Goal: Information Seeking & Learning: Learn about a topic

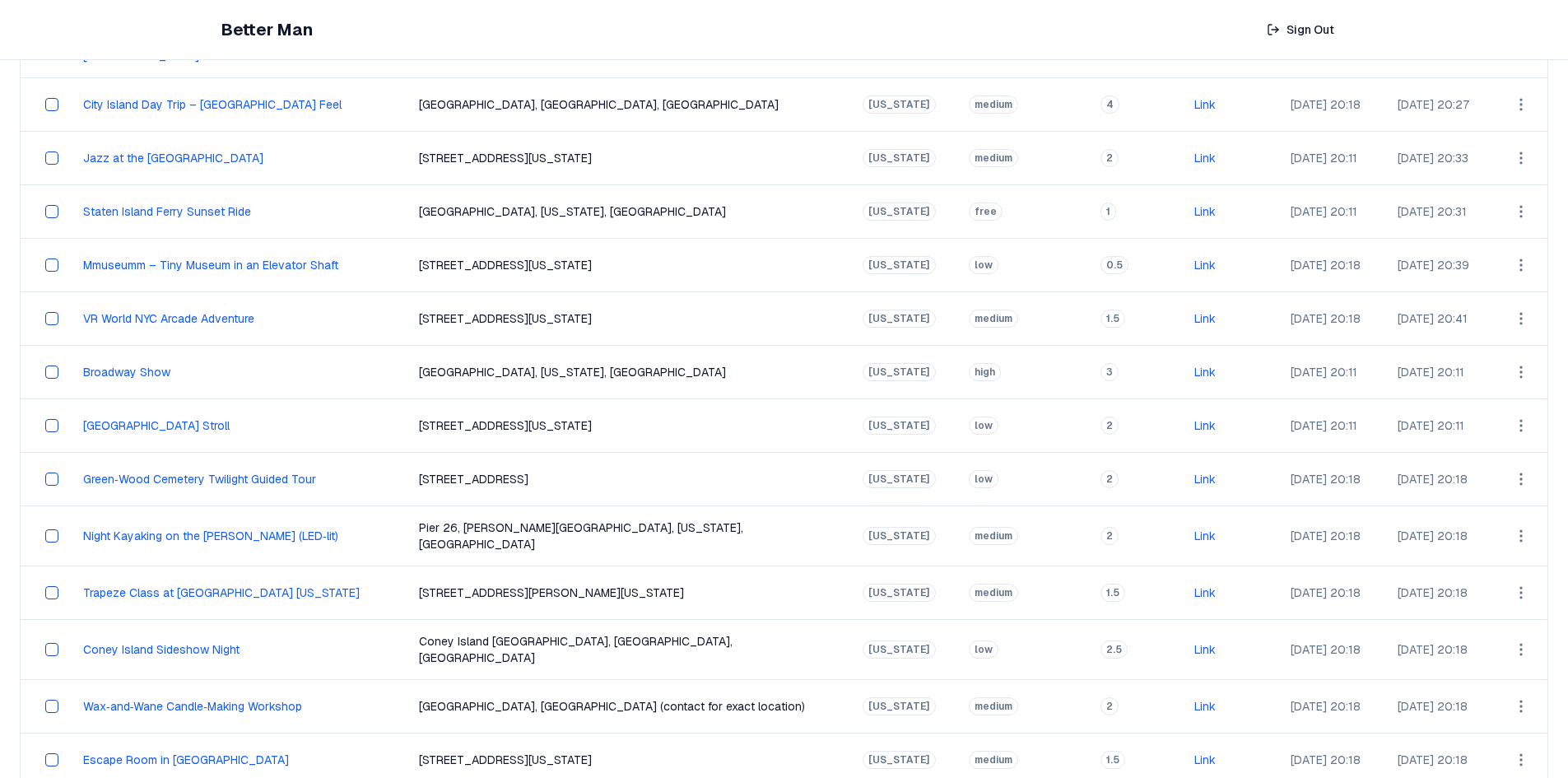
scroll to position [121, 0]
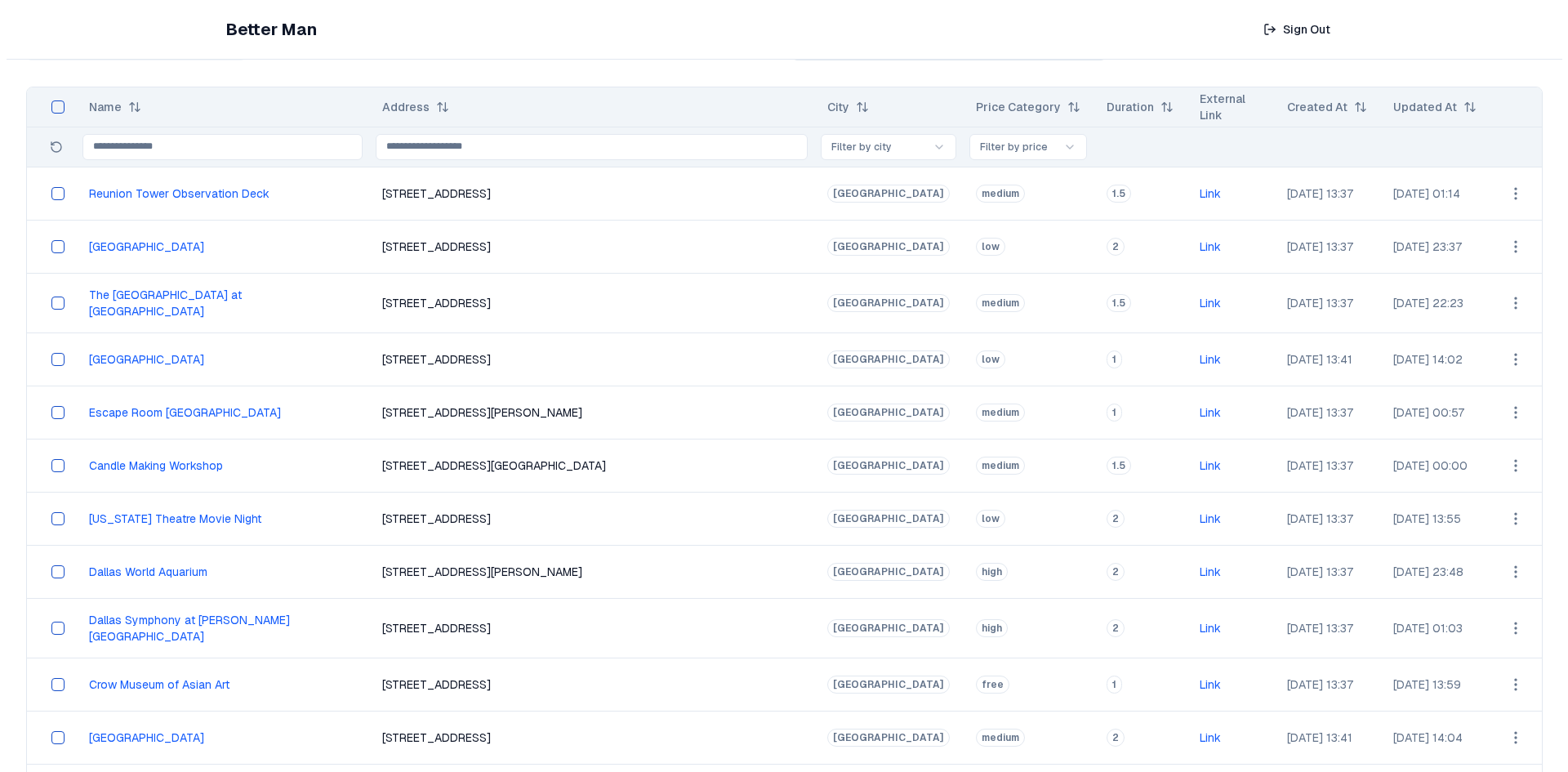
scroll to position [37, 0]
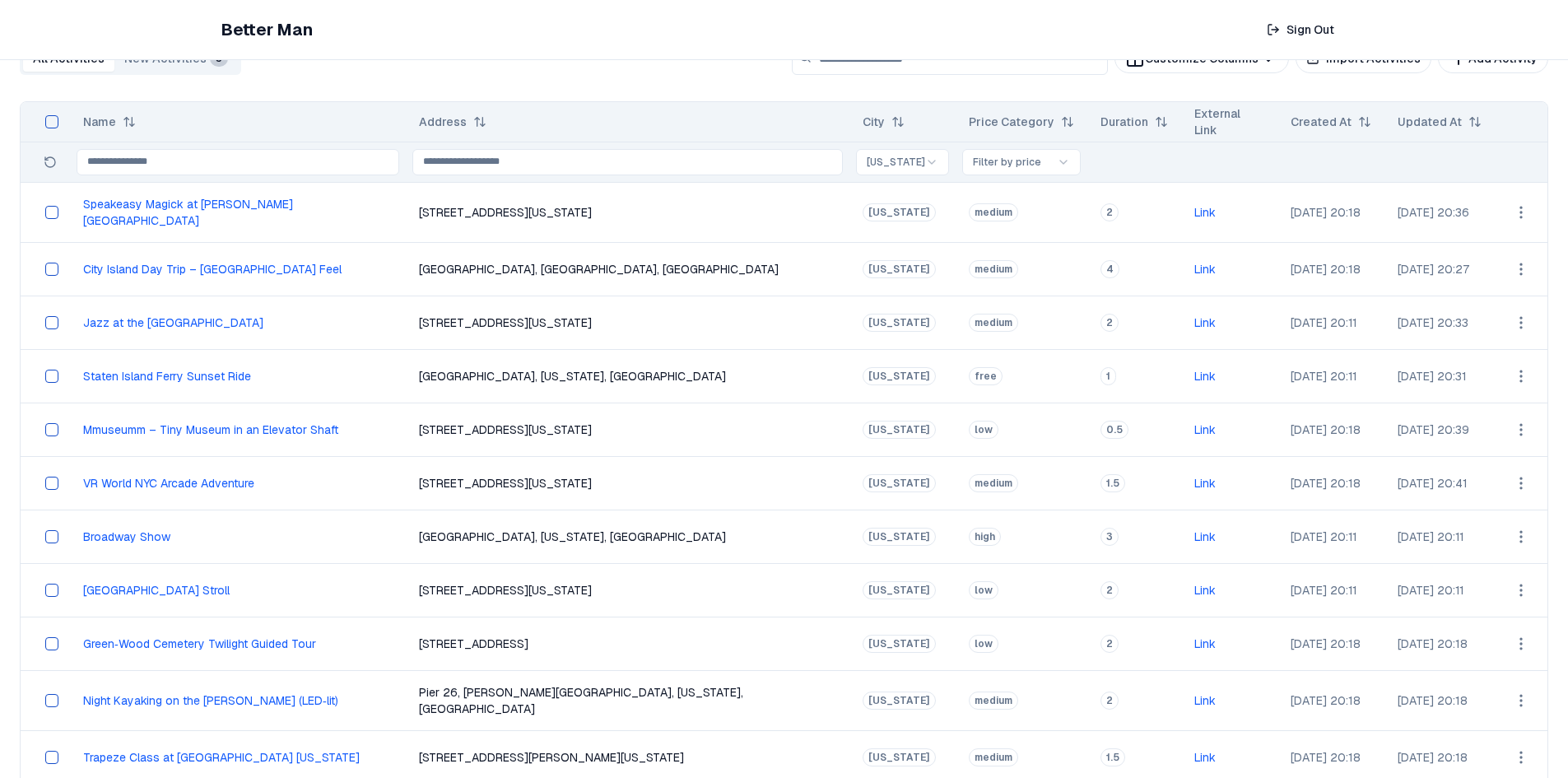
click at [1510, 268] on html "Better Man Sign Out View All Activities All Activities New Activities 3 Customi…" at bounding box center [784, 627] width 1568 height 1330
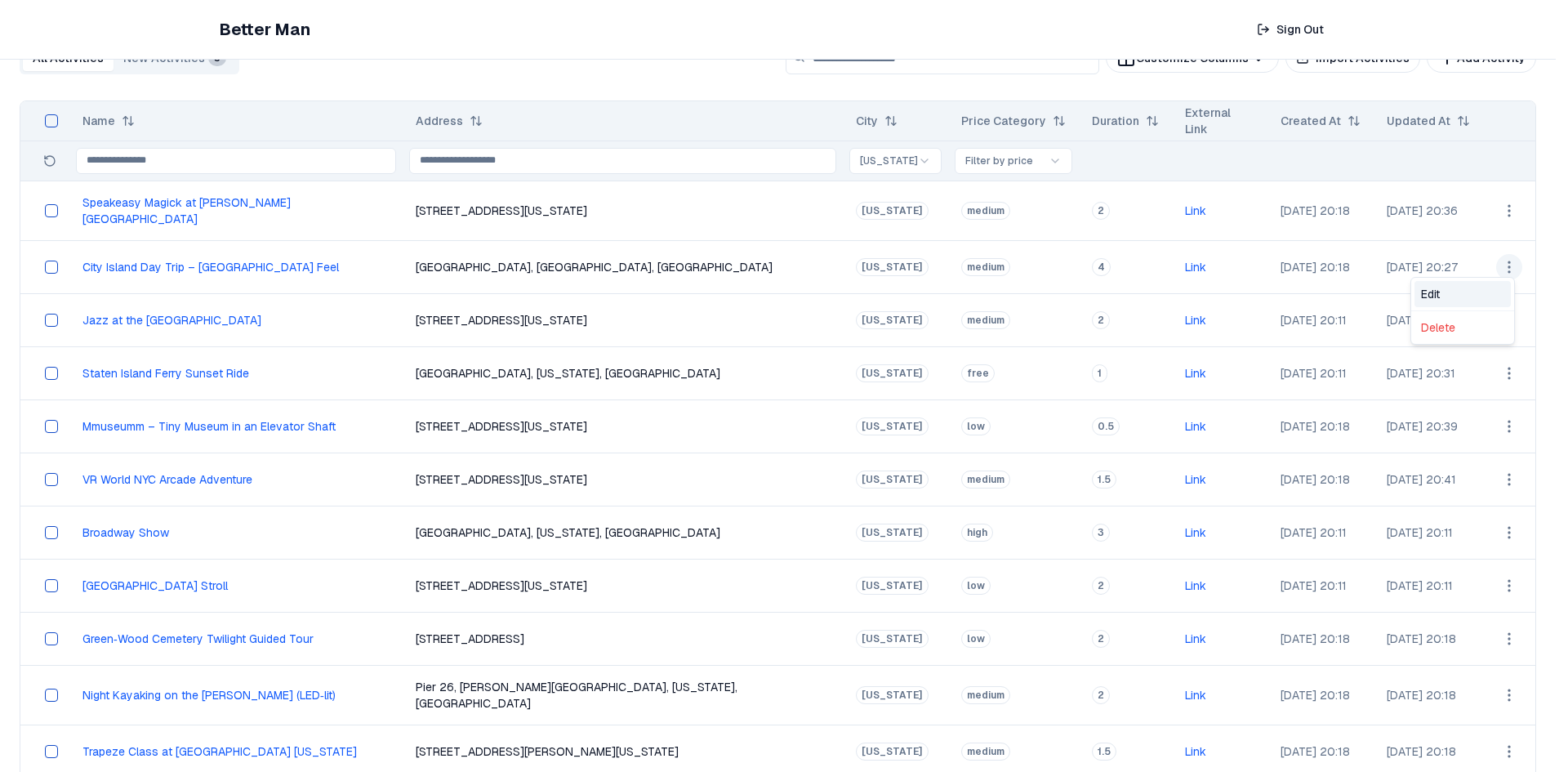
click at [1463, 289] on div "Edit" at bounding box center [1462, 293] width 96 height 26
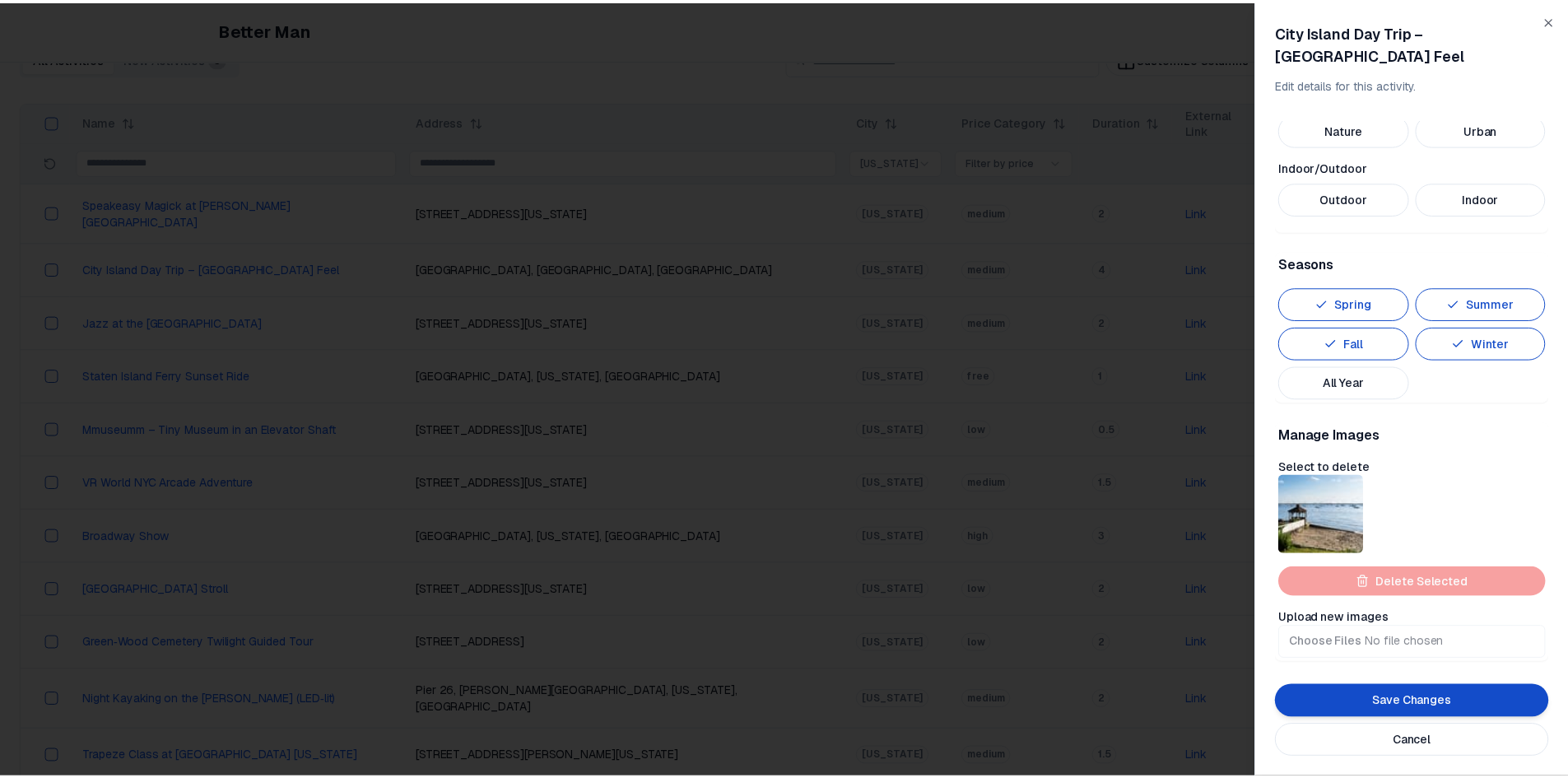
scroll to position [743, 0]
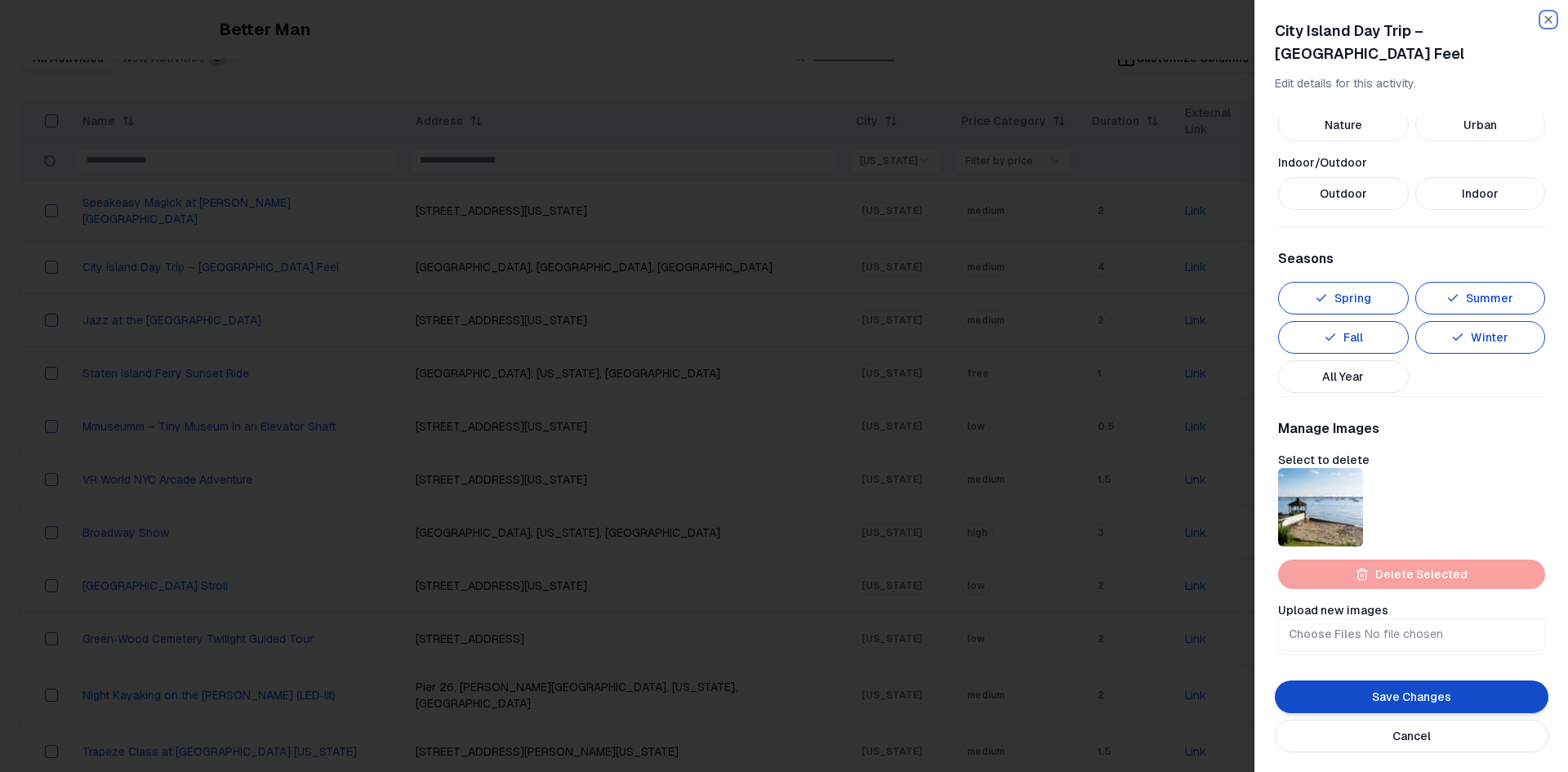
click at [1549, 20] on icon "button" at bounding box center [1547, 19] width 13 height 13
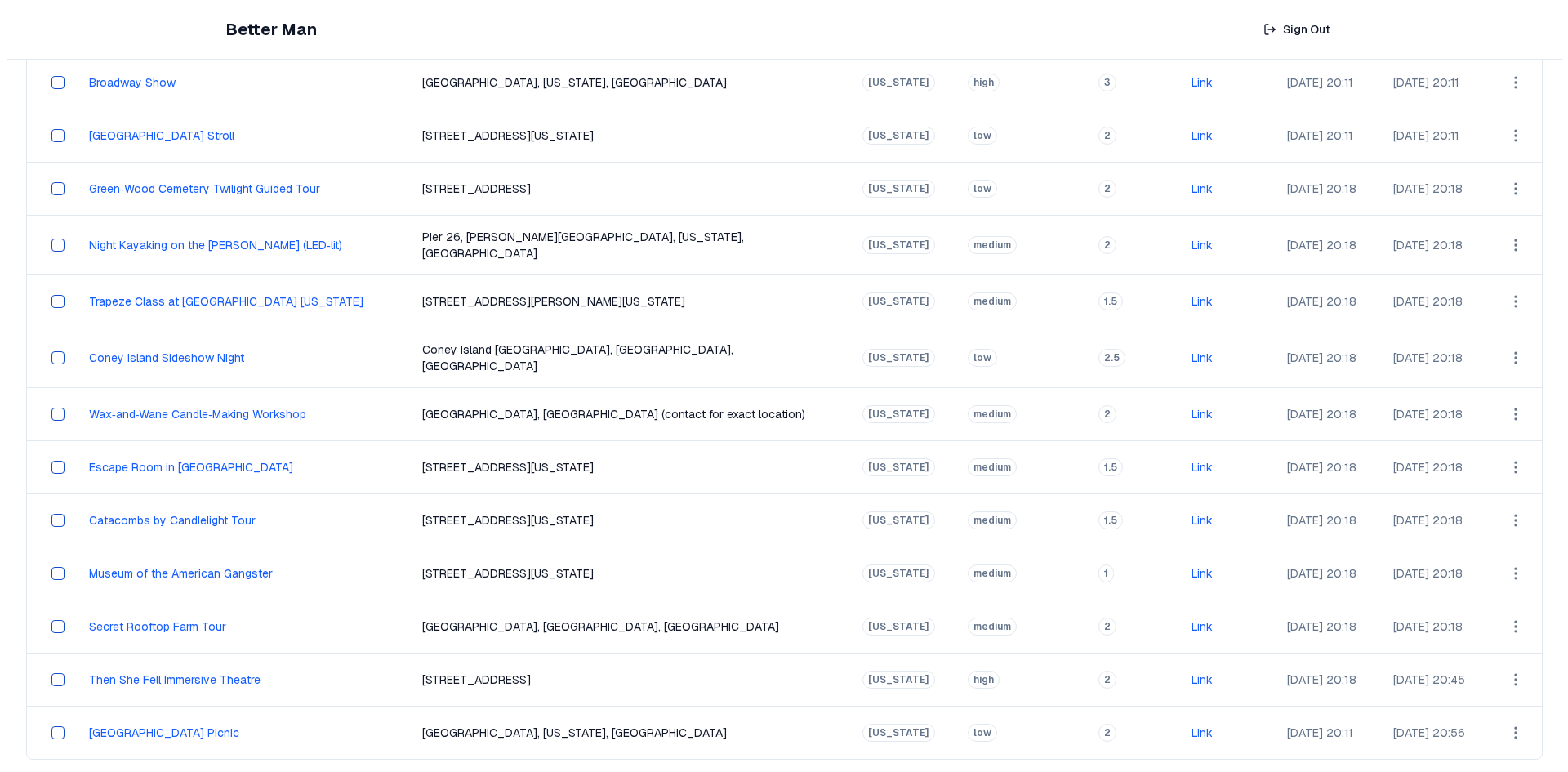
scroll to position [528, 0]
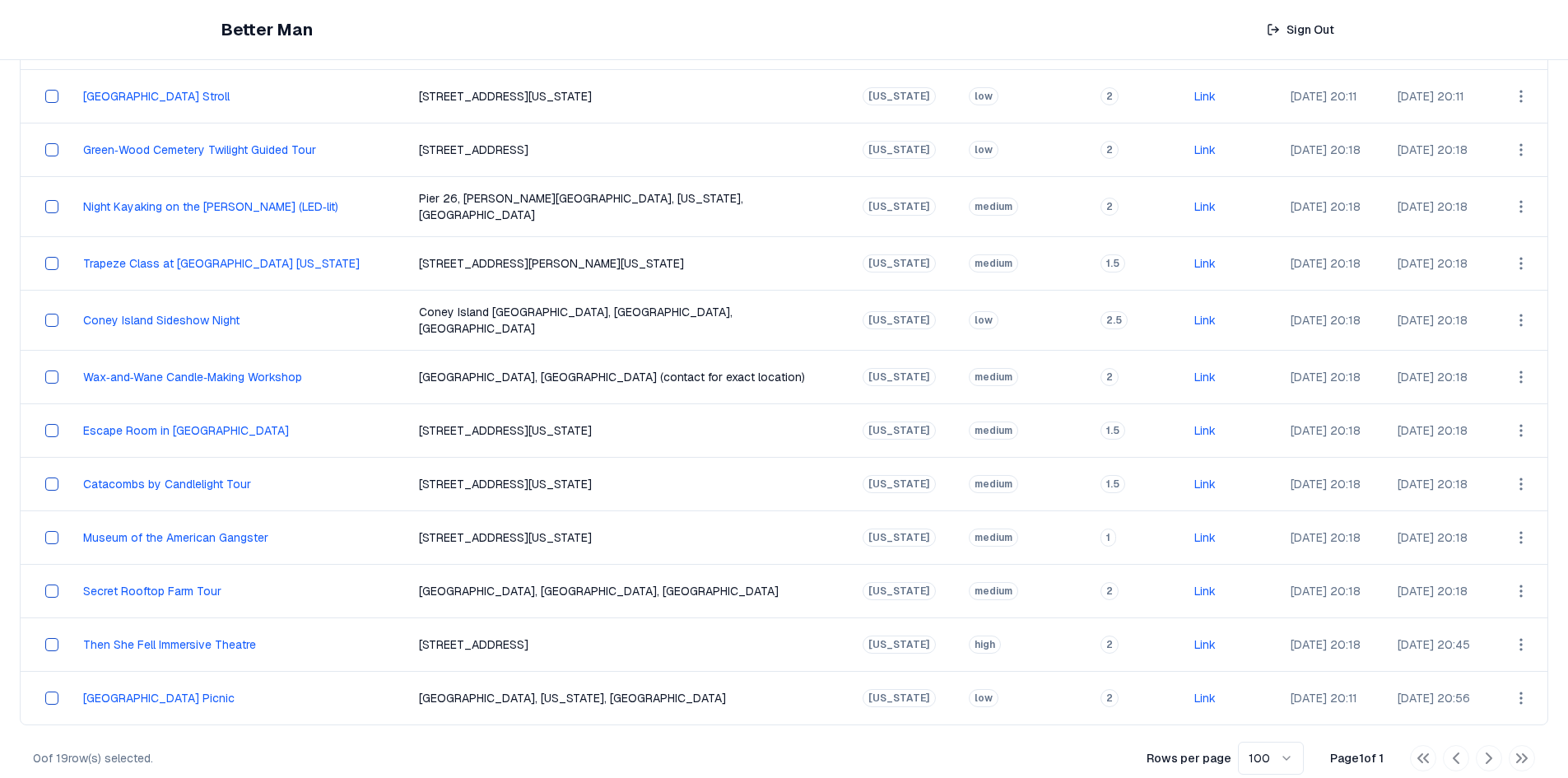
click at [1512, 581] on html "Better Man Sign Out View All Activities All Activities New Activities 3 Customi…" at bounding box center [784, 132] width 1568 height 1330
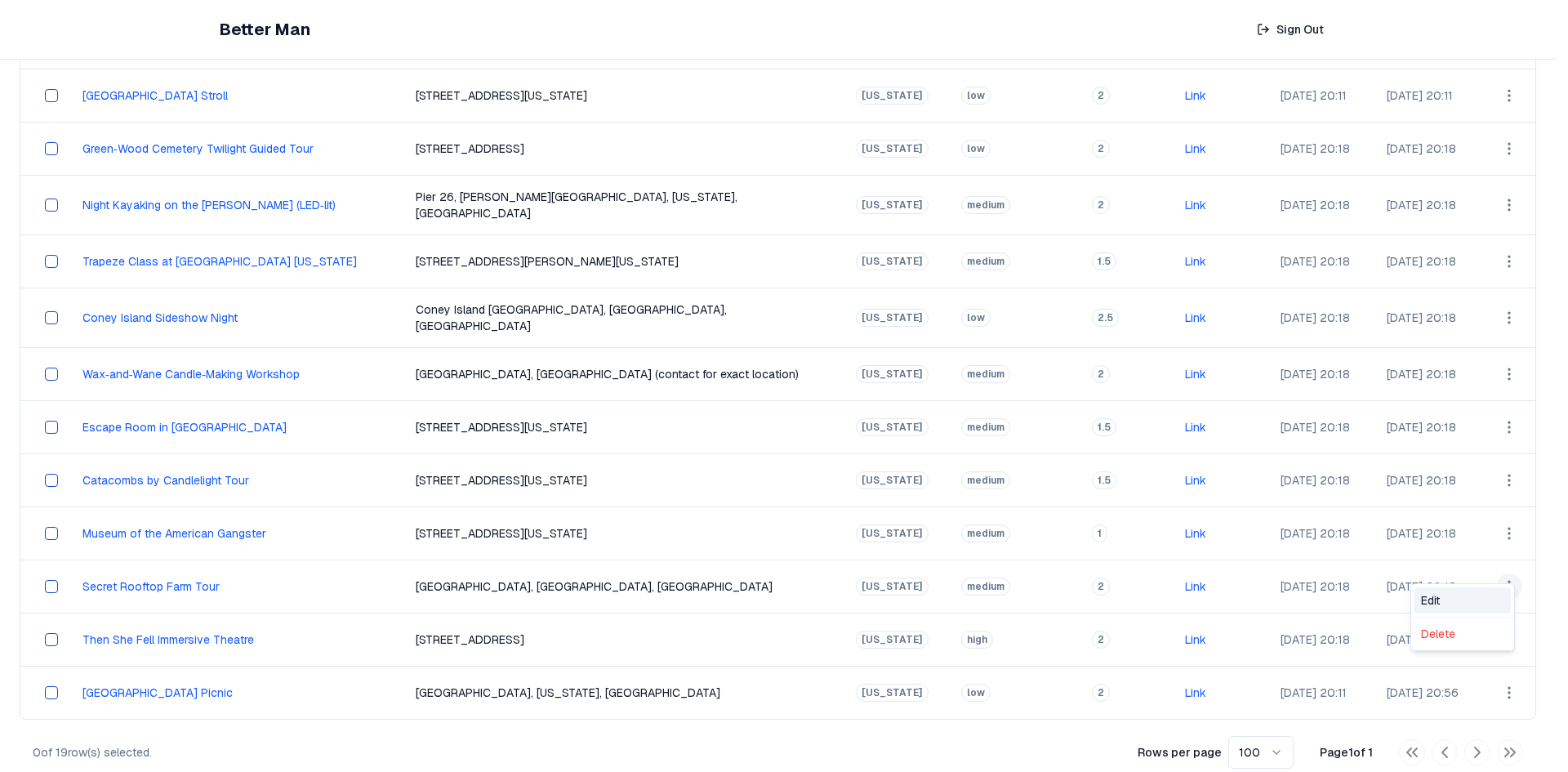
click at [1448, 596] on div "Edit" at bounding box center [1462, 600] width 96 height 26
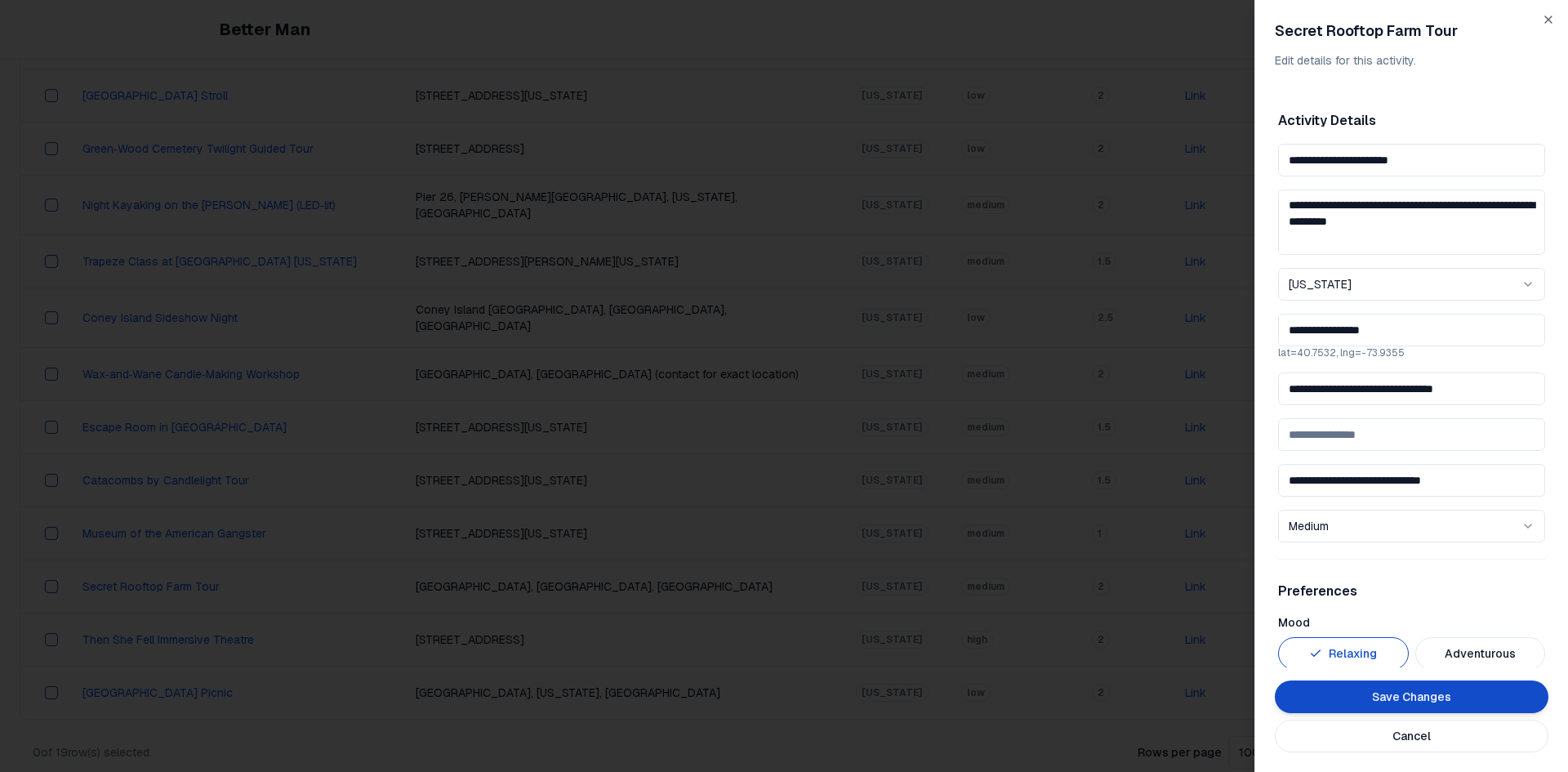
drag, startPoint x: 1496, startPoint y: 383, endPoint x: 1293, endPoint y: 384, distance: 203.0
click at [1293, 384] on input "**********" at bounding box center [1411, 388] width 267 height 32
drag, startPoint x: 1492, startPoint y: 387, endPoint x: 1260, endPoint y: 402, distance: 232.5
click at [1260, 402] on div "**********" at bounding box center [1411, 386] width 314 height 772
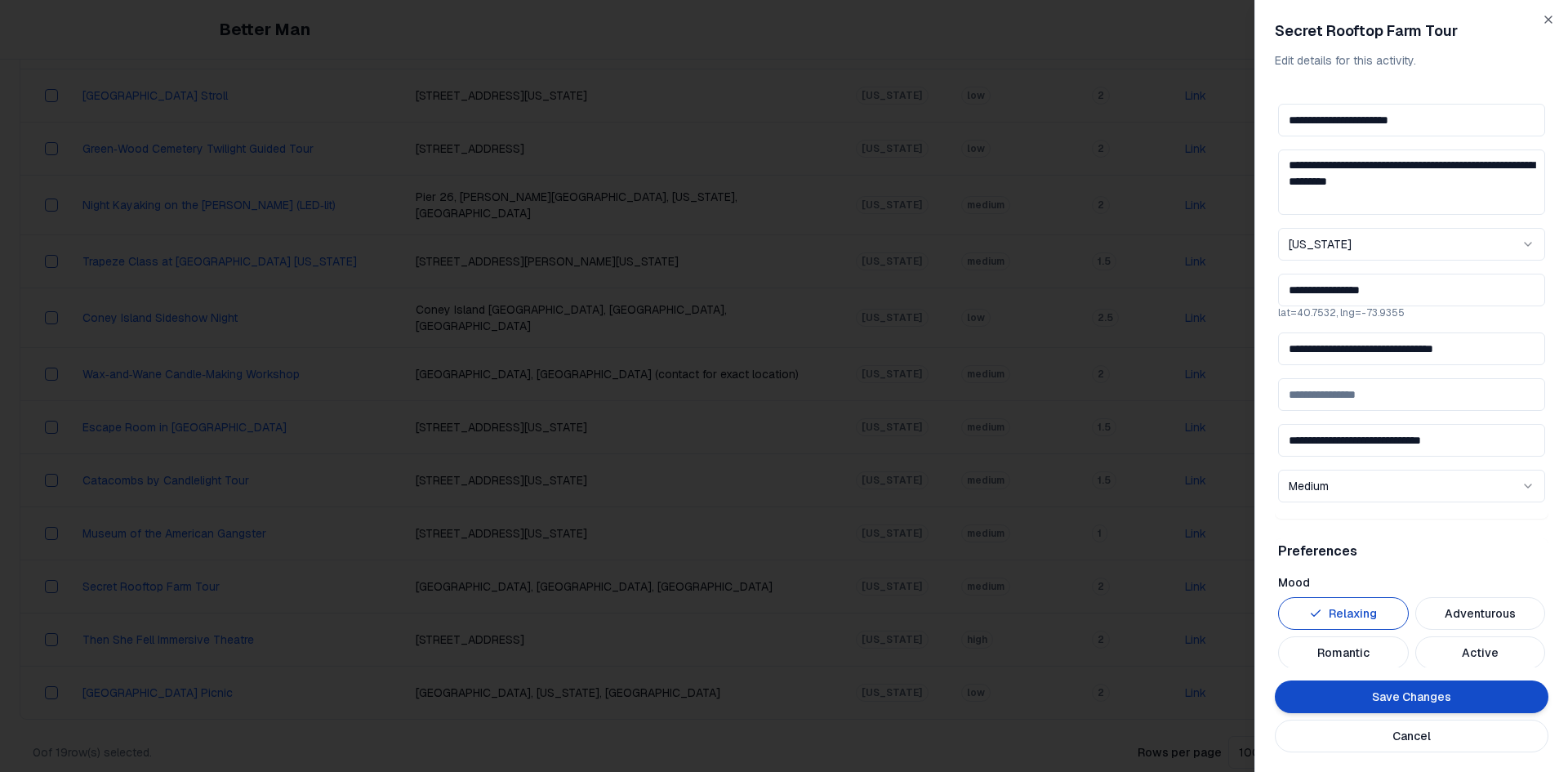
scroll to position [0, 0]
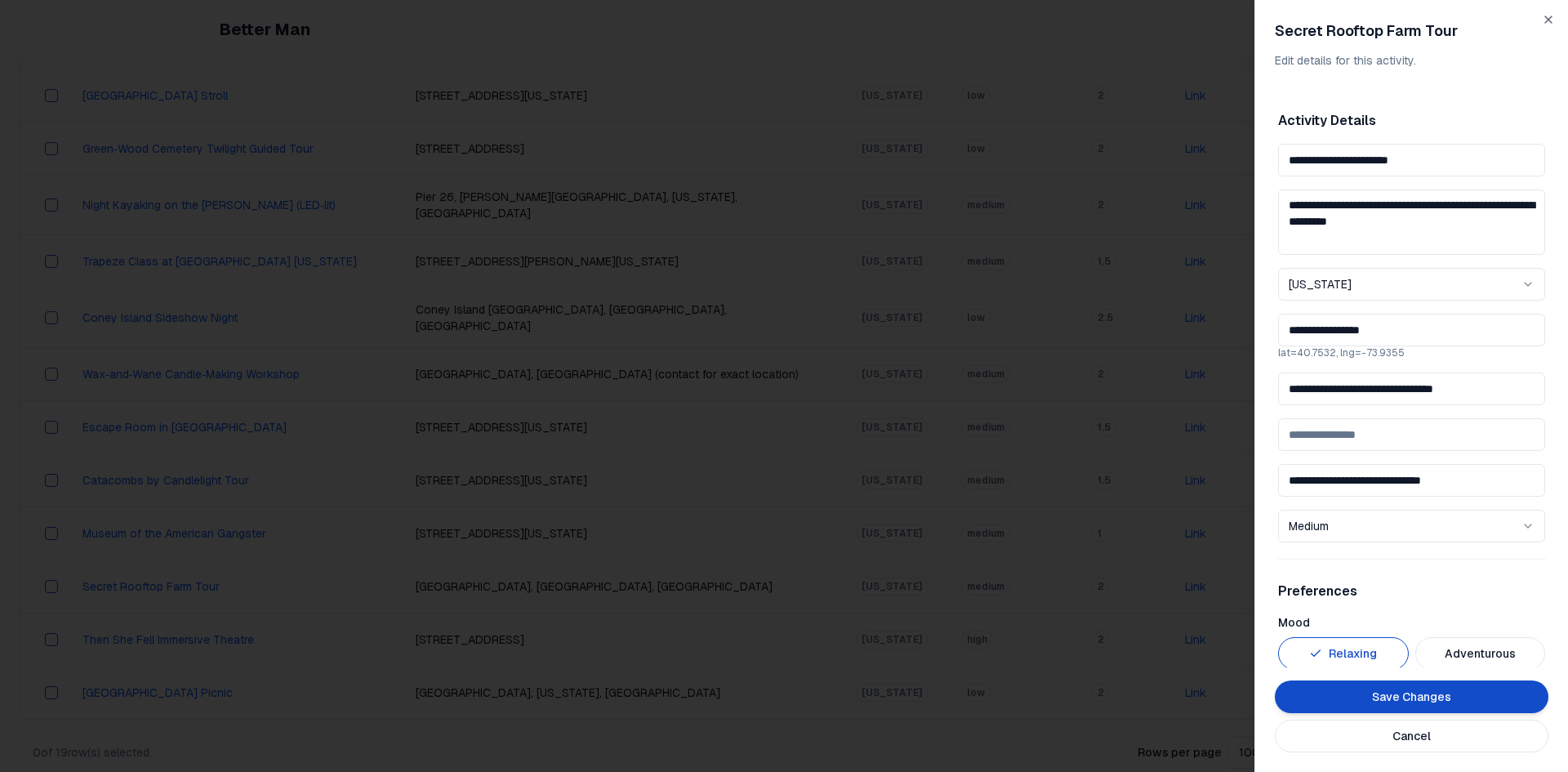
click at [1537, 17] on div "**********" at bounding box center [1411, 386] width 314 height 772
click at [1546, 10] on div "**********" at bounding box center [1411, 386] width 314 height 772
click at [1553, 16] on icon "button" at bounding box center [1547, 19] width 13 height 13
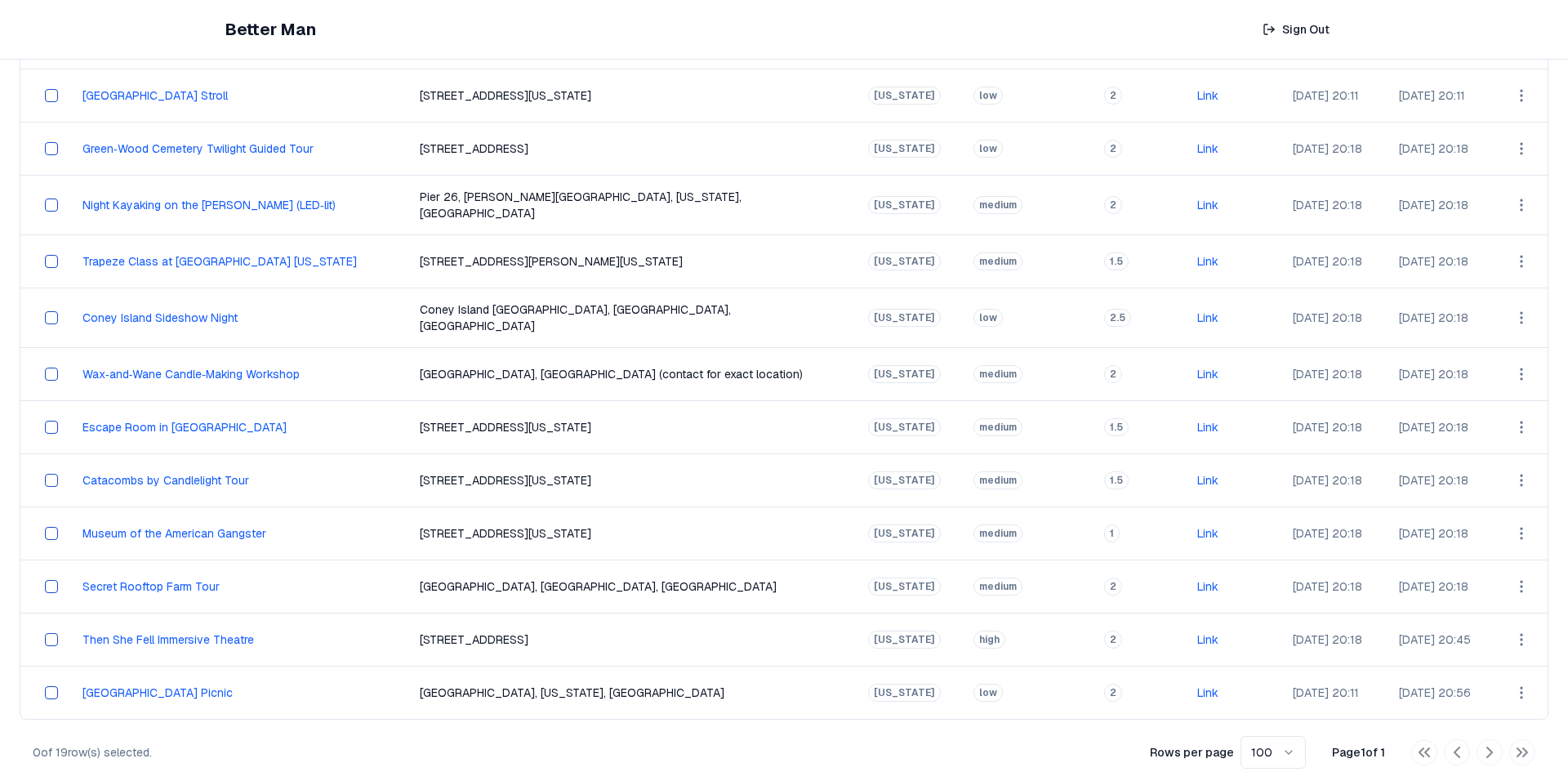
click at [1495, 568] on html "Better Man Sign Out View All Activities All Activities New Activities 3 Customi…" at bounding box center [784, 131] width 1568 height 1319
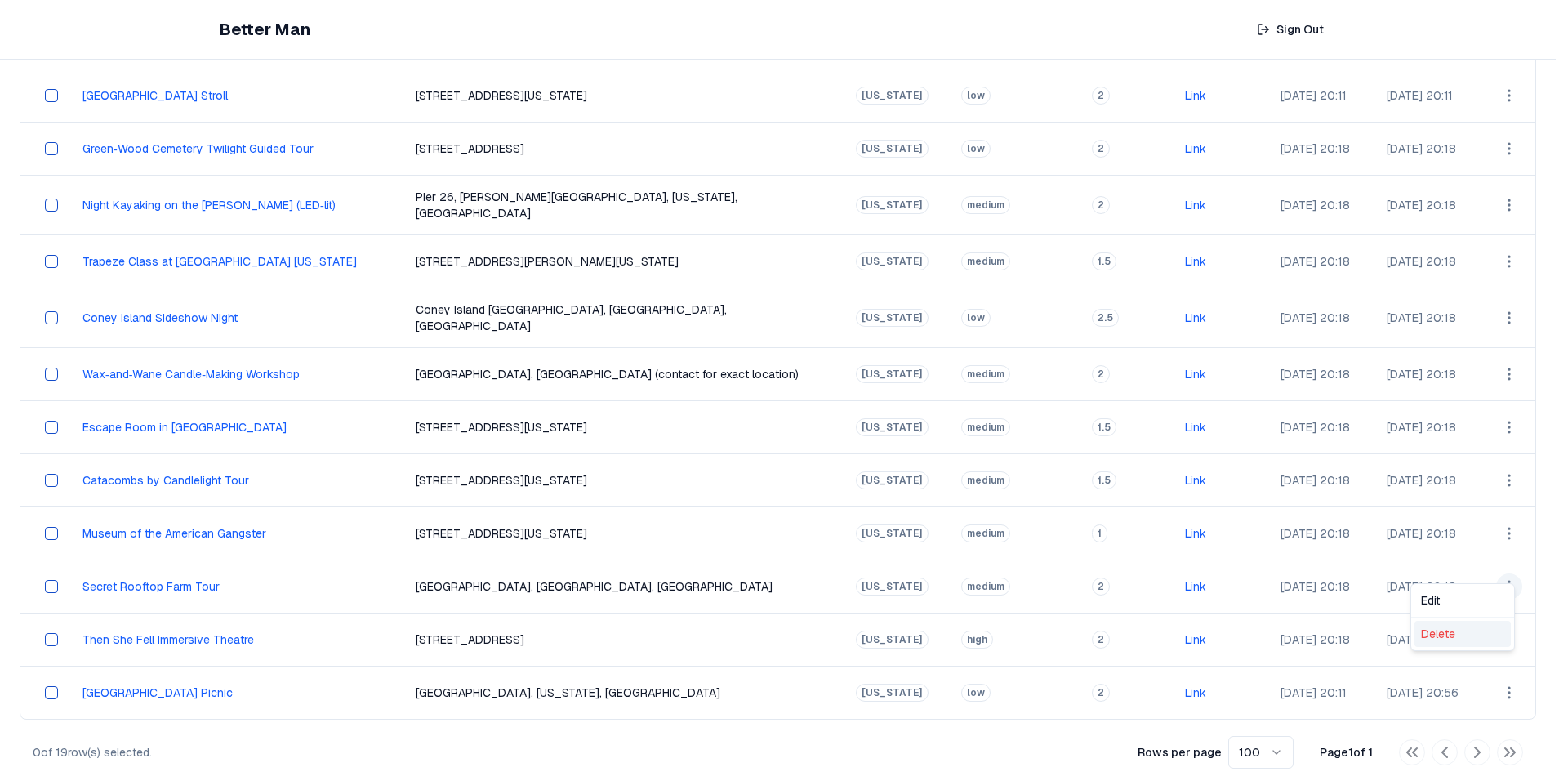
click at [1461, 636] on div "Delete" at bounding box center [1462, 634] width 96 height 26
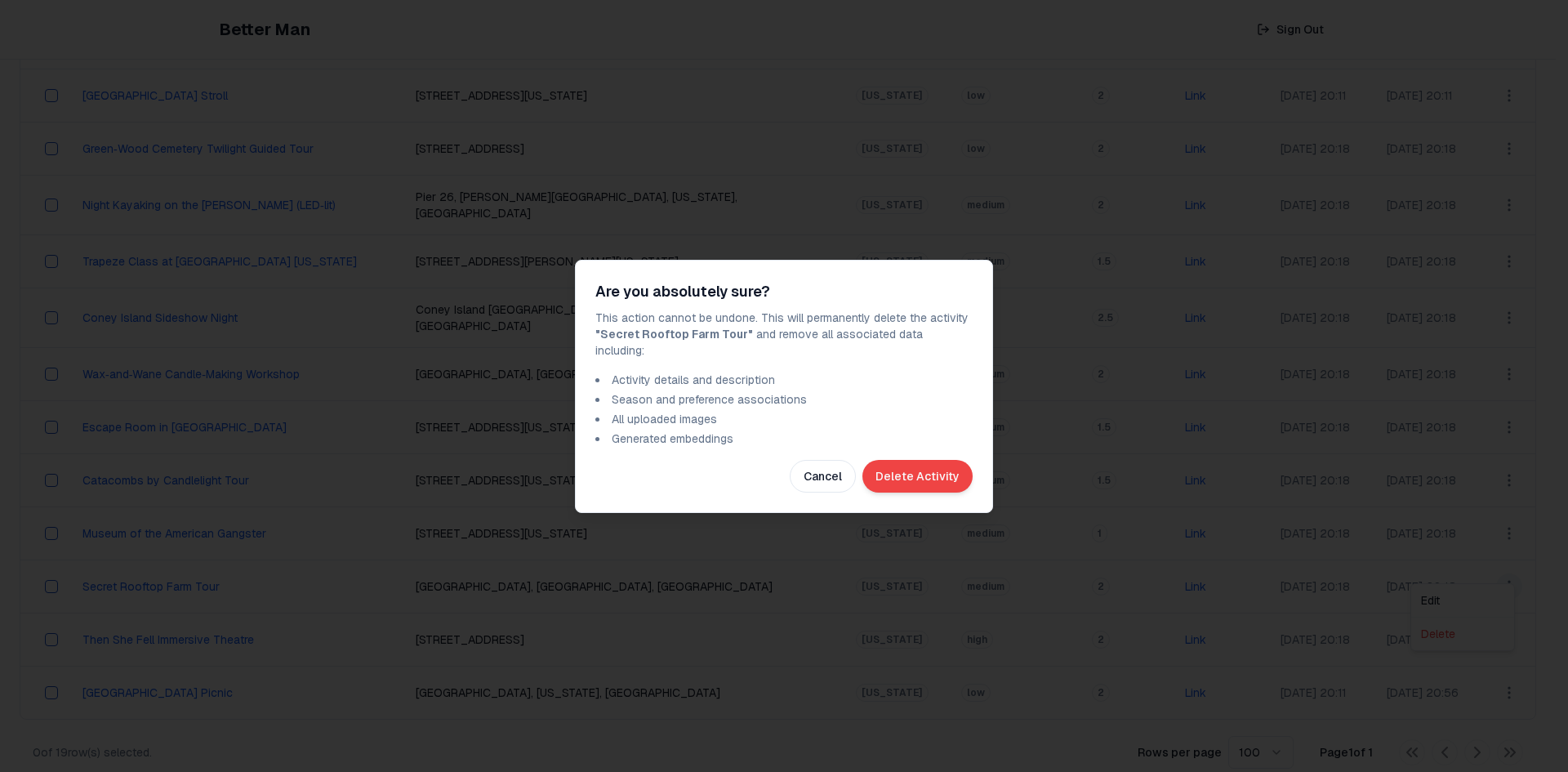
click at [946, 472] on button "Delete Activity" at bounding box center [917, 476] width 110 height 32
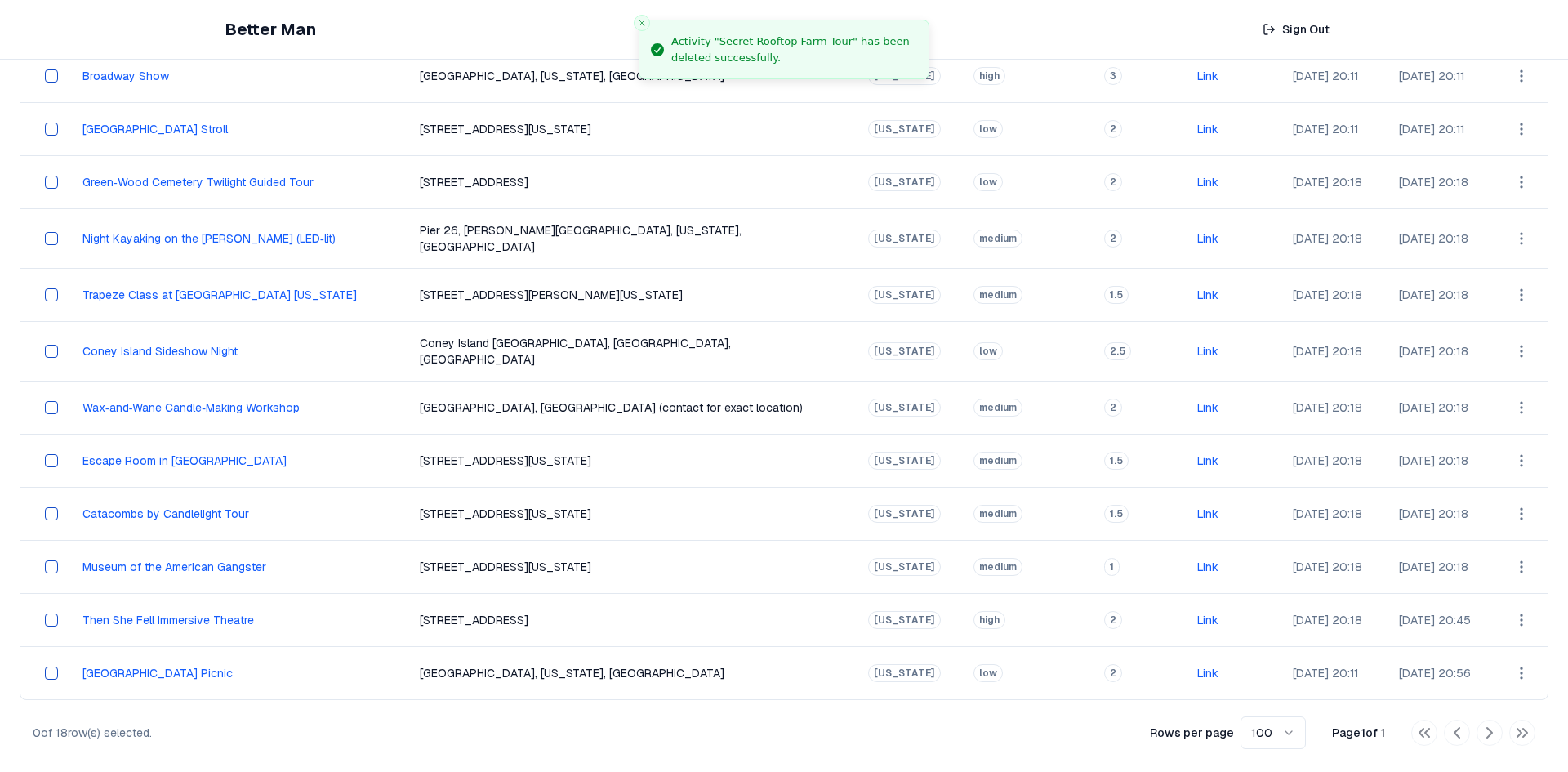
scroll to position [475, 0]
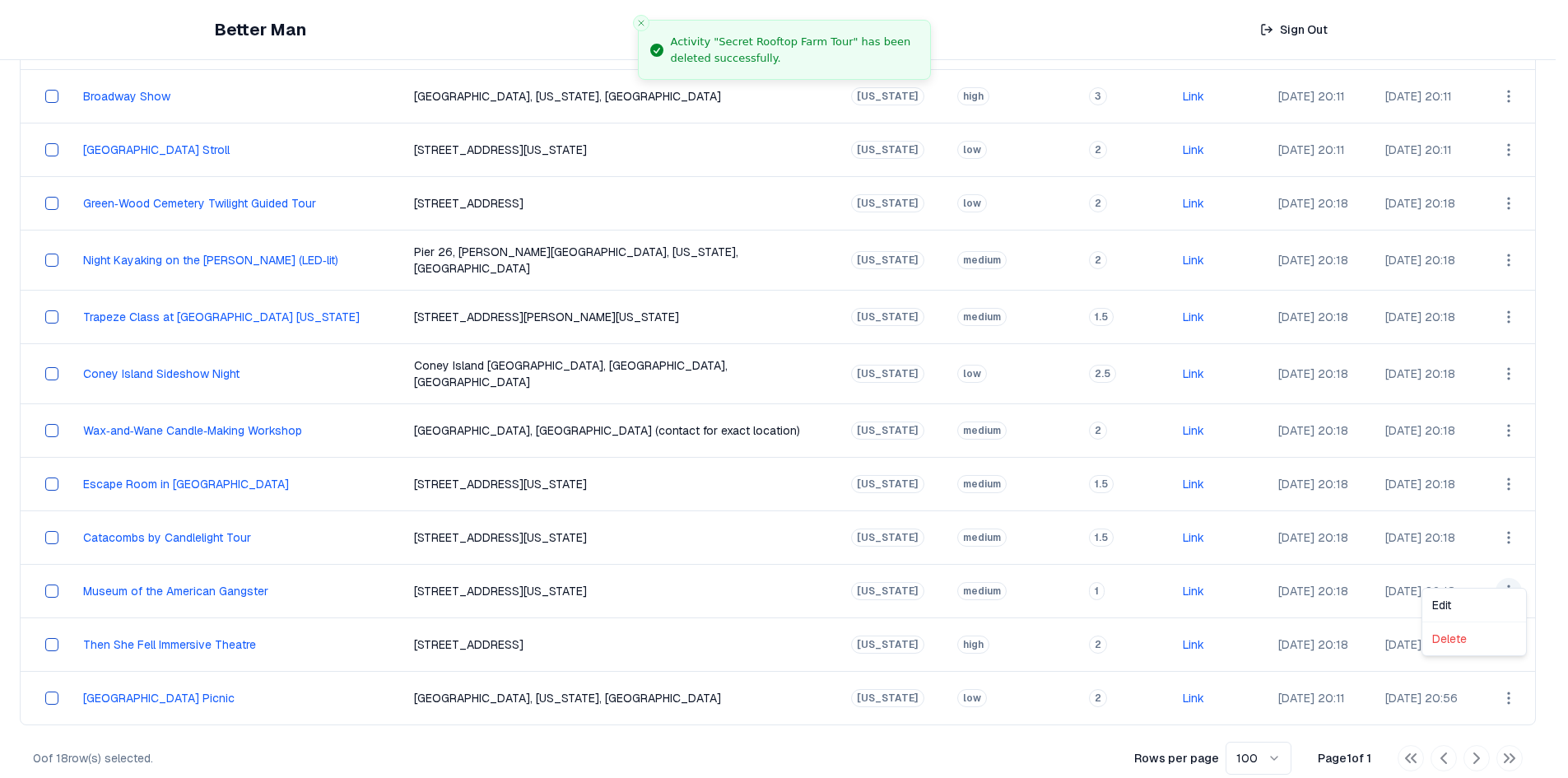
click at [1509, 572] on html "Better Man Sign Out View All Activities All Activities New Activities 3 Customi…" at bounding box center [784, 159] width 1568 height 1276
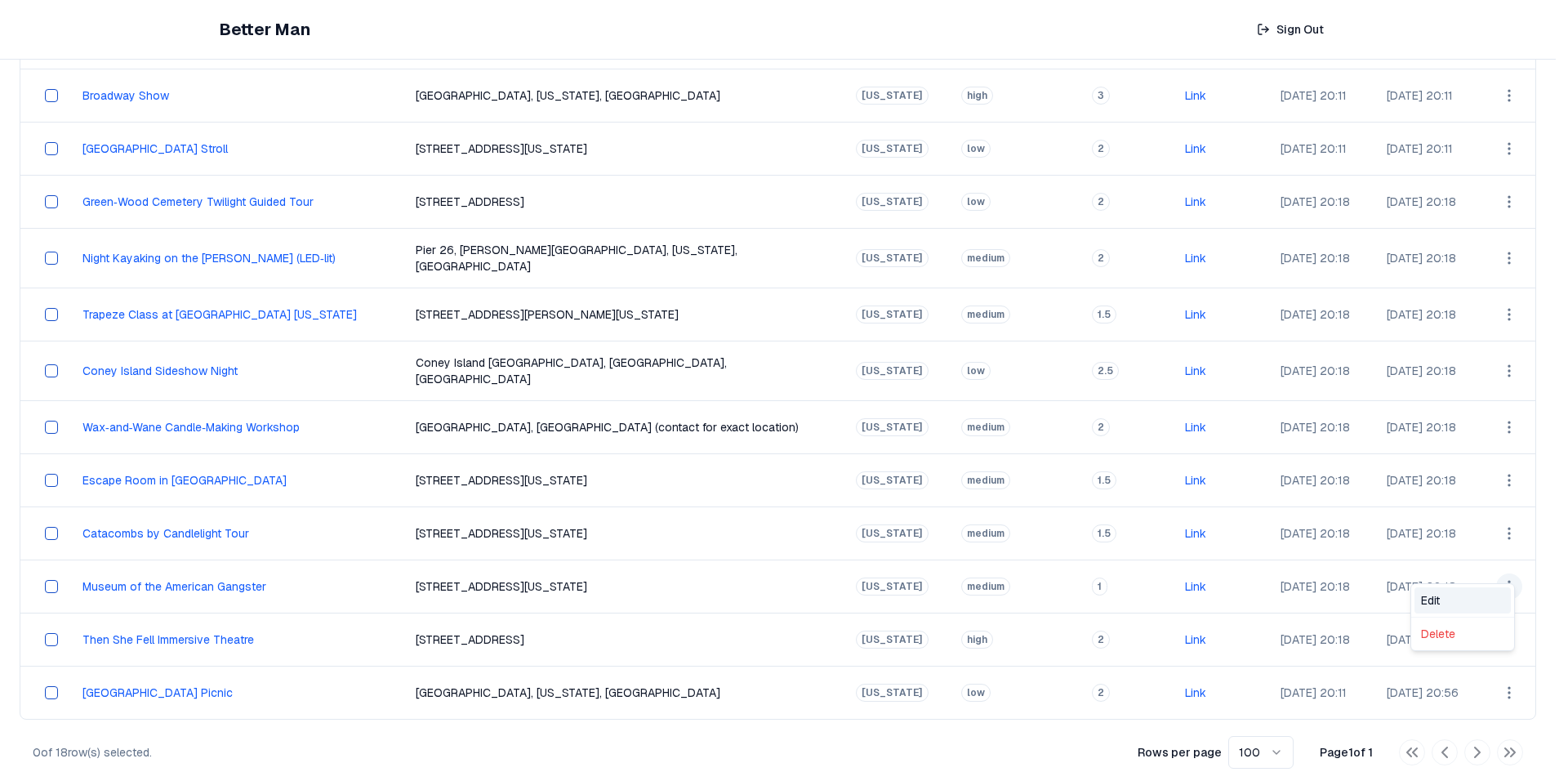
click at [1466, 589] on div "Edit" at bounding box center [1462, 600] width 96 height 26
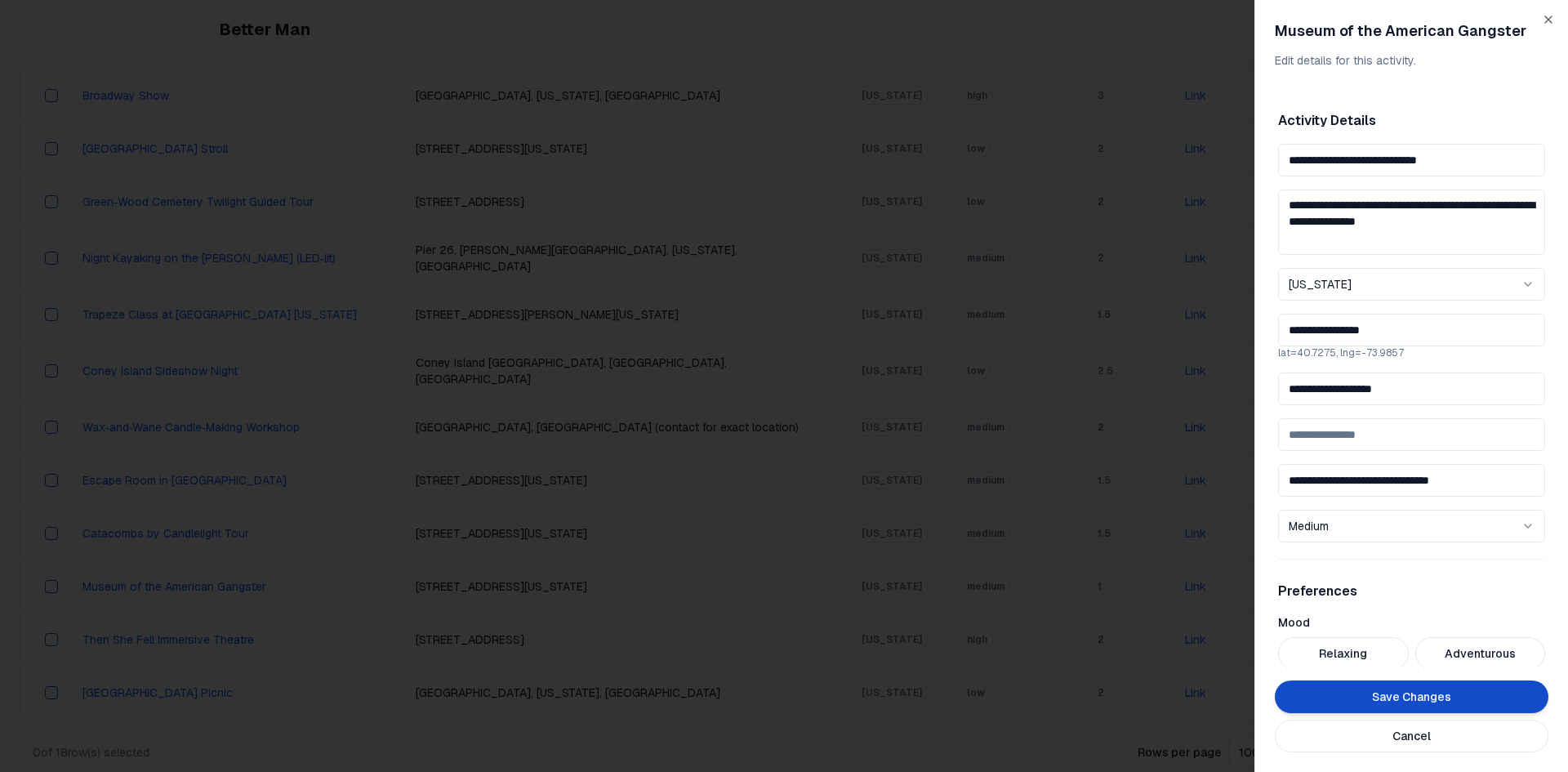
drag, startPoint x: 1419, startPoint y: 390, endPoint x: 1252, endPoint y: 384, distance: 167.1
click at [1252, 384] on body "Better Man Sign Out View All Activities All Activities New Activities 3 Customi…" at bounding box center [778, 158] width 1555 height 1266
click at [1551, 26] on div "**********" at bounding box center [1411, 386] width 314 height 772
click at [1547, 20] on icon "button" at bounding box center [1547, 19] width 13 height 13
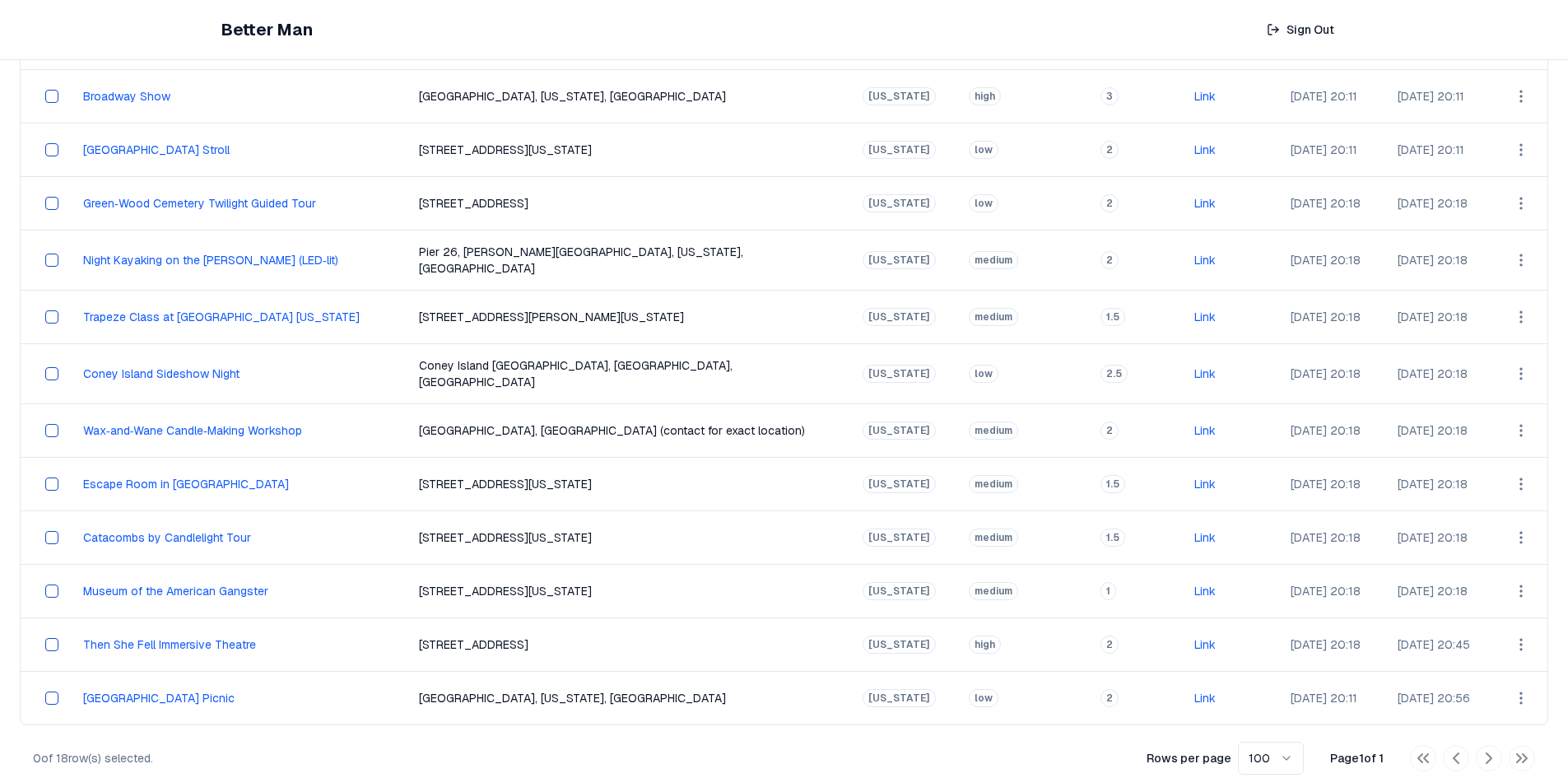
click at [1502, 568] on td "Open menu" at bounding box center [1521, 590] width 52 height 53
click at [1507, 570] on html "Better Man Sign Out View All Activities All Activities New Activities 3 Customi…" at bounding box center [784, 159] width 1568 height 1276
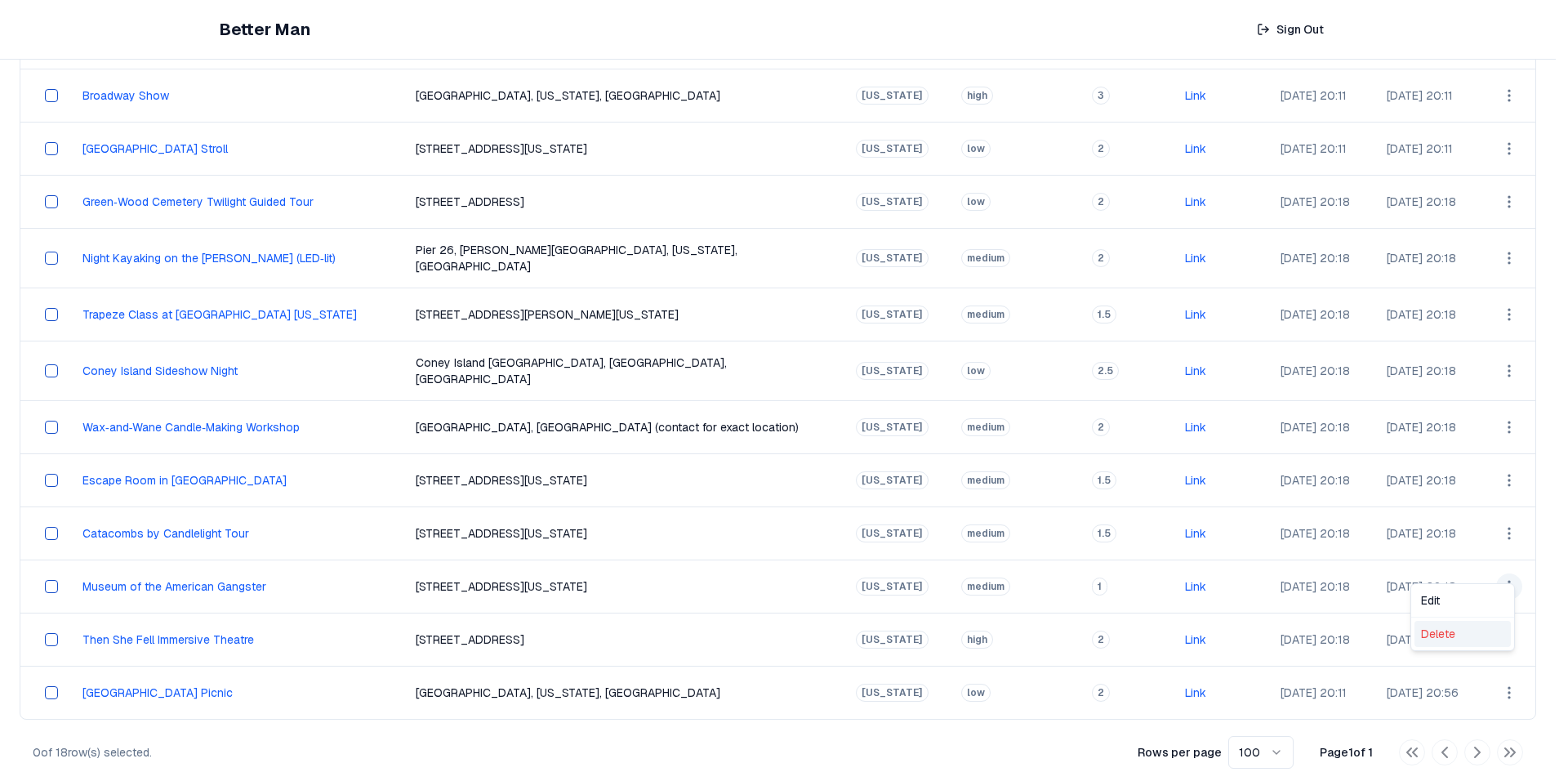
click at [1448, 632] on div "Delete" at bounding box center [1462, 634] width 96 height 26
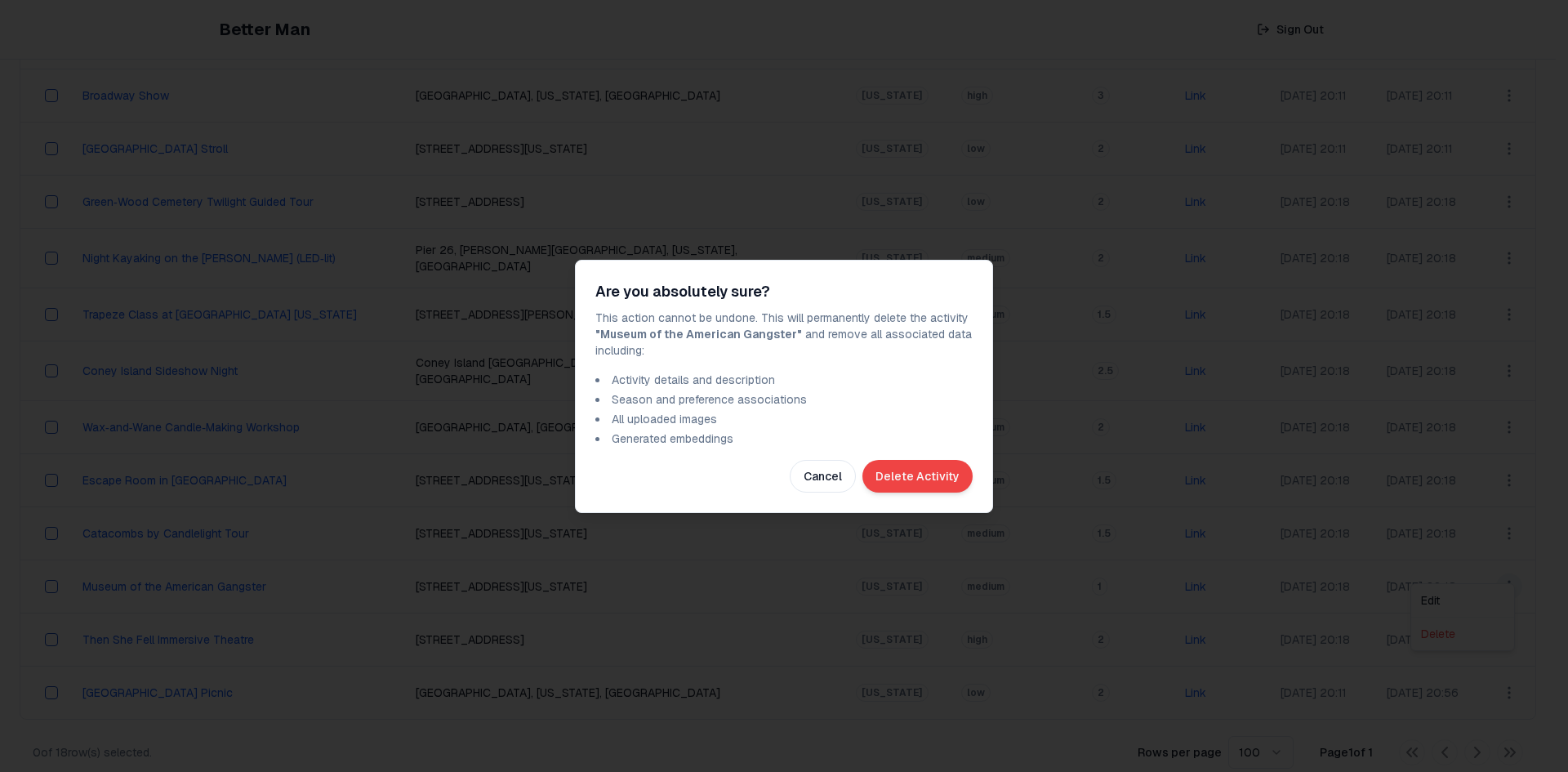
click at [940, 483] on button "Delete Activity" at bounding box center [917, 476] width 110 height 32
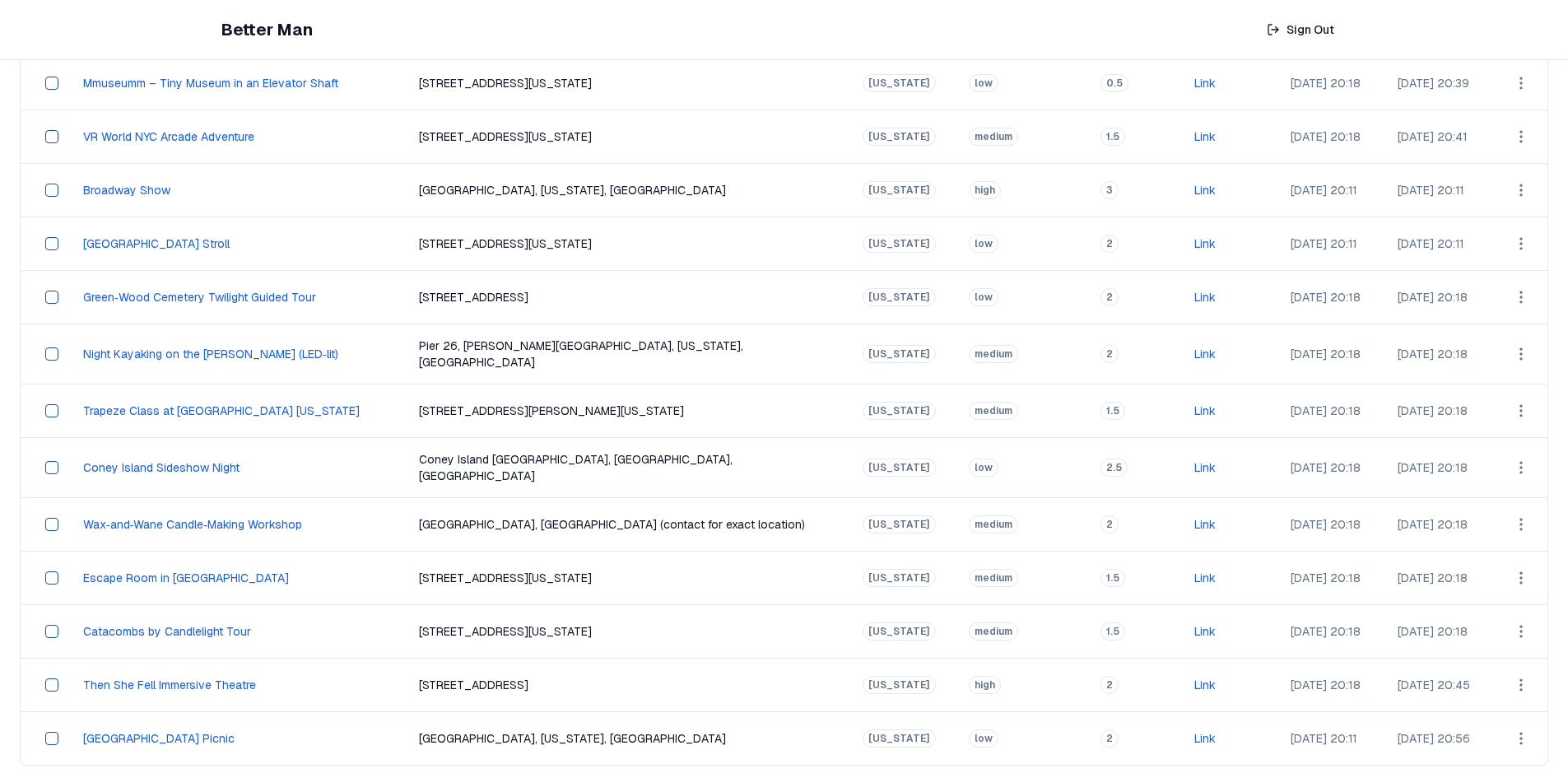
scroll to position [425, 0]
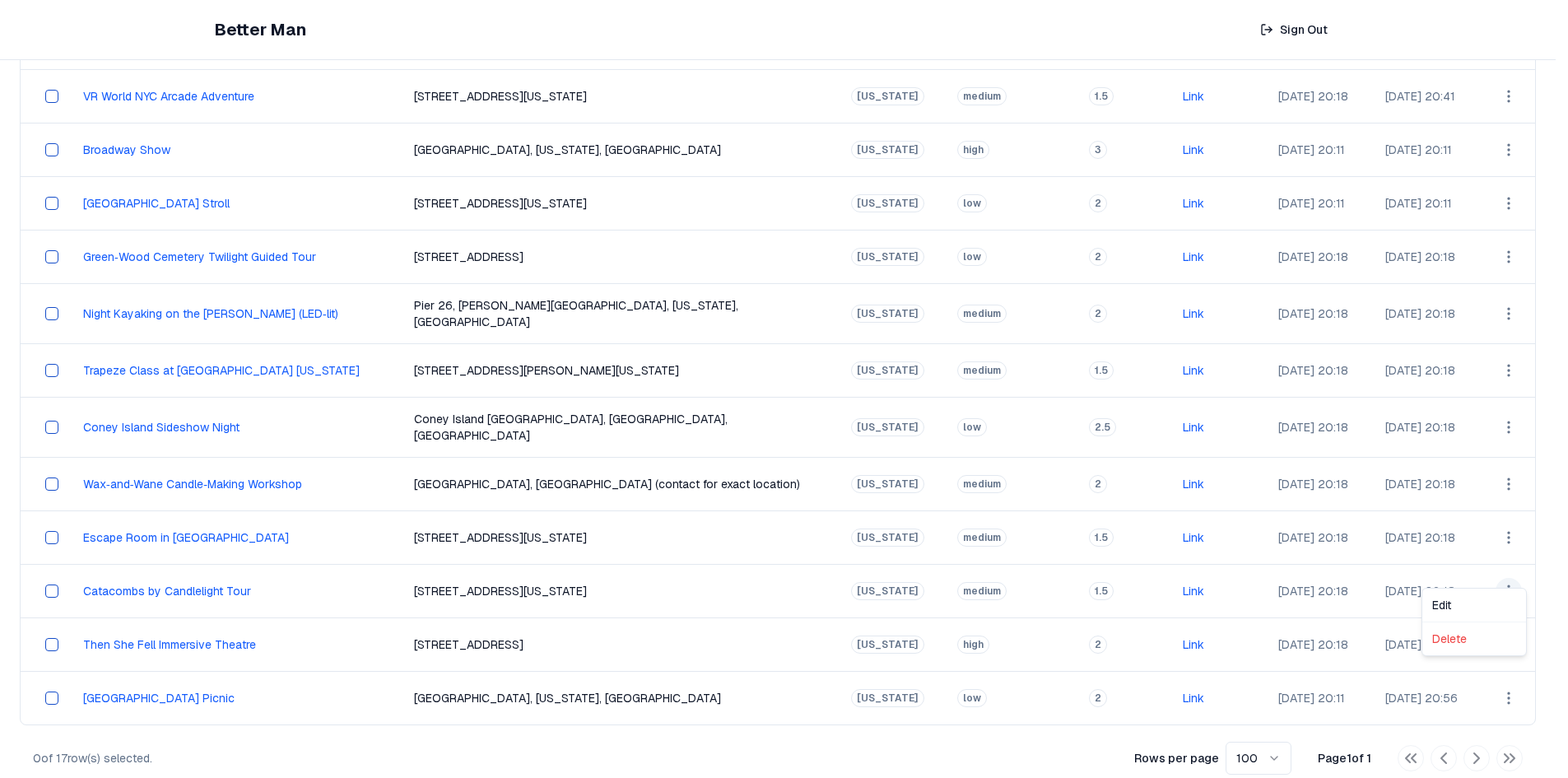
click at [1509, 569] on html "Better Man Sign Out View All Activities All Activities New Activities 3 Customi…" at bounding box center [784, 186] width 1568 height 1223
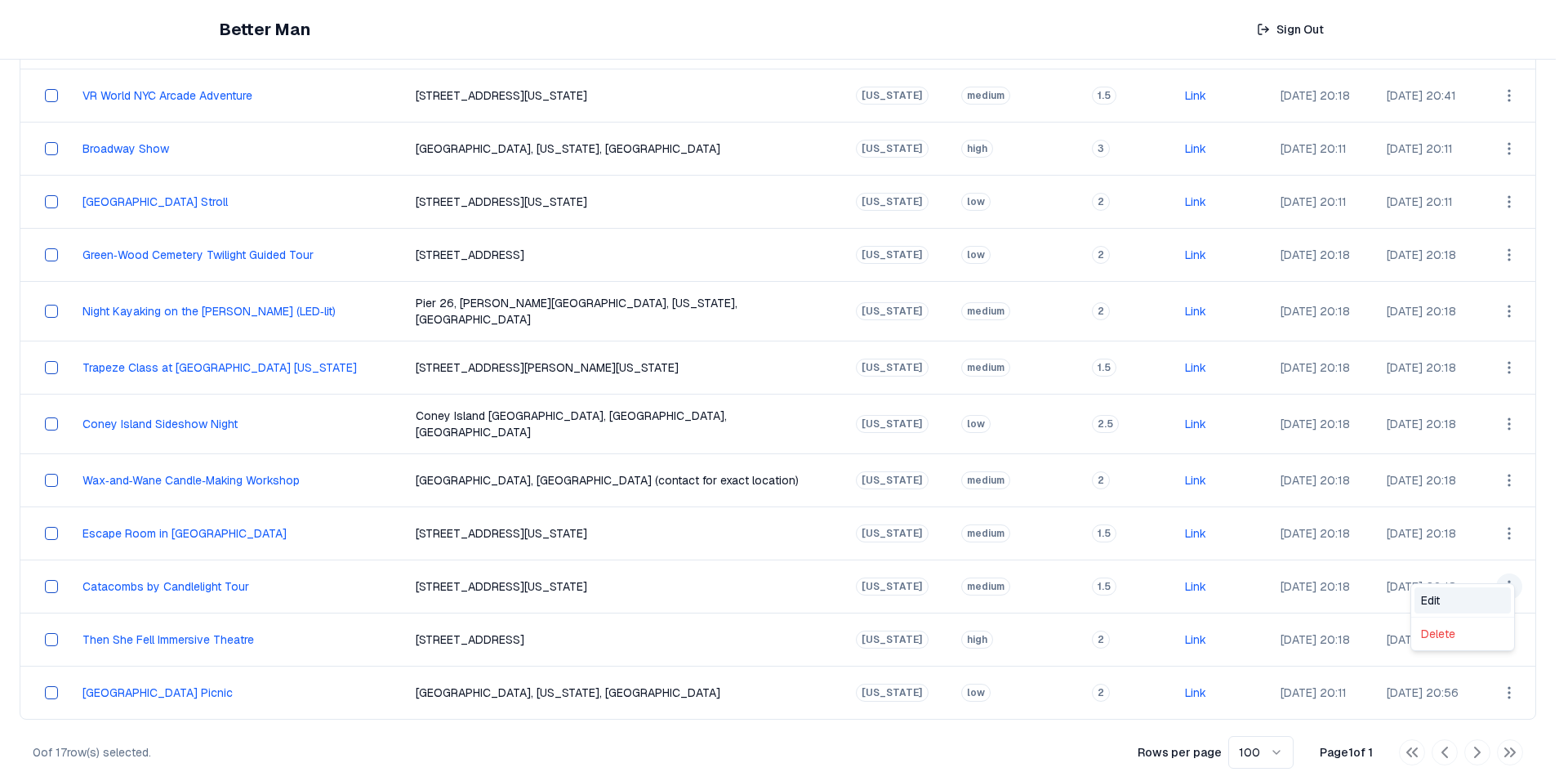
click at [1457, 594] on div "Edit" at bounding box center [1462, 600] width 96 height 26
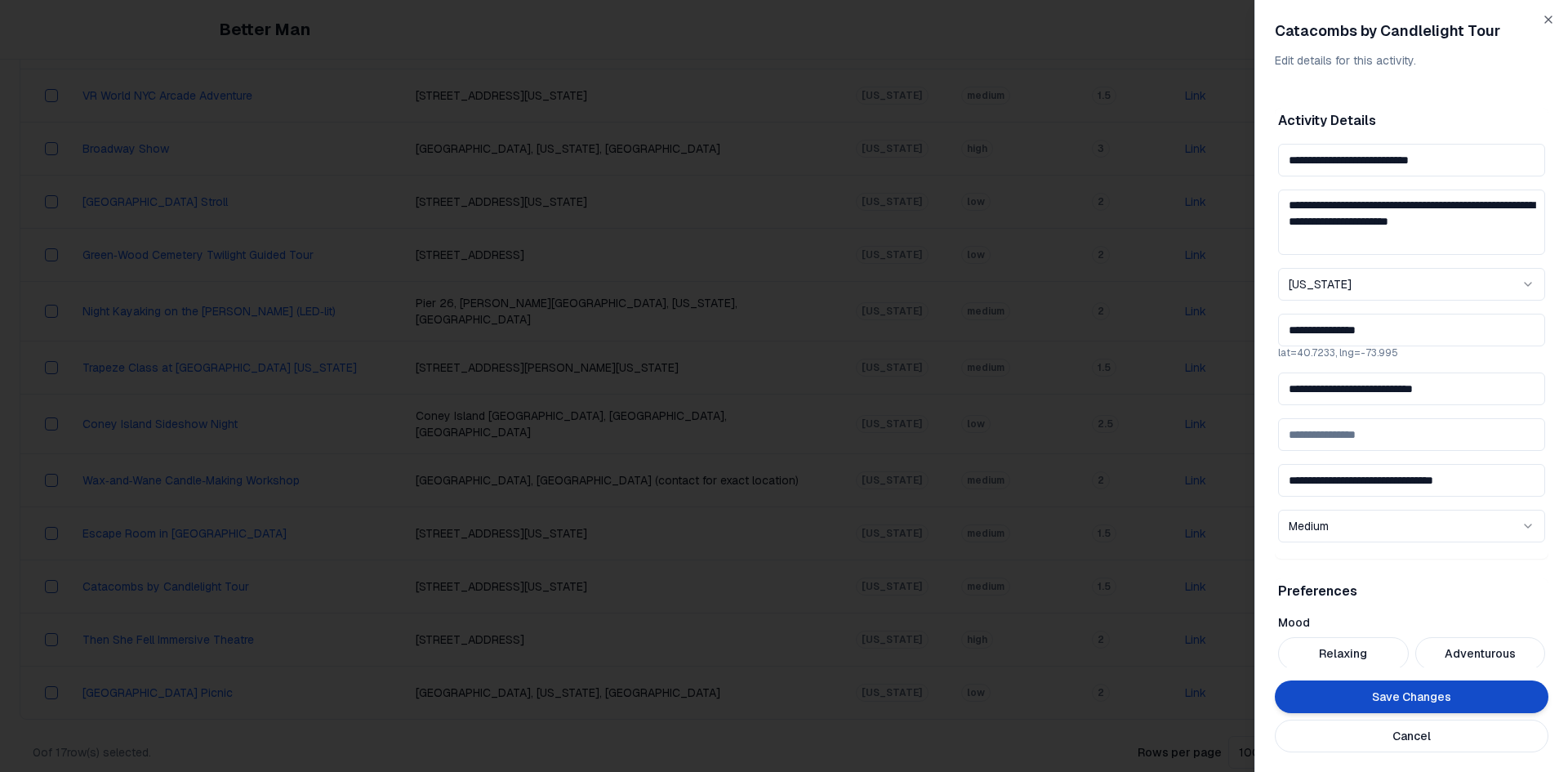
drag, startPoint x: 1458, startPoint y: 166, endPoint x: 1208, endPoint y: 160, distance: 250.1
click at [1208, 160] on body "Better Man Sign Out View All Activities All Activities New Activities 3 Customi…" at bounding box center [778, 184] width 1555 height 1213
drag, startPoint x: 1472, startPoint y: 389, endPoint x: 1091, endPoint y: 396, distance: 381.1
click at [1091, 396] on body "Better Man Sign Out View All Activities All Activities New Activities 3 Customi…" at bounding box center [778, 184] width 1555 height 1213
click at [1399, 400] on input "**********" at bounding box center [1411, 388] width 267 height 32
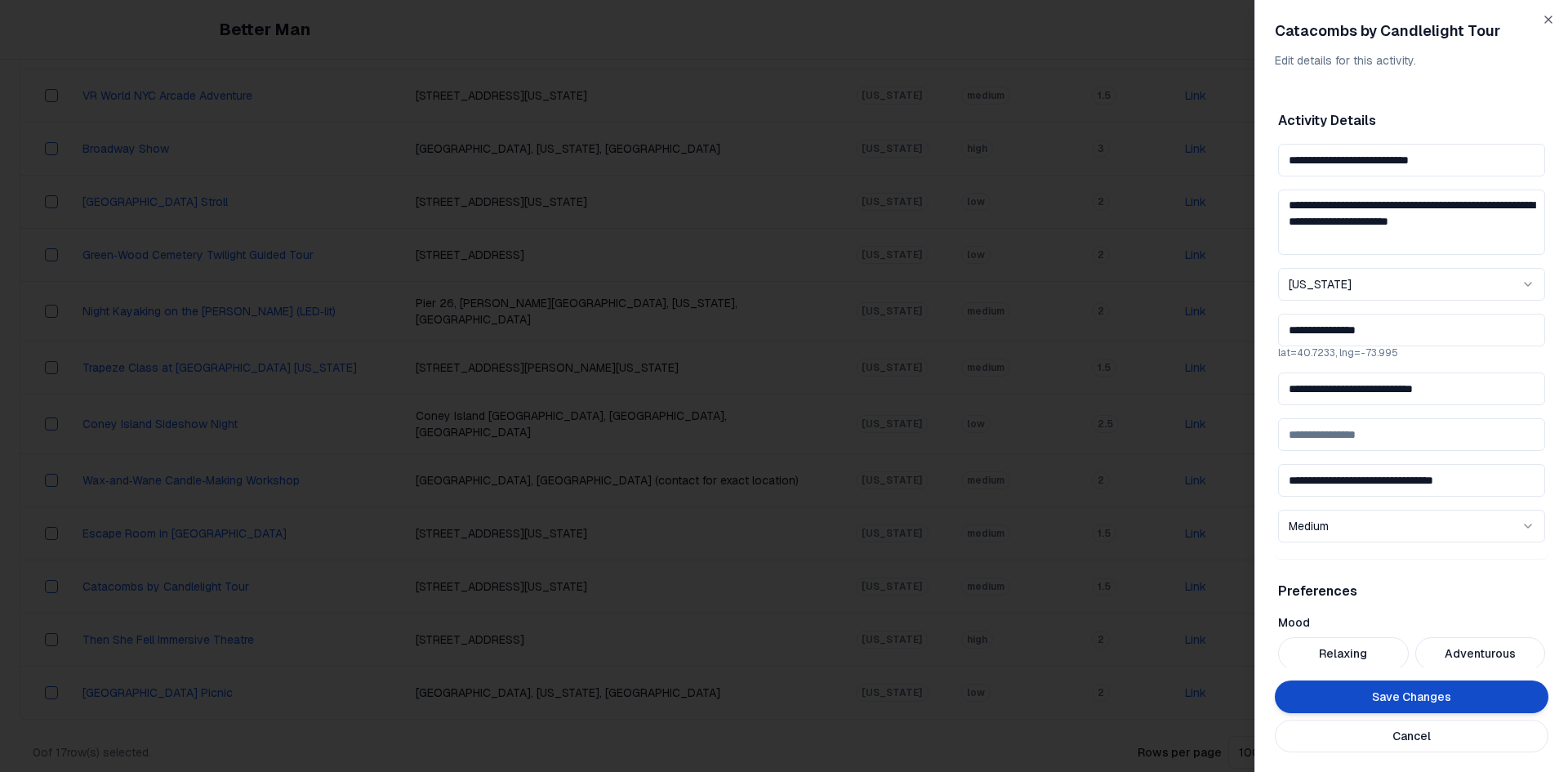
drag, startPoint x: 1501, startPoint y: 397, endPoint x: 1247, endPoint y: 388, distance: 254.2
click at [1247, 388] on body "Better Man Sign Out View All Activities All Activities New Activities 3 Customi…" at bounding box center [778, 184] width 1555 height 1213
paste input
type input "**********"
drag, startPoint x: 1453, startPoint y: 171, endPoint x: 1185, endPoint y: 171, distance: 268.0
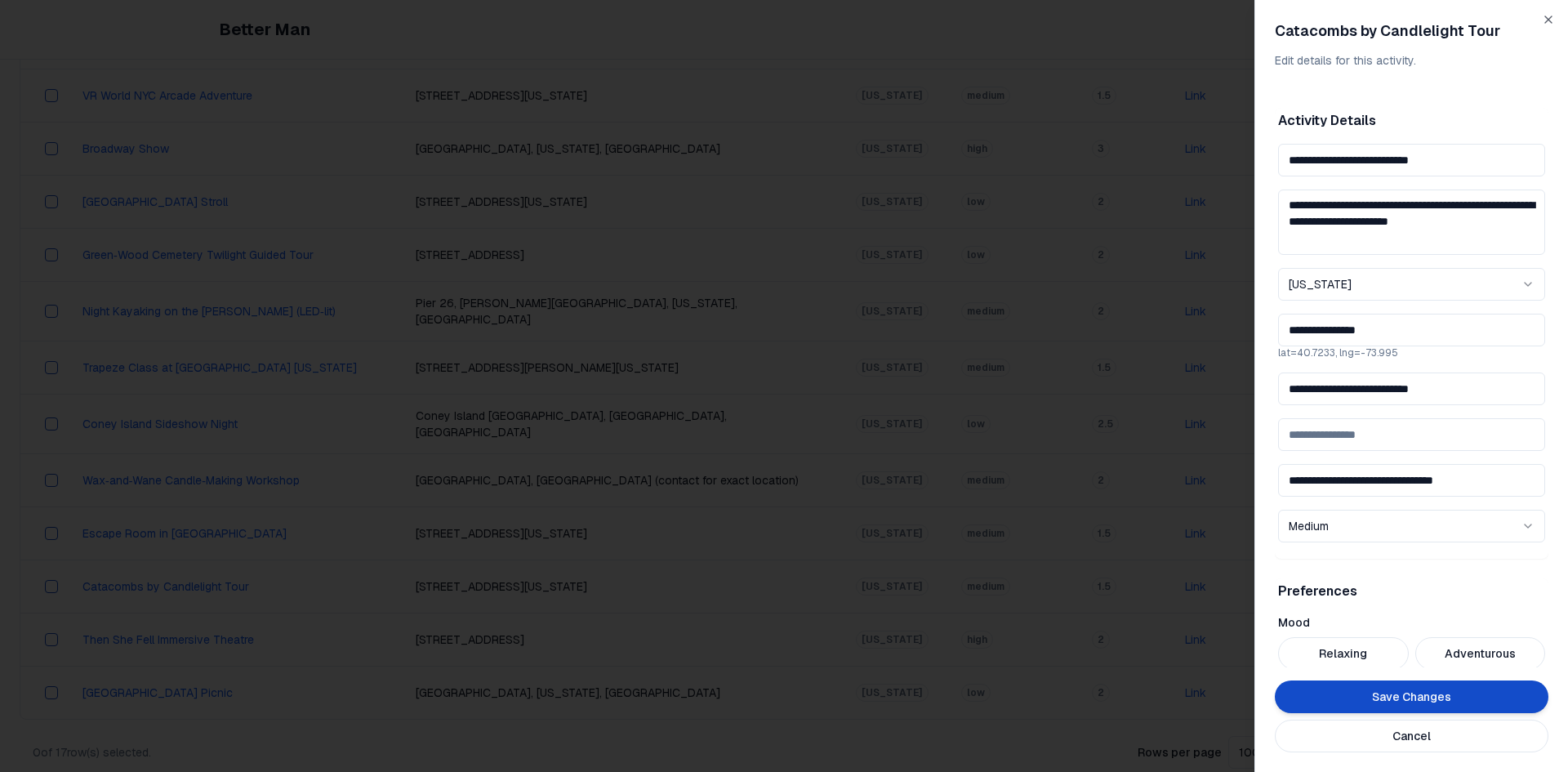
click at [1185, 171] on body "Better Man Sign Out View All Activities All Activities New Activities 3 Customi…" at bounding box center [778, 184] width 1555 height 1213
click at [1332, 697] on button "Save Changes" at bounding box center [1411, 696] width 274 height 32
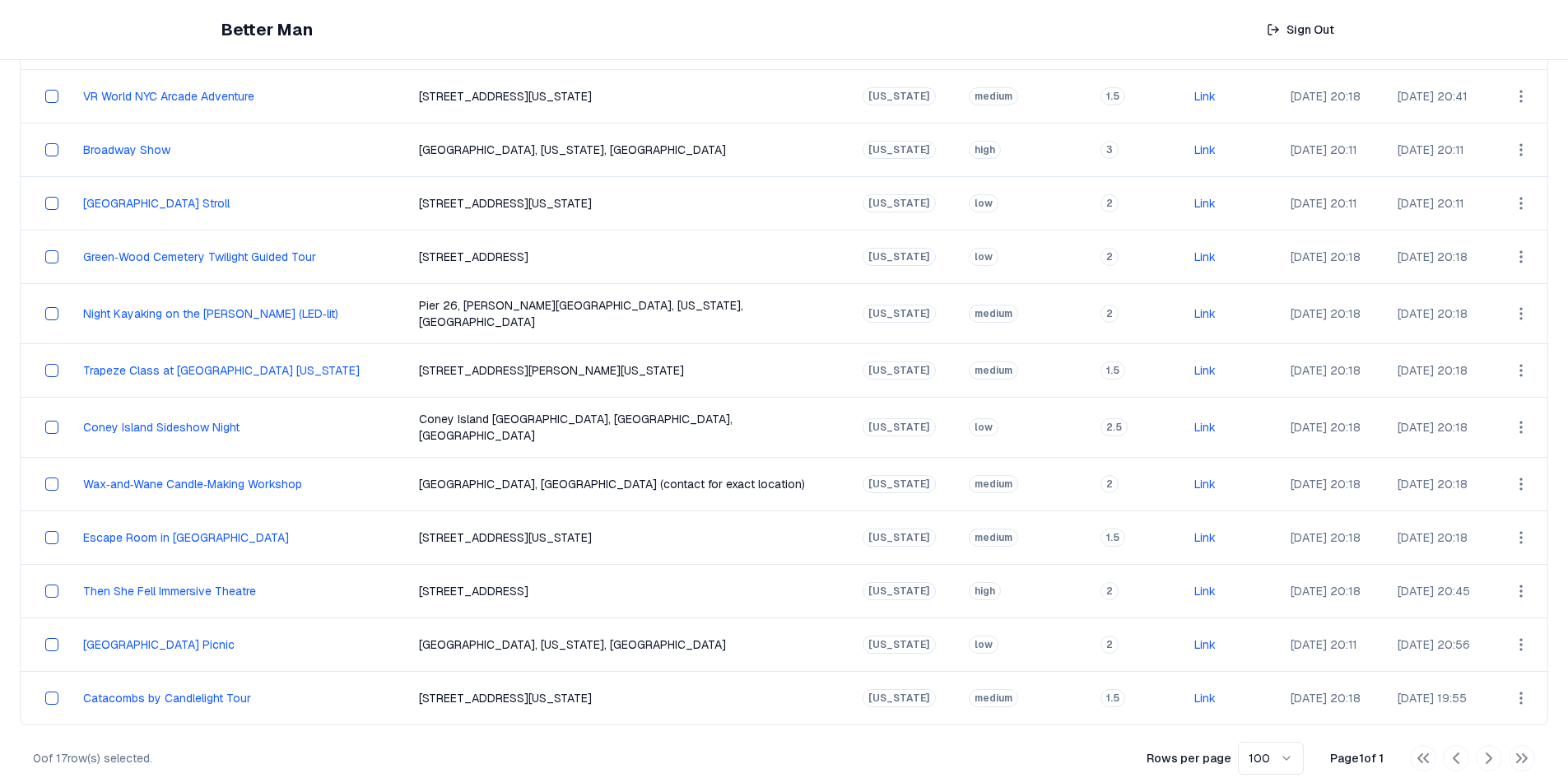
click at [1512, 676] on html "Better Man Sign Out View All Activities All Activities New Activities 3 Customi…" at bounding box center [784, 186] width 1568 height 1223
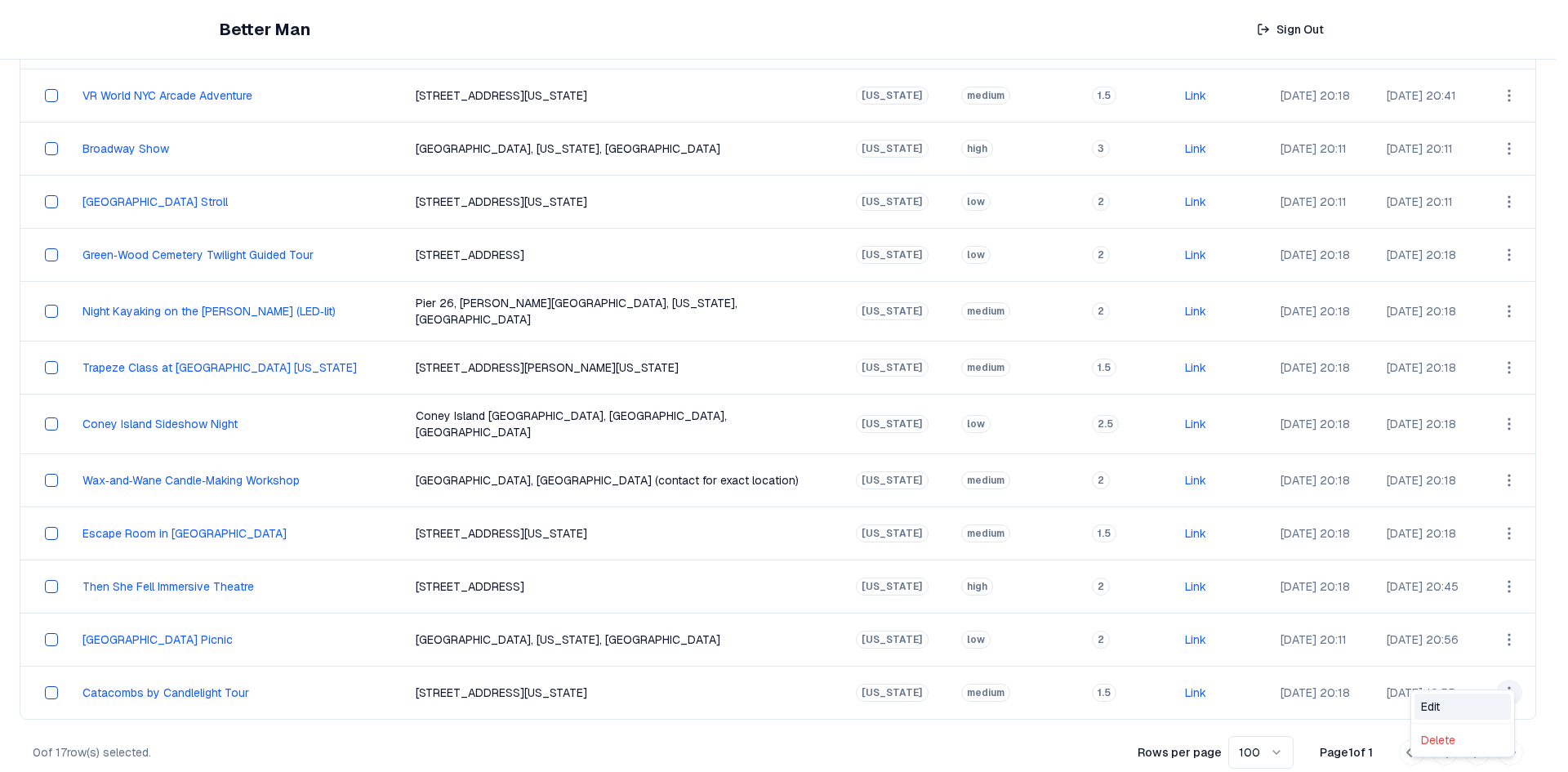
click at [1455, 699] on div "Edit" at bounding box center [1462, 706] width 96 height 26
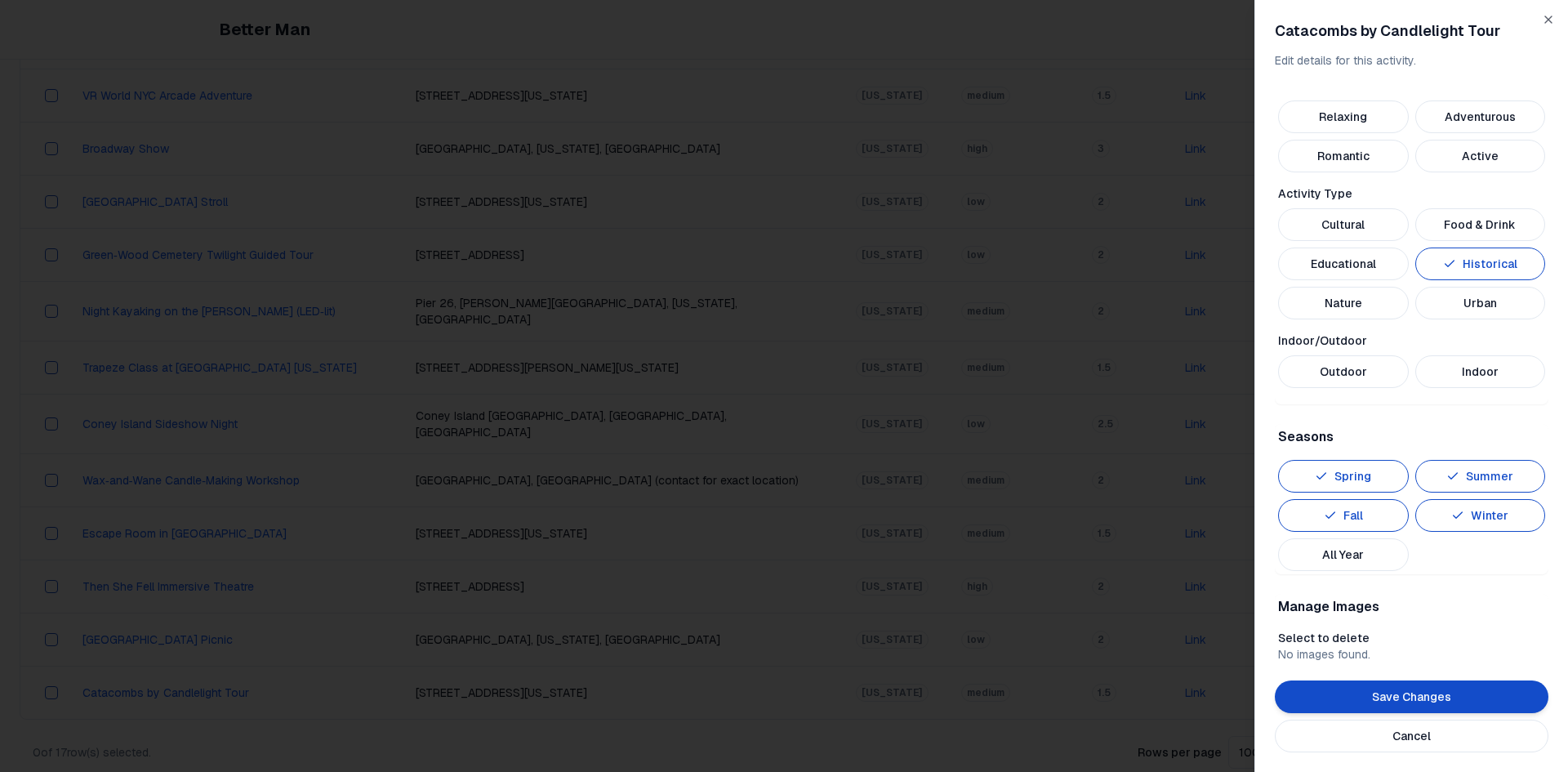
scroll to position [572, 0]
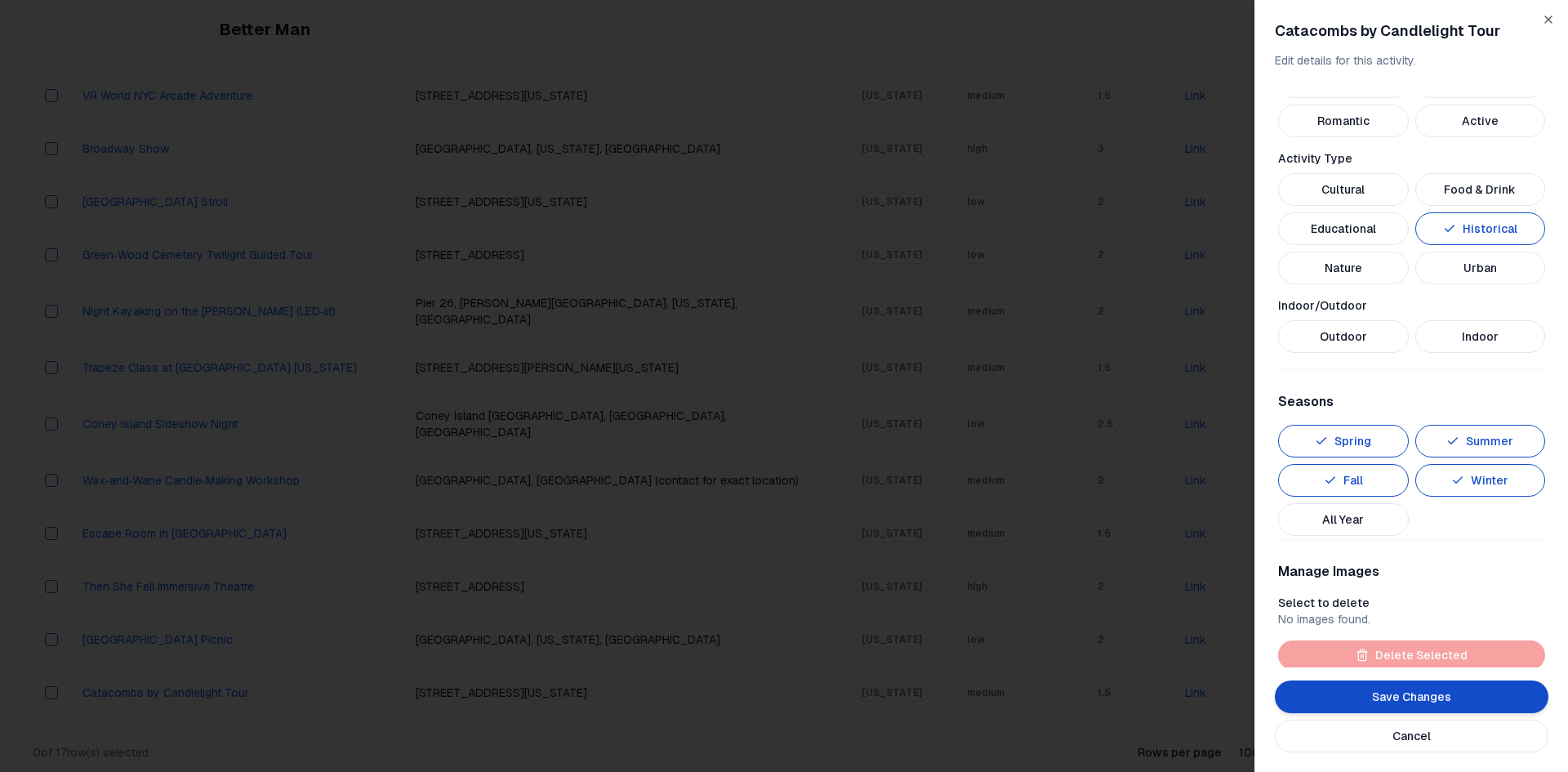
click at [1519, 699] on button "Save Changes" at bounding box center [1411, 696] width 274 height 32
click at [1353, 529] on button "All Year" at bounding box center [1342, 519] width 130 height 32
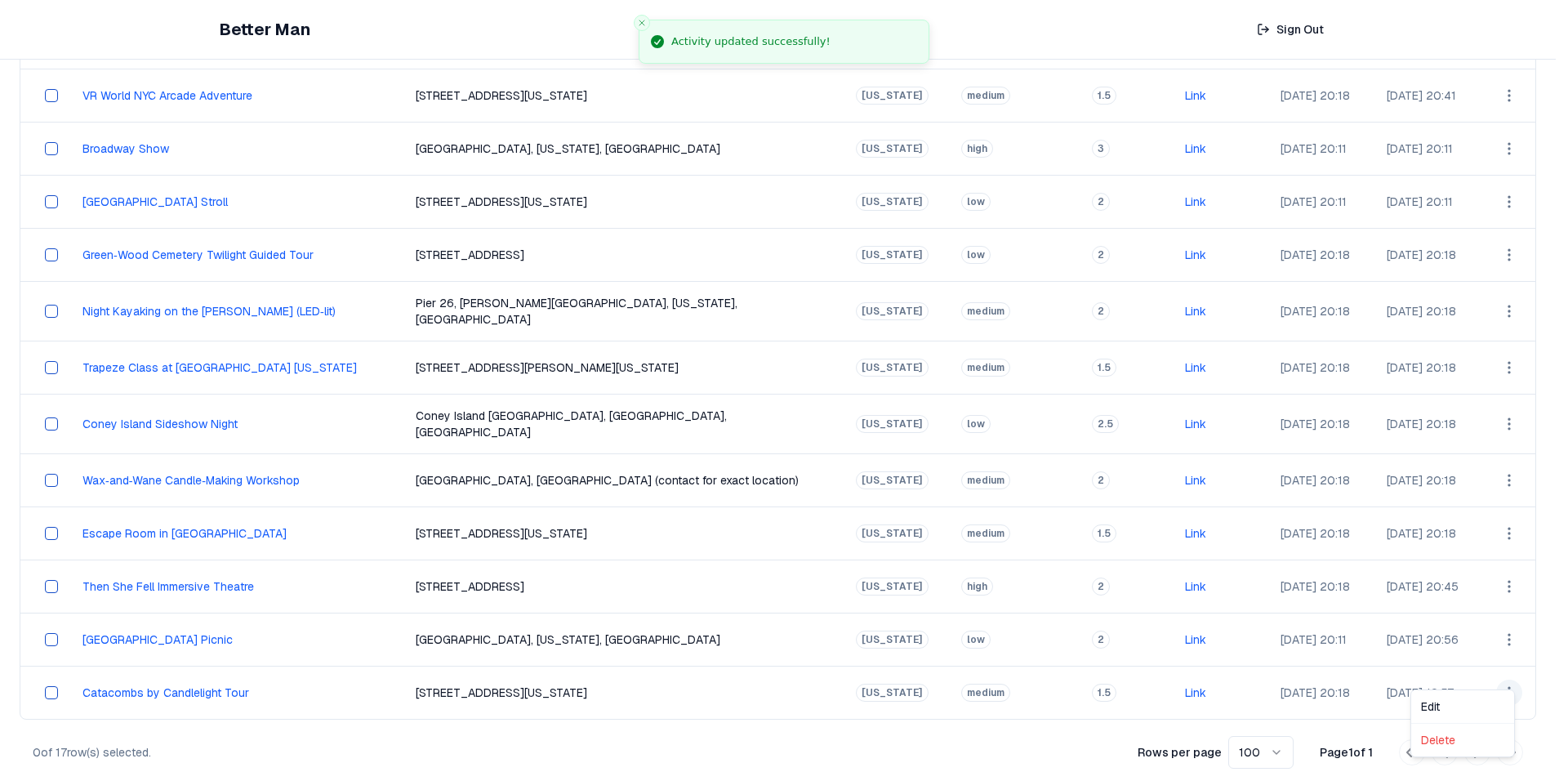
click at [1497, 672] on html "Better Man Sign Out View All Activities All Activities New Activities 3 Customi…" at bounding box center [784, 184] width 1568 height 1213
click at [1470, 701] on div "Edit" at bounding box center [1462, 706] width 96 height 26
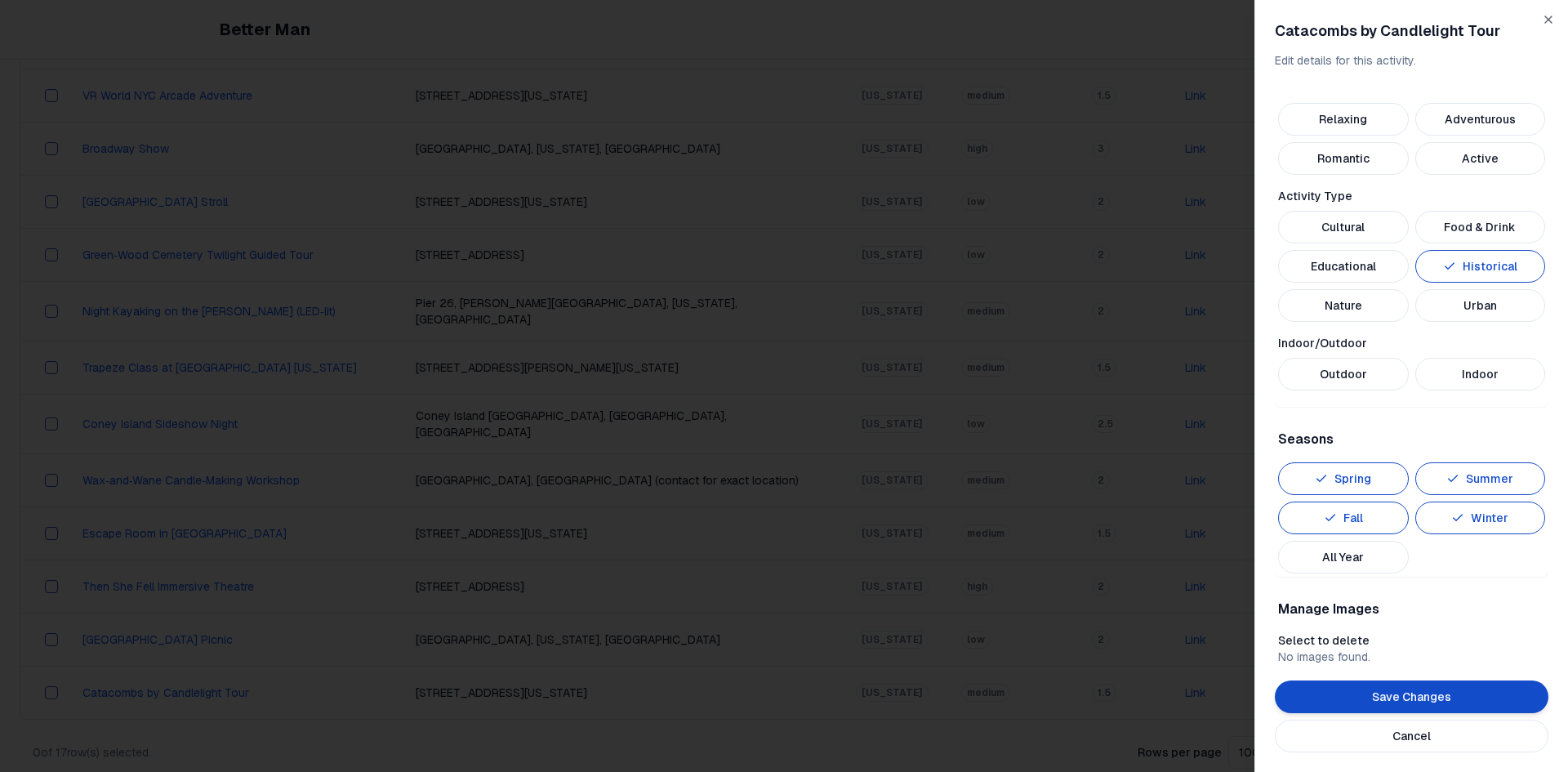
scroll to position [652, 0]
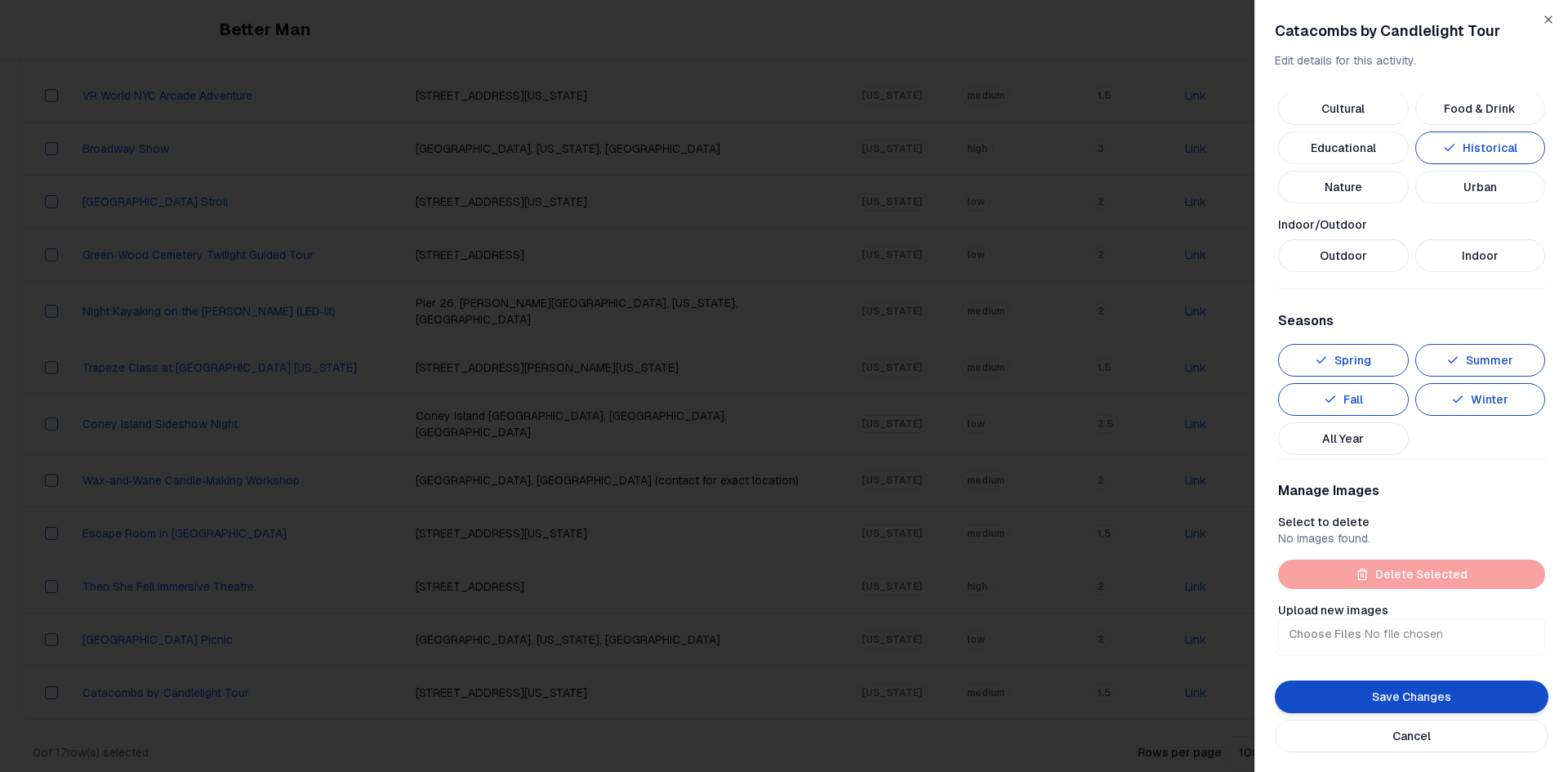
click at [1336, 627] on input "Upload new images" at bounding box center [1411, 634] width 267 height 32
type input "**********"
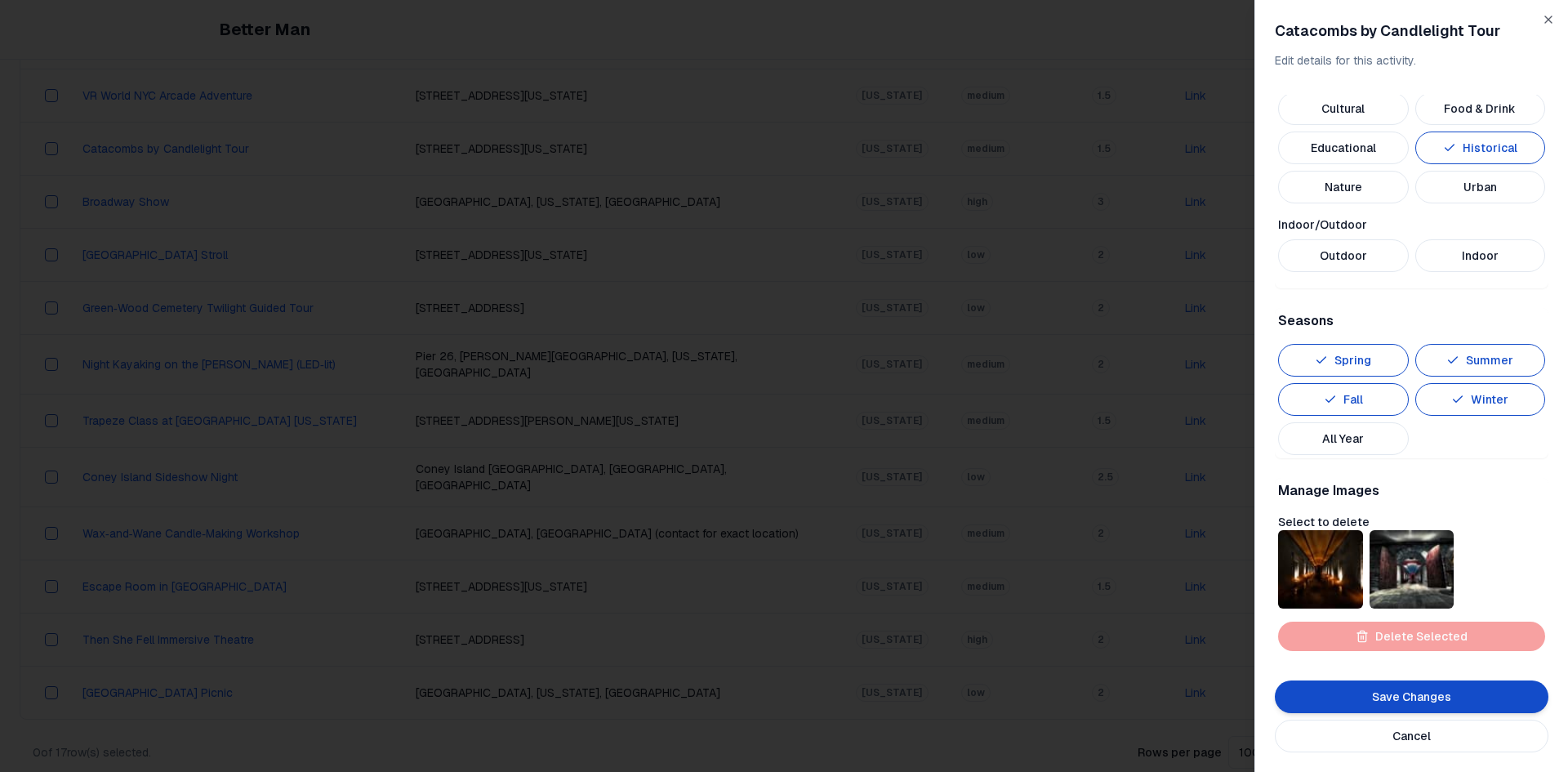
click at [1385, 437] on button "All Year" at bounding box center [1342, 438] width 130 height 32
click at [1441, 276] on div "Preferences Mood Relaxing Adventurous Romantic Active Activity Type Cultural Fo…" at bounding box center [1411, 107] width 274 height 363
click at [1441, 263] on button "Indoor" at bounding box center [1480, 255] width 130 height 32
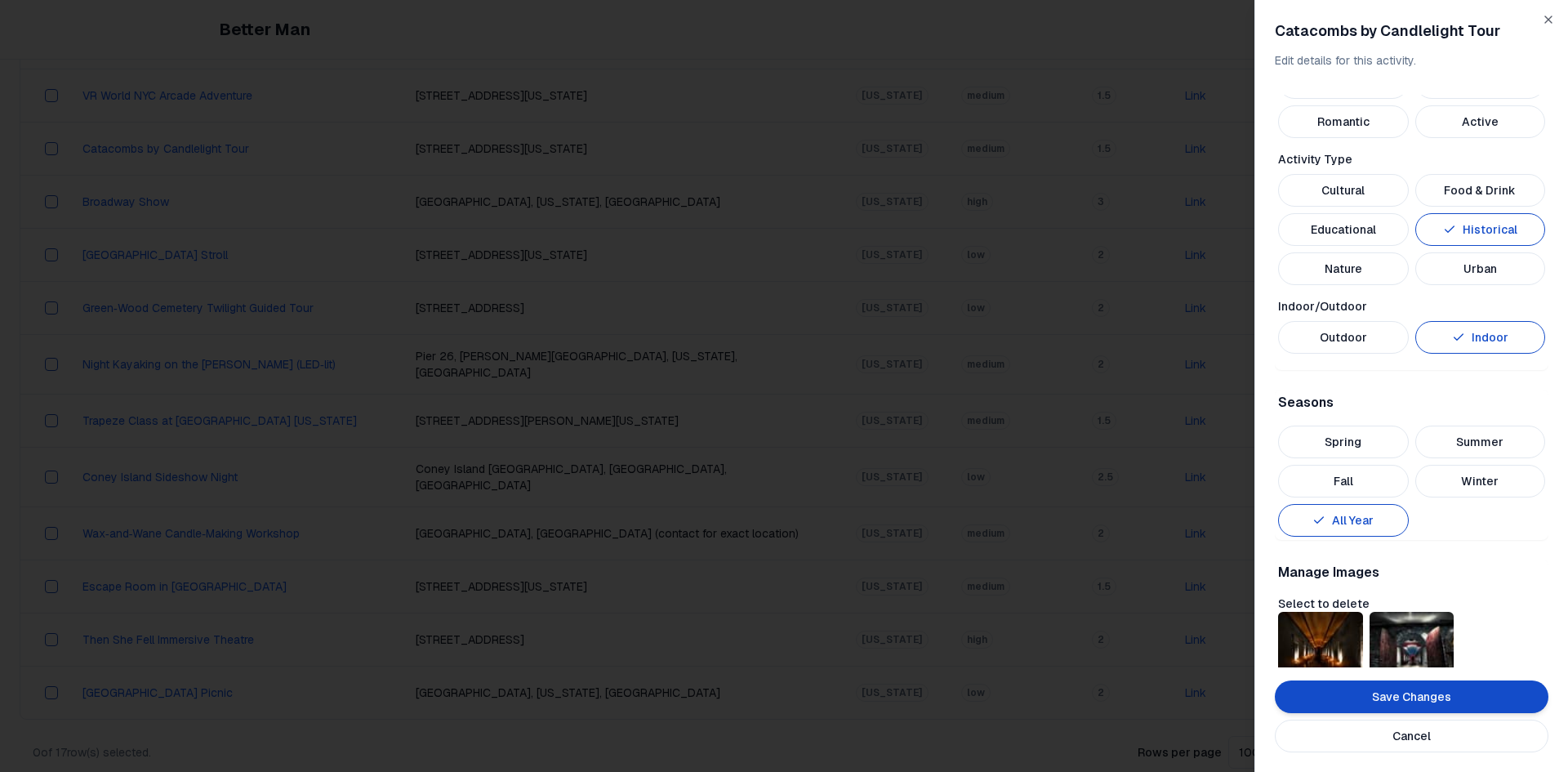
click at [1375, 223] on button "Educational" at bounding box center [1342, 229] width 130 height 32
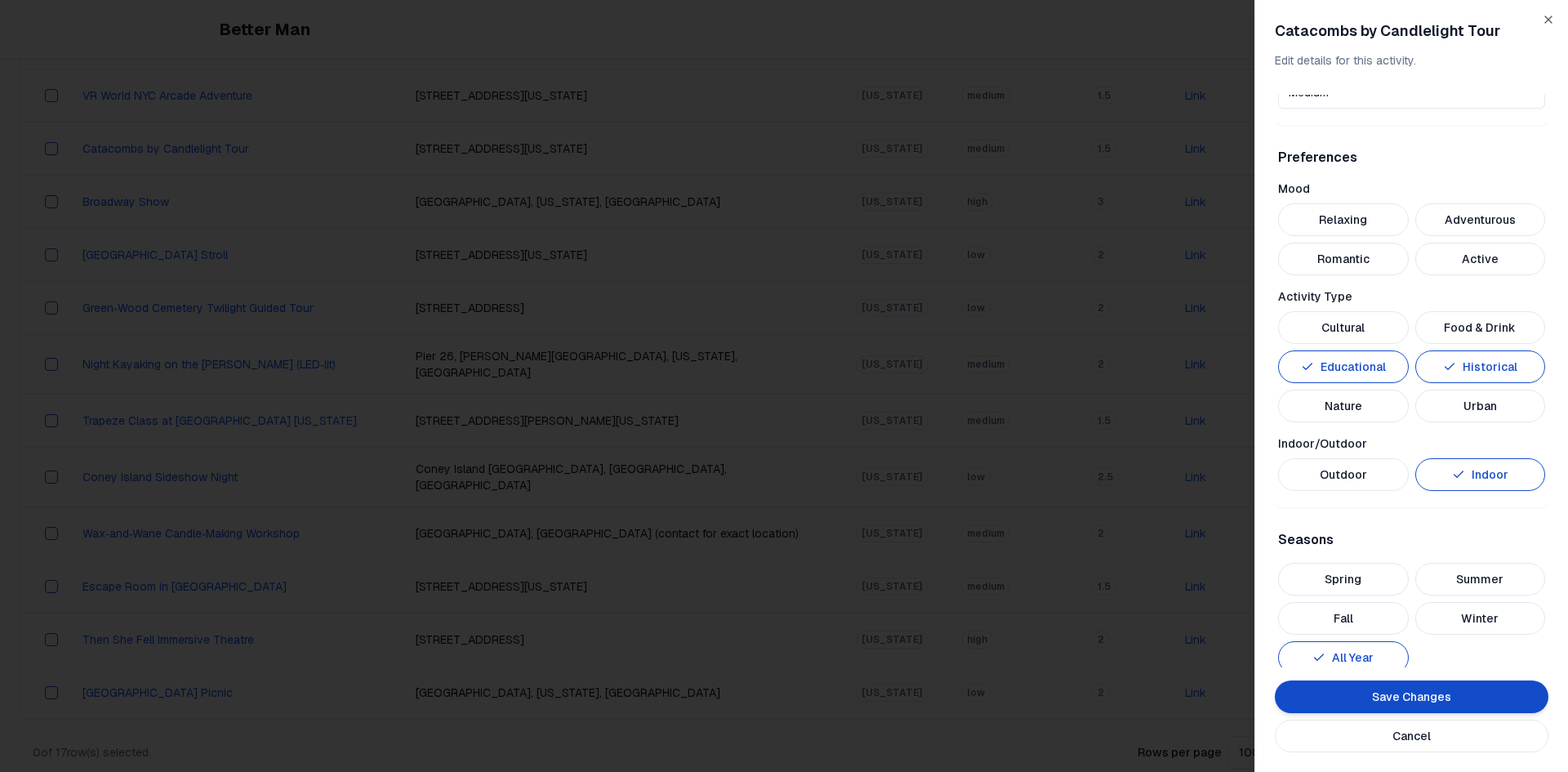
scroll to position [408, 0]
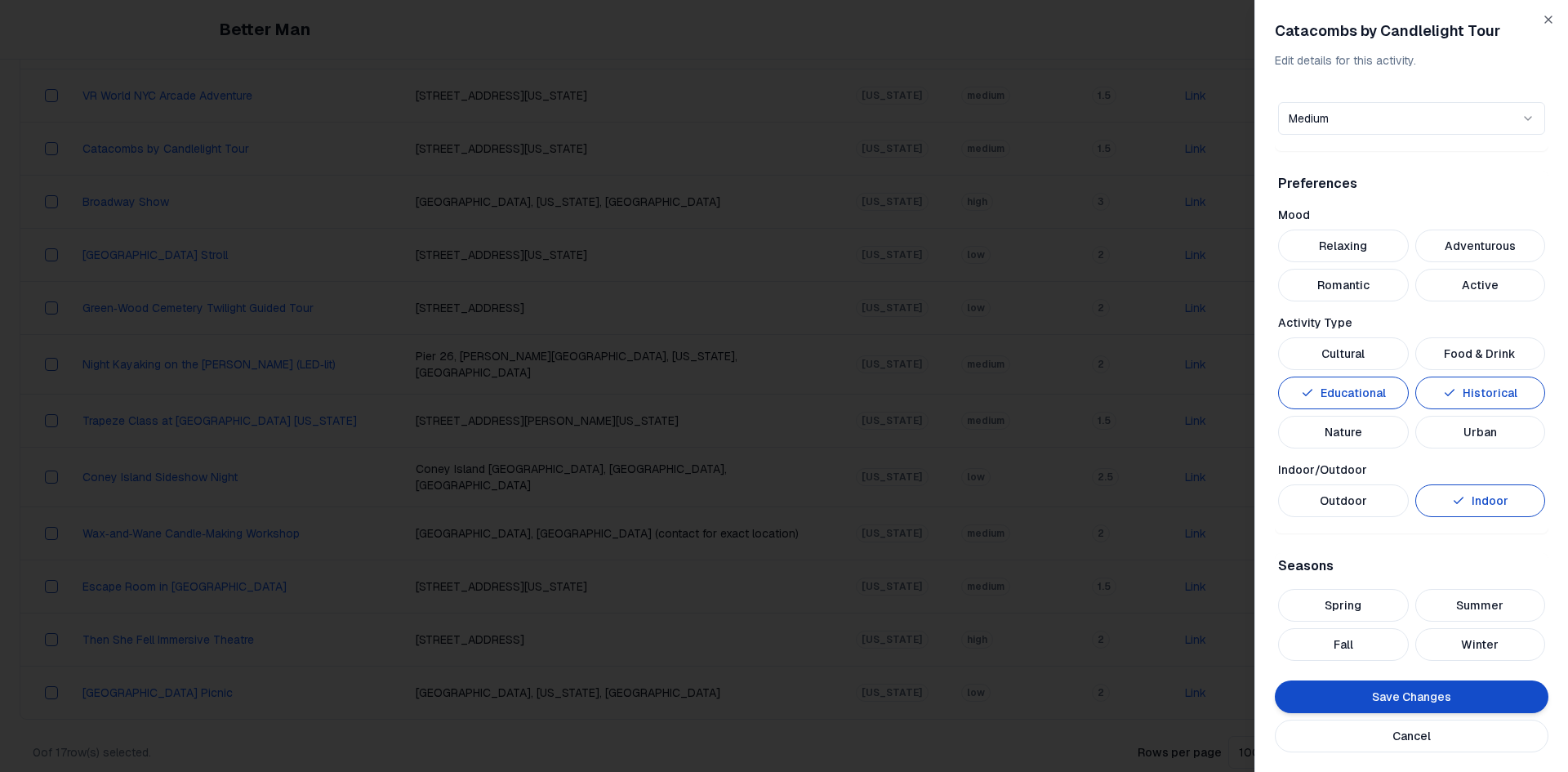
click at [1439, 256] on button "Adventurous" at bounding box center [1480, 245] width 130 height 32
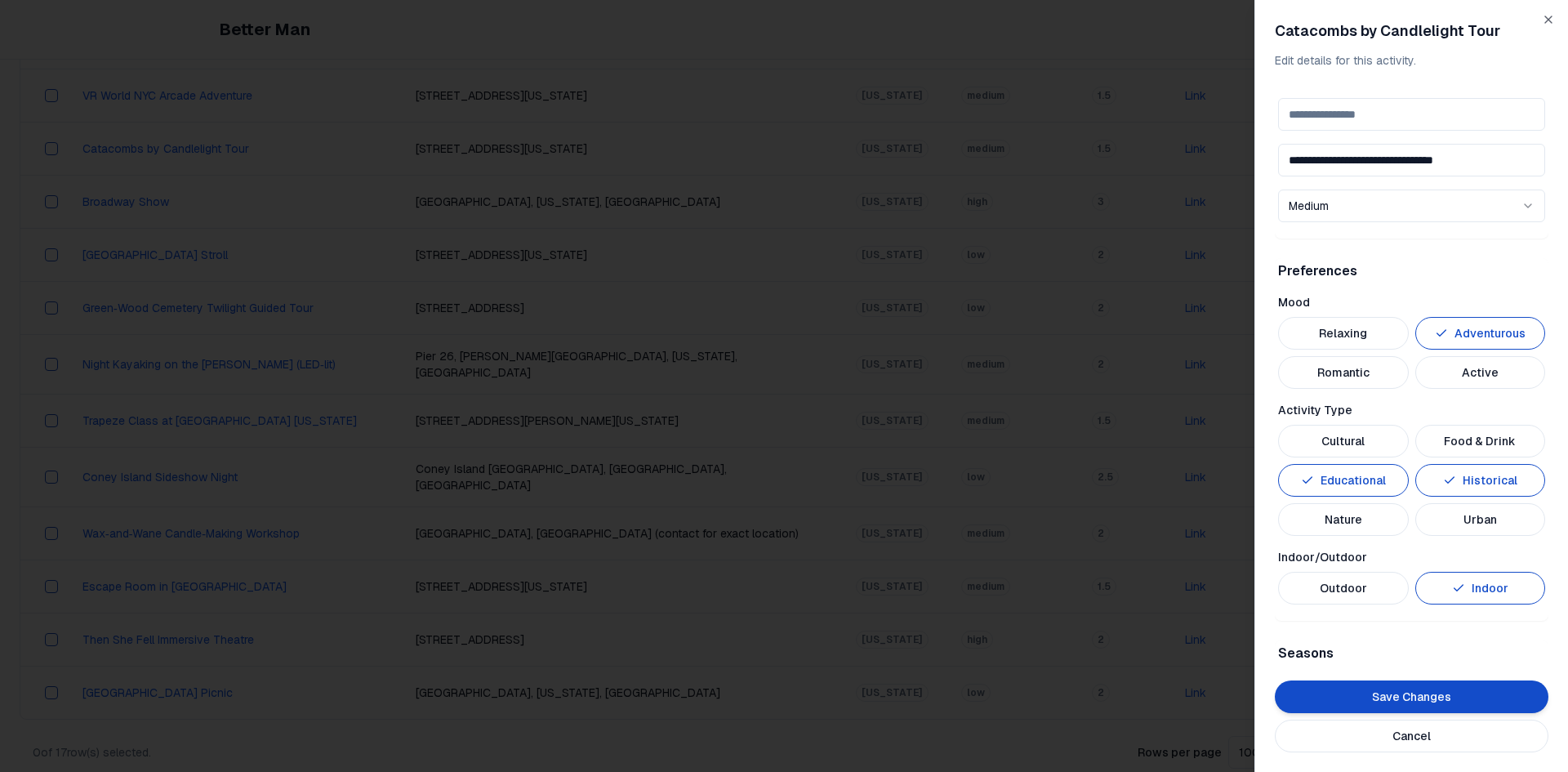
scroll to position [715, 0]
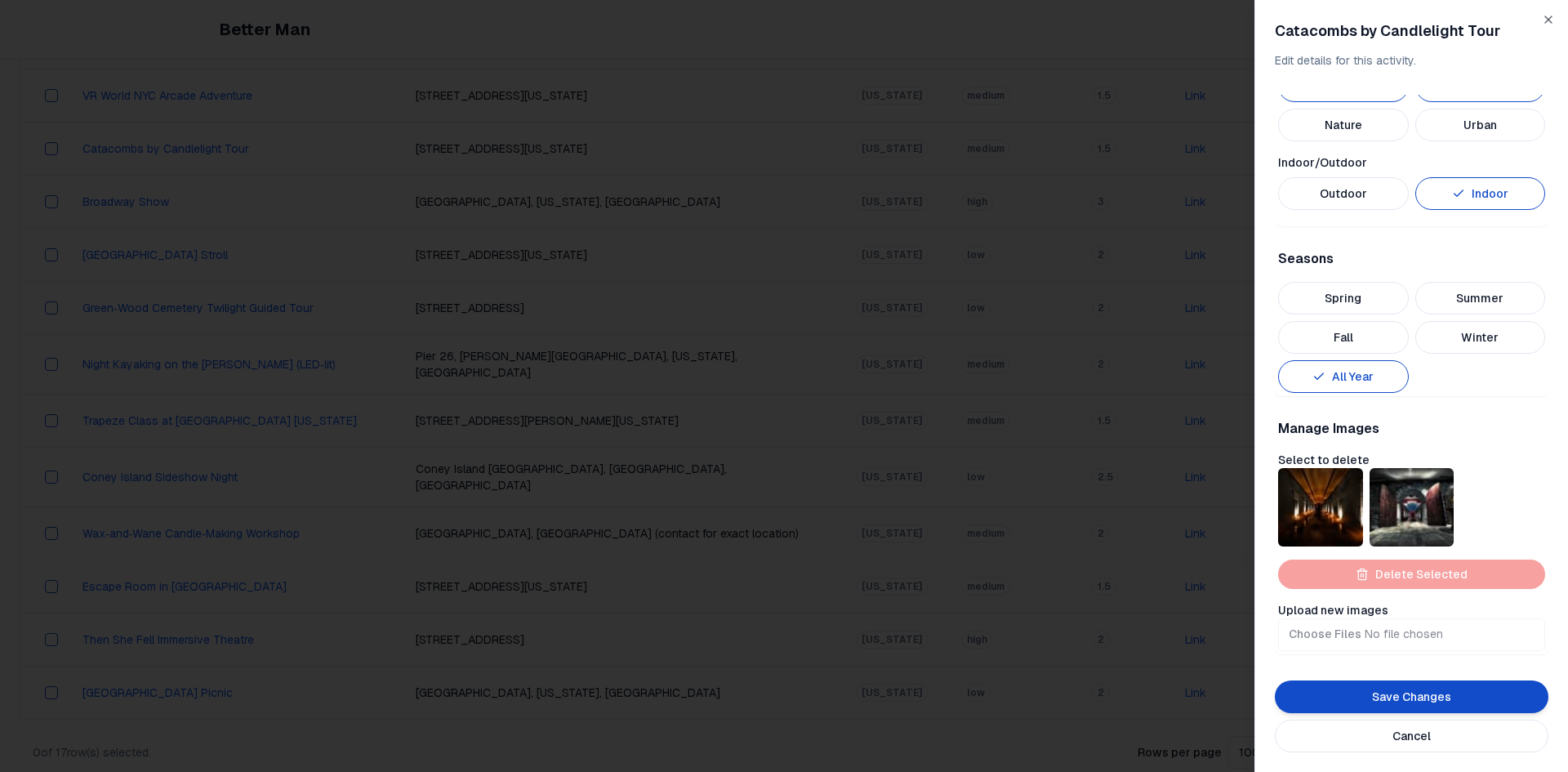
click at [1434, 695] on button "Save Changes" at bounding box center [1411, 696] width 274 height 32
click at [1443, 699] on button "Save Changes" at bounding box center [1411, 696] width 274 height 32
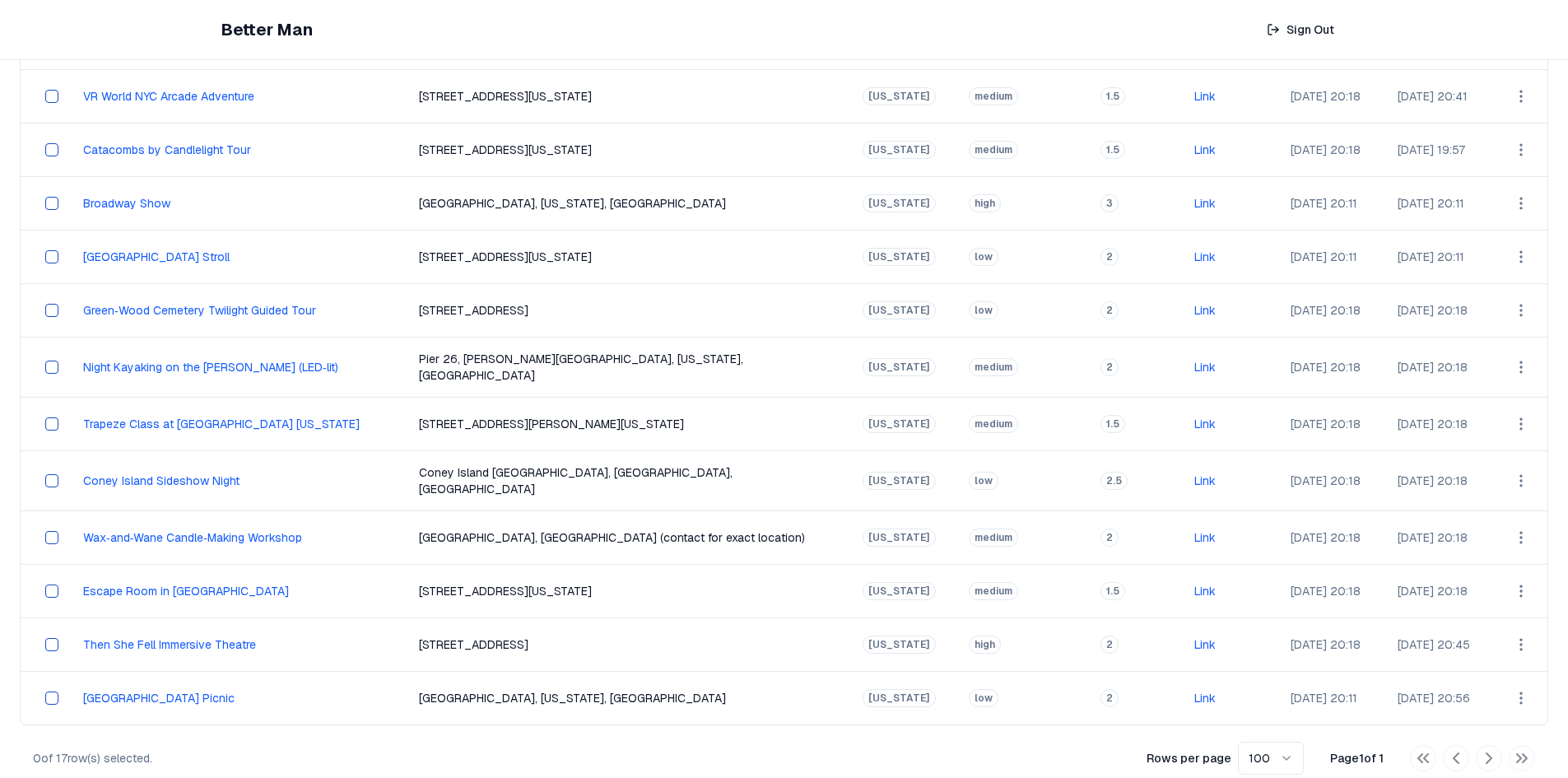
click at [1516, 581] on html "Better Man Sign Out View All Activities All Activities New Activities 3 Customi…" at bounding box center [784, 186] width 1568 height 1223
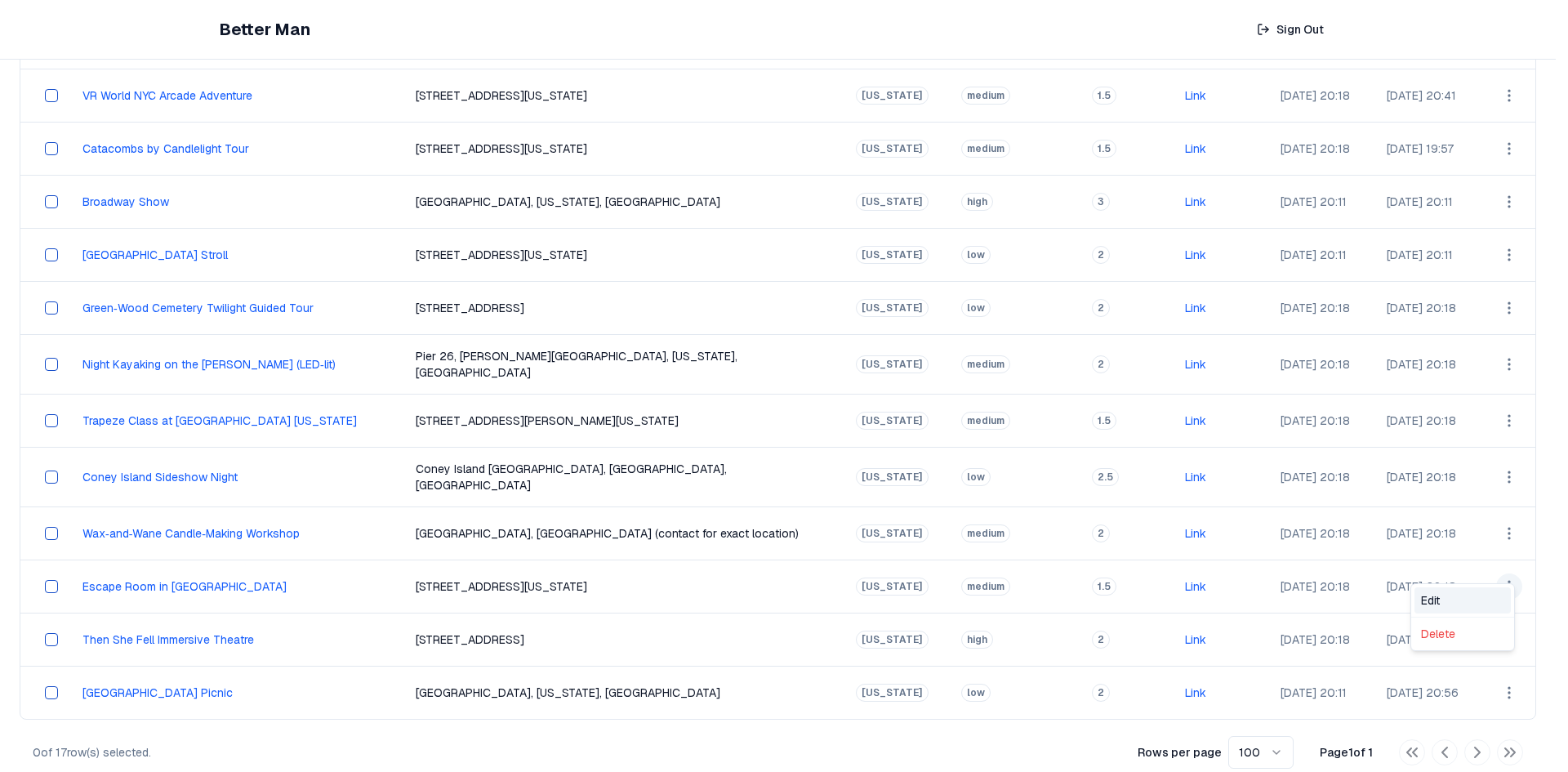
click at [1462, 598] on div "Edit" at bounding box center [1462, 600] width 96 height 26
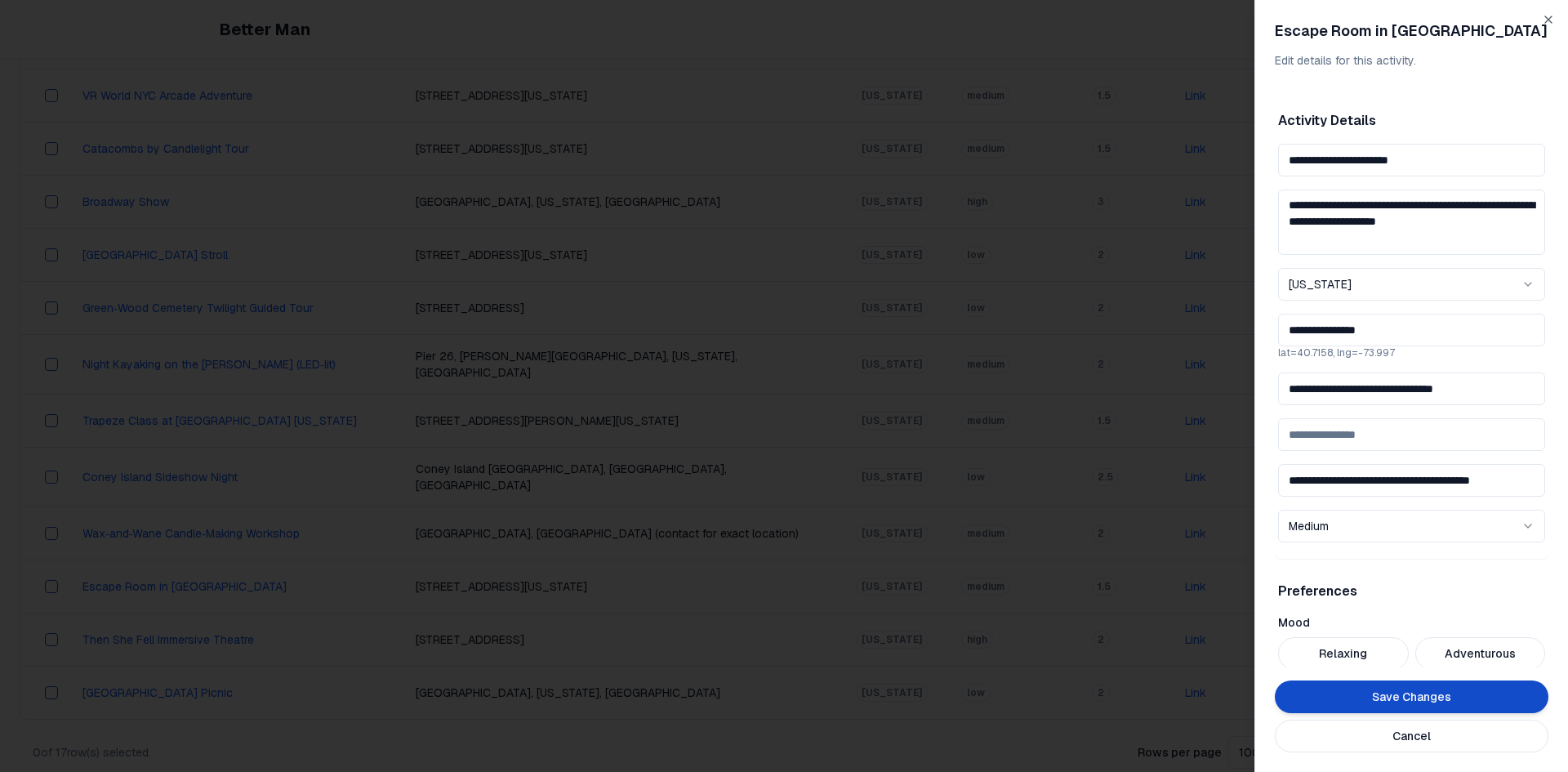
drag, startPoint x: 1434, startPoint y: 160, endPoint x: 1191, endPoint y: 148, distance: 243.3
click at [1191, 148] on body "Better Man Sign Out View All Activities All Activities New Activities 3 Customi…" at bounding box center [778, 184] width 1555 height 1213
drag, startPoint x: 1499, startPoint y: 389, endPoint x: 1117, endPoint y: 395, distance: 382.0
click at [1118, 395] on body "Better Man Sign Out View All Activities All Activities New Activities 3 Customi…" at bounding box center [778, 184] width 1555 height 1213
click at [1395, 171] on input "**********" at bounding box center [1411, 160] width 267 height 32
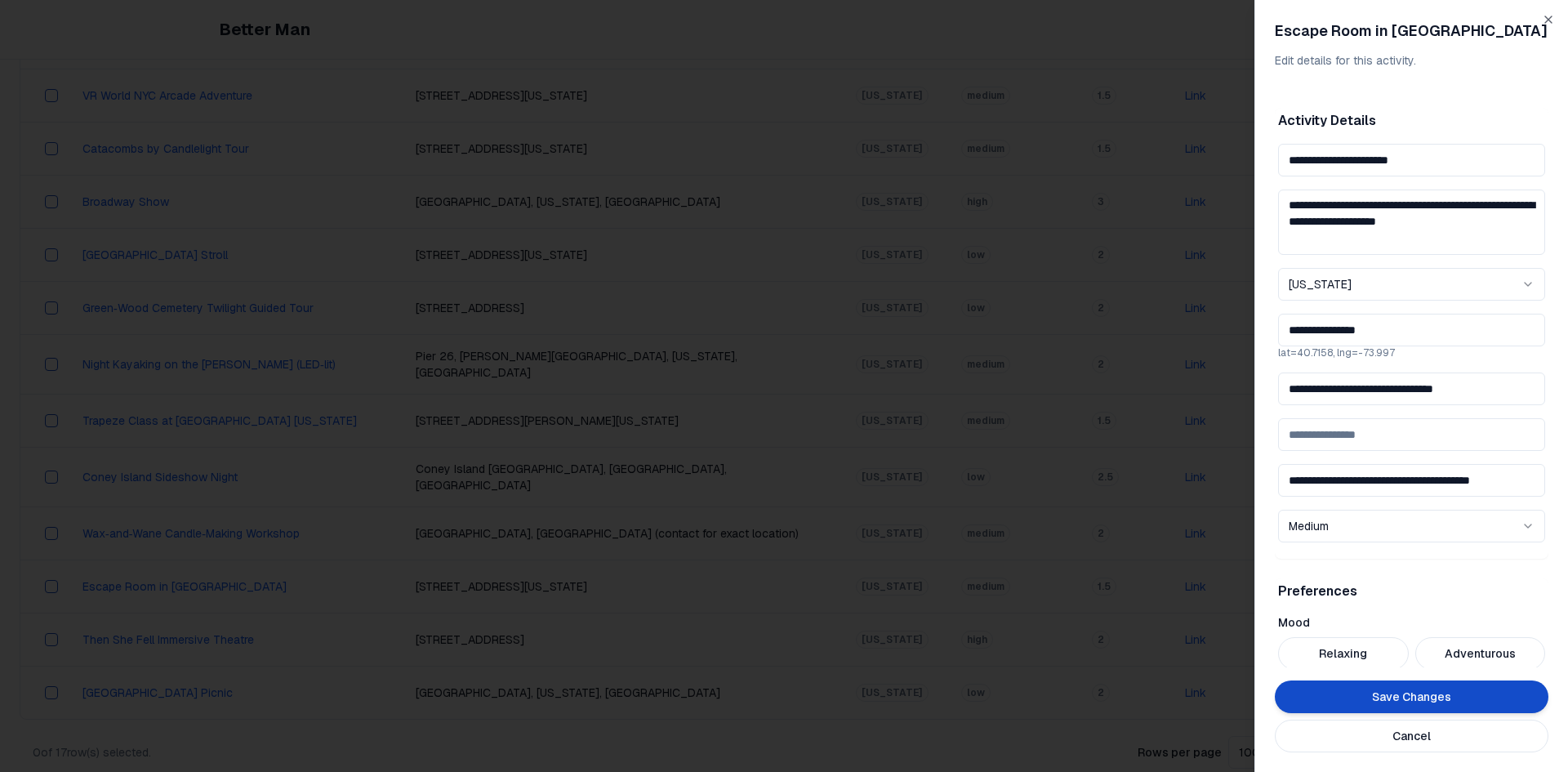
drag, startPoint x: 1432, startPoint y: 159, endPoint x: 1121, endPoint y: 159, distance: 311.0
click at [1127, 158] on body "Better Man Sign Out View All Activities All Activities New Activities 3 Customi…" at bounding box center [778, 184] width 1555 height 1213
click at [1554, 20] on icon "button" at bounding box center [1547, 19] width 13 height 13
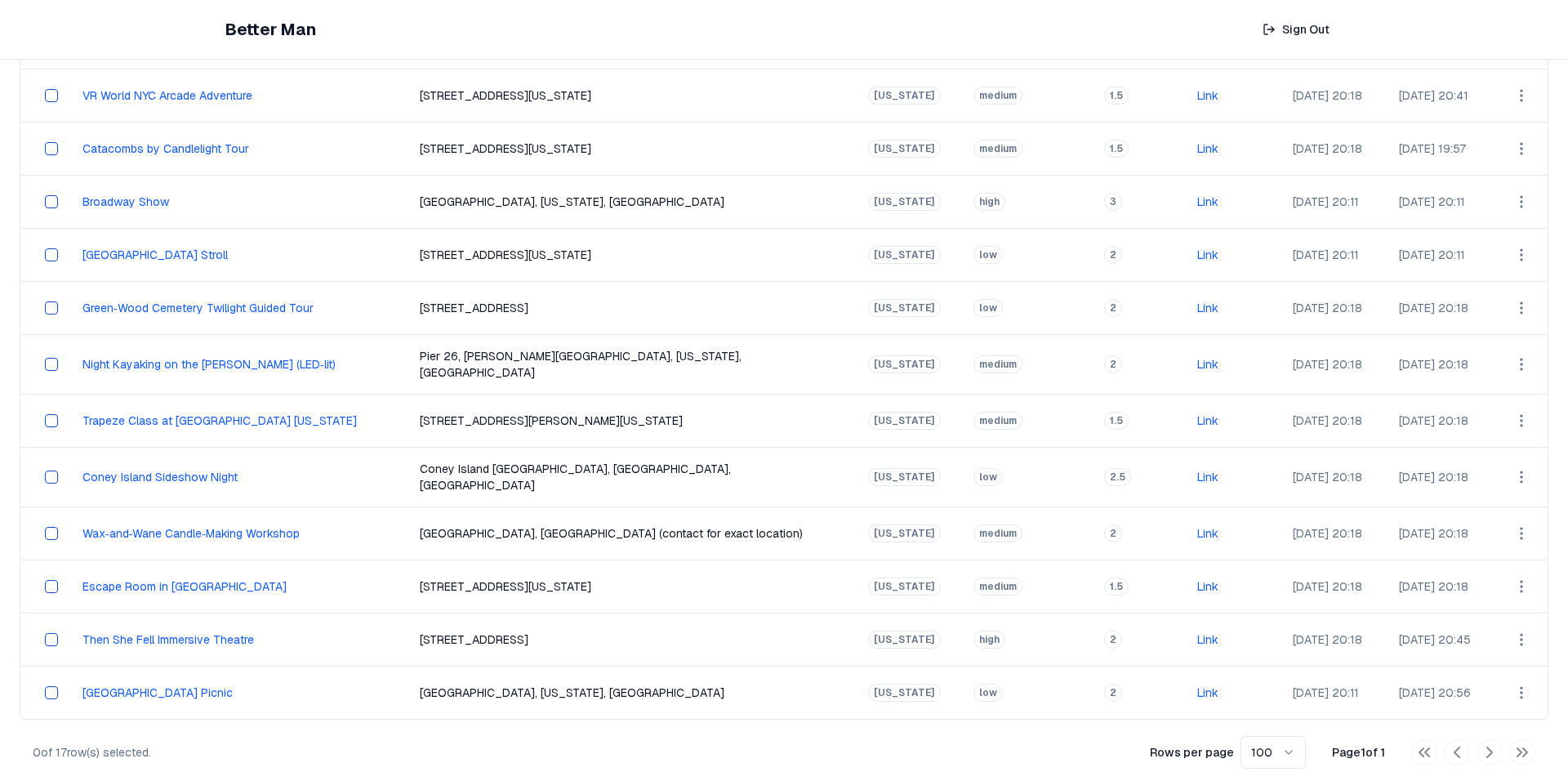
click at [1510, 572] on html "Better Man Sign Out View All Activities All Activities New Activities 3 Customi…" at bounding box center [784, 184] width 1568 height 1213
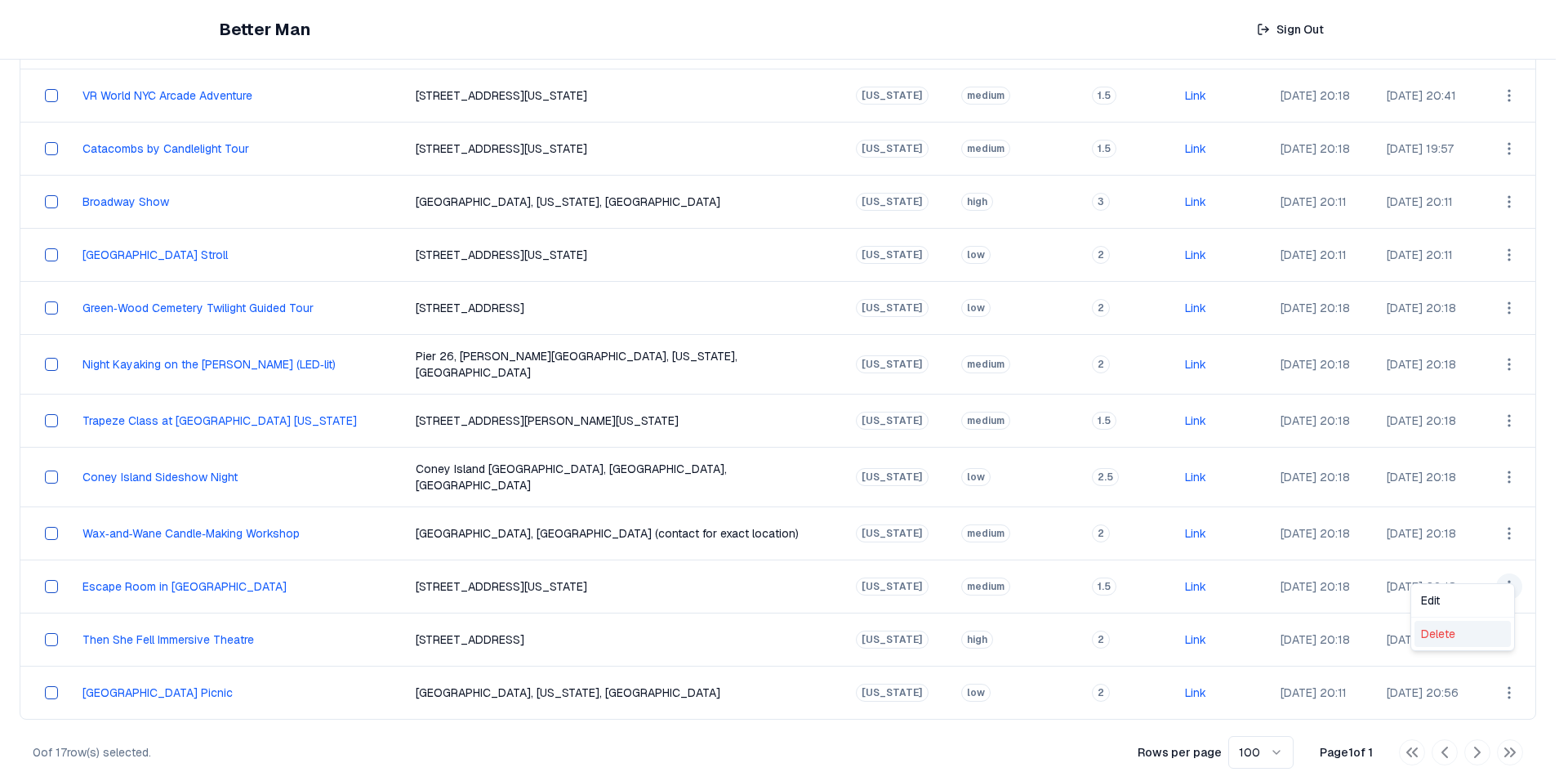
click at [1453, 628] on div "Delete" at bounding box center [1462, 634] width 96 height 26
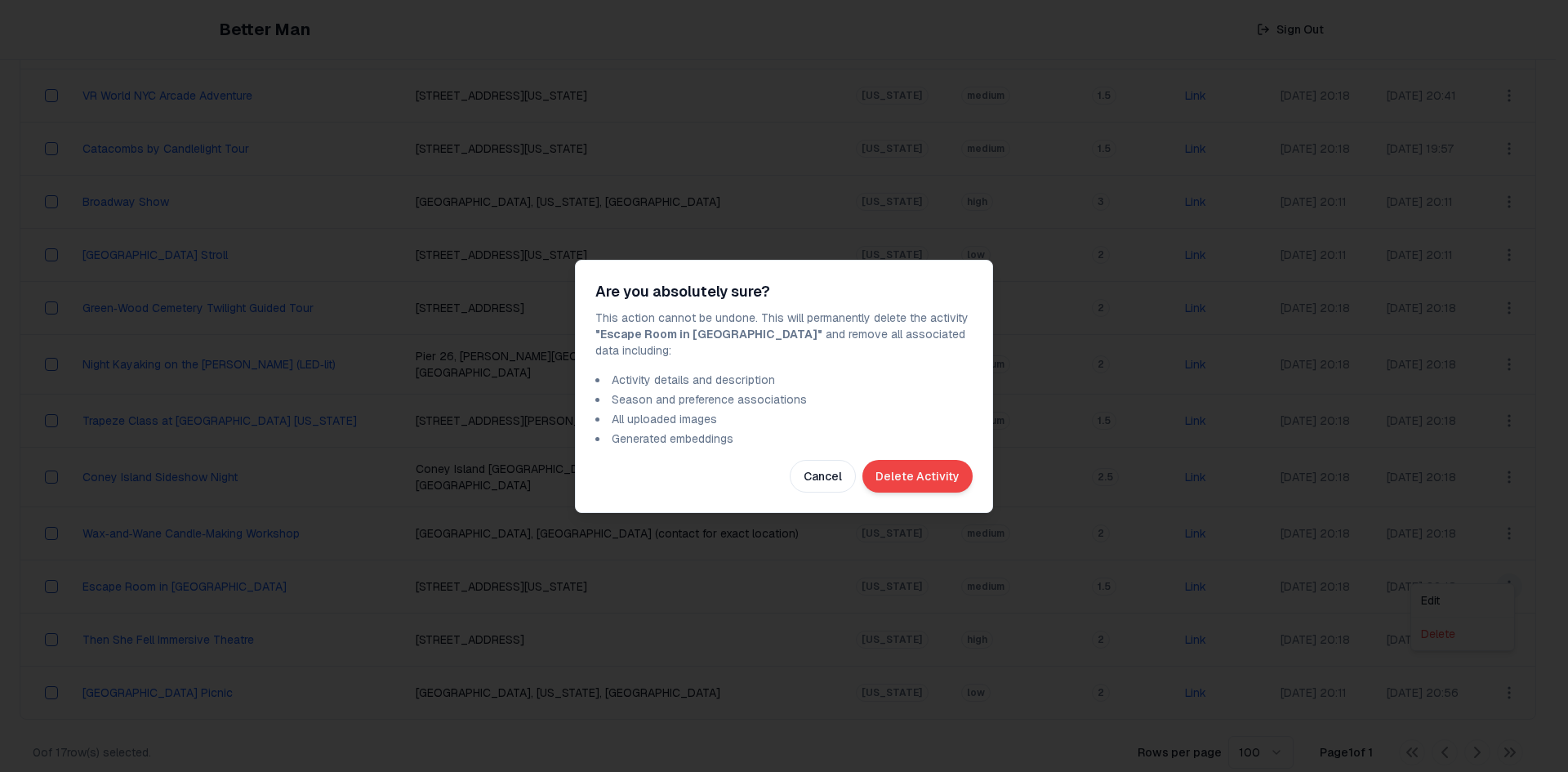
click at [894, 467] on button "Delete Activity" at bounding box center [917, 476] width 110 height 32
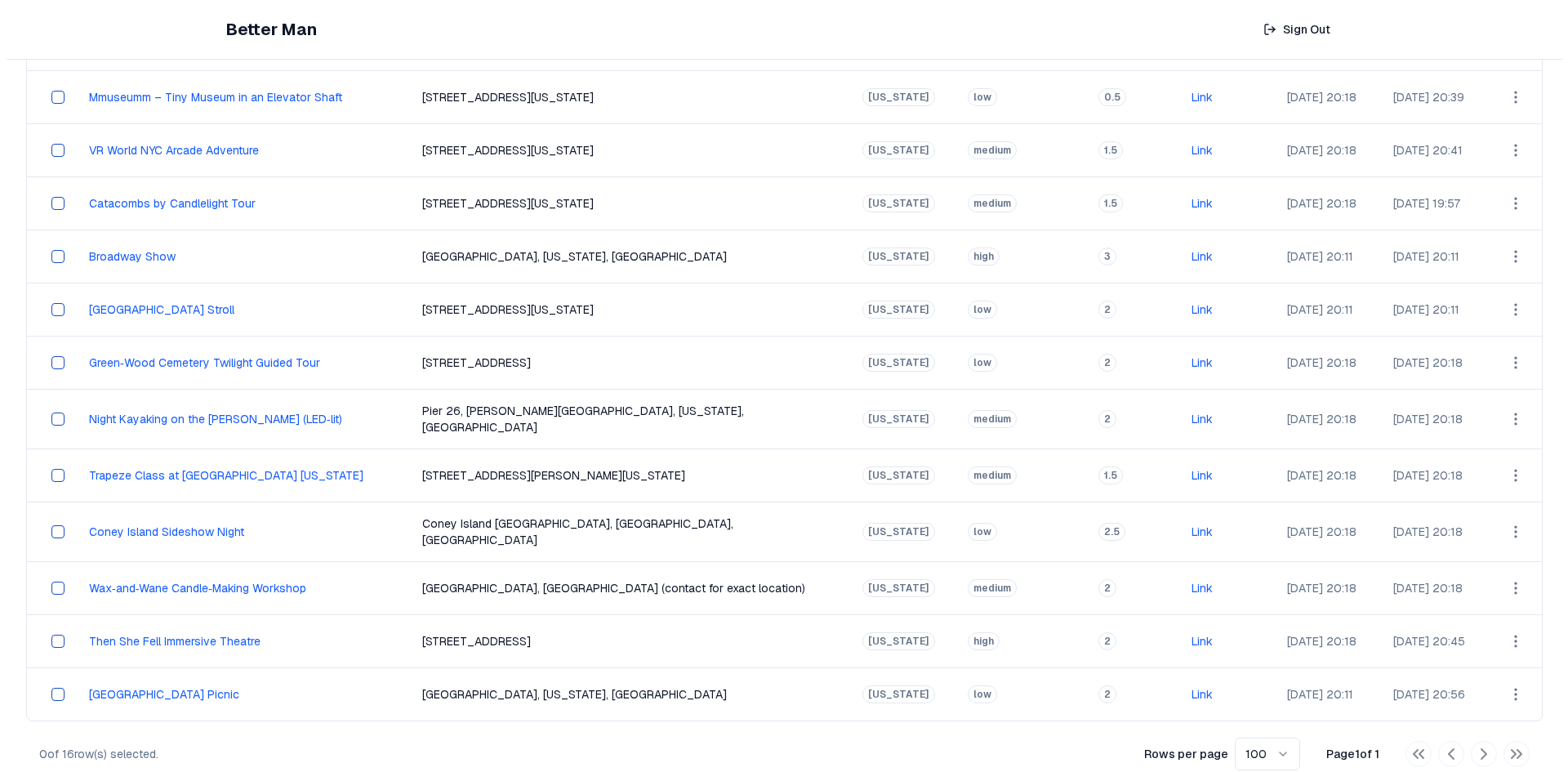
scroll to position [369, 0]
click at [1509, 564] on html "Better Man Sign Out View All Activities All Activities New Activities 3 Customi…" at bounding box center [784, 211] width 1568 height 1160
click at [1463, 593] on div "Edit" at bounding box center [1462, 600] width 96 height 26
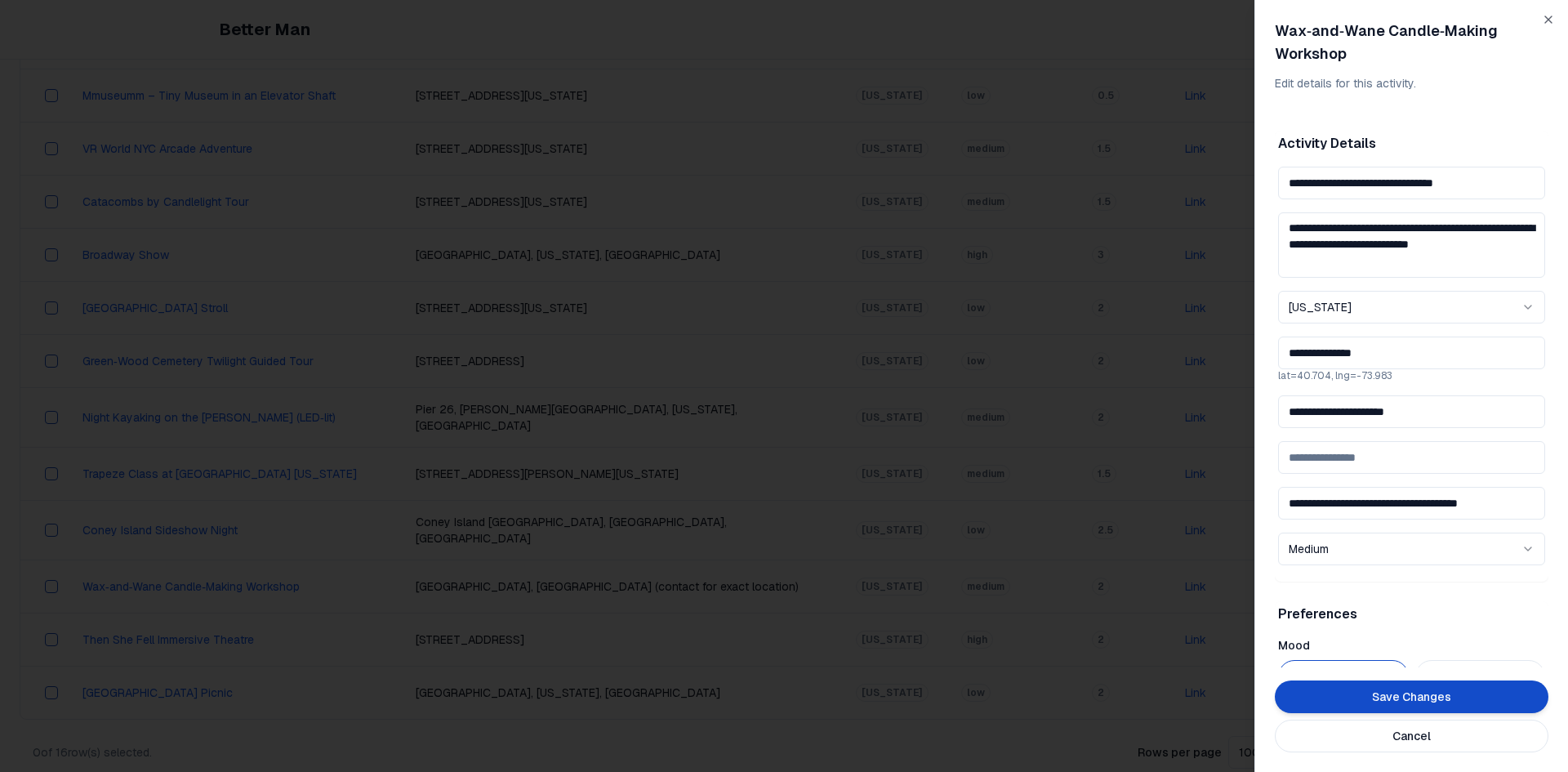
drag, startPoint x: 1434, startPoint y: 413, endPoint x: 1133, endPoint y: 380, distance: 302.8
click at [1136, 380] on body "Better Man Sign Out View All Activities All Activities New Activities 3 Customi…" at bounding box center [778, 211] width 1555 height 1160
drag, startPoint x: 1287, startPoint y: 186, endPoint x: 1554, endPoint y: 206, distance: 267.7
click at [1554, 206] on div "**********" at bounding box center [1411, 386] width 314 height 772
click at [1399, 514] on input "**********" at bounding box center [1411, 502] width 267 height 32
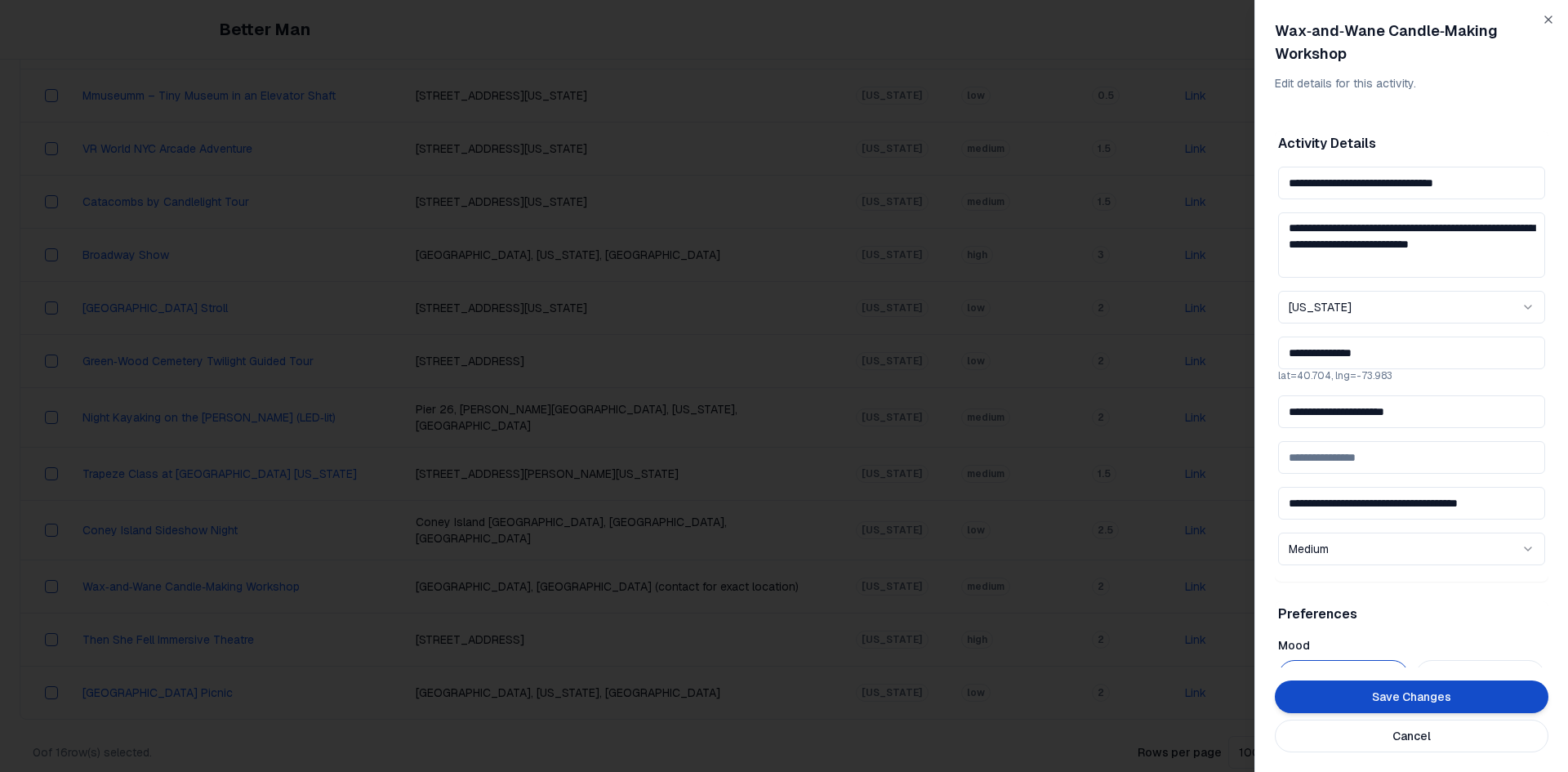
drag, startPoint x: 1353, startPoint y: 503, endPoint x: 1561, endPoint y: 502, distance: 208.0
click at [1555, 502] on div "**********" at bounding box center [1411, 386] width 314 height 772
type input "**********"
click at [1440, 422] on input "**********" at bounding box center [1411, 411] width 267 height 32
drag, startPoint x: 1440, startPoint y: 417, endPoint x: 1142, endPoint y: 423, distance: 298.1
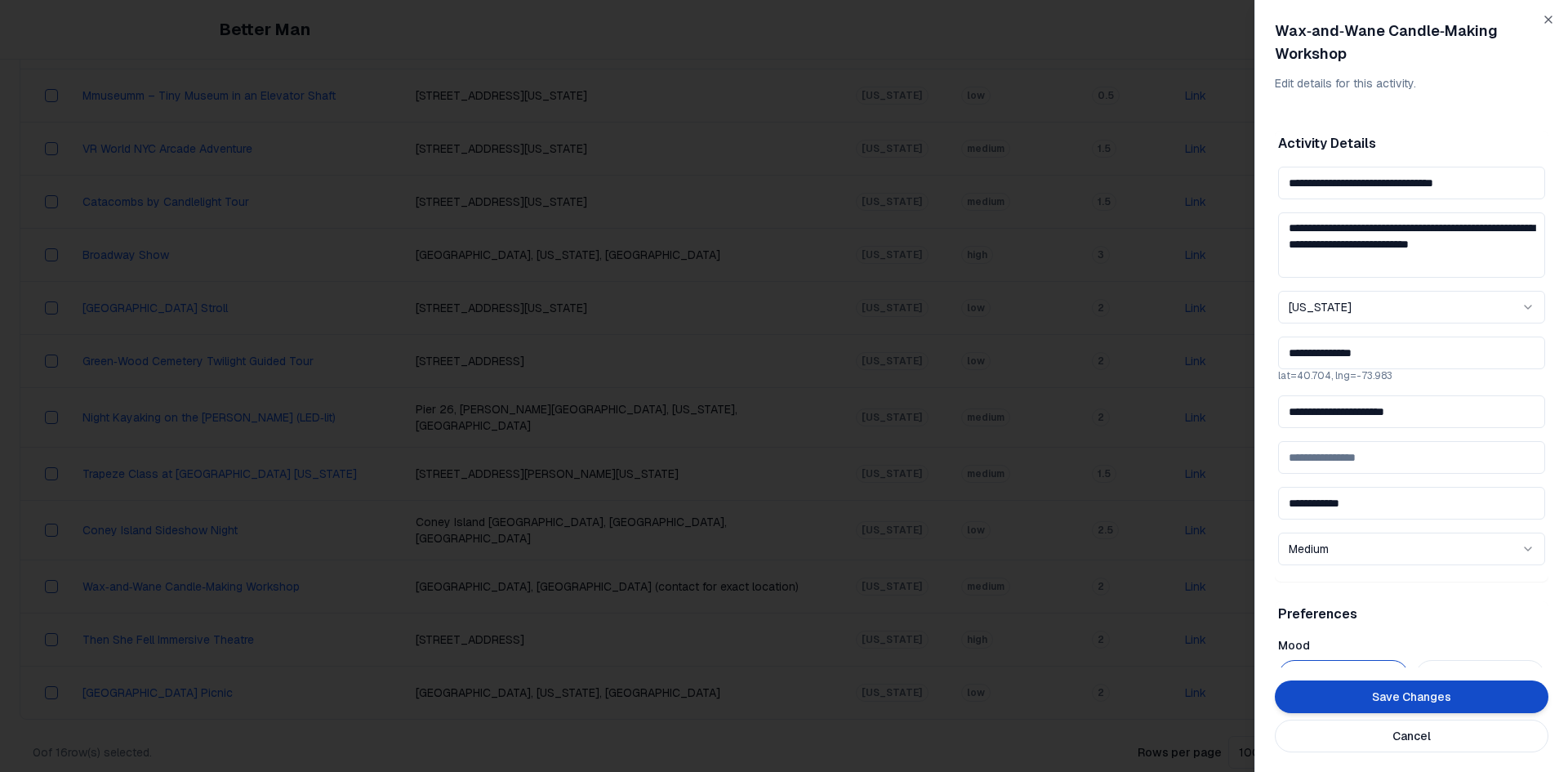
click at [1142, 423] on body "Better Man Sign Out View All Activities All Activities New Activities 3 Customi…" at bounding box center [778, 211] width 1555 height 1160
paste input "**"
type input "**********"
drag, startPoint x: 1375, startPoint y: 493, endPoint x: 1268, endPoint y: 502, distance: 107.4
click at [1268, 502] on div "**********" at bounding box center [1411, 386] width 314 height 772
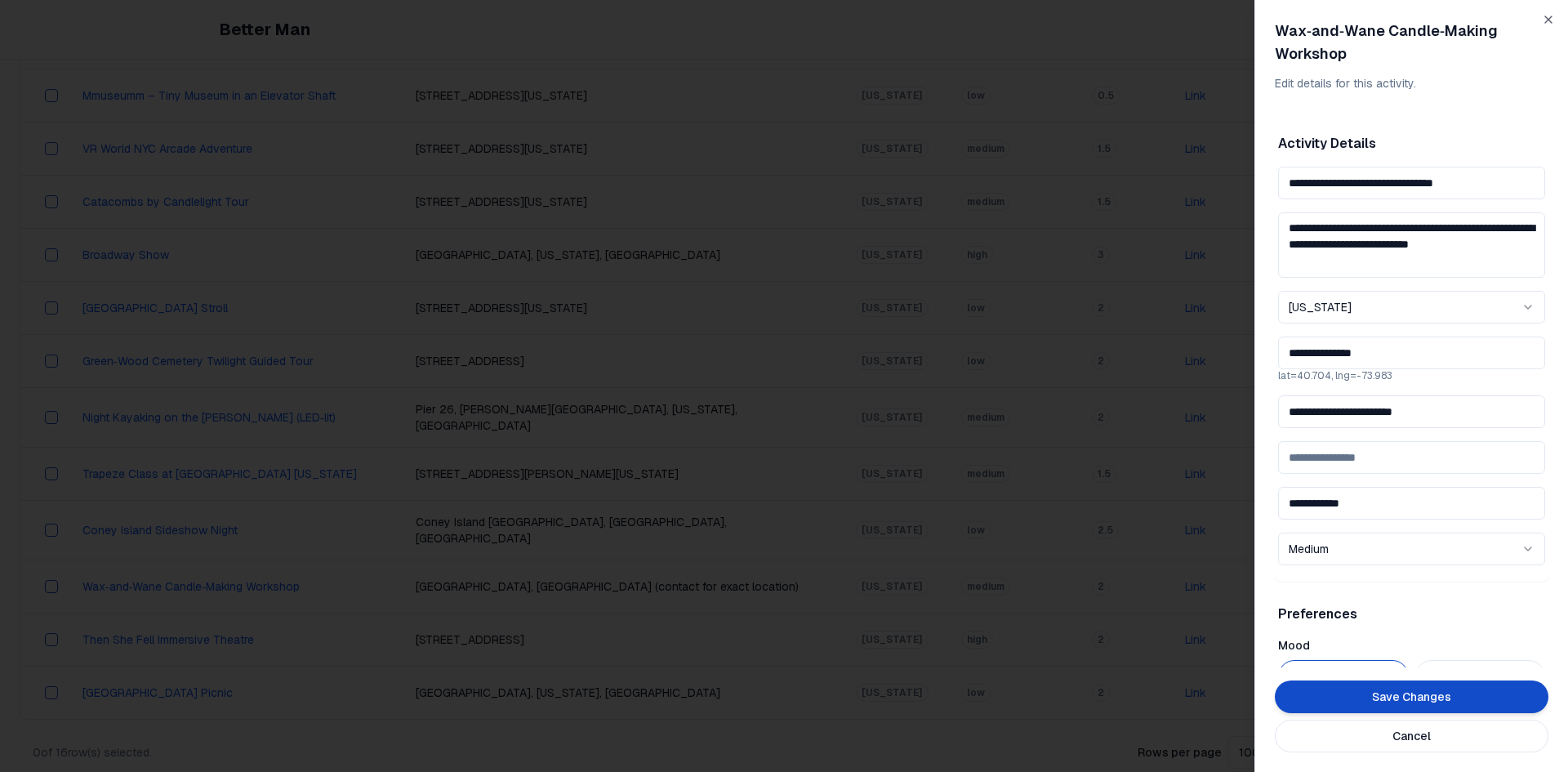
paste input "**********"
type input "**********"
drag, startPoint x: 1384, startPoint y: 354, endPoint x: 1228, endPoint y: 356, distance: 156.0
click at [1228, 356] on body "Better Man Sign Out View All Activities All Activities New Activities 3 Customi…" at bounding box center [778, 211] width 1555 height 1160
paste input "**********"
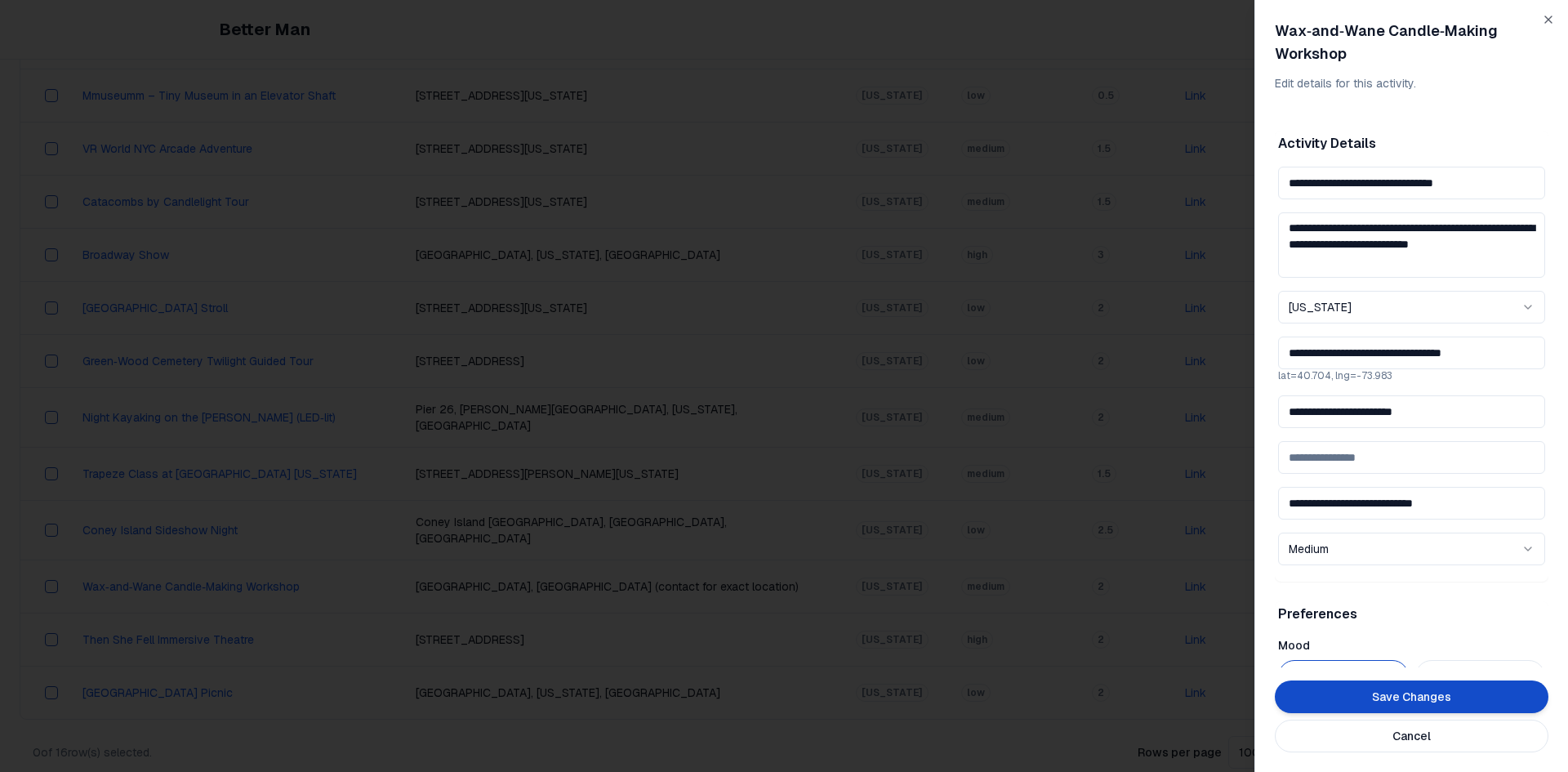
scroll to position [0, 1]
type input "**********"
click at [1469, 195] on input "**********" at bounding box center [1411, 182] width 267 height 32
drag, startPoint x: 1365, startPoint y: 182, endPoint x: 1212, endPoint y: 182, distance: 153.0
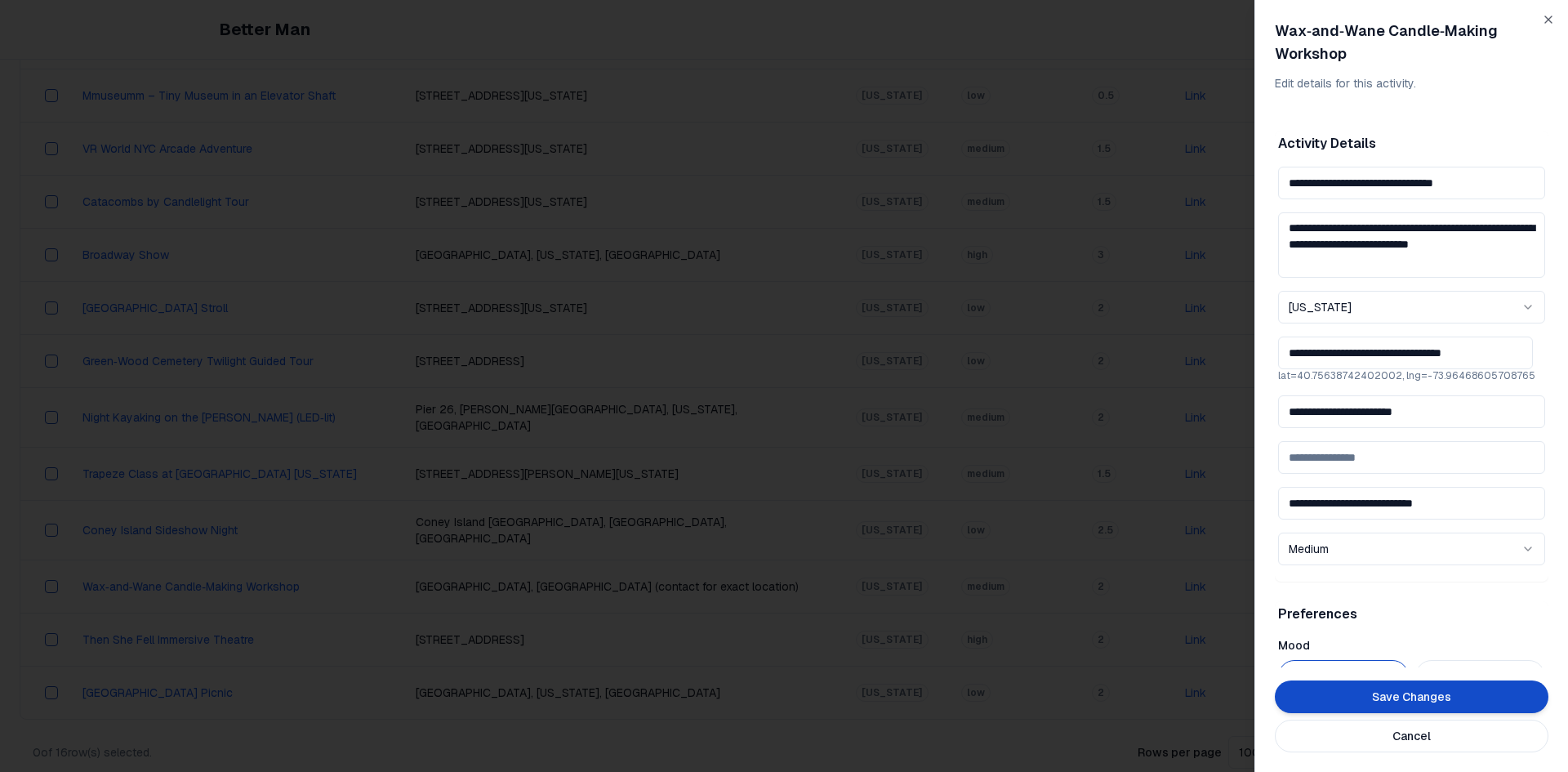
click at [1213, 182] on body "Better Man Sign Out View All Activities All Activities New Activities 3 Customi…" at bounding box center [778, 211] width 1555 height 1160
type input "**********"
click at [1358, 255] on textarea "**********" at bounding box center [1411, 245] width 267 height 66
drag, startPoint x: 1364, startPoint y: 261, endPoint x: 1262, endPoint y: 209, distance: 114.5
click at [1262, 209] on div "**********" at bounding box center [1411, 386] width 314 height 772
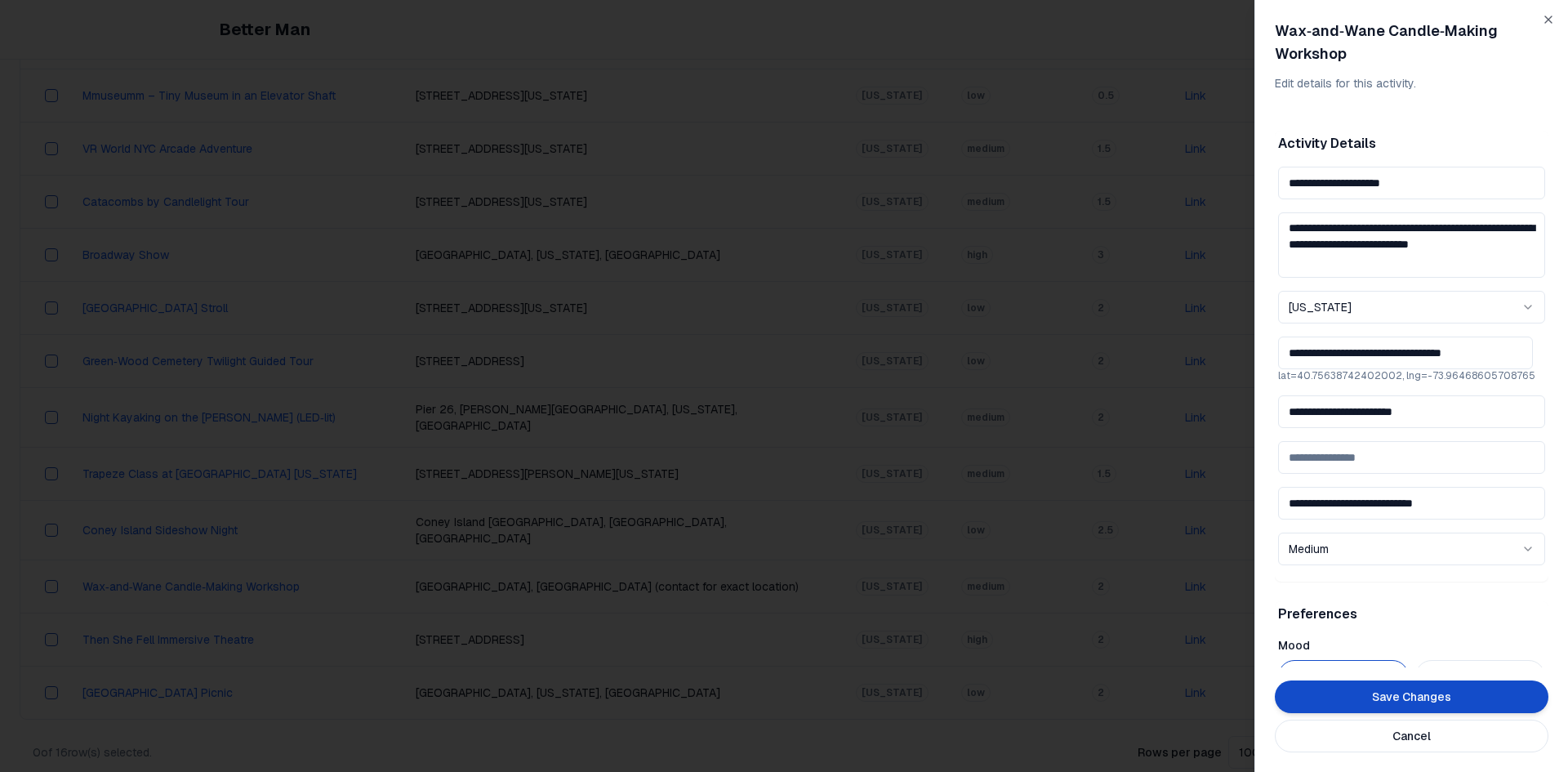
paste textarea "**********"
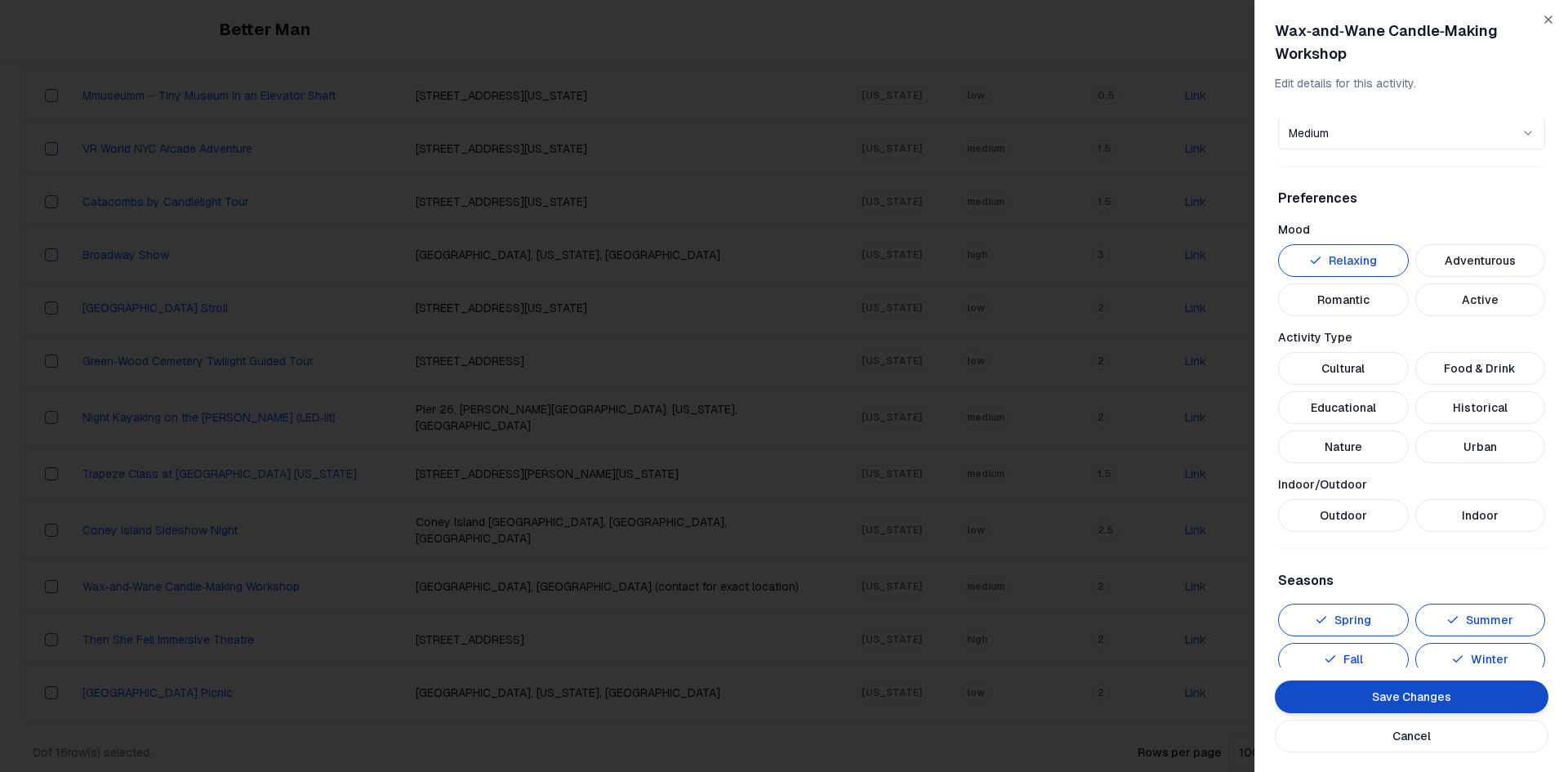
scroll to position [490, 0]
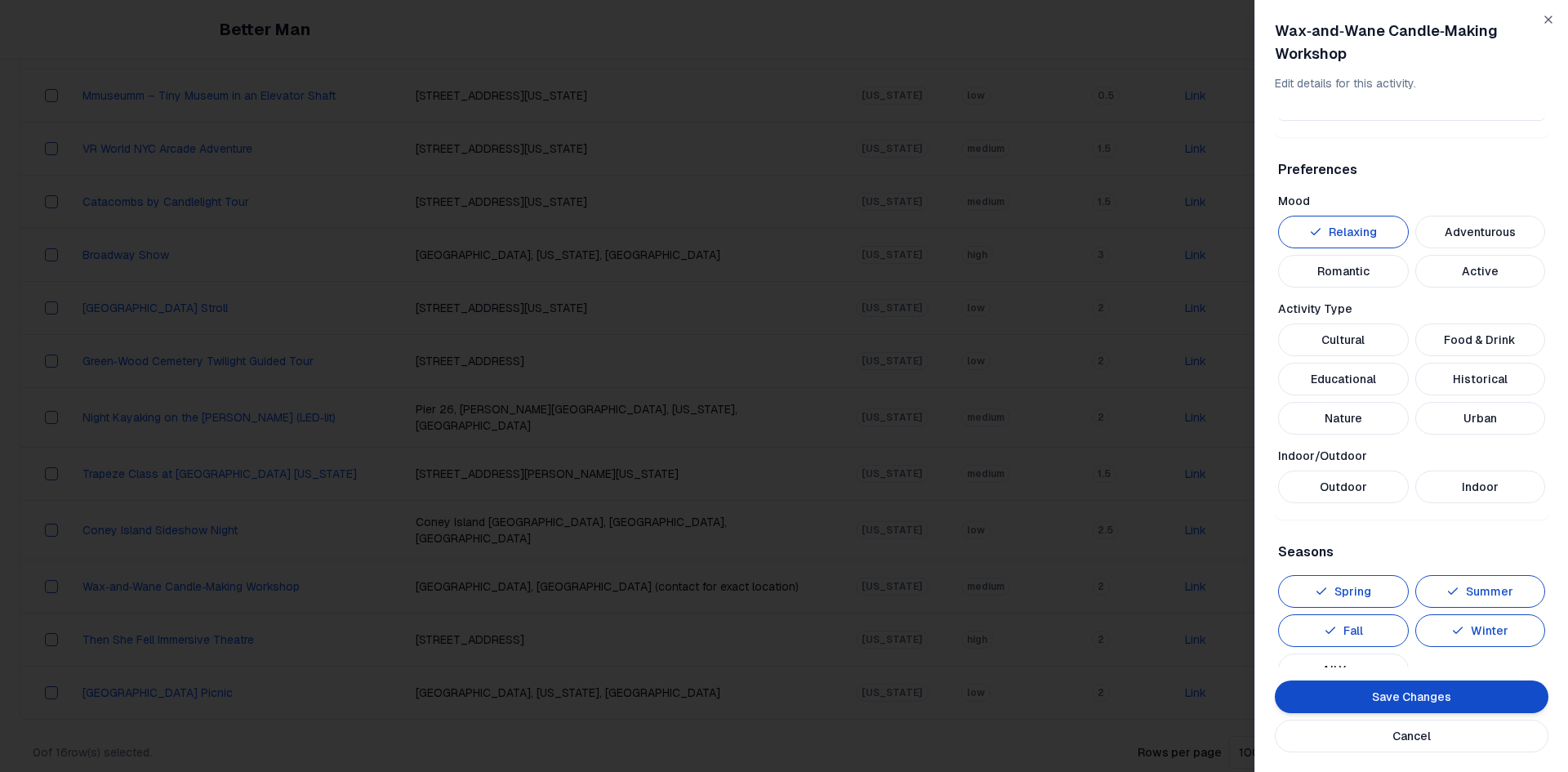
type textarea "**********"
click at [1354, 280] on button "Romantic" at bounding box center [1342, 271] width 130 height 32
click at [1366, 379] on button "Educational" at bounding box center [1342, 379] width 130 height 32
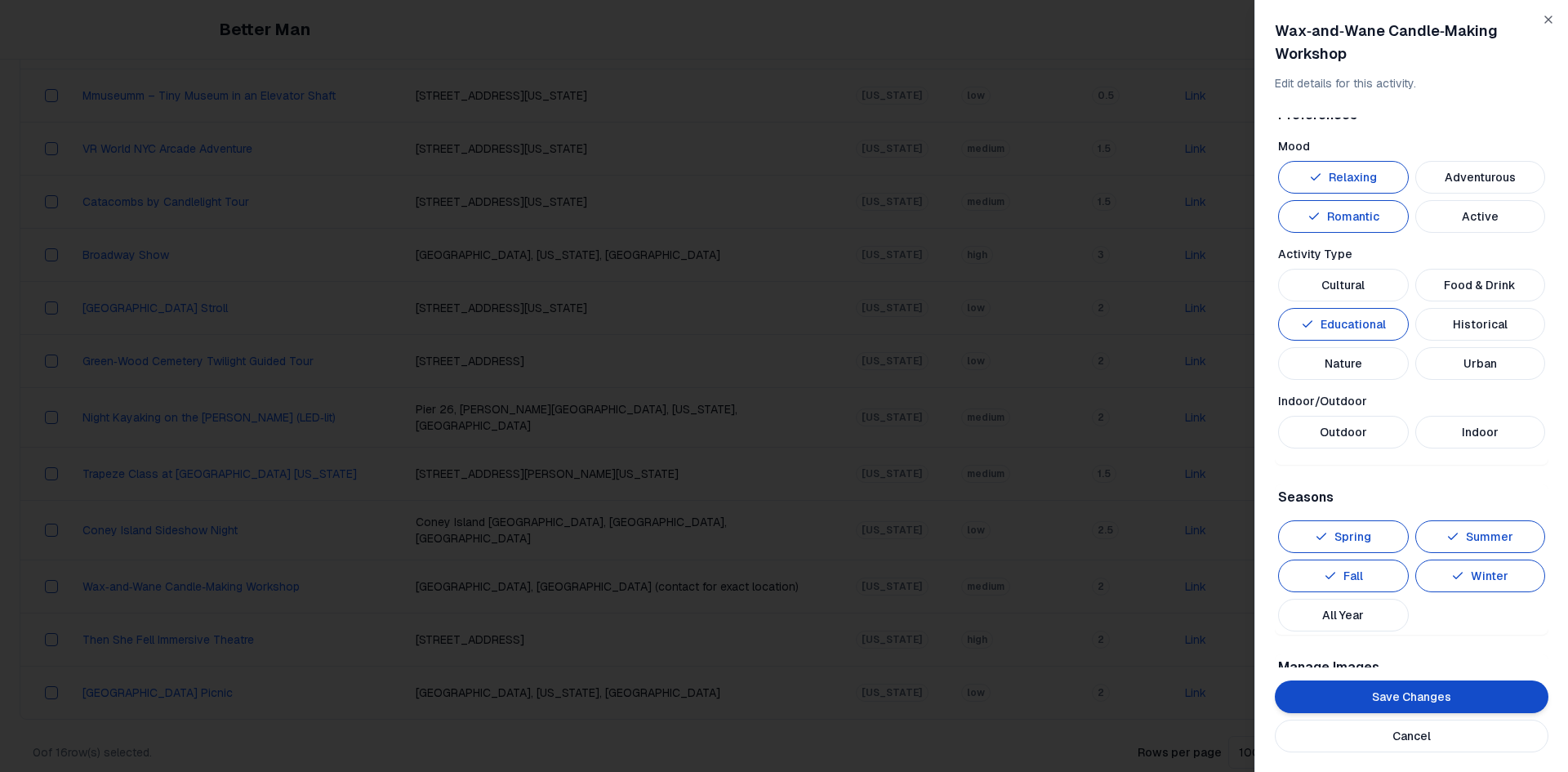
scroll to position [572, 0]
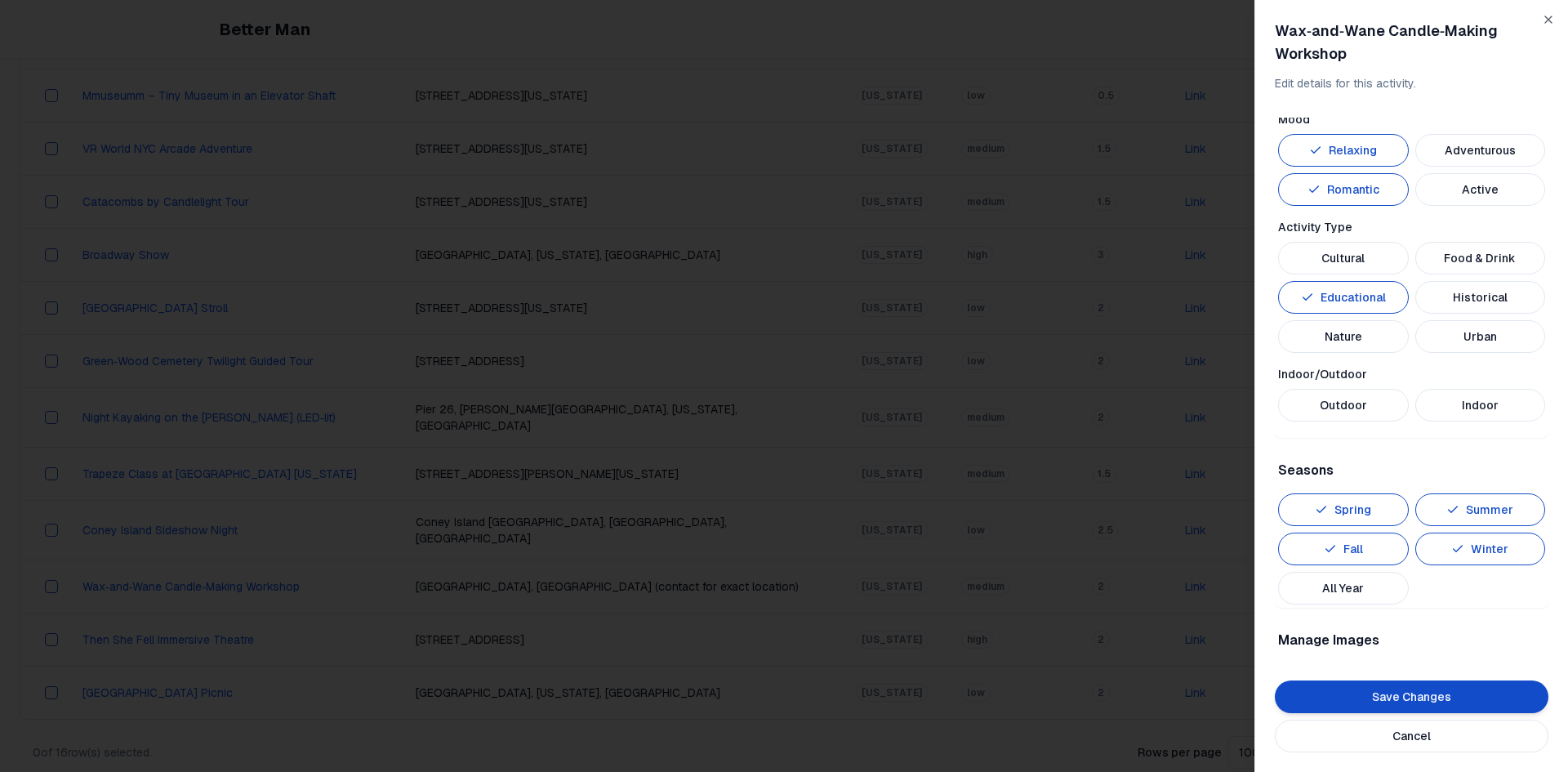
click at [1457, 404] on button "Indoor" at bounding box center [1480, 404] width 130 height 32
click at [1370, 587] on button "All Year" at bounding box center [1342, 588] width 130 height 32
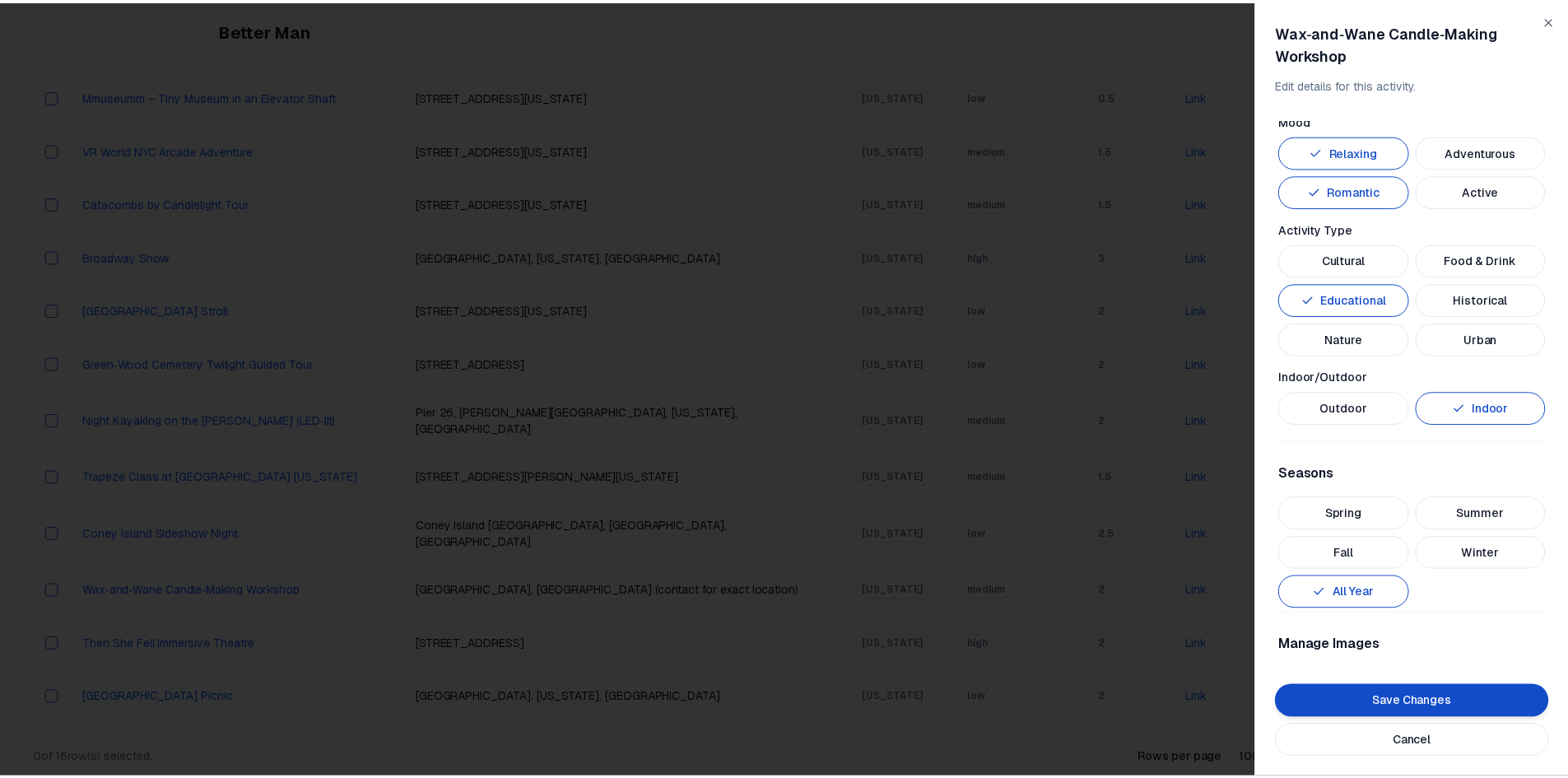
scroll to position [727, 0]
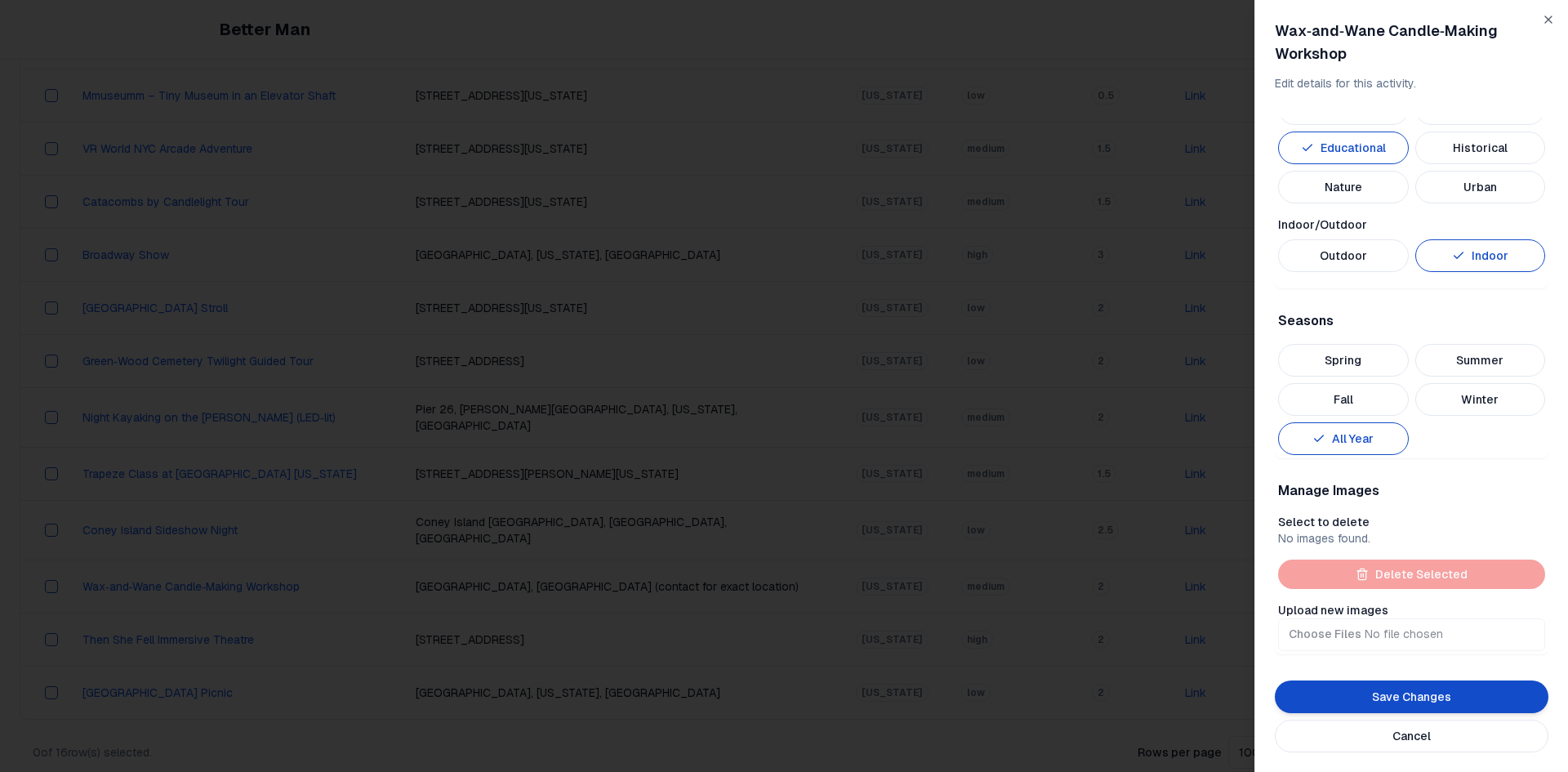
click at [1424, 706] on button "Save Changes" at bounding box center [1411, 696] width 274 height 32
click at [1420, 687] on button "Save Changes" at bounding box center [1411, 696] width 274 height 32
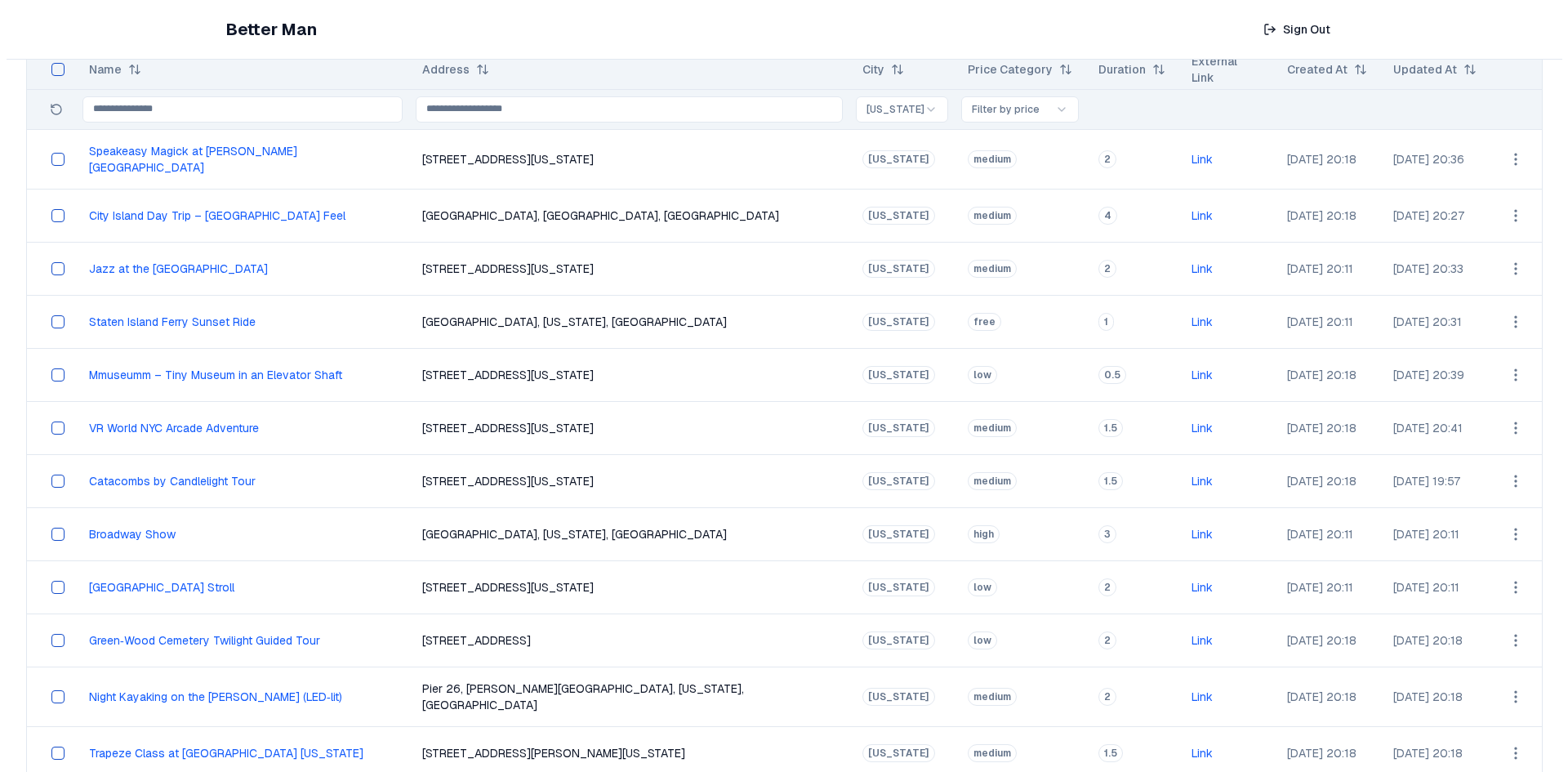
scroll to position [369, 0]
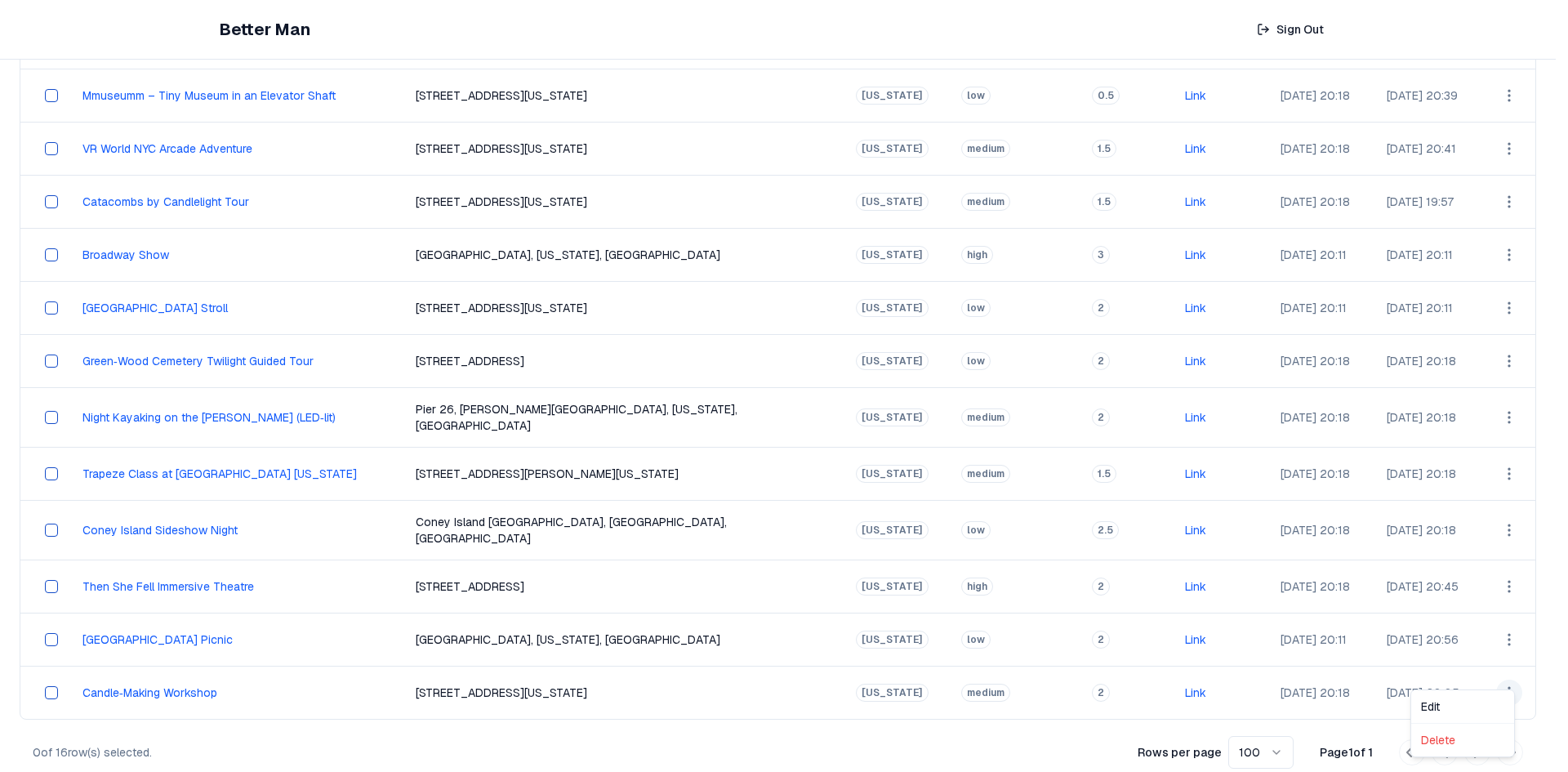
click at [1501, 679] on html "Better Man Sign Out View All Activities All Activities New Activities 3 Customi…" at bounding box center [784, 211] width 1568 height 1160
click at [1468, 702] on div "Edit" at bounding box center [1462, 706] width 96 height 26
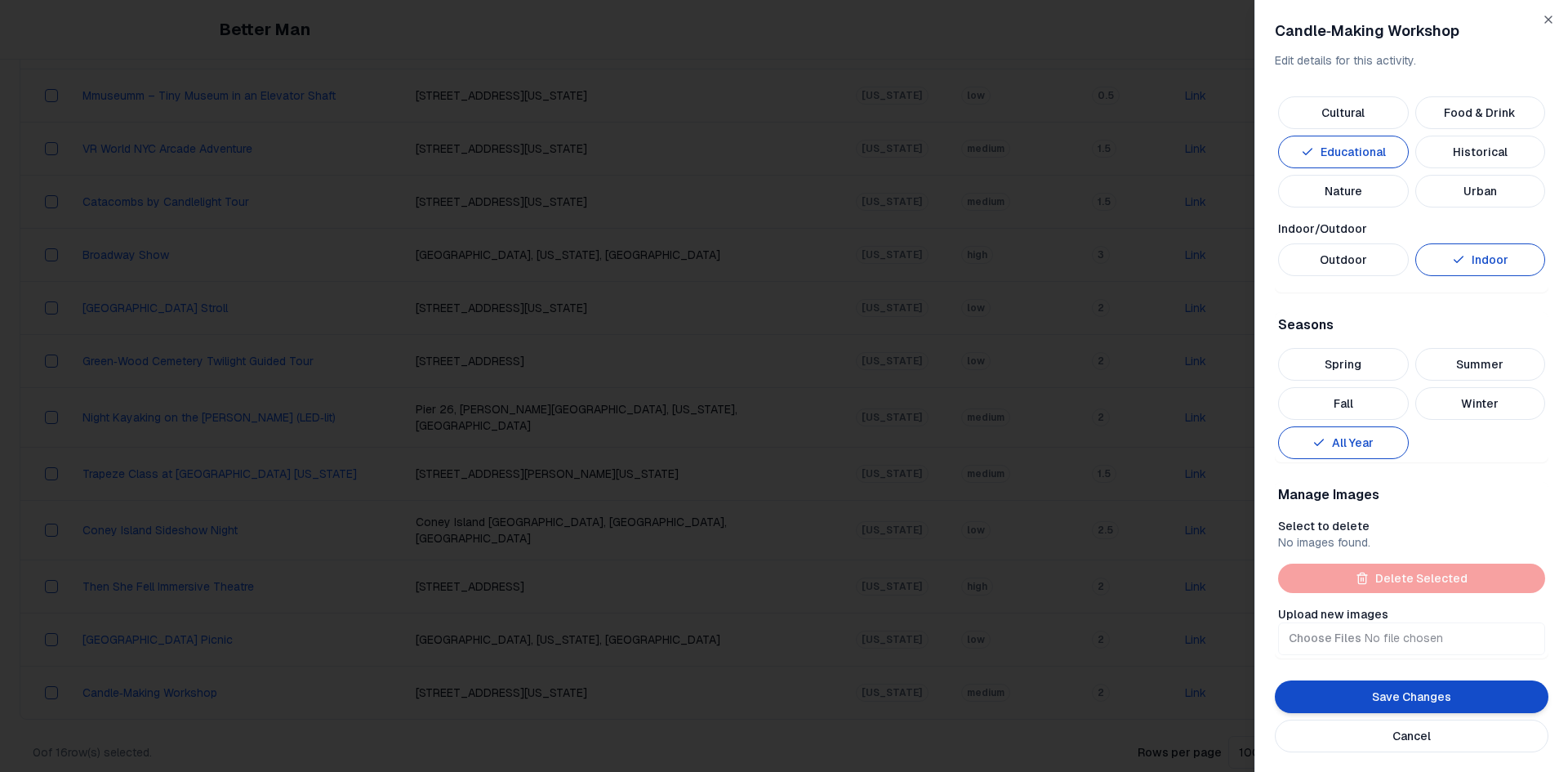
scroll to position [698, 0]
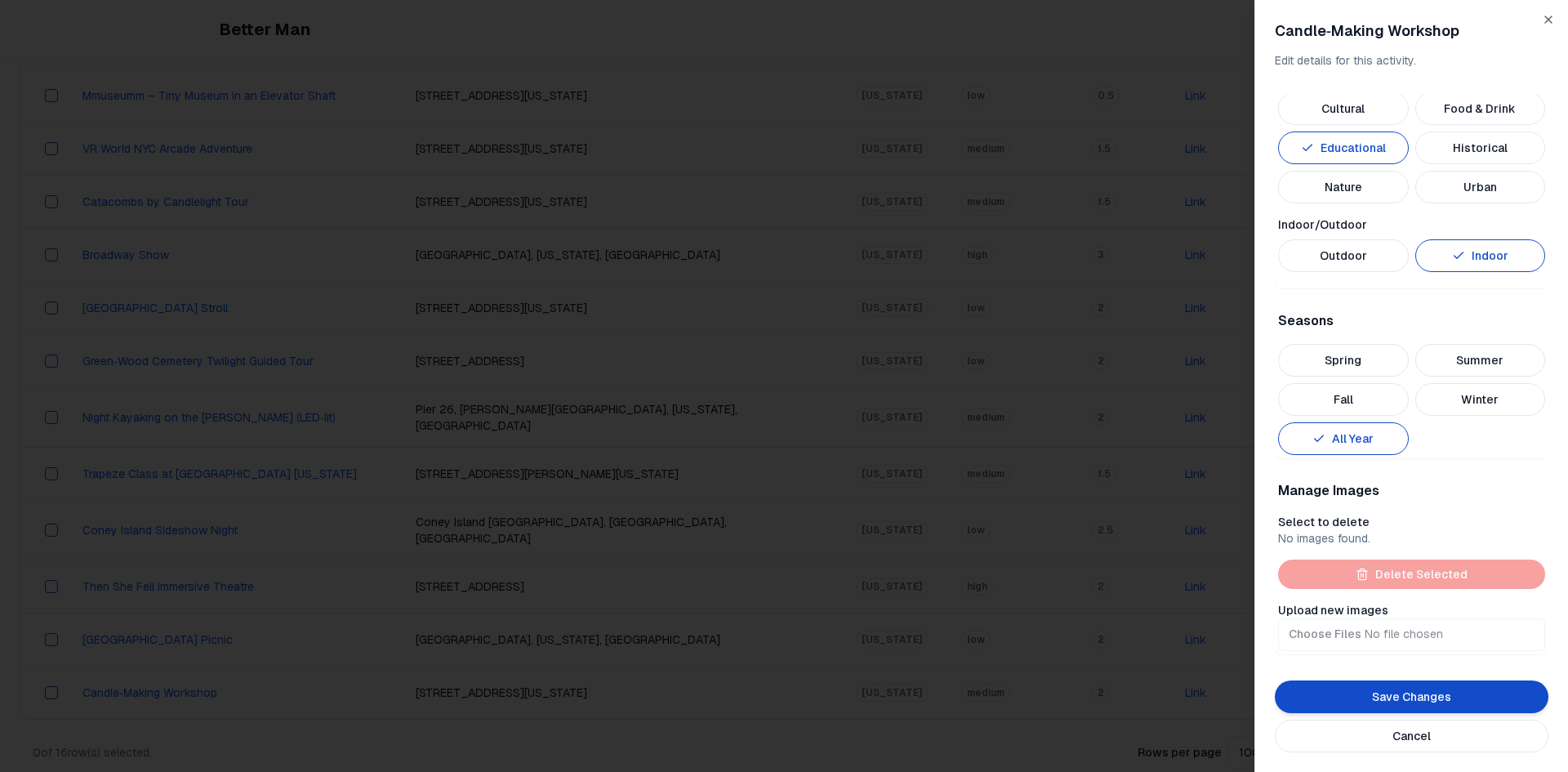
click at [1521, 691] on button "Save Changes" at bounding box center [1411, 696] width 274 height 32
click at [1331, 644] on input "Upload new images" at bounding box center [1411, 634] width 267 height 32
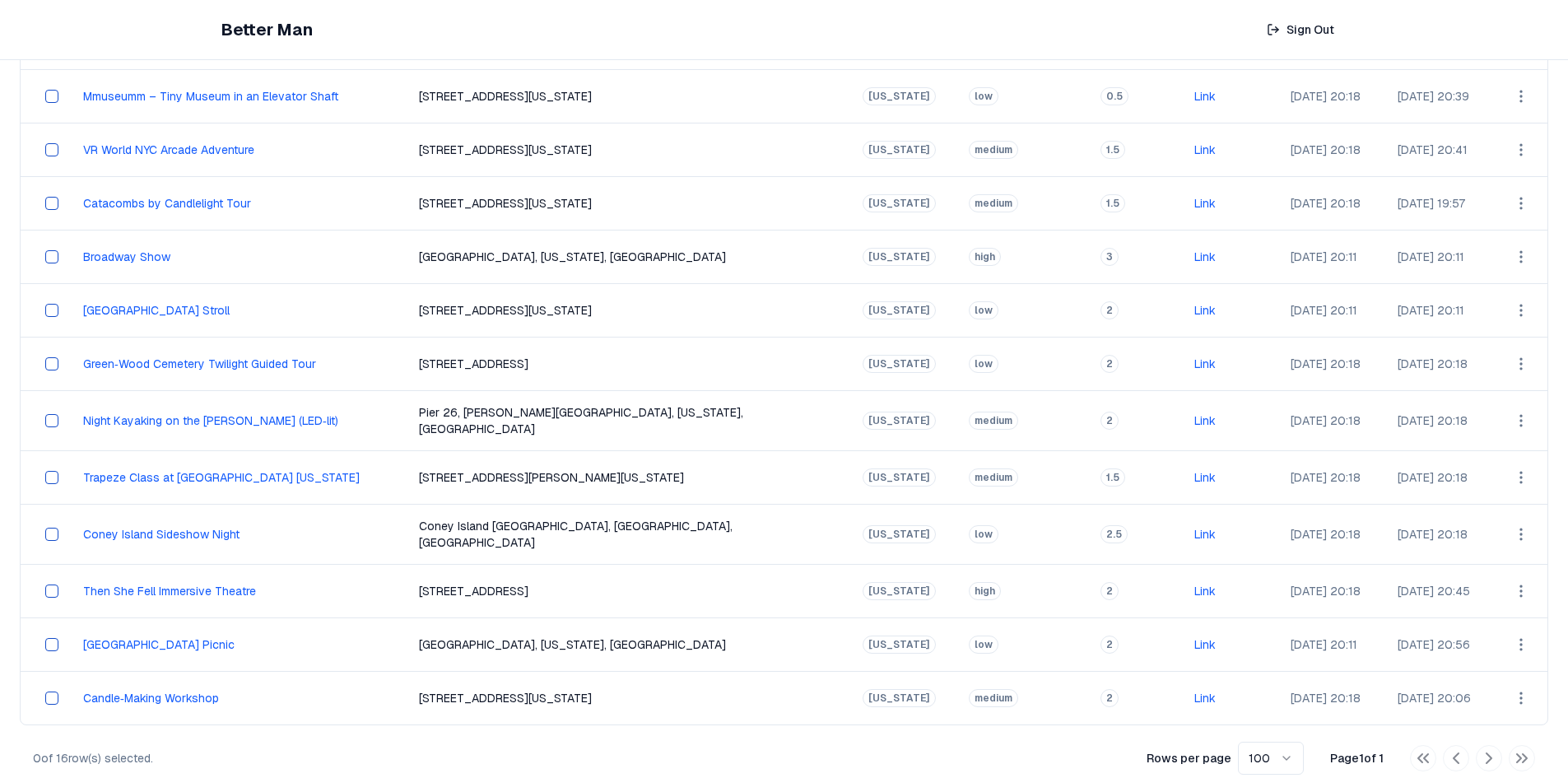
click at [1506, 675] on html "Better Man Sign Out View All Activities All Activities New Activities 3 Customi…" at bounding box center [784, 213] width 1568 height 1169
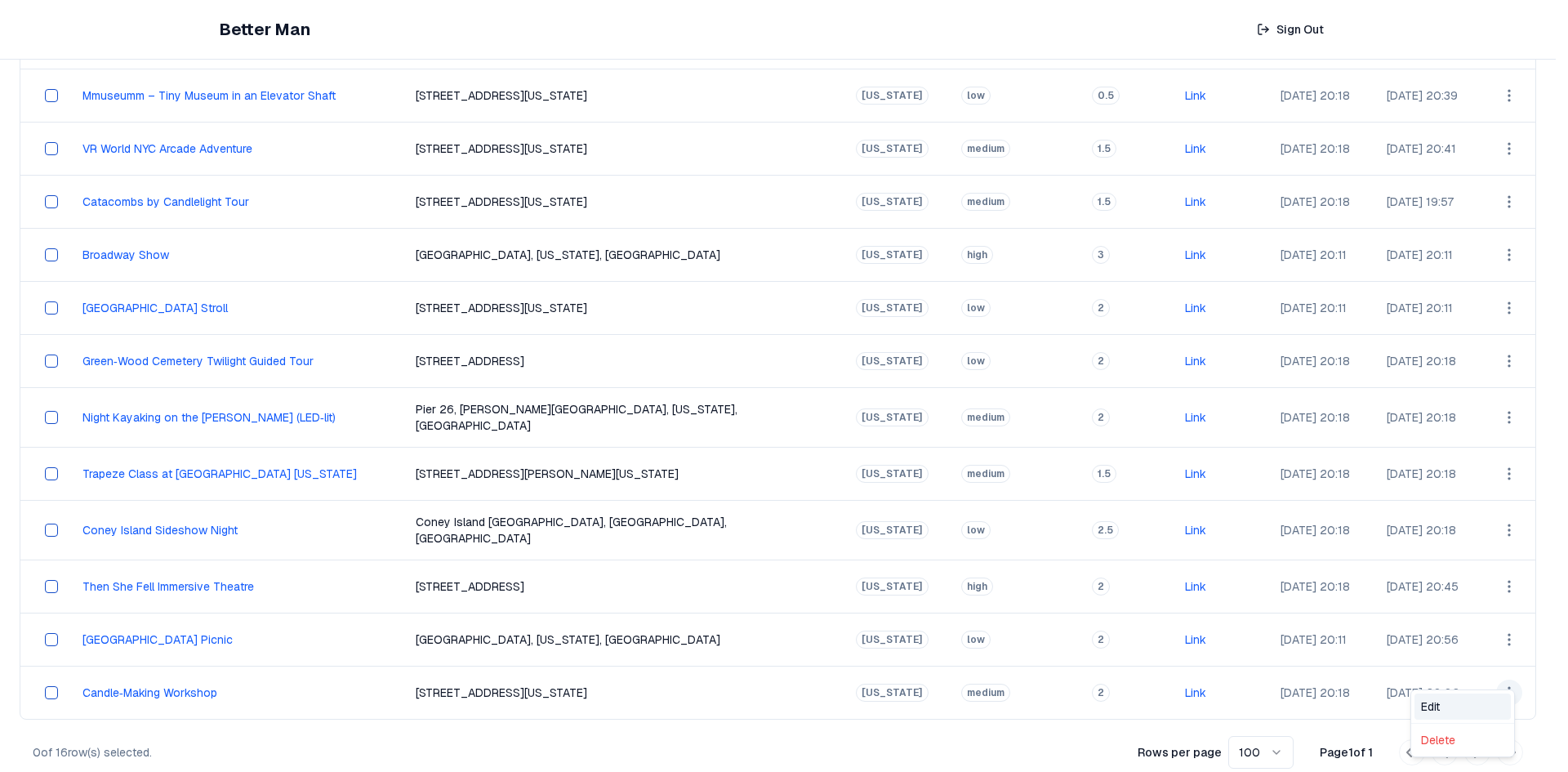
click at [1458, 700] on div "Edit" at bounding box center [1462, 706] width 96 height 26
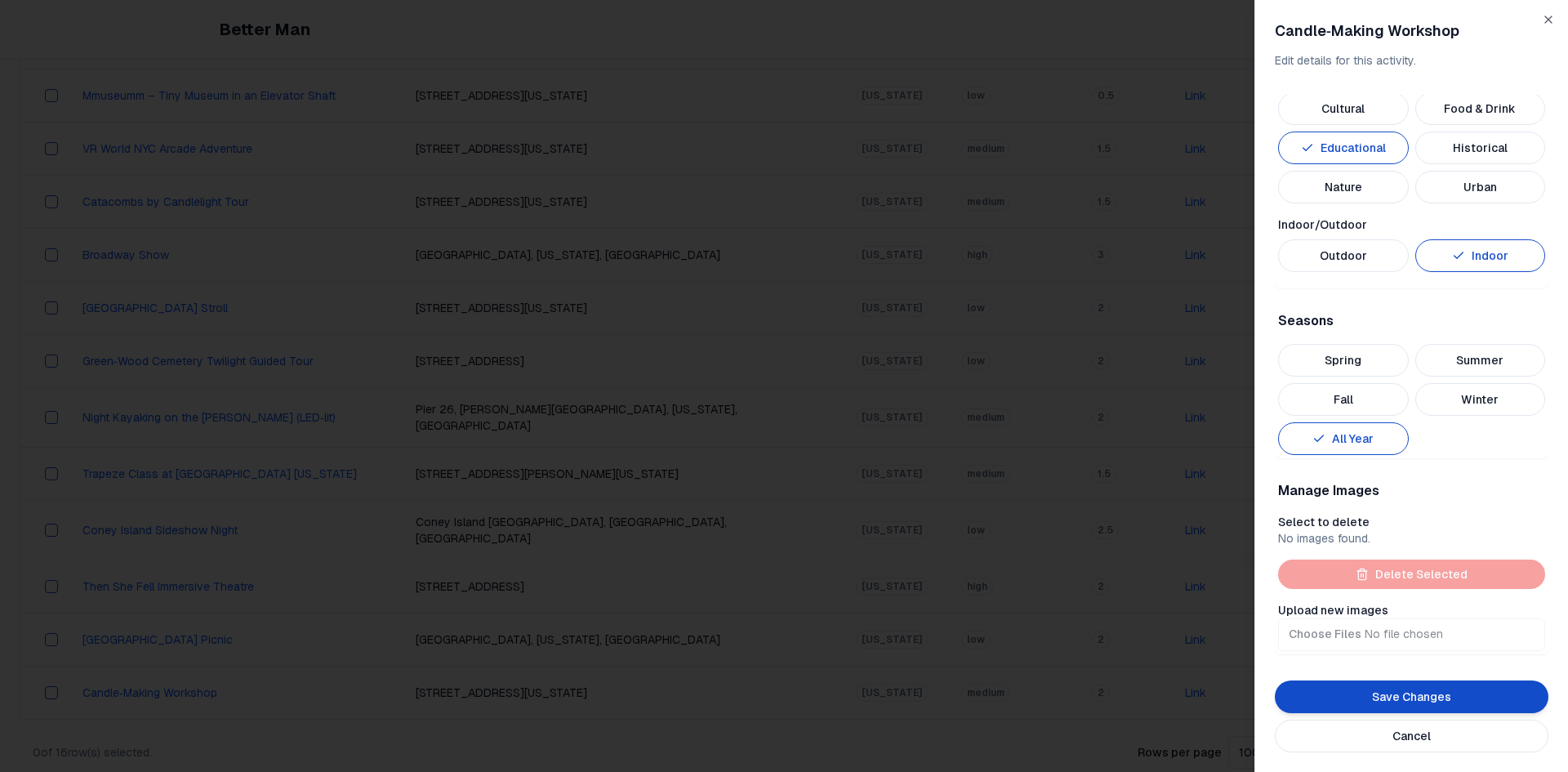
click at [1347, 633] on input "Upload new images" at bounding box center [1411, 634] width 267 height 32
type input "**********"
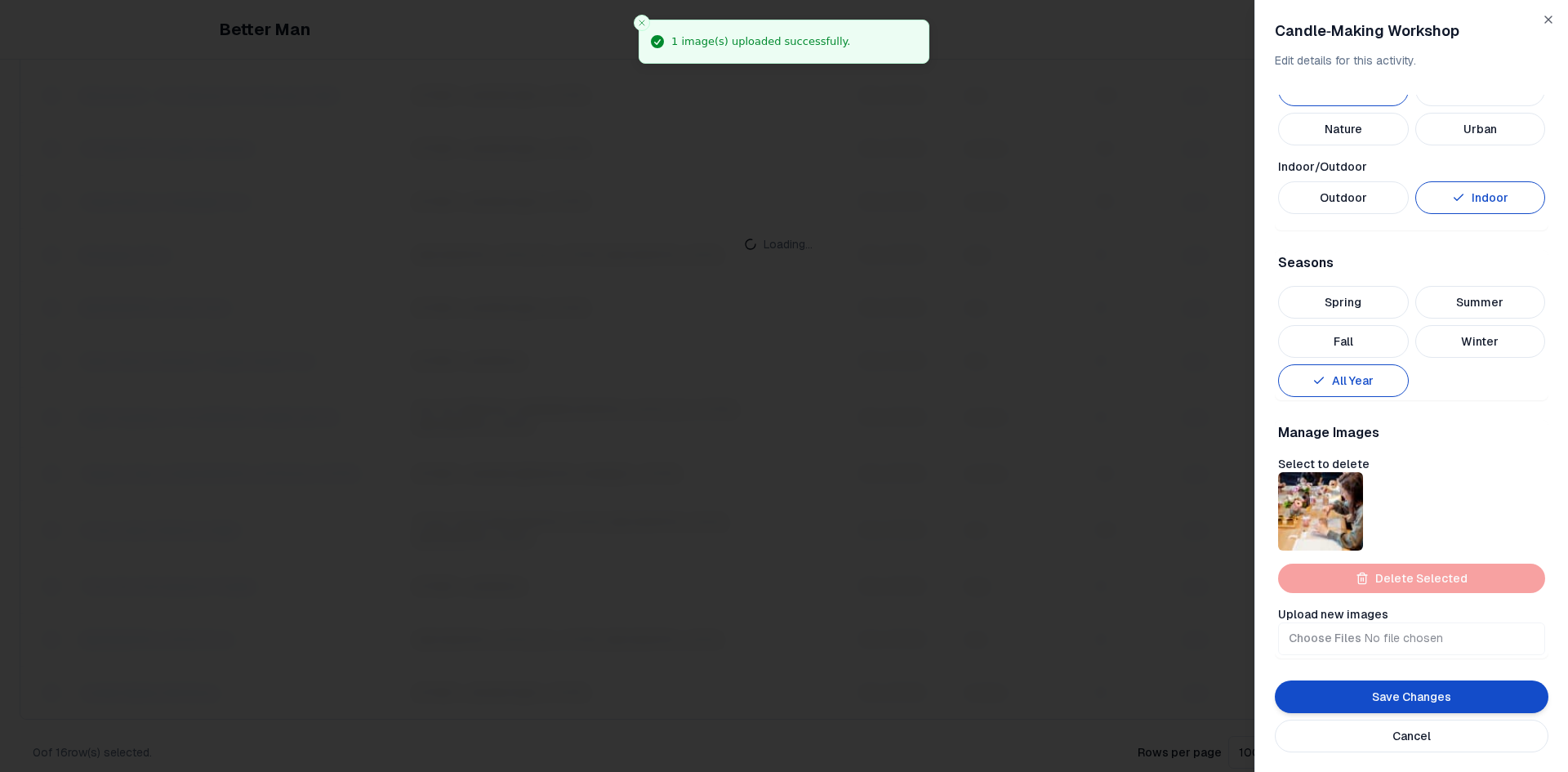
scroll to position [760, 0]
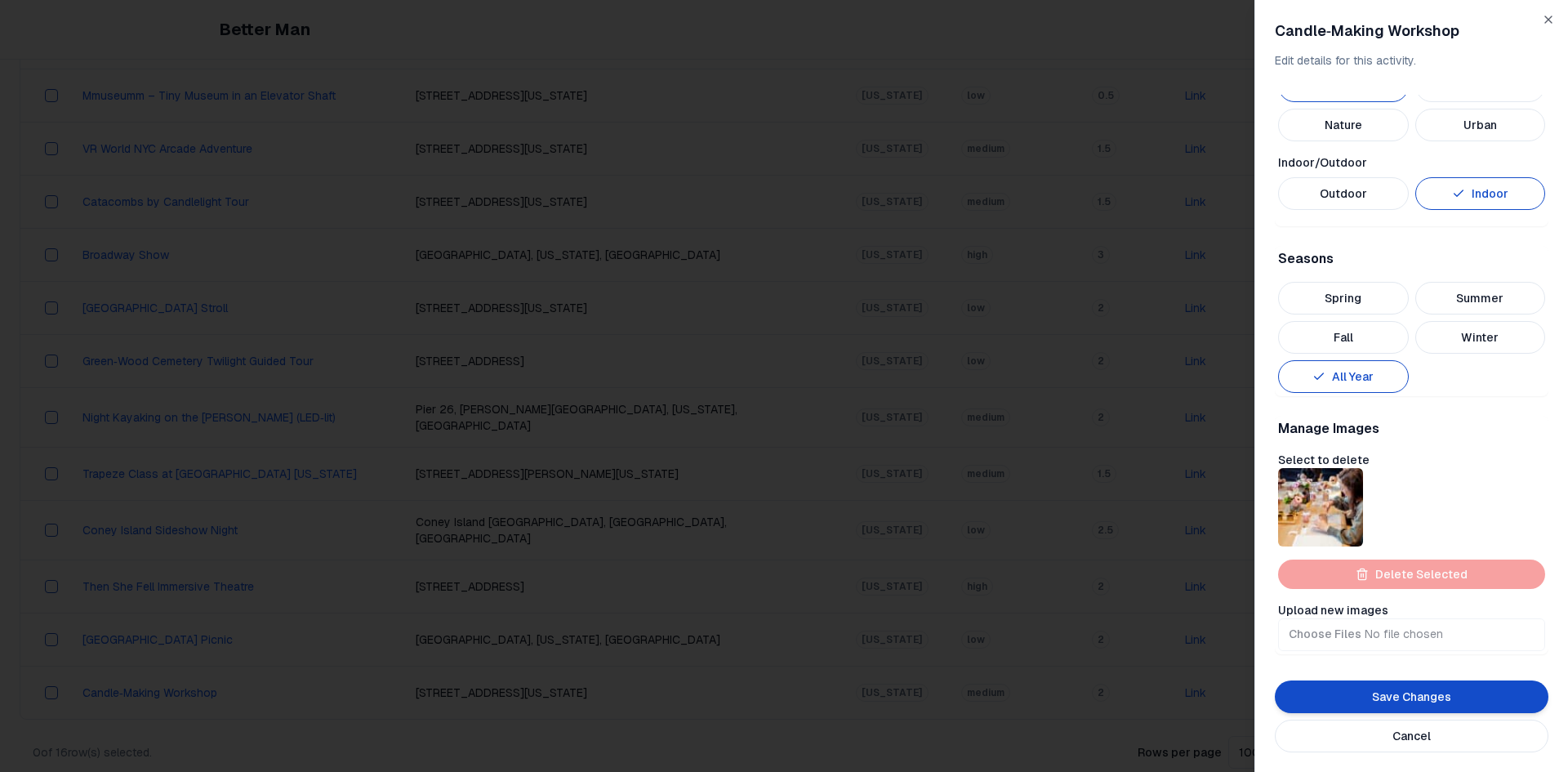
click at [1344, 503] on div at bounding box center [1320, 507] width 85 height 78
click at [1331, 503] on button "button" at bounding box center [1321, 507] width 20 height 20
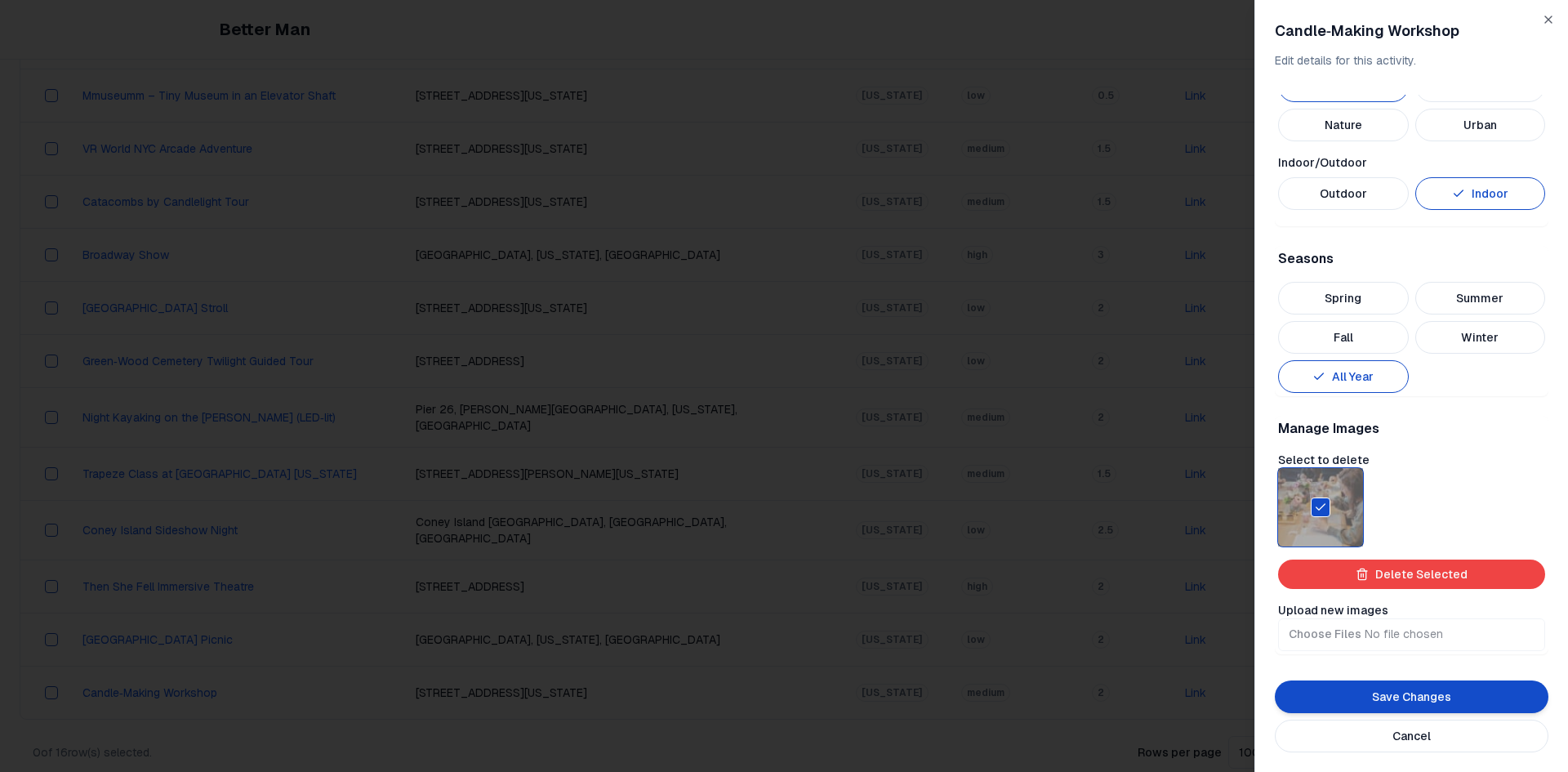
click at [1344, 503] on div at bounding box center [1320, 507] width 85 height 78
click at [1331, 503] on button "button" at bounding box center [1321, 507] width 20 height 20
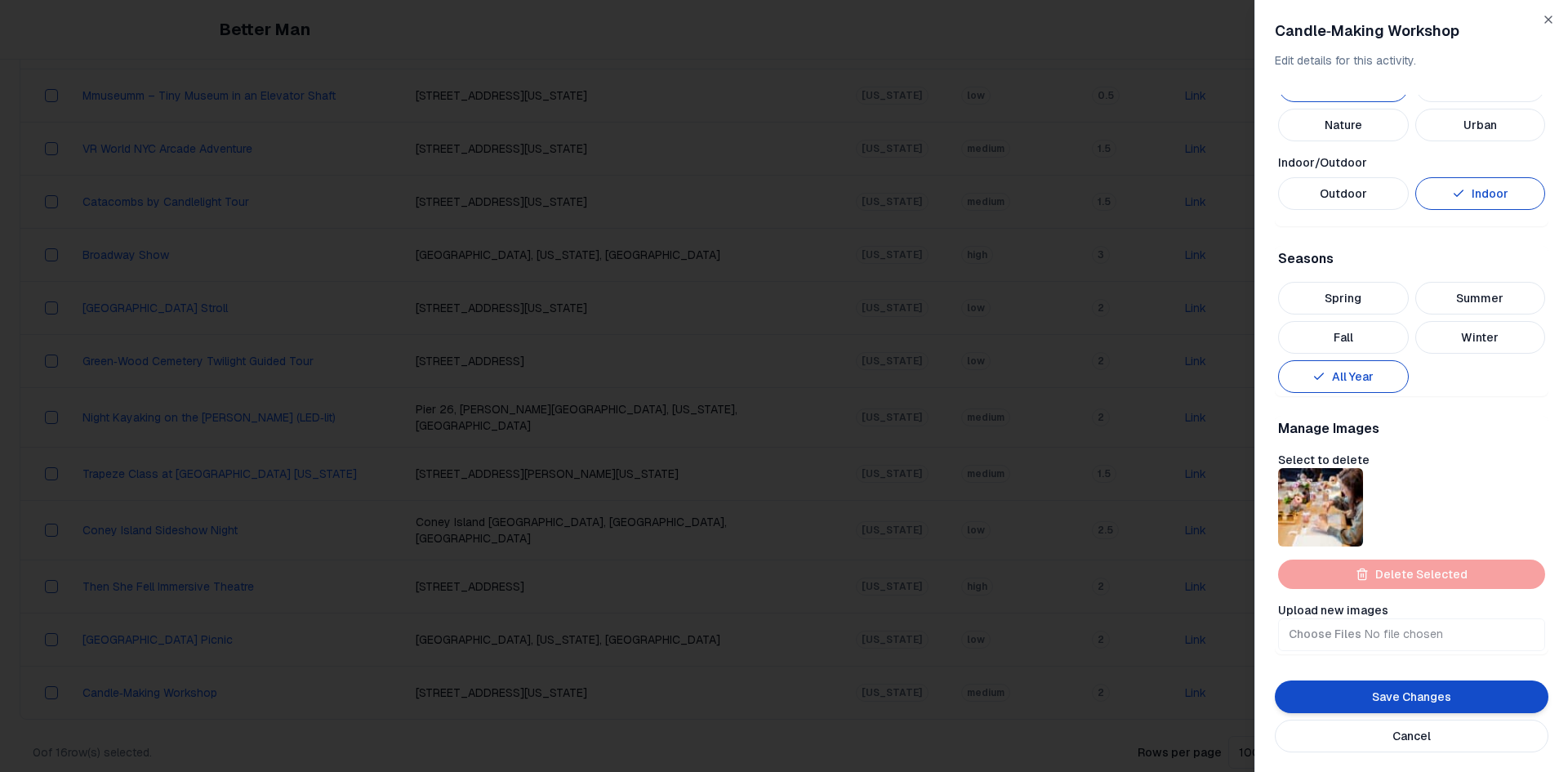
click at [1391, 691] on button "Save Changes" at bounding box center [1411, 696] width 274 height 32
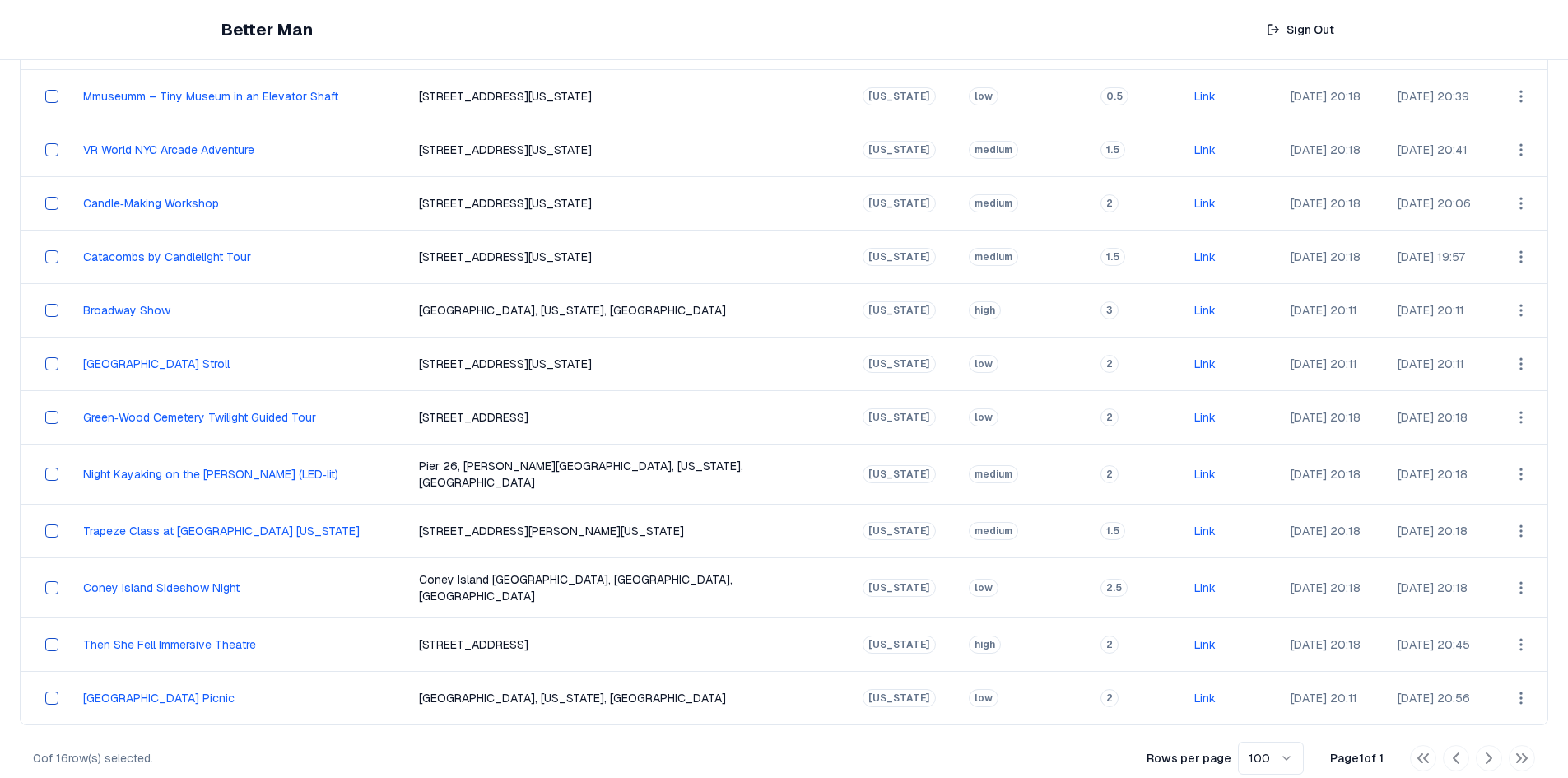
click at [1509, 575] on html "Better Man Sign Out View All Activities All Activities New Activities 3 Customi…" at bounding box center [784, 213] width 1568 height 1169
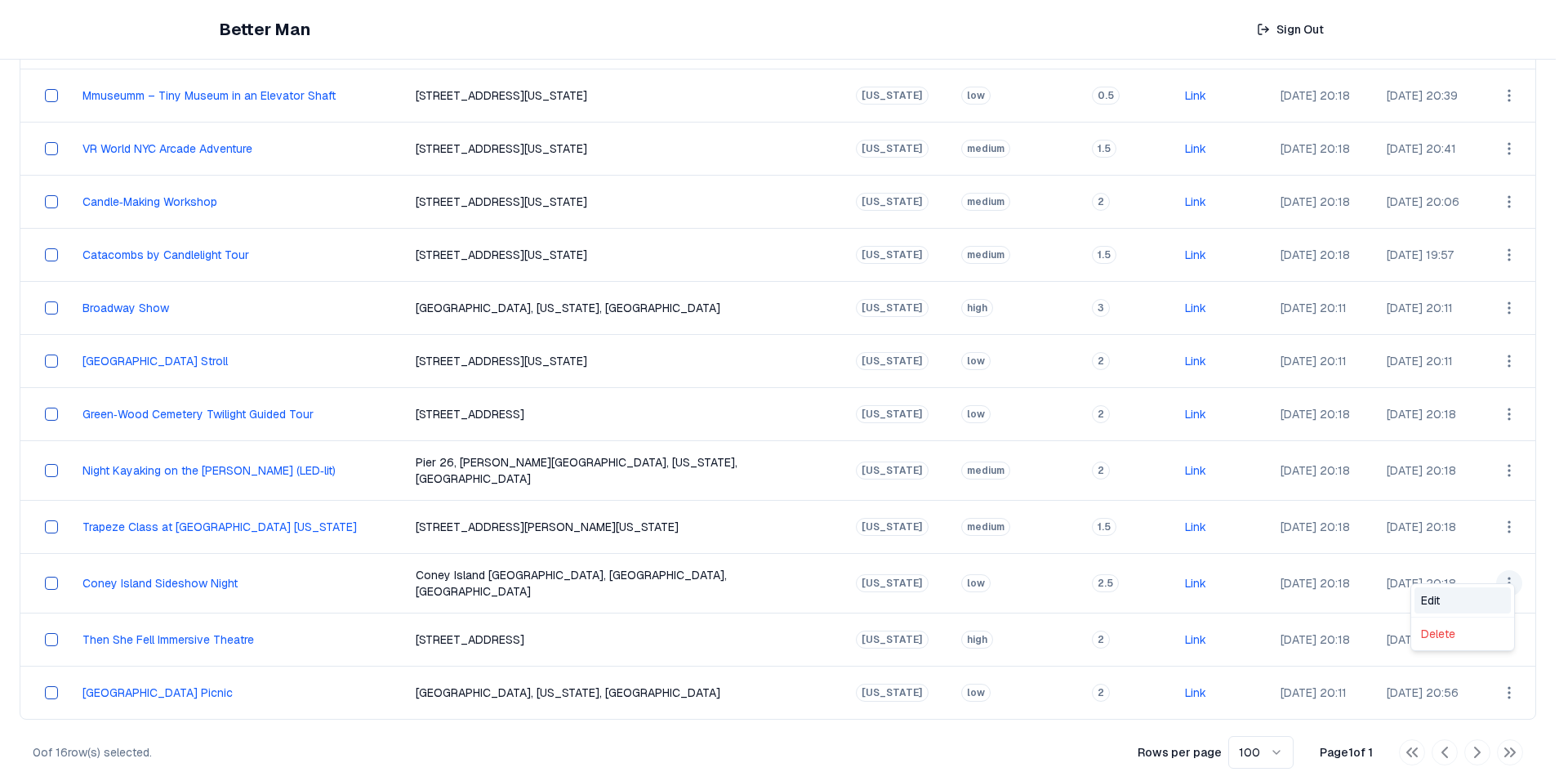
click at [1479, 590] on div "Edit" at bounding box center [1462, 600] width 96 height 26
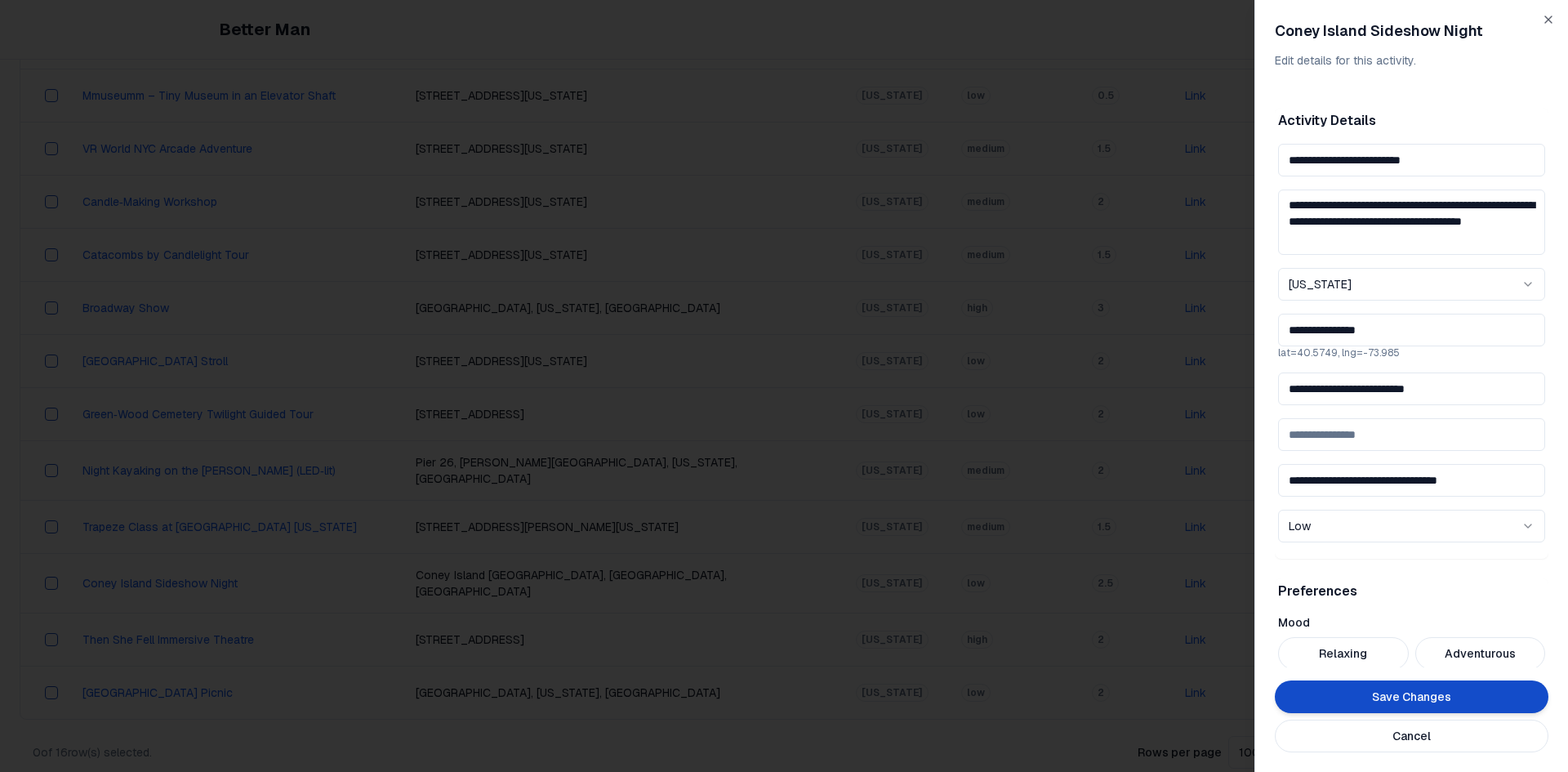
drag, startPoint x: 1445, startPoint y: 169, endPoint x: 1256, endPoint y: 166, distance: 189.0
click at [1266, 164] on div "**********" at bounding box center [1411, 386] width 314 height 772
click at [1243, 457] on div at bounding box center [784, 386] width 1568 height 772
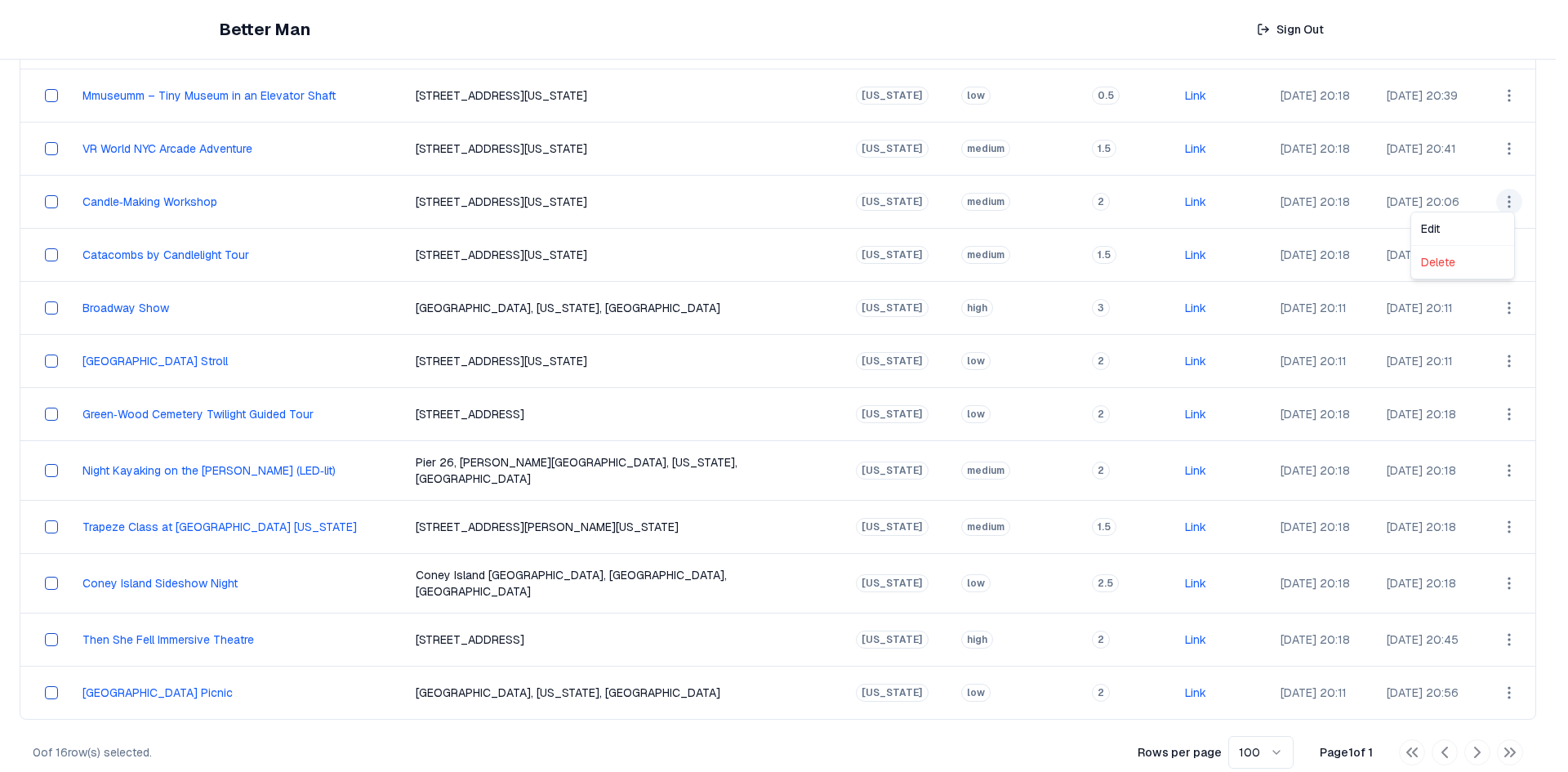
click at [1497, 207] on html "Better Man Sign Out View All Activities All Activities New Activities 3 Customi…" at bounding box center [784, 211] width 1568 height 1160
click at [1477, 232] on div "Edit" at bounding box center [1462, 229] width 96 height 26
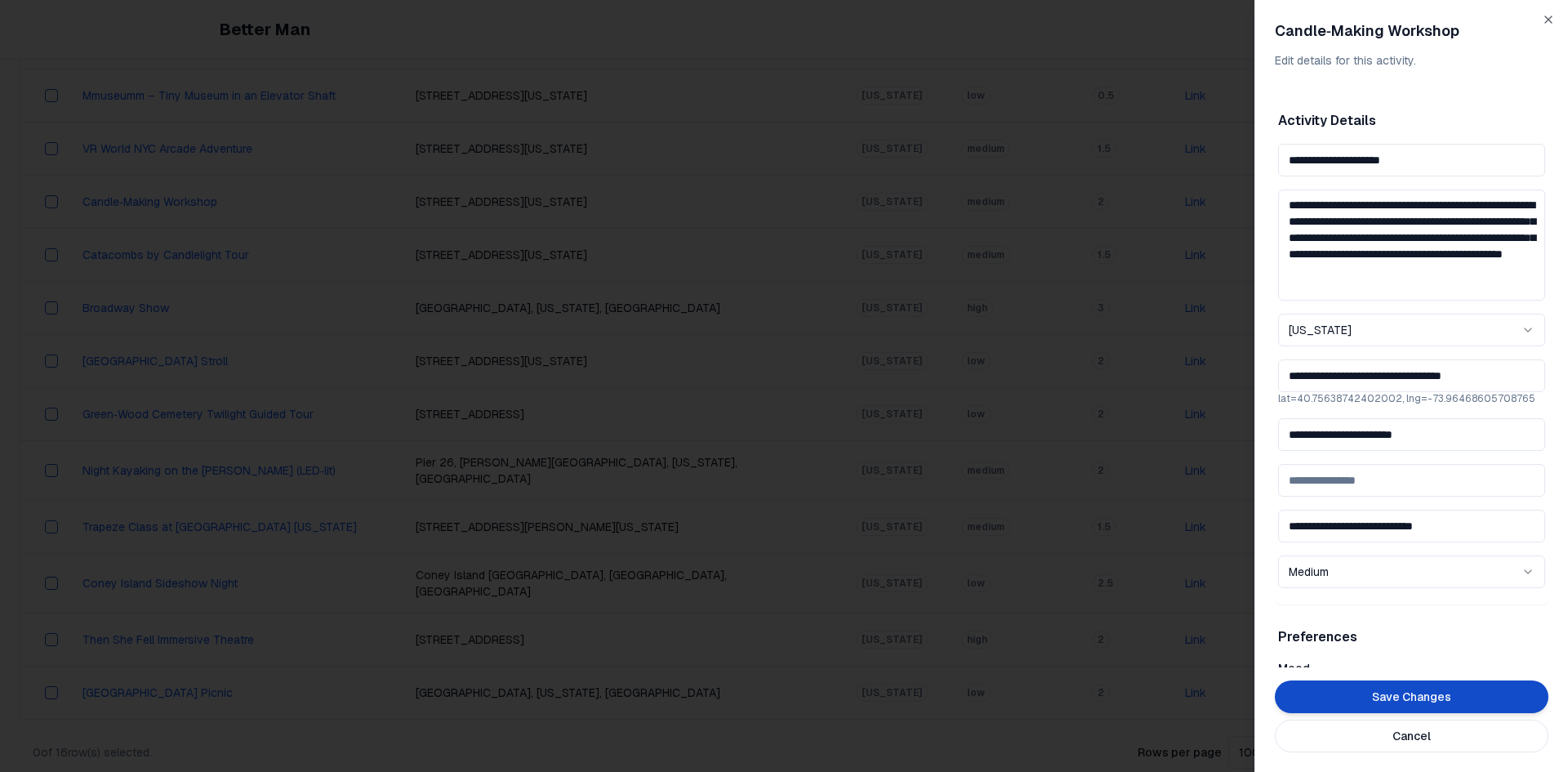
click at [1143, 406] on div at bounding box center [784, 386] width 1568 height 772
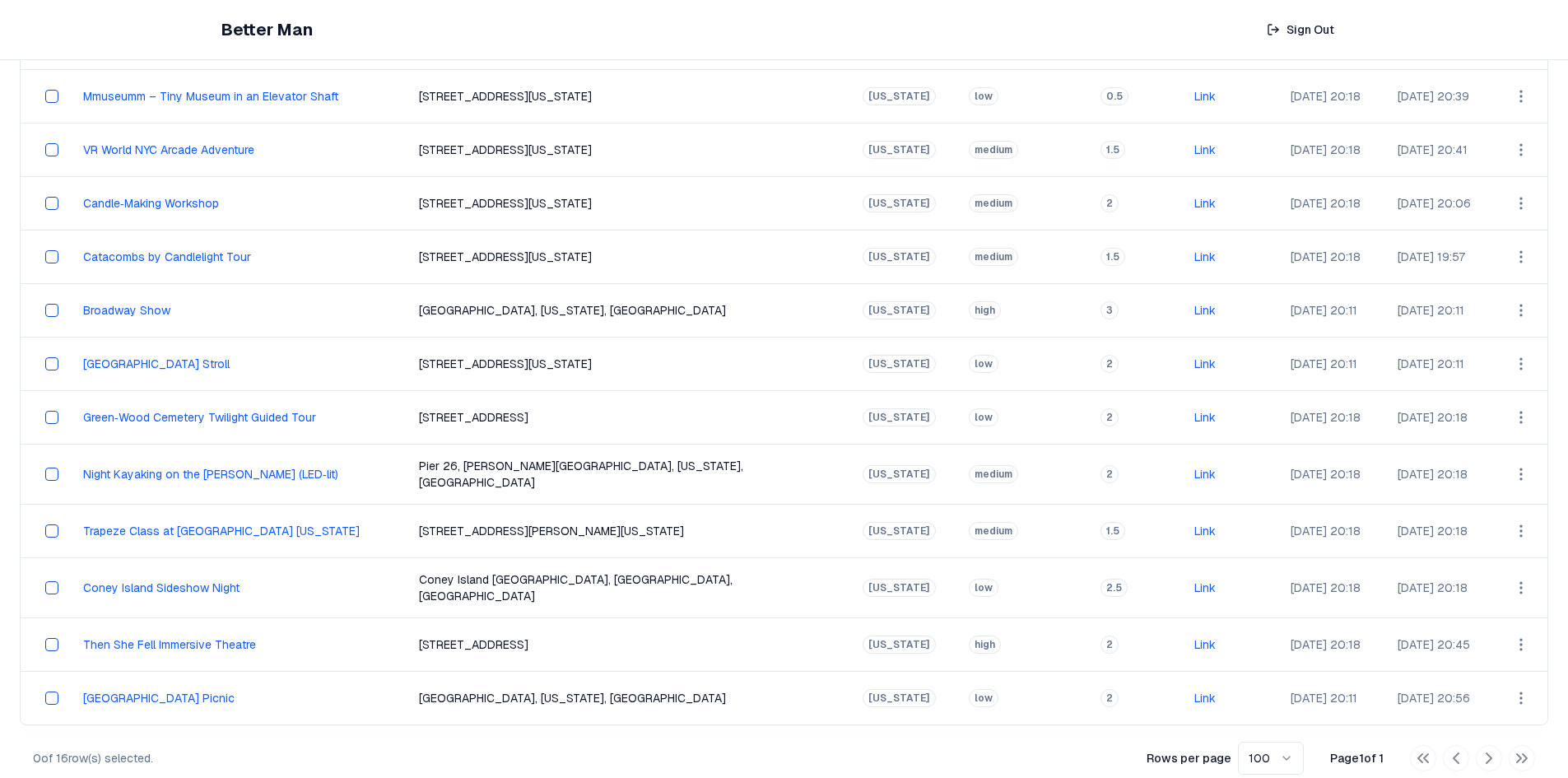
click at [1520, 579] on html "Better Man Sign Out View All Activities All Activities New Activities 3 Customi…" at bounding box center [784, 213] width 1568 height 1169
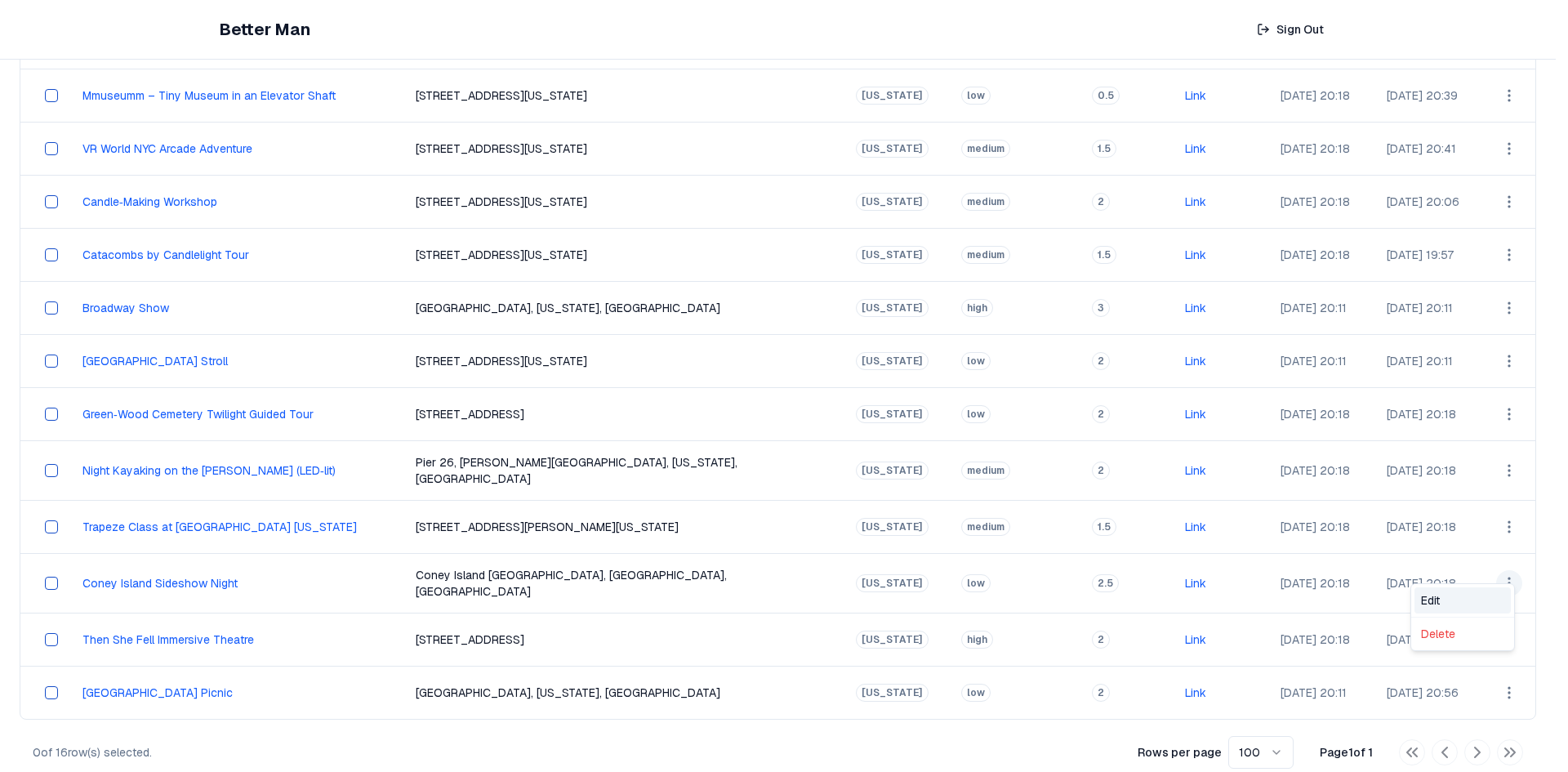
click at [1470, 592] on div "Edit" at bounding box center [1462, 600] width 96 height 26
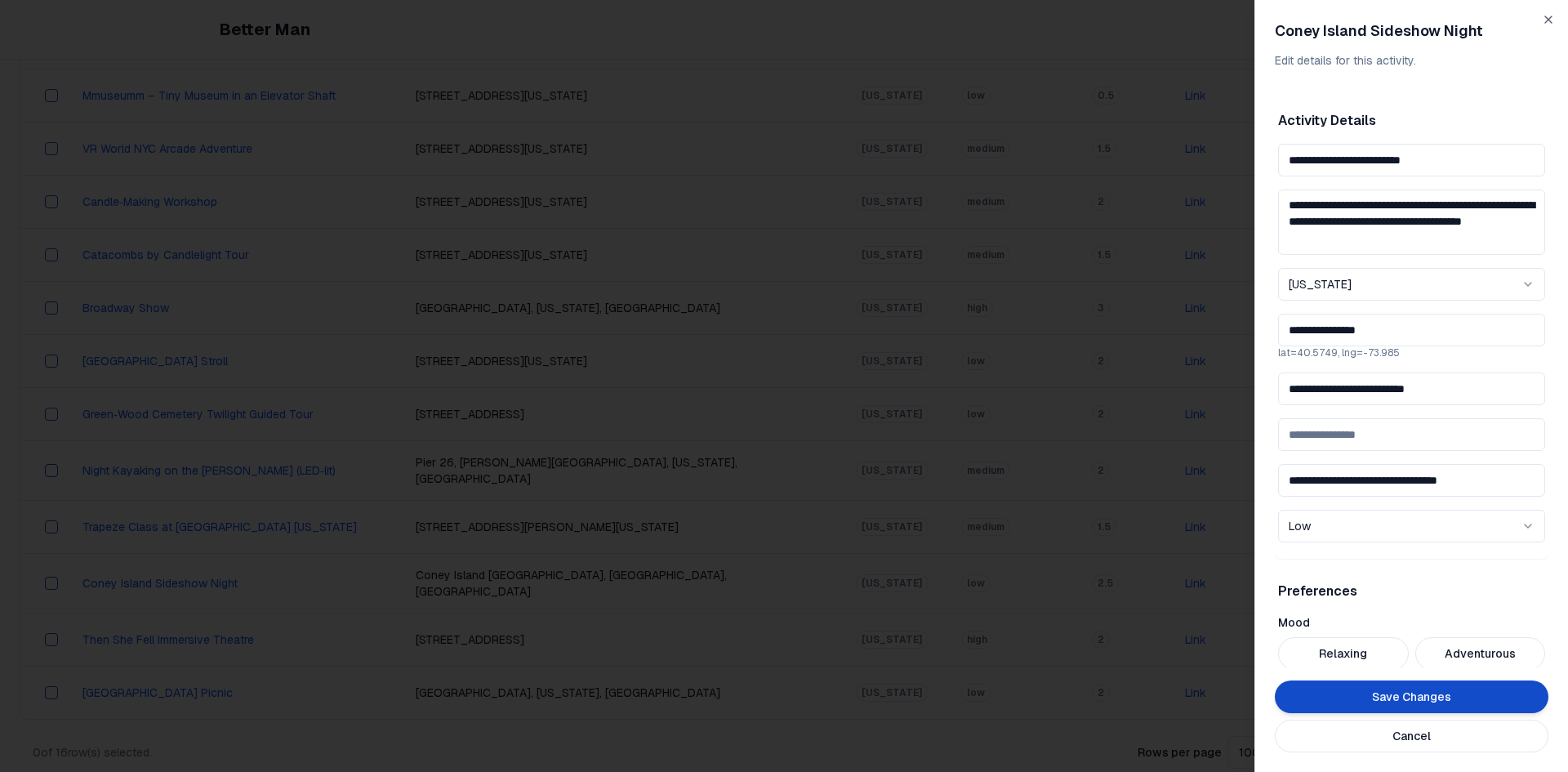
drag, startPoint x: 1481, startPoint y: 388, endPoint x: 1087, endPoint y: 404, distance: 394.3
click at [1091, 403] on body "Better Man Sign Out View All Activities All Activities New Activities 3 Customi…" at bounding box center [778, 211] width 1555 height 1160
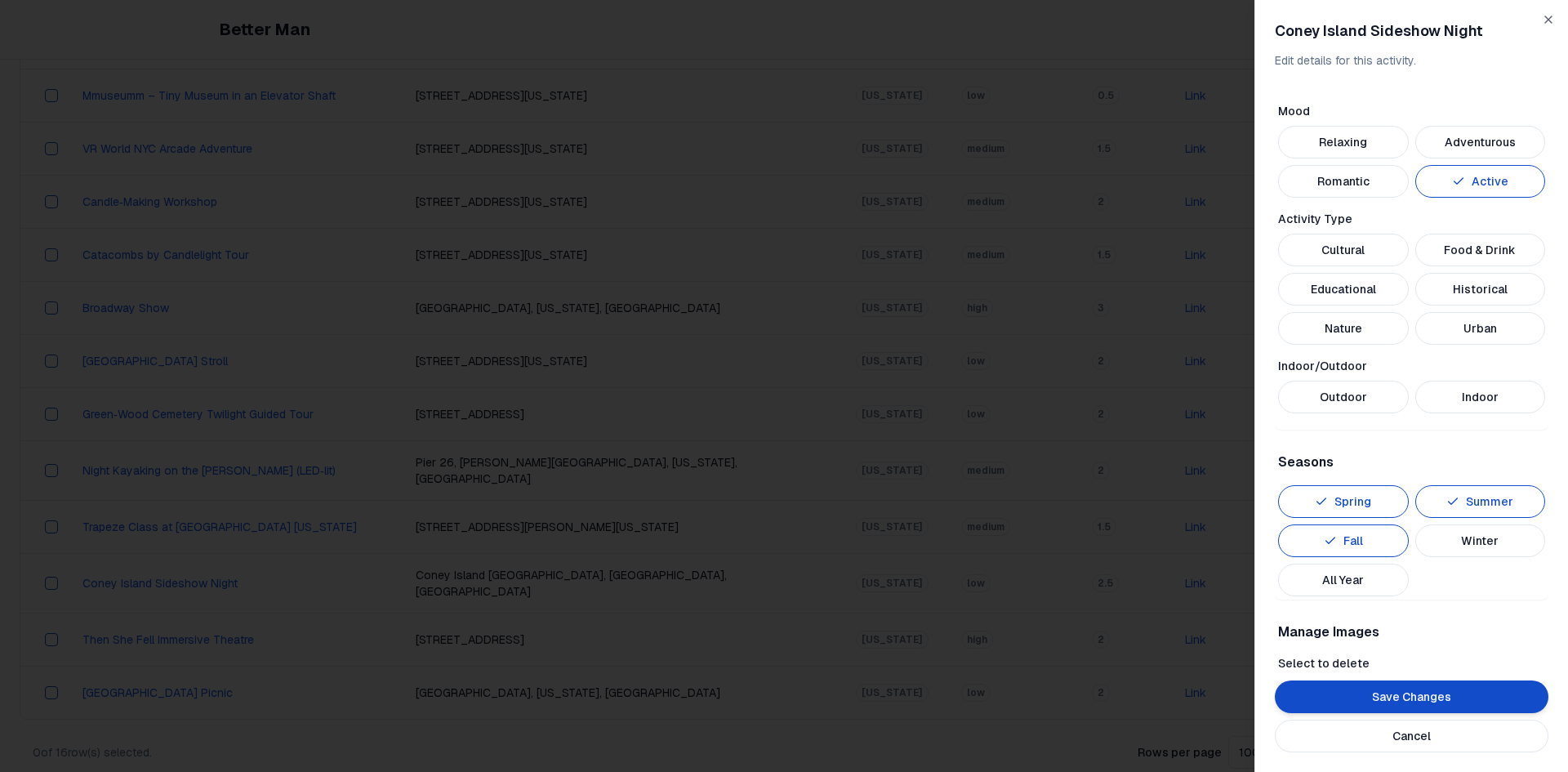
scroll to position [489, 0]
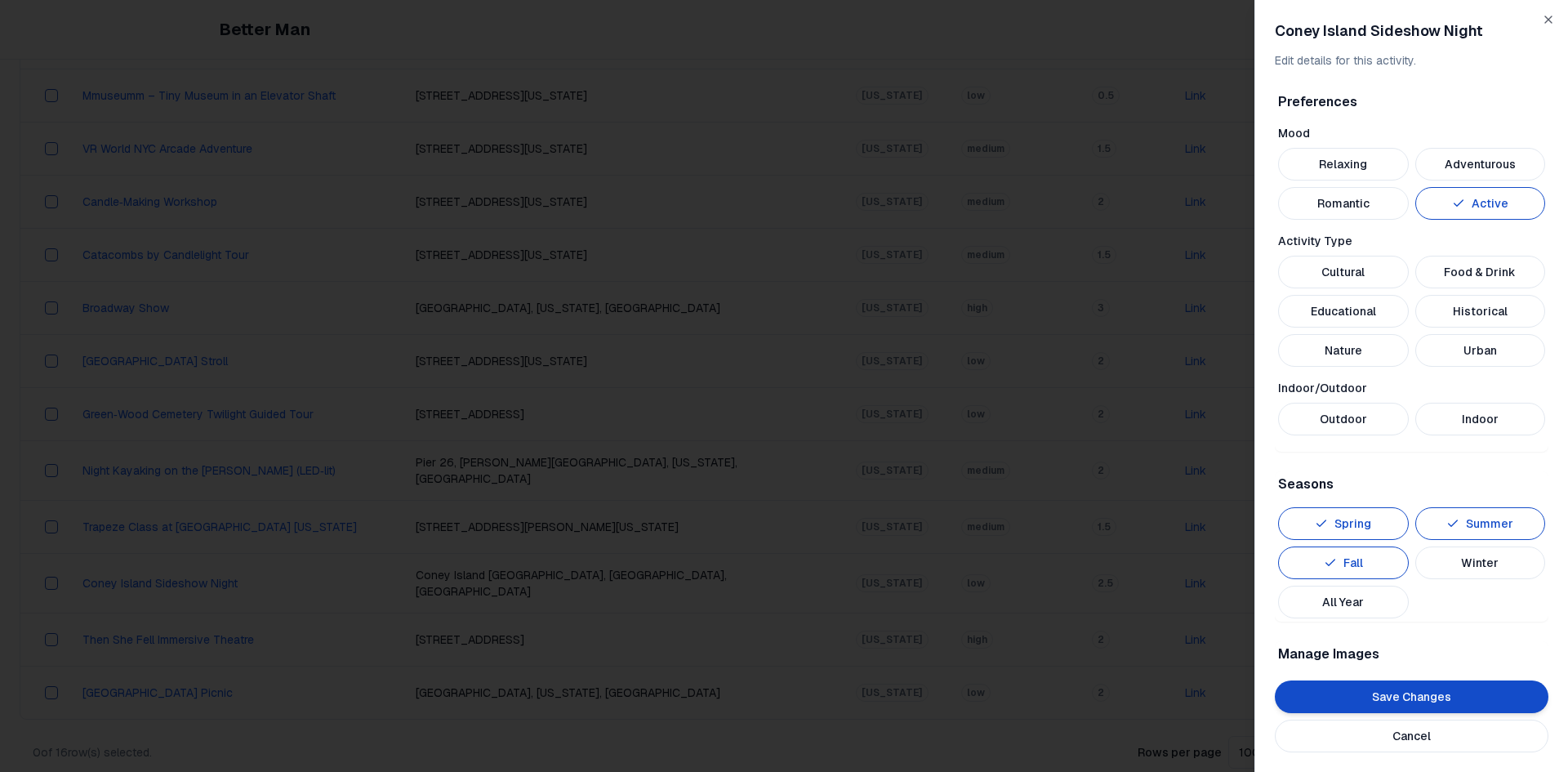
click at [1350, 423] on button "Outdoor" at bounding box center [1342, 419] width 130 height 32
click at [1445, 303] on button "Historical" at bounding box center [1480, 311] width 130 height 32
click at [1354, 276] on button "Cultural" at bounding box center [1342, 272] width 130 height 32
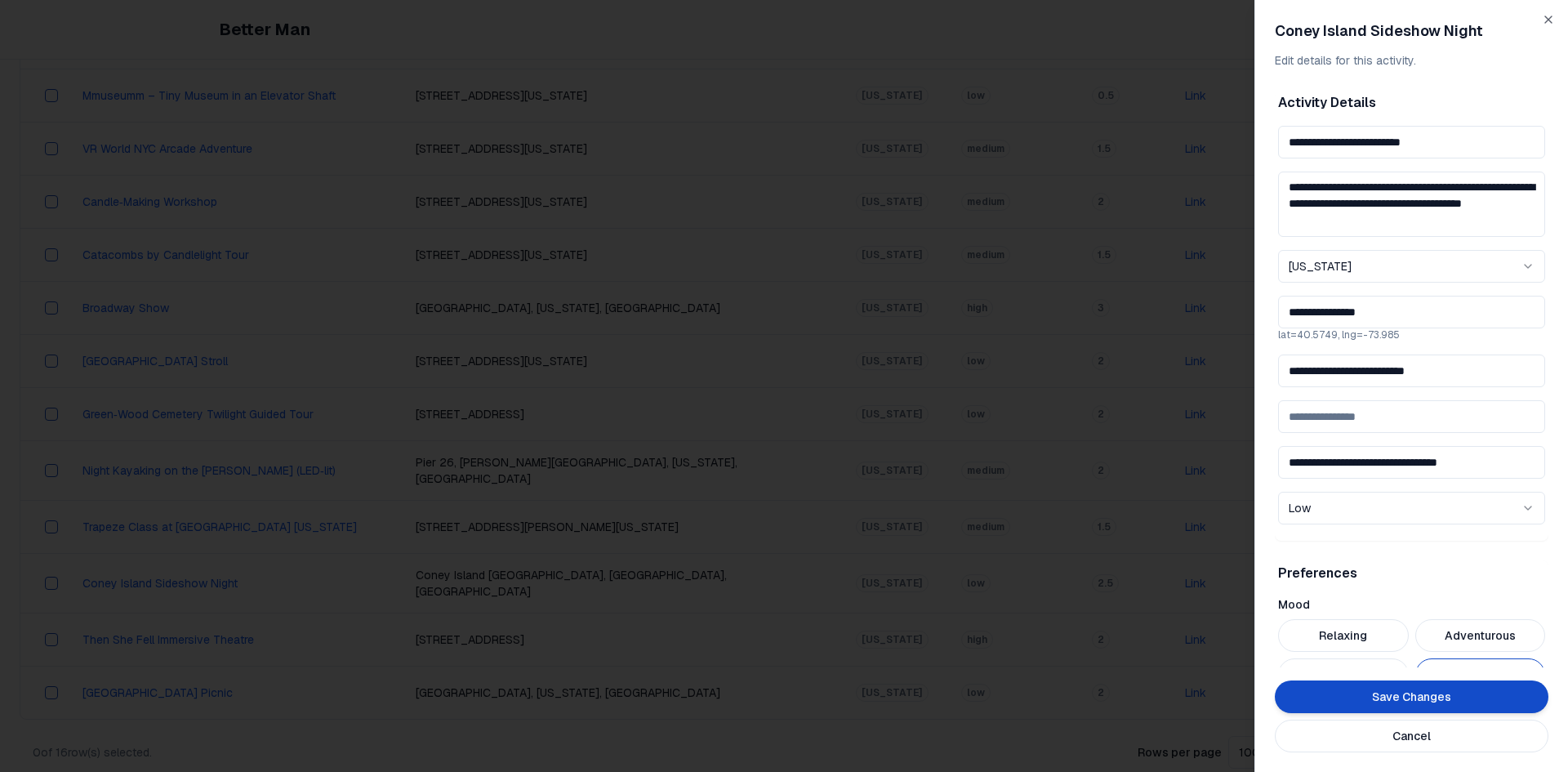
scroll to position [0, 0]
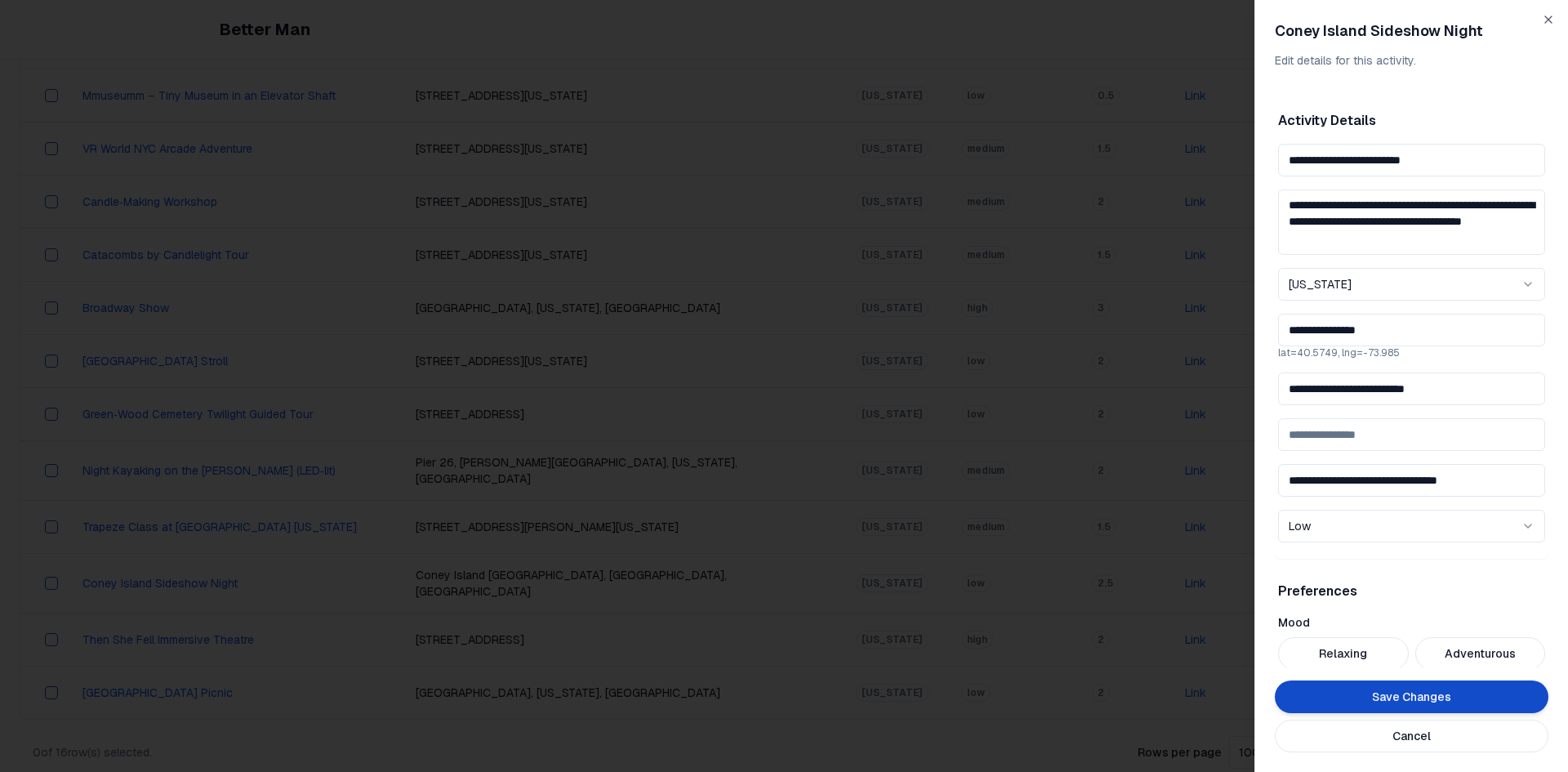
click at [1421, 695] on button "Save Changes" at bounding box center [1411, 696] width 274 height 32
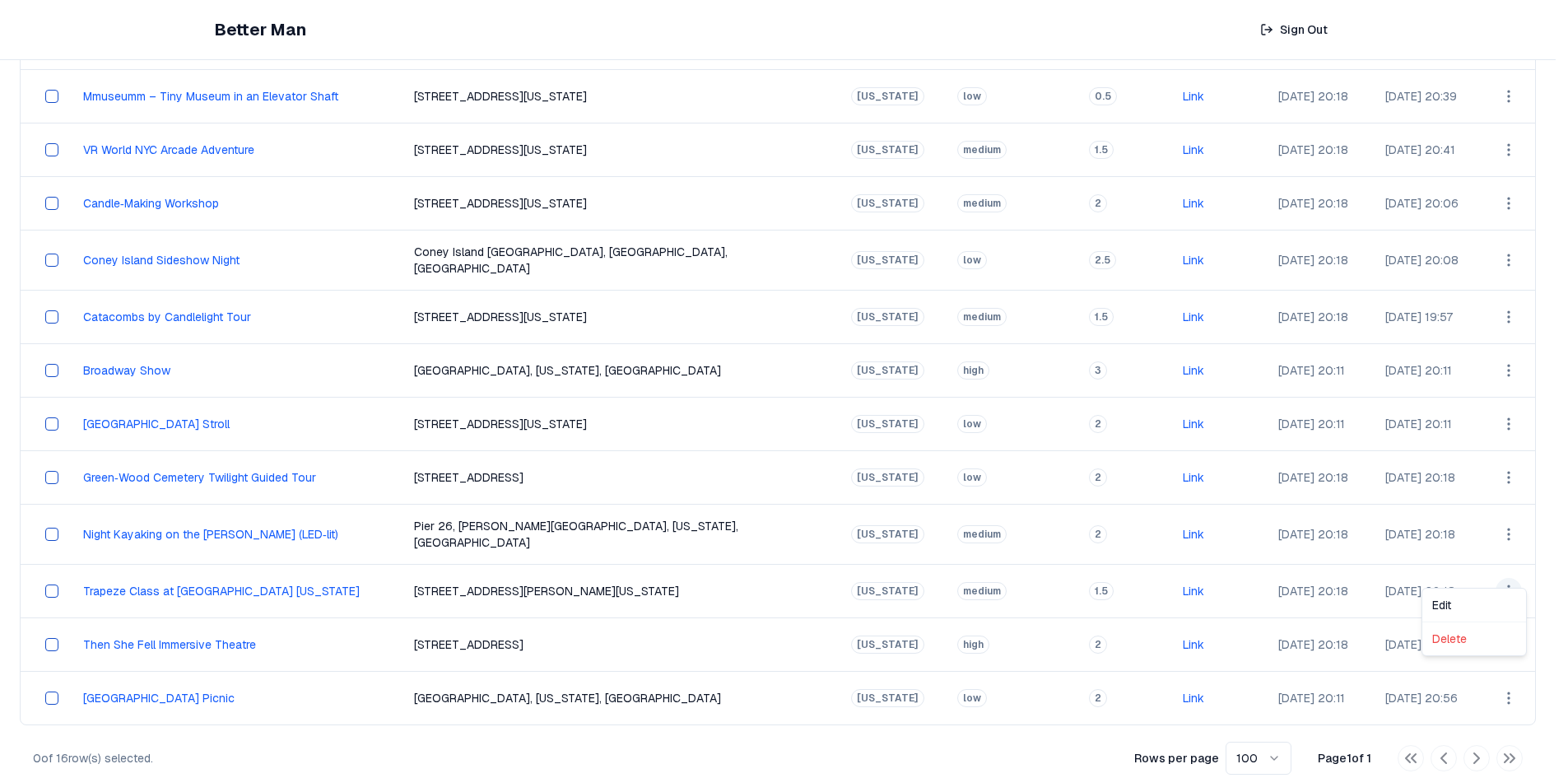
click at [1514, 565] on html "Better Man Sign Out View All Activities All Activities New Activities 3 Customi…" at bounding box center [784, 213] width 1568 height 1169
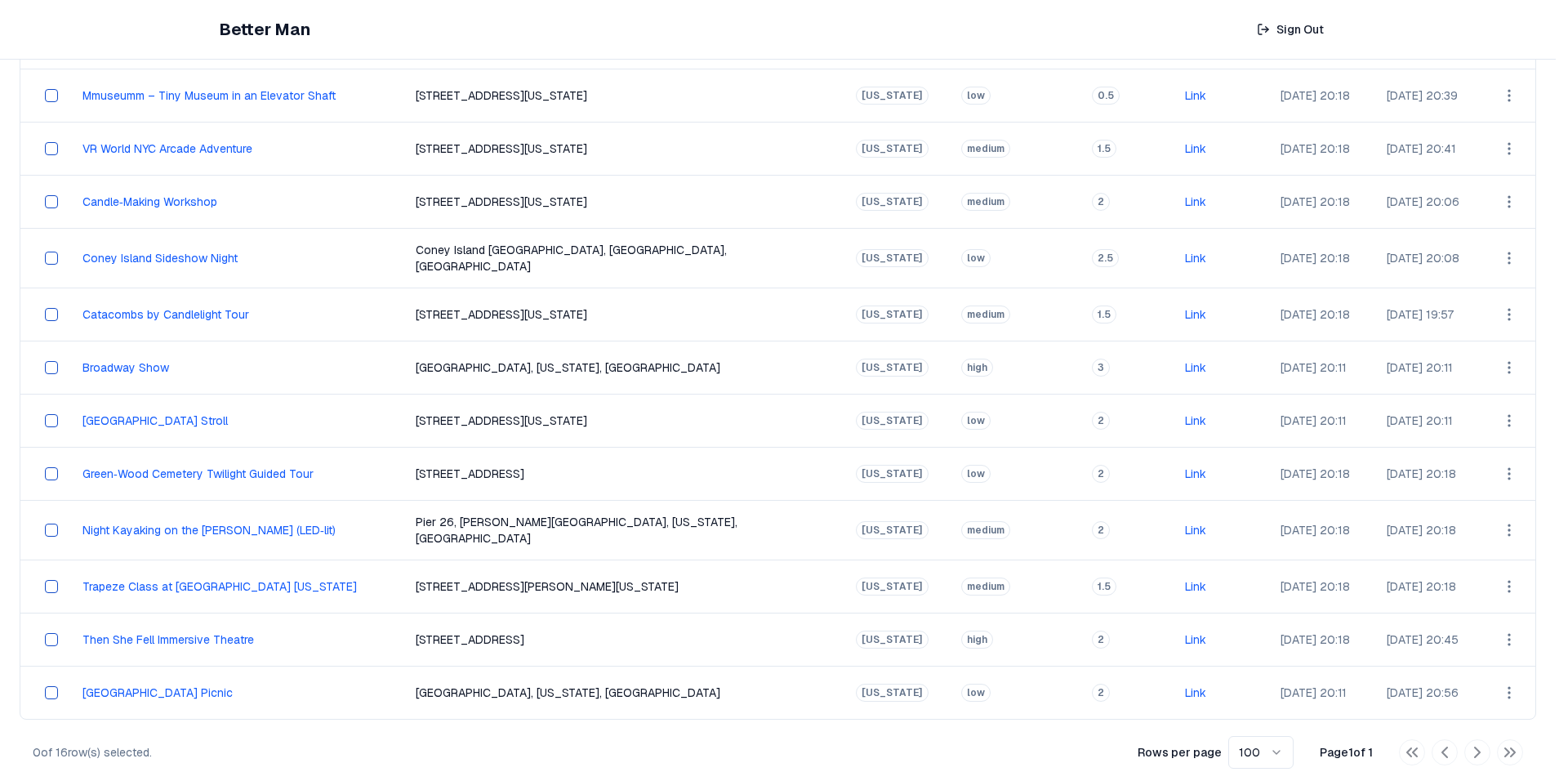
click at [1411, 584] on html "Better Man Sign Out View All Activities All Activities New Activities 3 Customi…" at bounding box center [784, 211] width 1568 height 1160
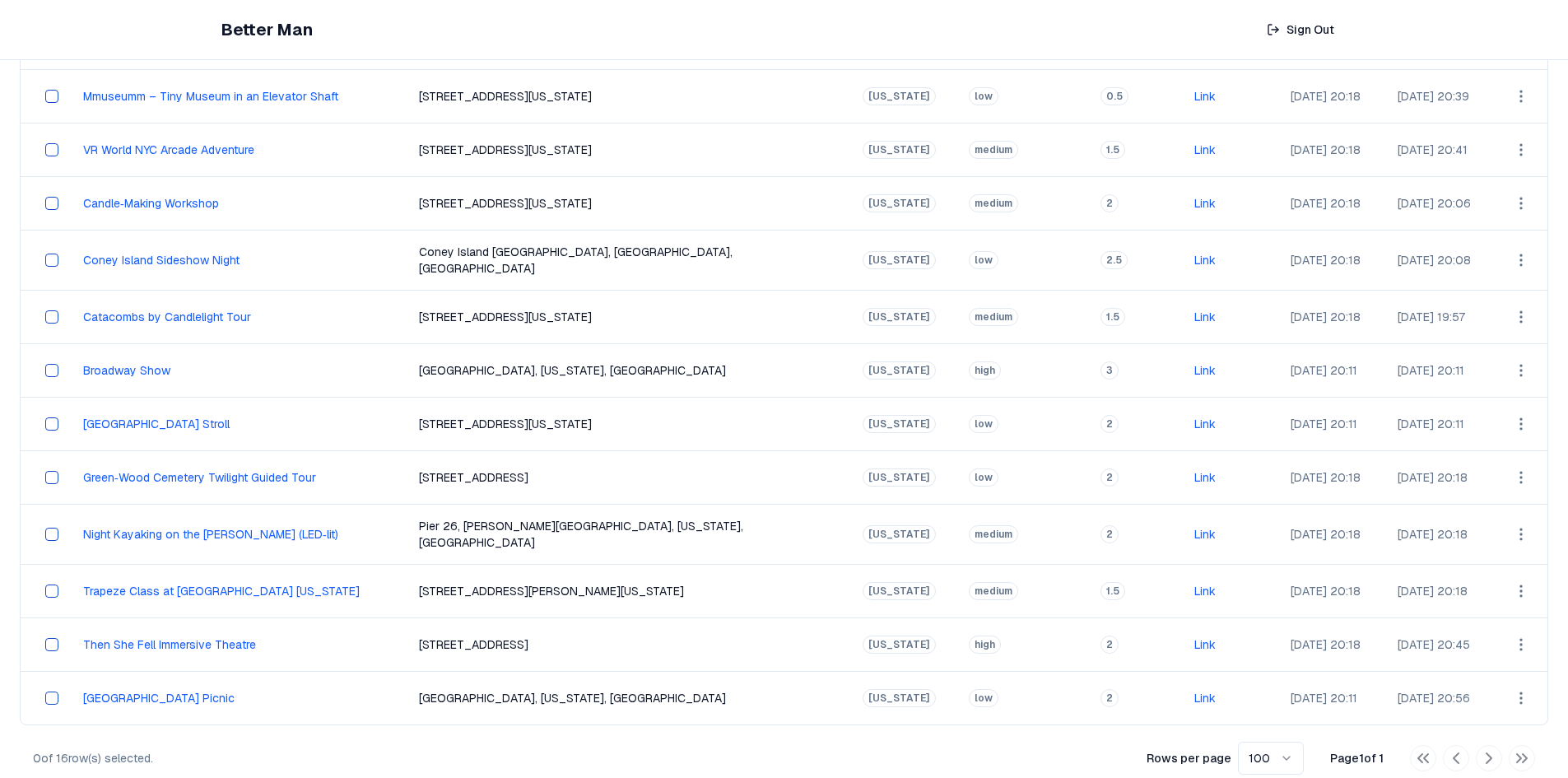
click at [1506, 571] on html "Better Man Sign Out View All Activities All Activities New Activities 3 Customi…" at bounding box center [784, 213] width 1568 height 1169
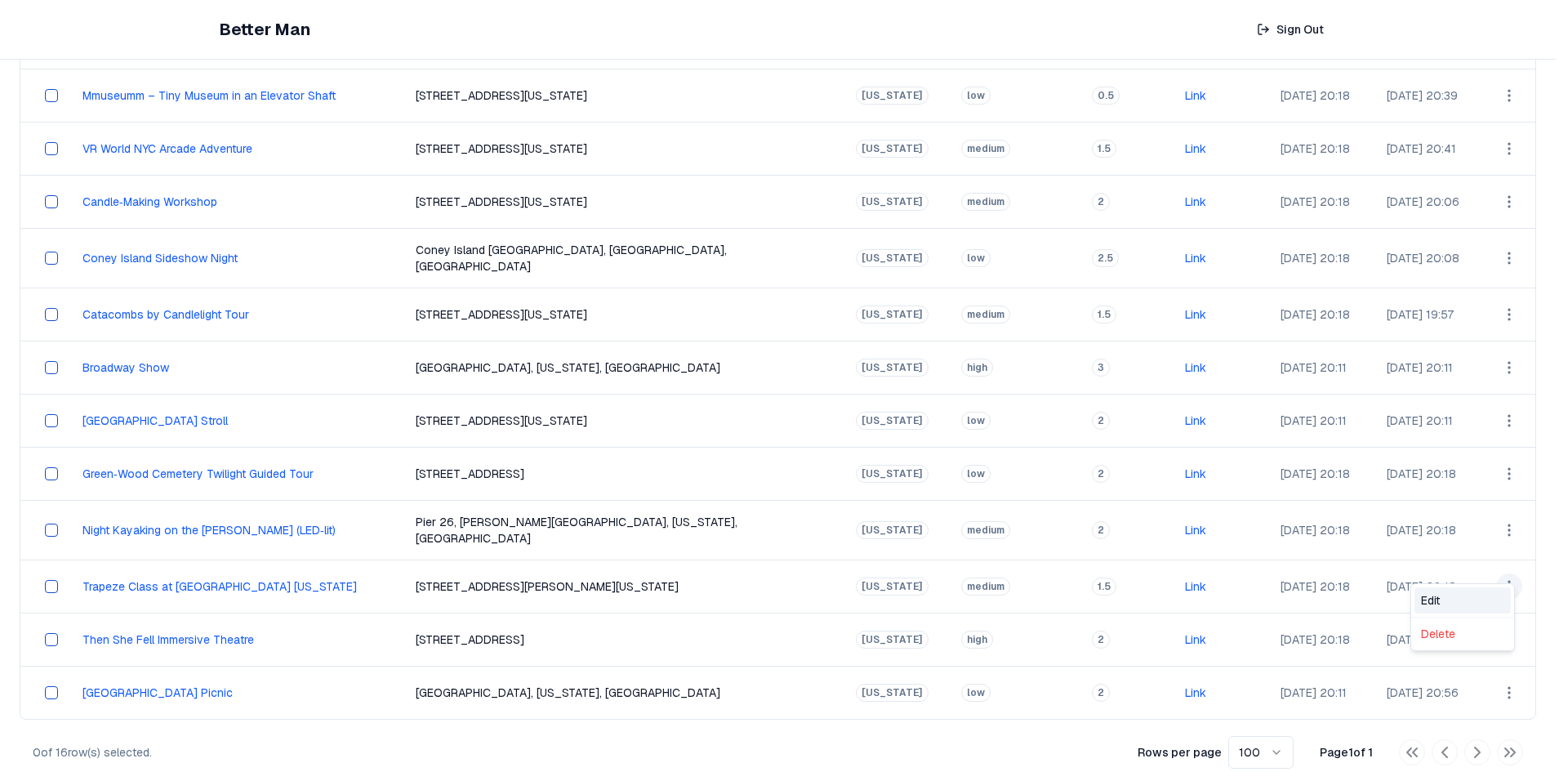
click at [1455, 599] on div "Edit" at bounding box center [1462, 600] width 96 height 26
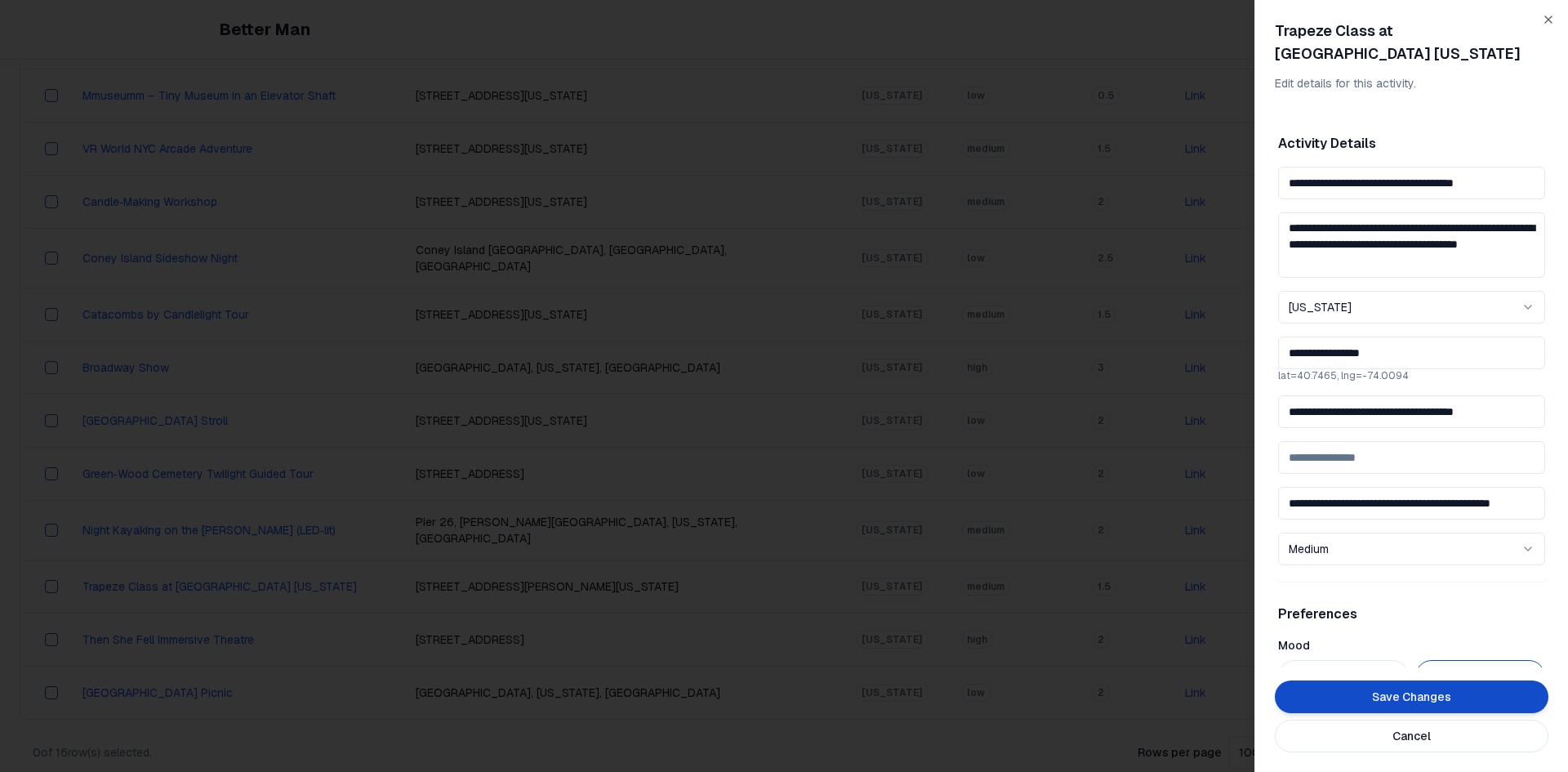
click at [1182, 410] on div at bounding box center [784, 386] width 1568 height 772
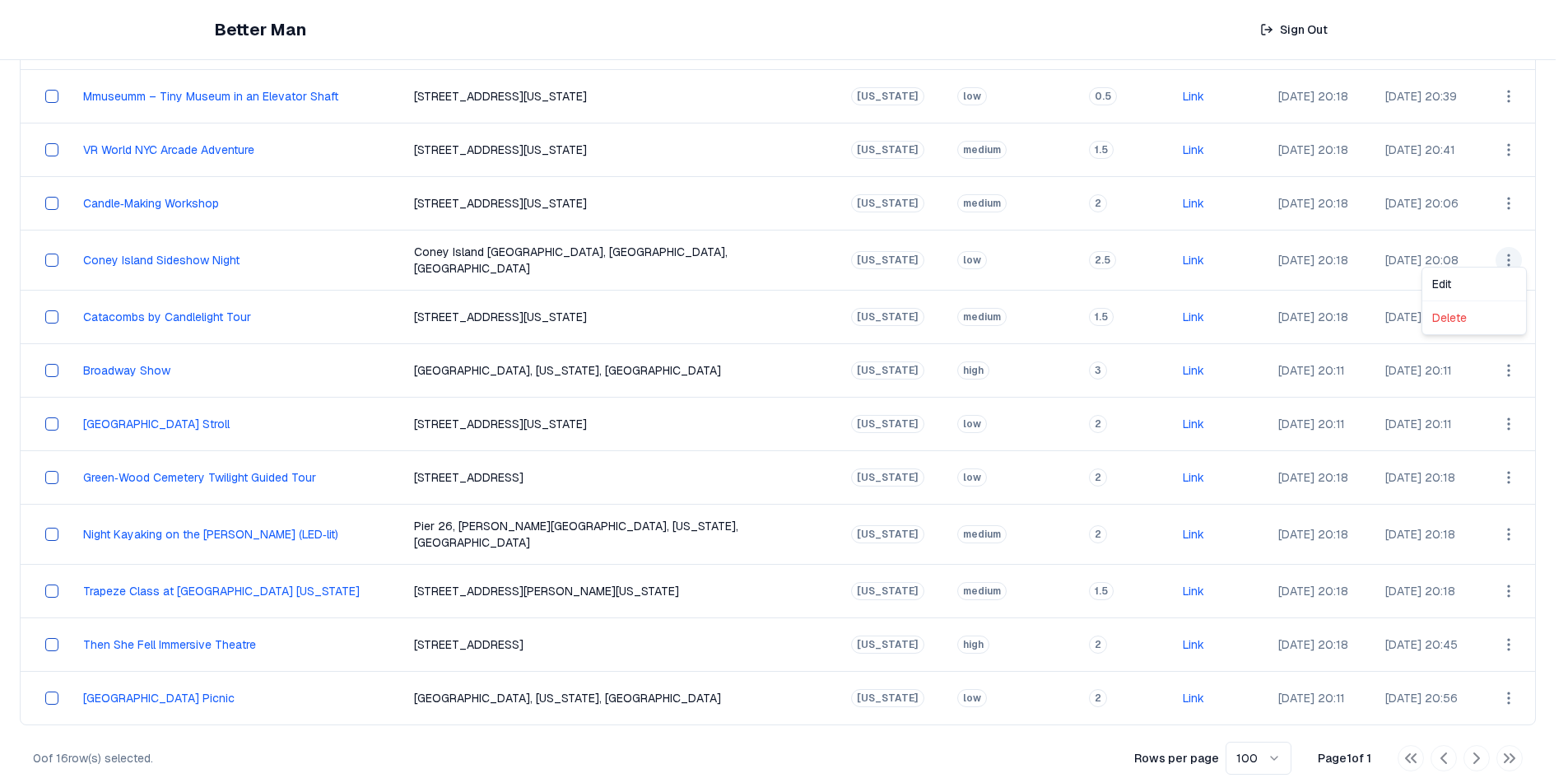
click at [1514, 254] on html "Better Man Sign Out View All Activities All Activities New Activities 3 Customi…" at bounding box center [784, 213] width 1568 height 1169
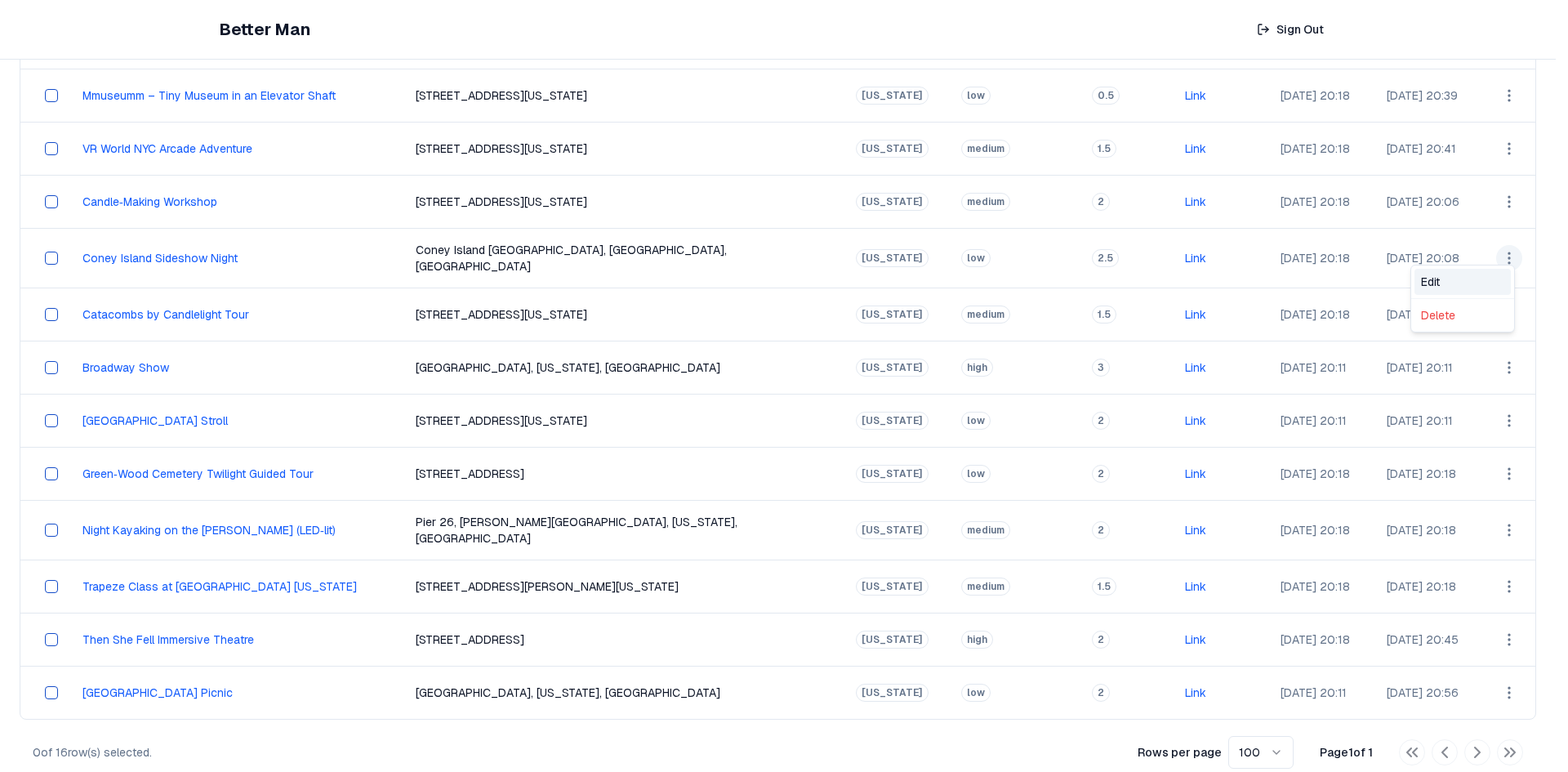
click at [1476, 290] on div "Edit" at bounding box center [1462, 282] width 96 height 26
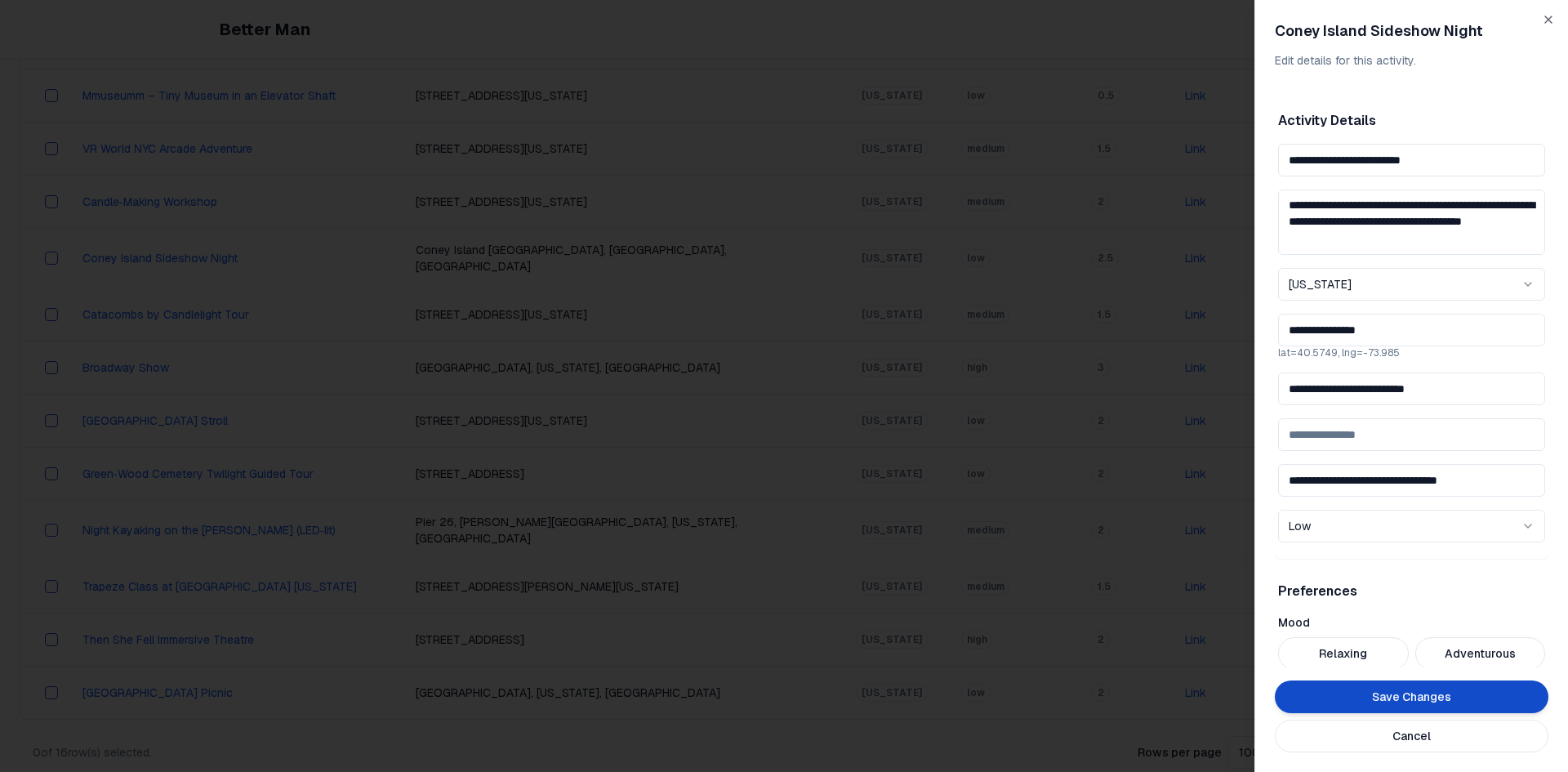
drag, startPoint x: 1451, startPoint y: 386, endPoint x: 1249, endPoint y: 405, distance: 202.9
click at [1249, 405] on body "Better Man Sign Out View All Activities All Activities New Activities 3 Customi…" at bounding box center [778, 211] width 1555 height 1160
paste input "**********"
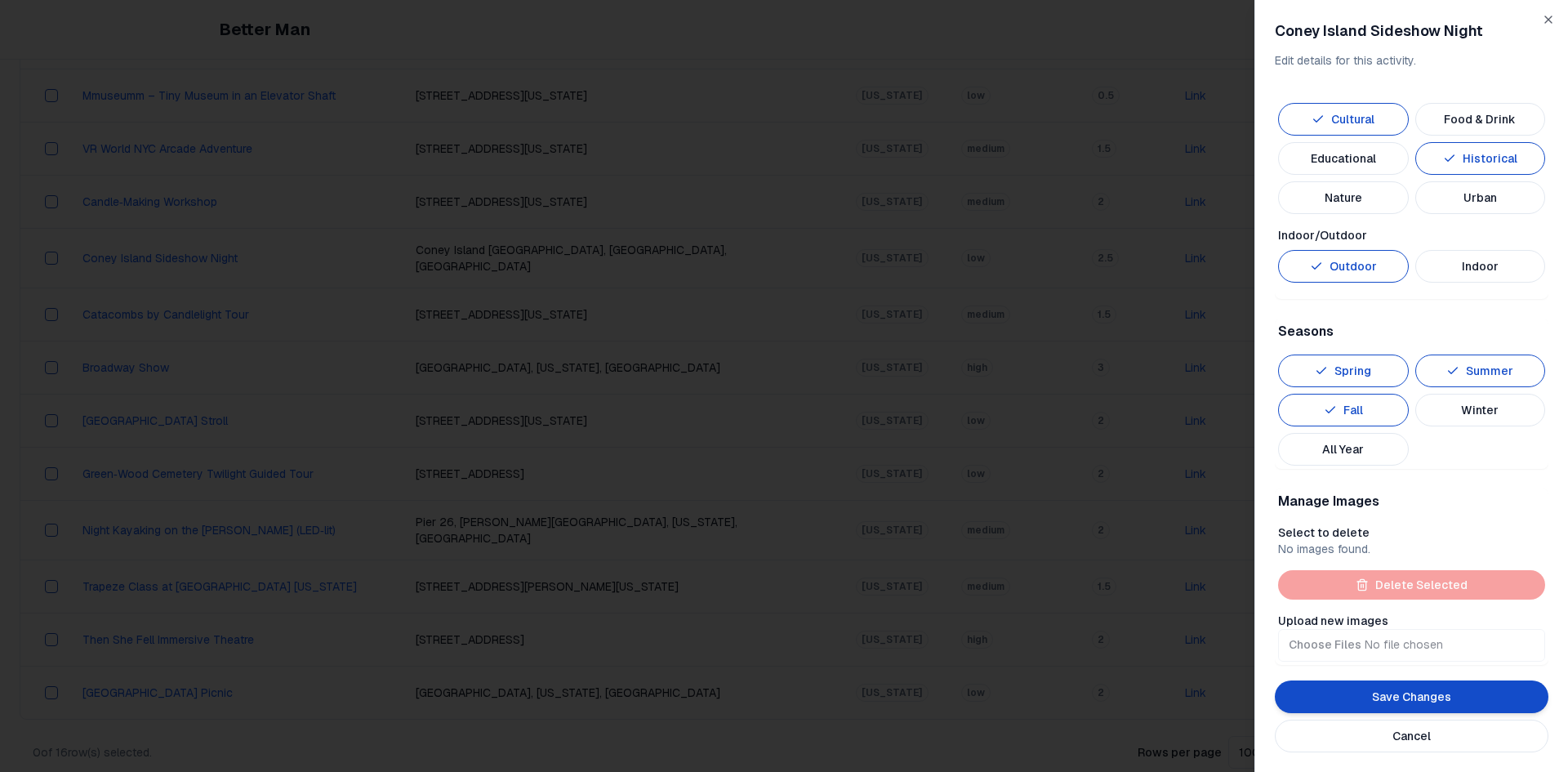
scroll to position [652, 0]
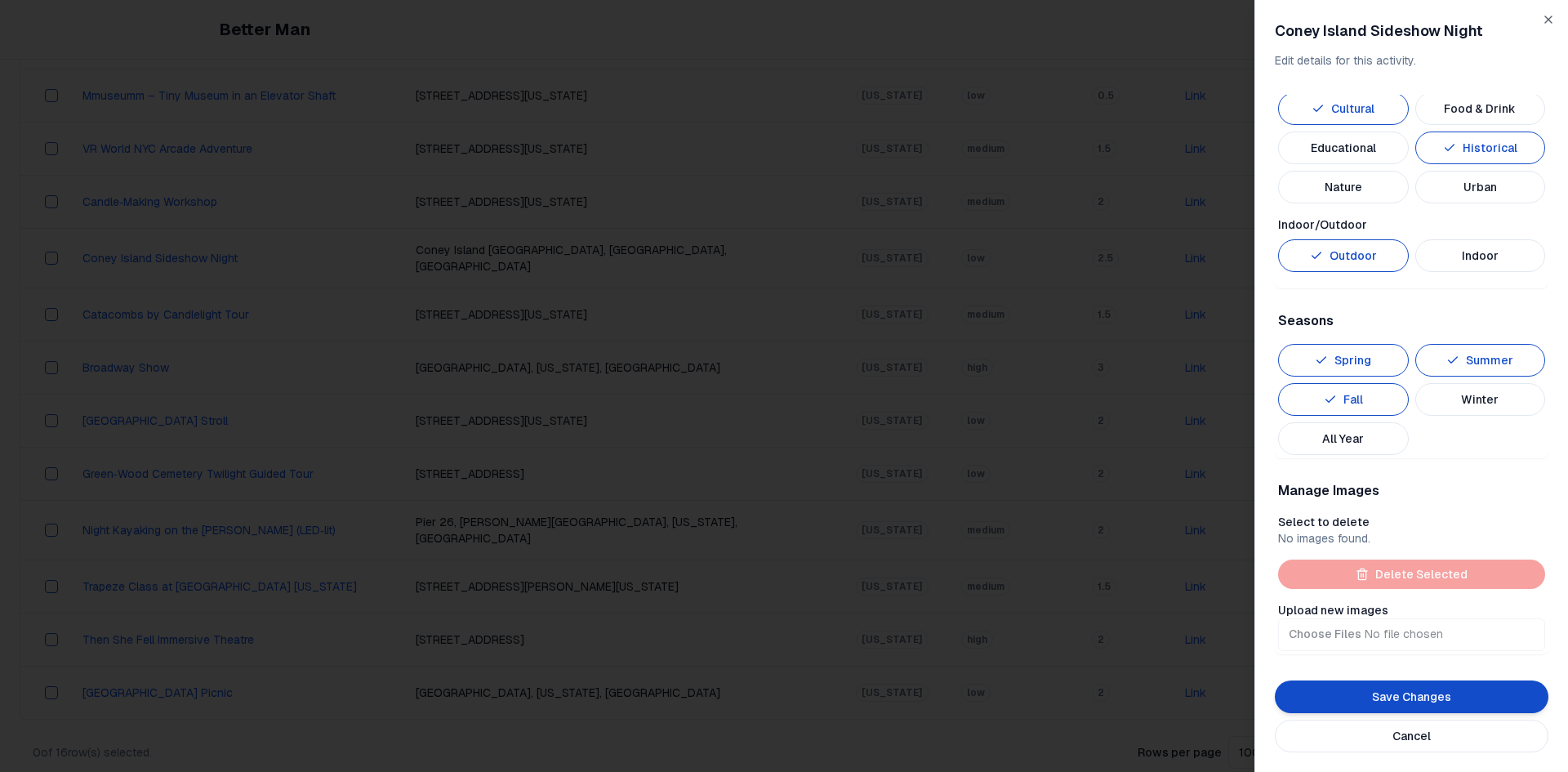
type input "**********"
click at [1439, 258] on button "Indoor" at bounding box center [1480, 255] width 130 height 32
click at [1366, 257] on button "Outdoor" at bounding box center [1342, 255] width 130 height 32
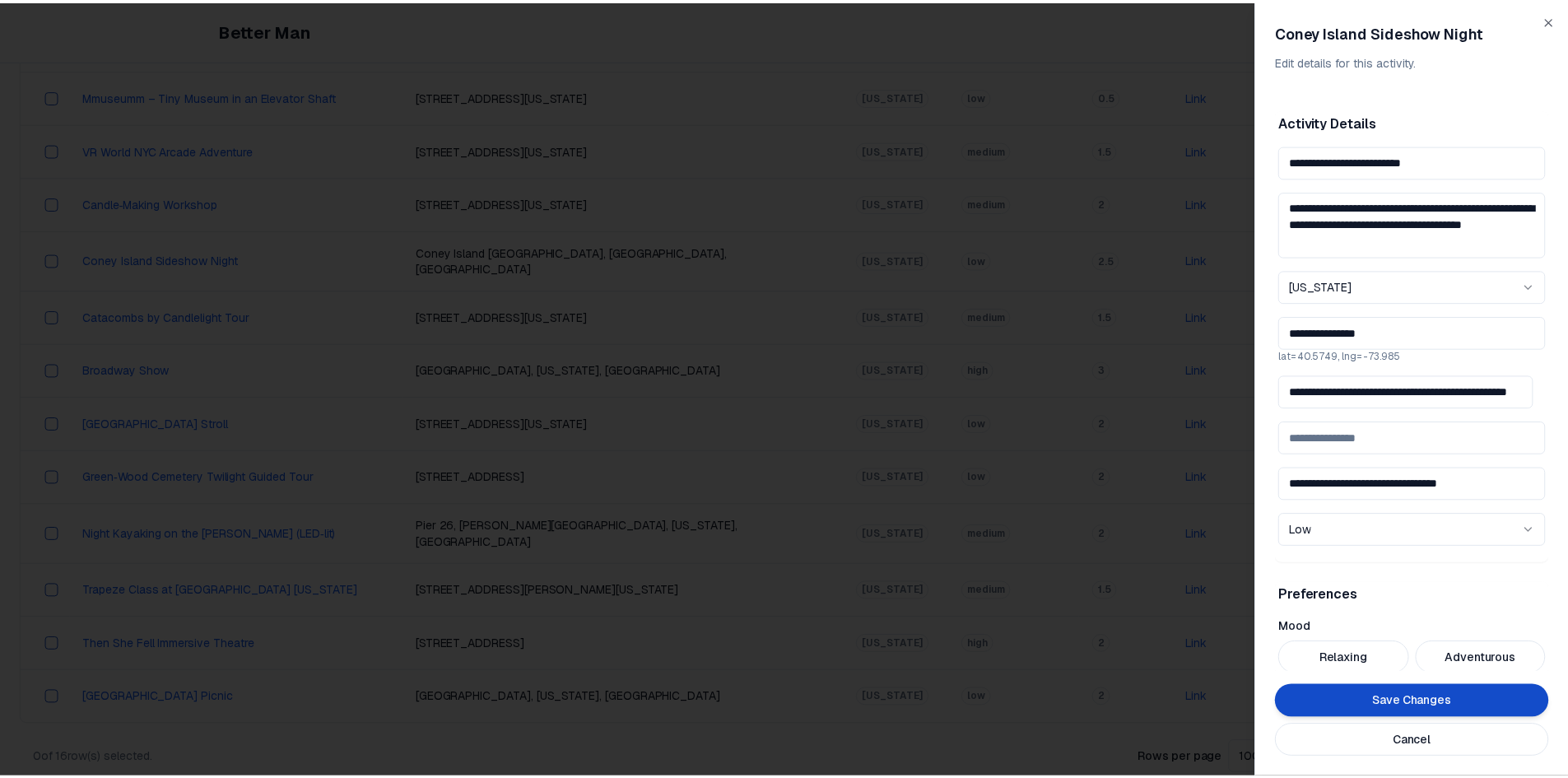
scroll to position [657, 0]
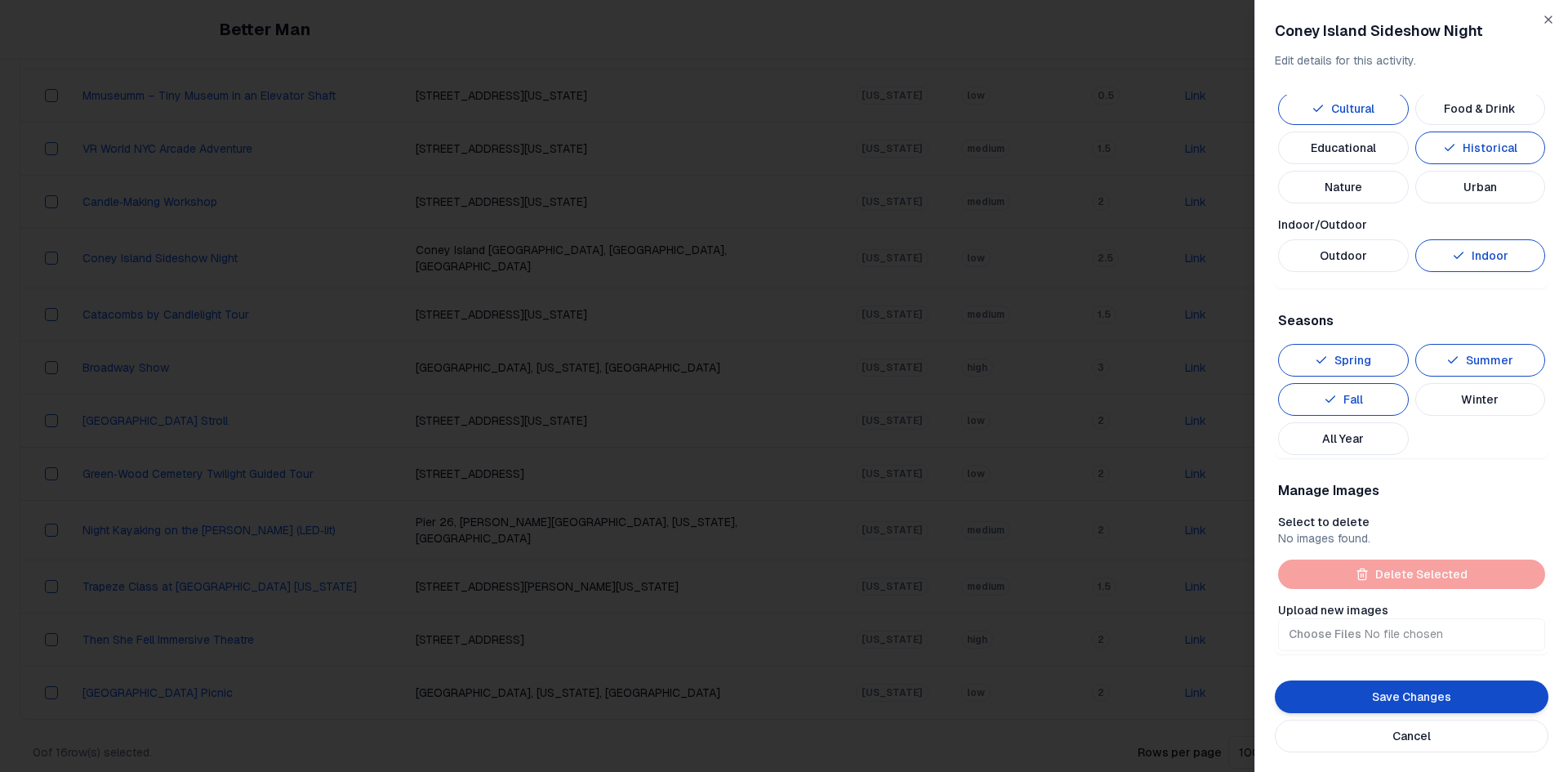
click at [1396, 689] on button "Save Changes" at bounding box center [1411, 696] width 274 height 32
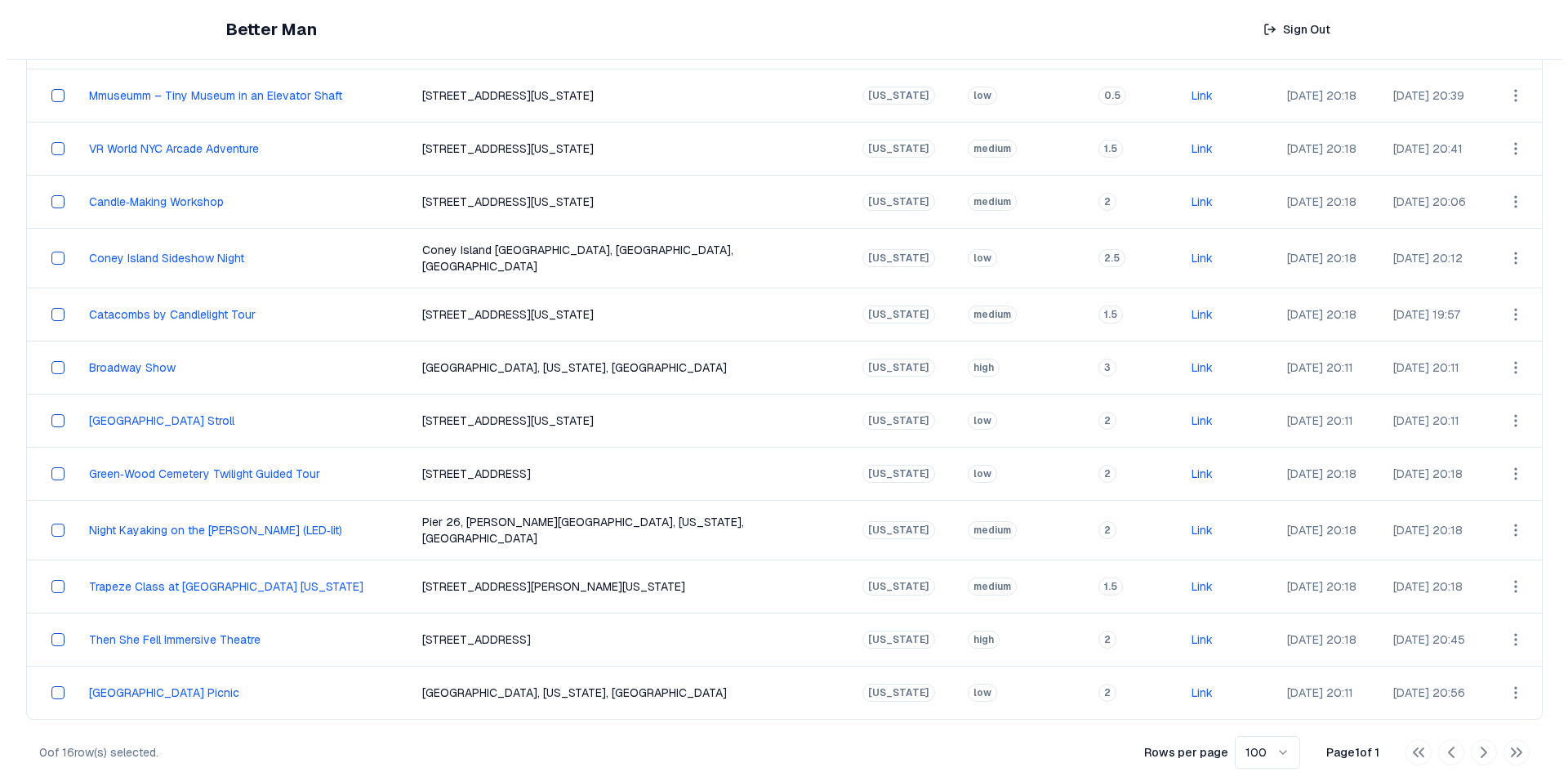
scroll to position [286, 0]
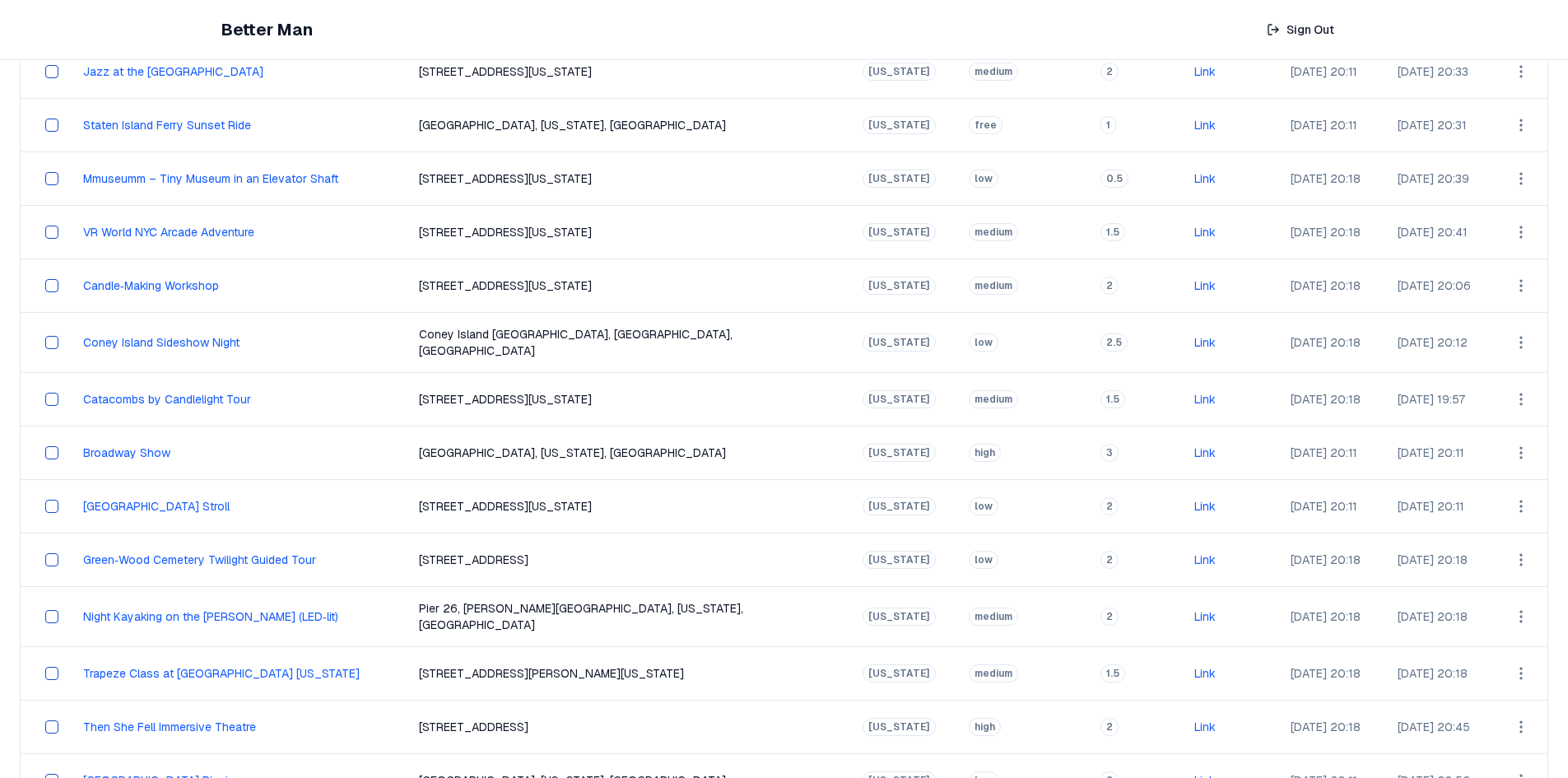
click at [1519, 328] on html "Better Man Sign Out View All Activities All Activities New Activities 3 Customi…" at bounding box center [784, 296] width 1568 height 1169
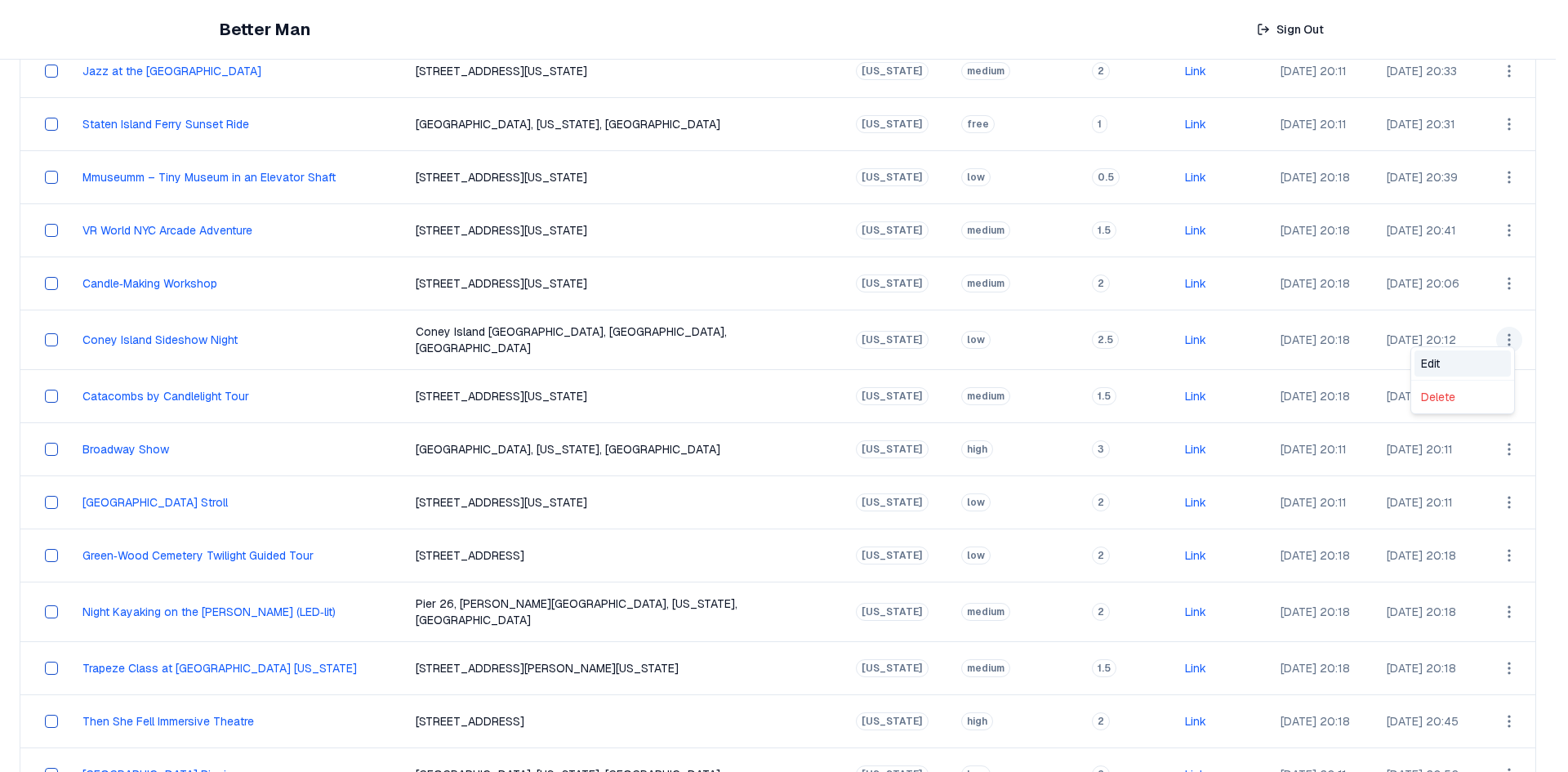
click at [1468, 354] on div "Edit" at bounding box center [1462, 363] width 96 height 26
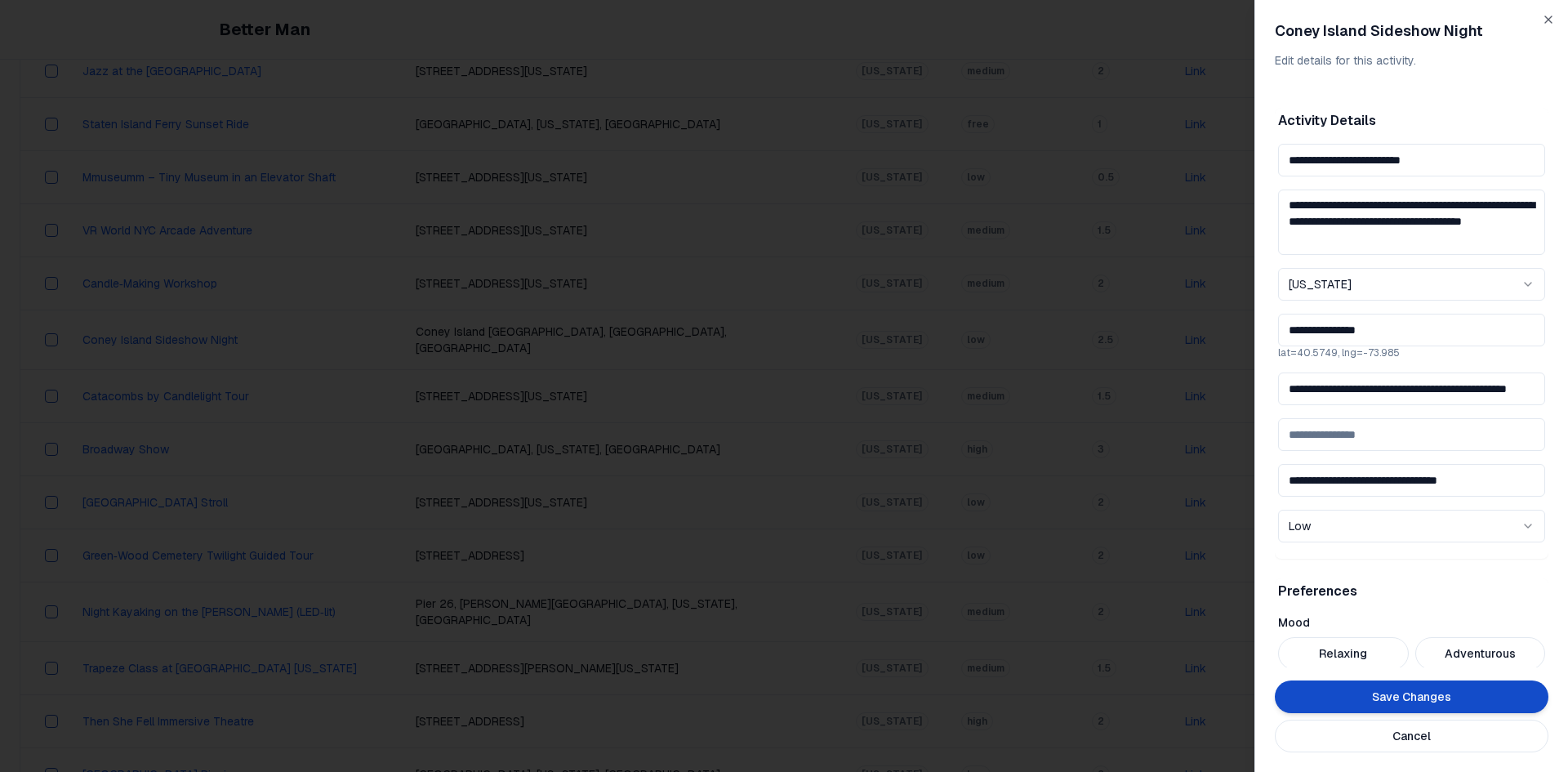
drag, startPoint x: 1450, startPoint y: 162, endPoint x: 1200, endPoint y: 148, distance: 250.4
click at [1200, 148] on body "Better Man Sign Out View All Activities All Activities New Activities 3 Customi…" at bounding box center [778, 293] width 1555 height 1160
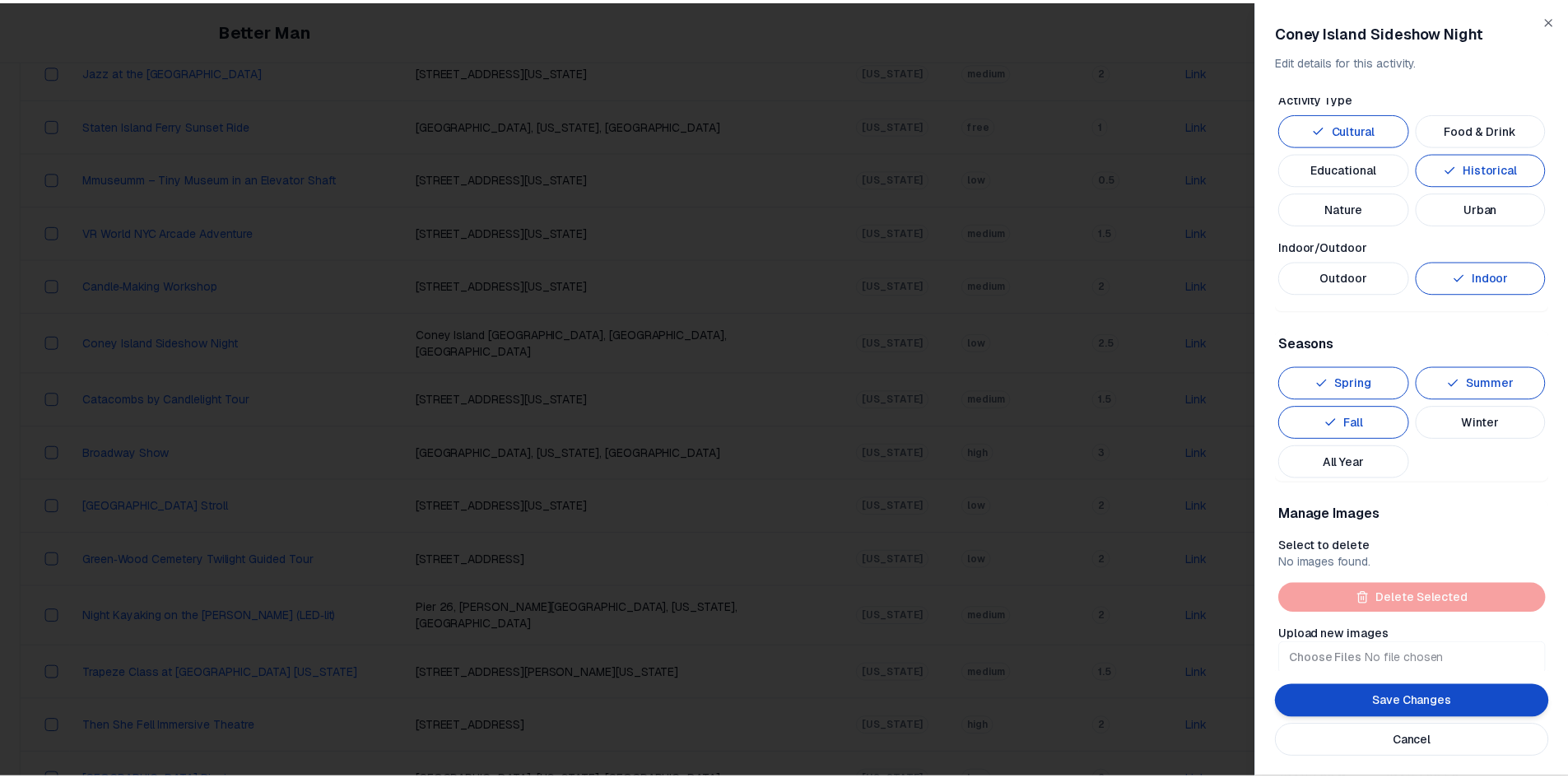
scroll to position [657, 0]
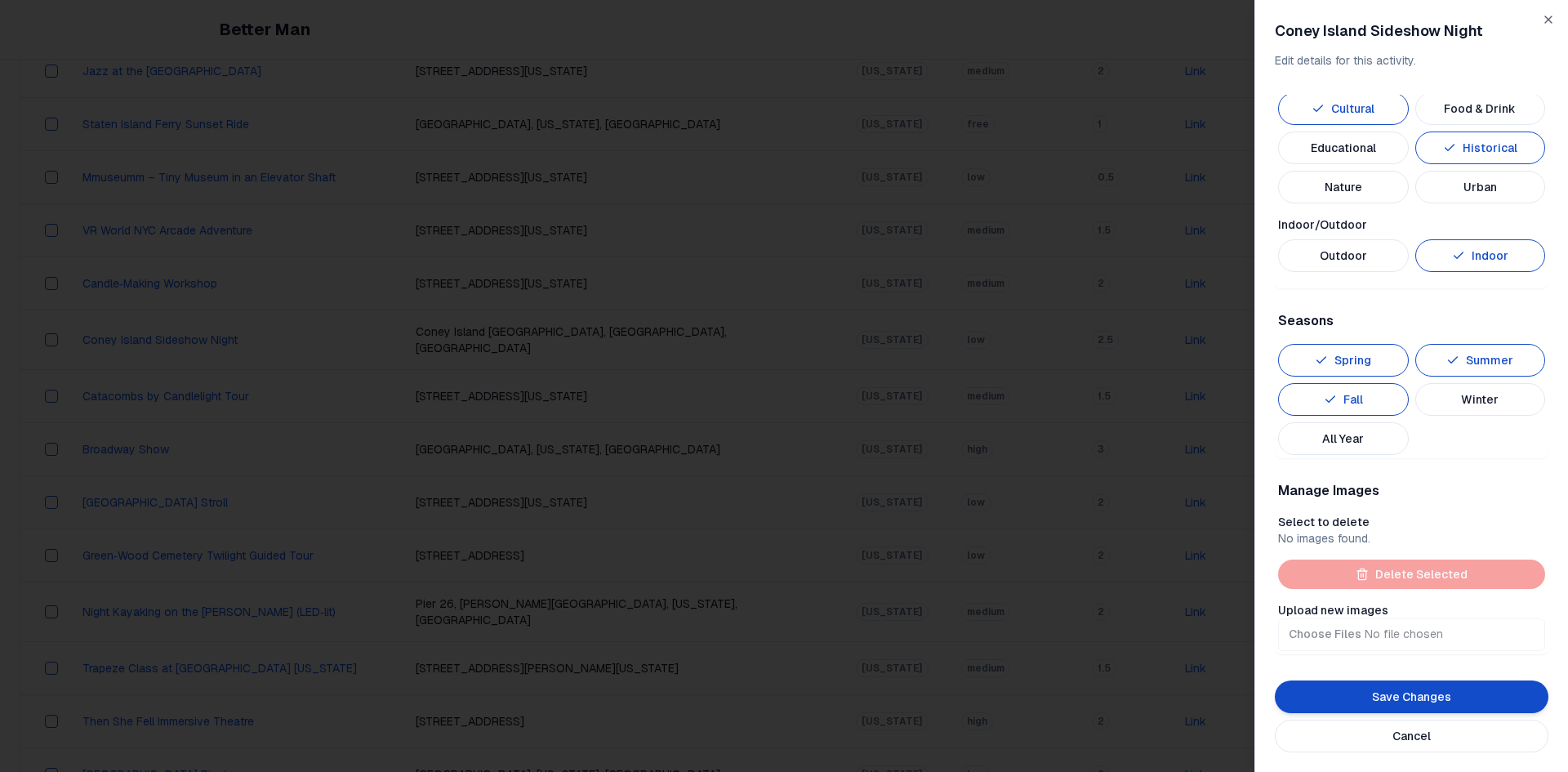
drag, startPoint x: 1521, startPoint y: 706, endPoint x: 1509, endPoint y: 702, distance: 12.6
click at [1521, 706] on button "Save Changes" at bounding box center [1411, 696] width 274 height 32
click at [1335, 631] on input "Upload new images" at bounding box center [1411, 634] width 267 height 32
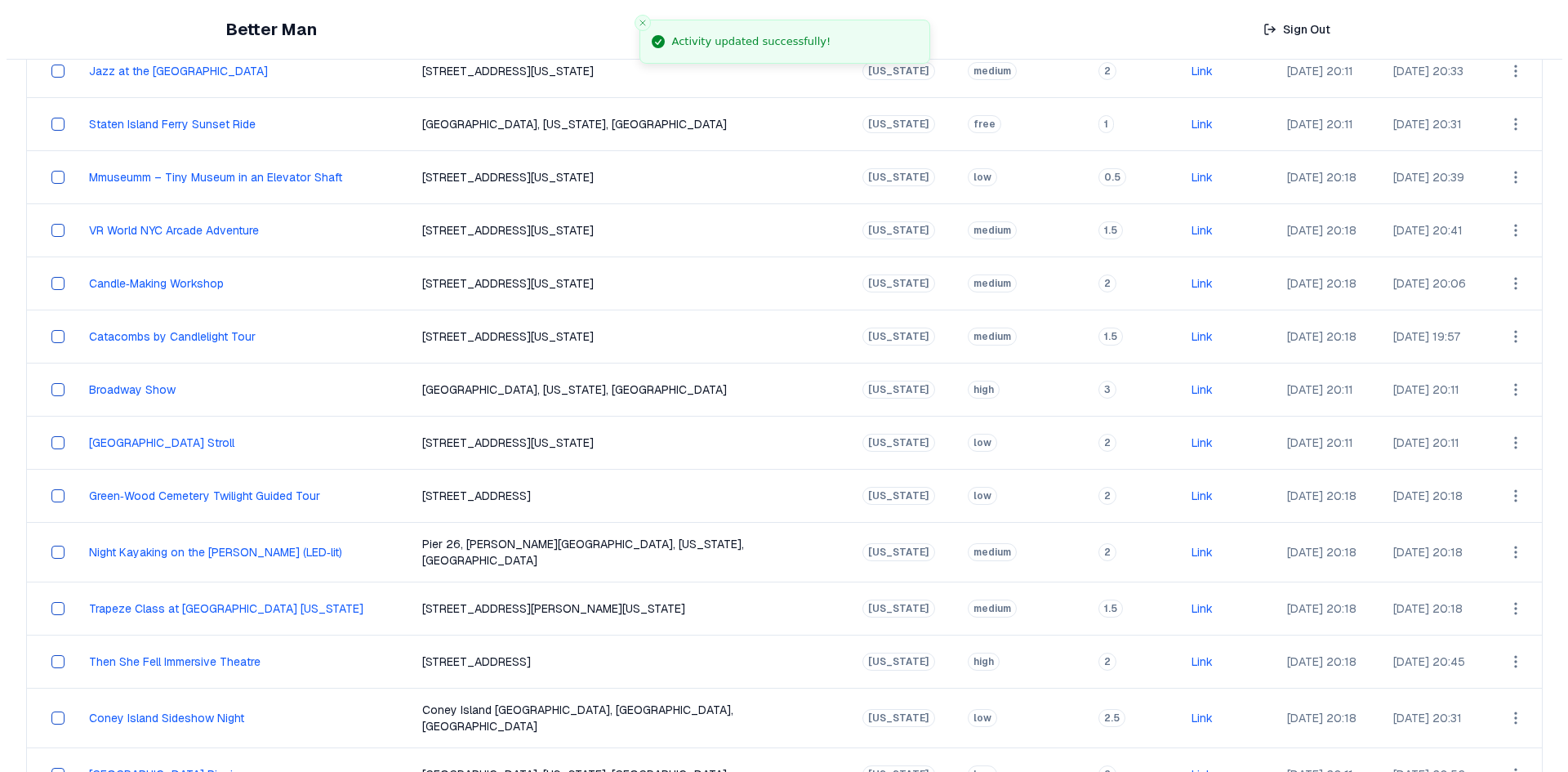
scroll to position [369, 0]
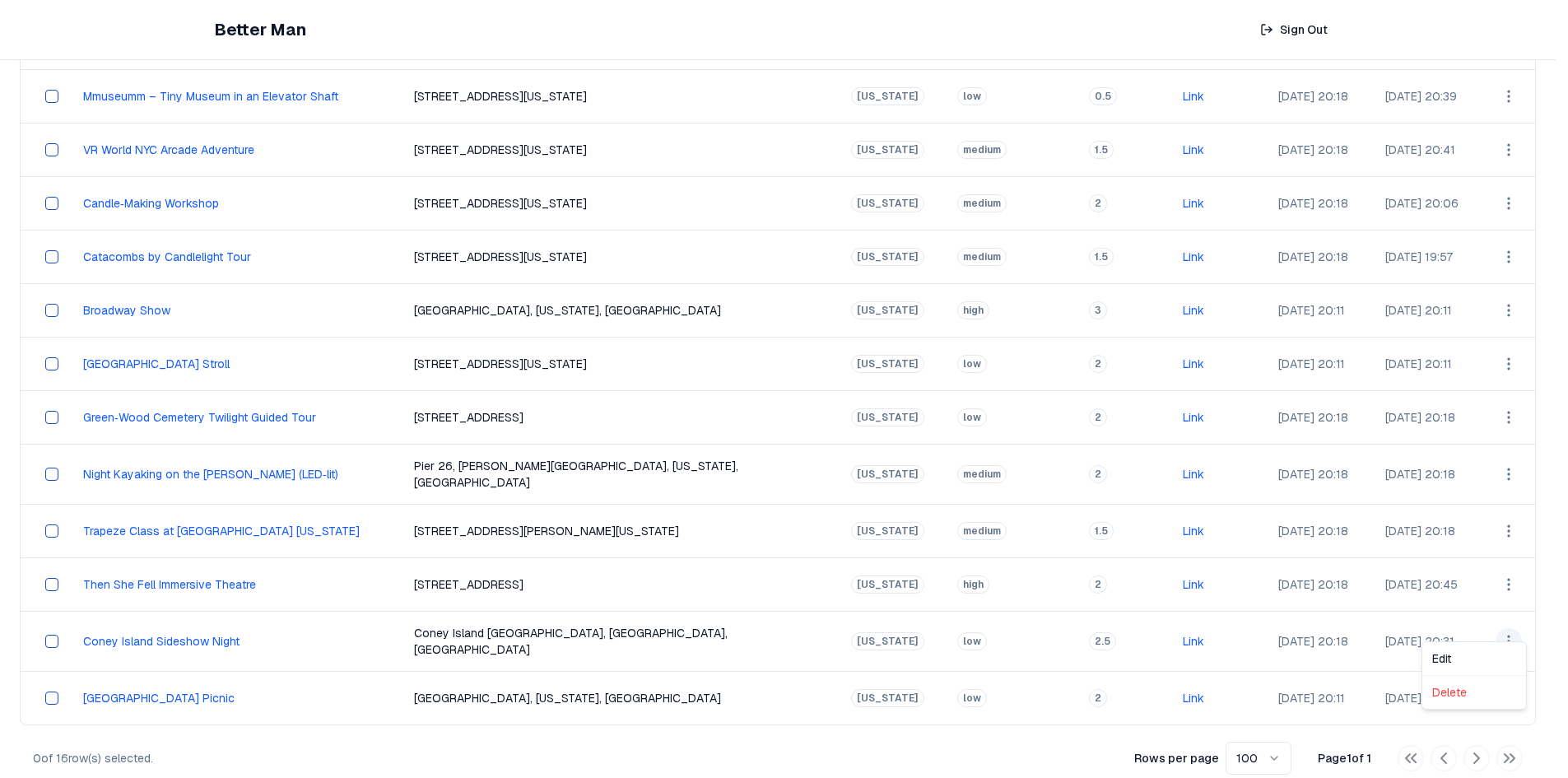
click at [1512, 628] on html "Better Man Sign Out View All Activities All Activities New Activities 3 Customi…" at bounding box center [784, 213] width 1568 height 1169
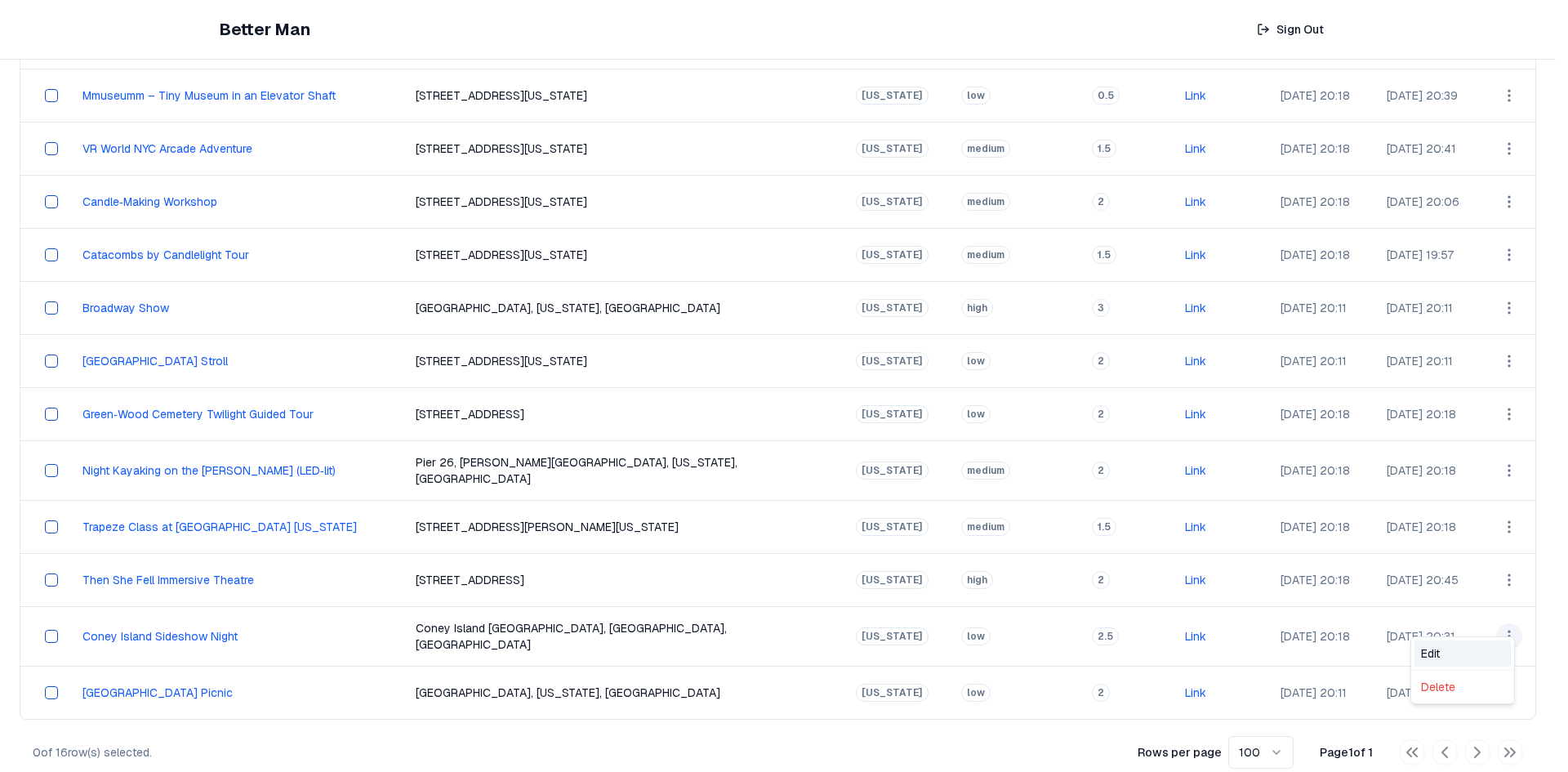
click at [1449, 648] on div "Edit" at bounding box center [1462, 653] width 96 height 26
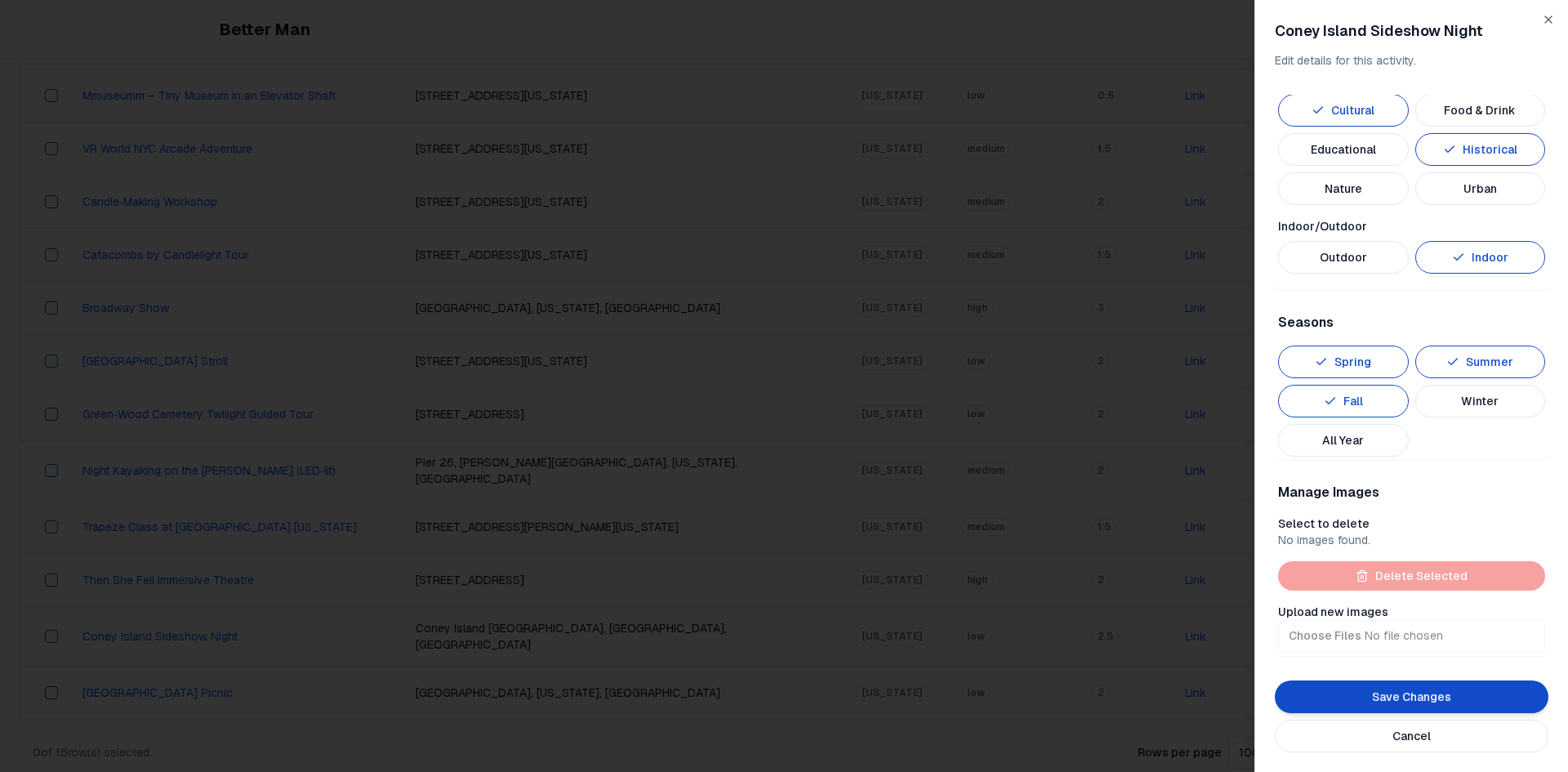
scroll to position [652, 0]
click at [1339, 635] on input "Upload new images" at bounding box center [1411, 634] width 267 height 32
type input "**********"
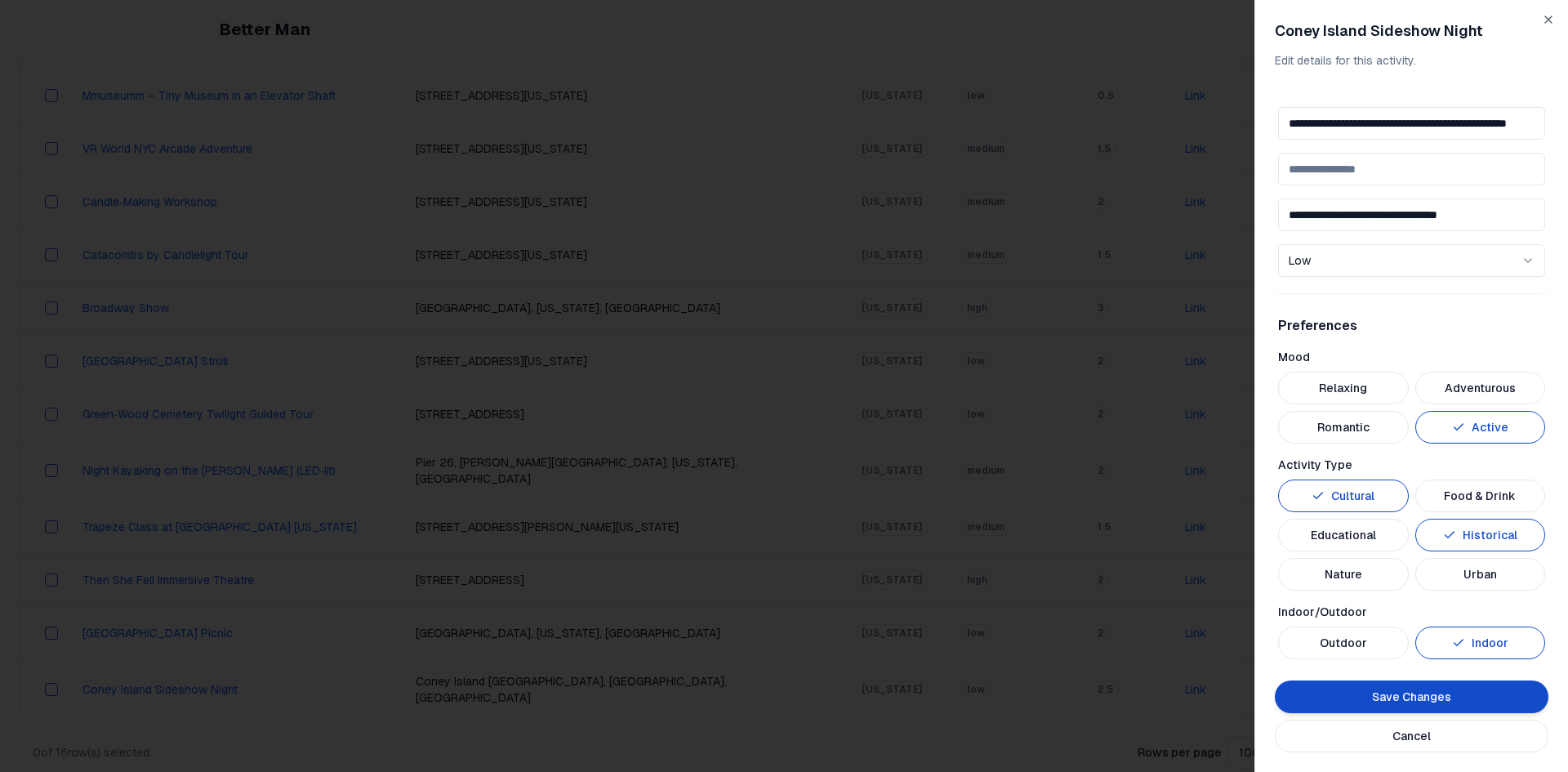
scroll to position [715, 0]
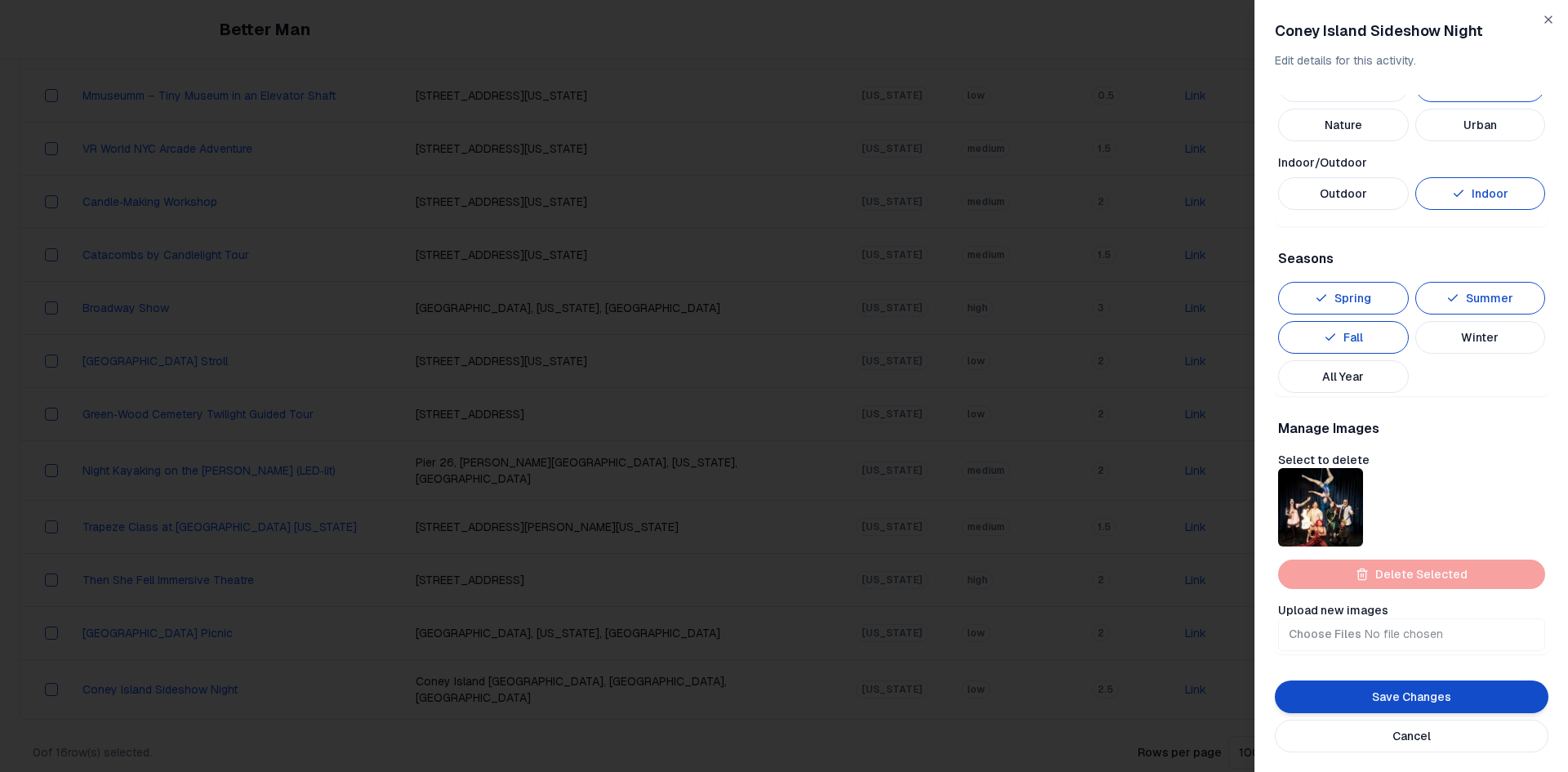
click at [1393, 697] on button "Save Changes" at bounding box center [1411, 696] width 274 height 32
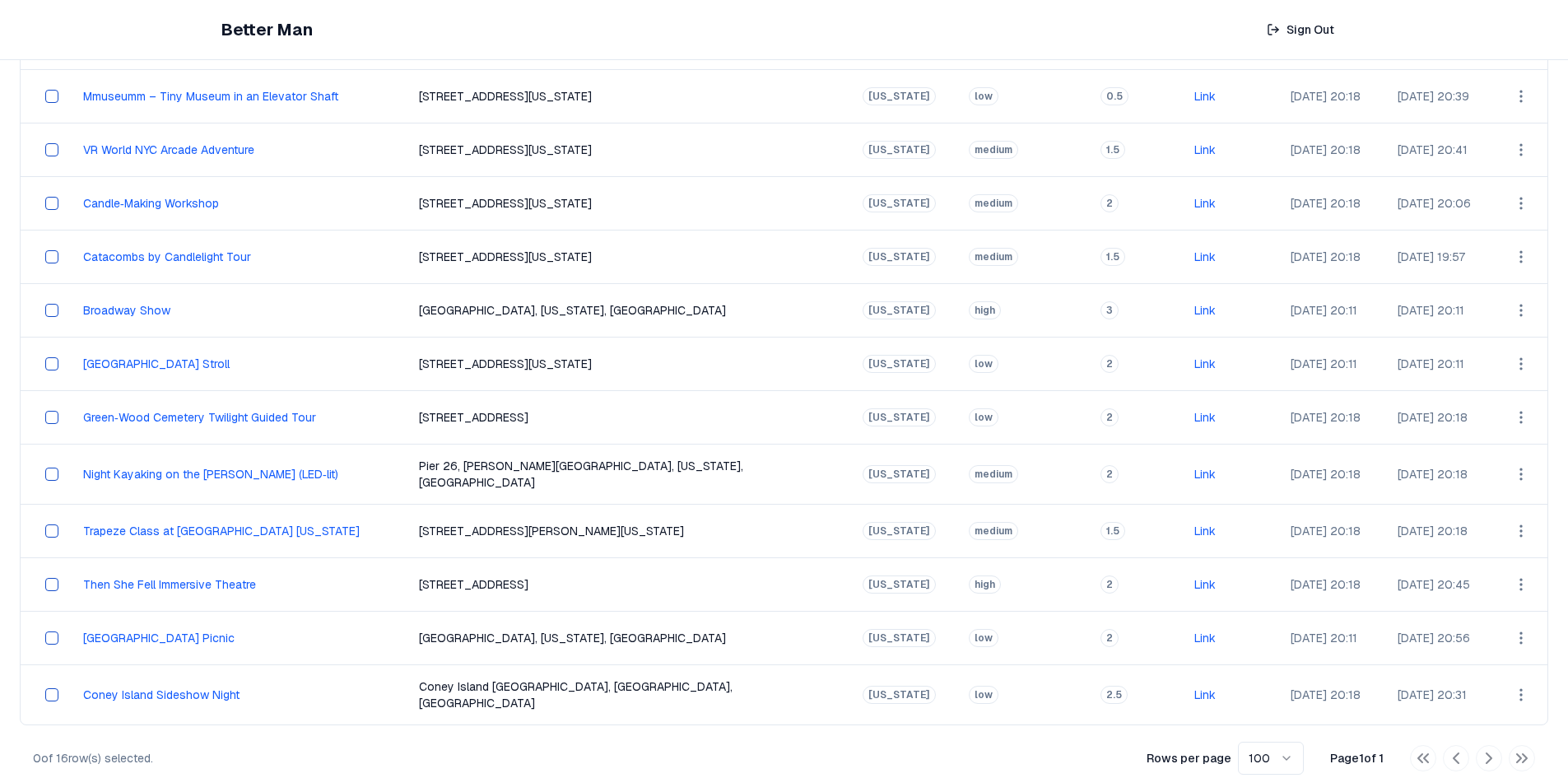
click at [1509, 522] on html "Better Man Sign Out View All Activities All Activities New Activities 3 Customi…" at bounding box center [784, 213] width 1568 height 1169
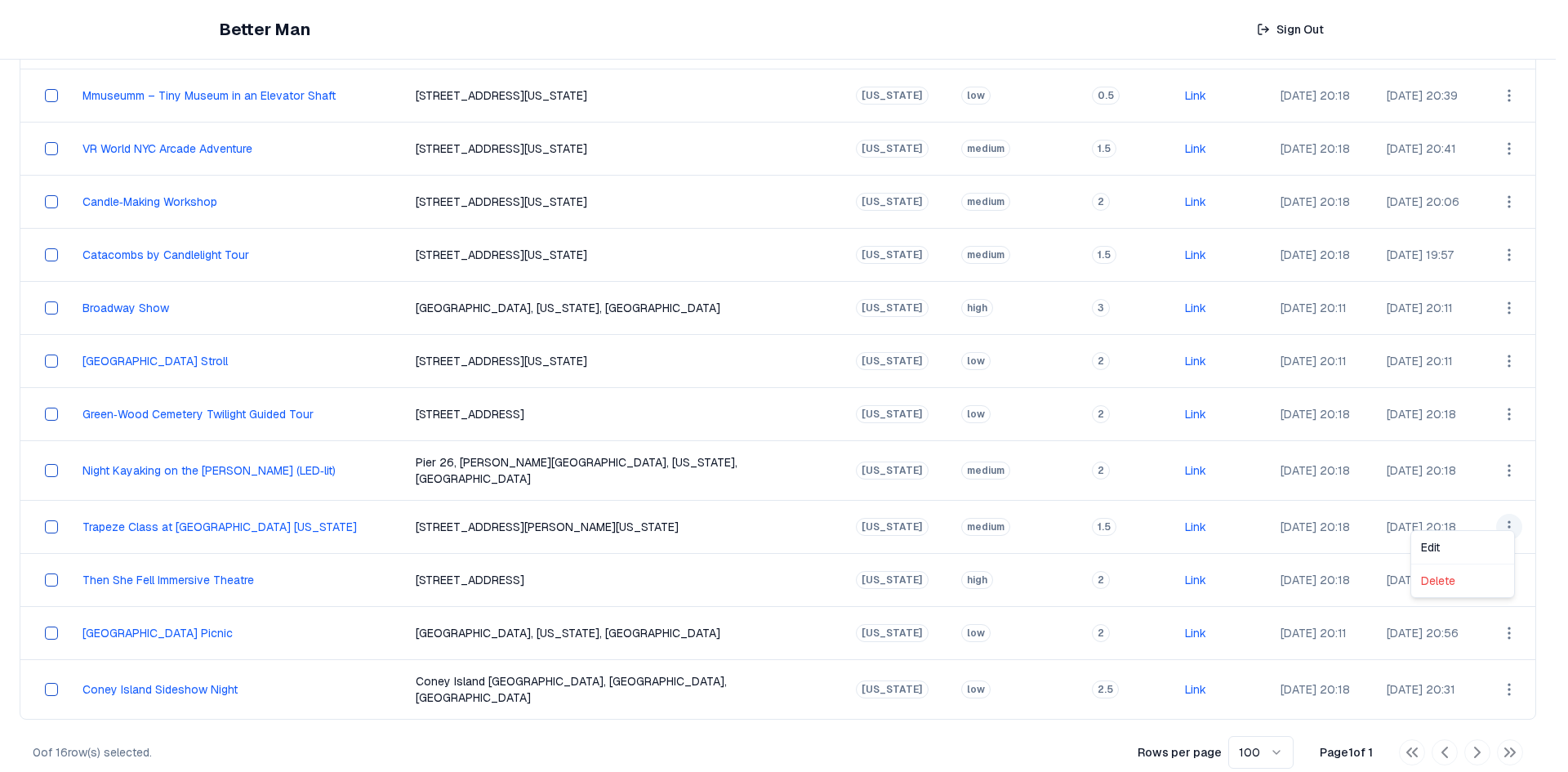
click at [1450, 551] on div "Edit" at bounding box center [1462, 547] width 96 height 26
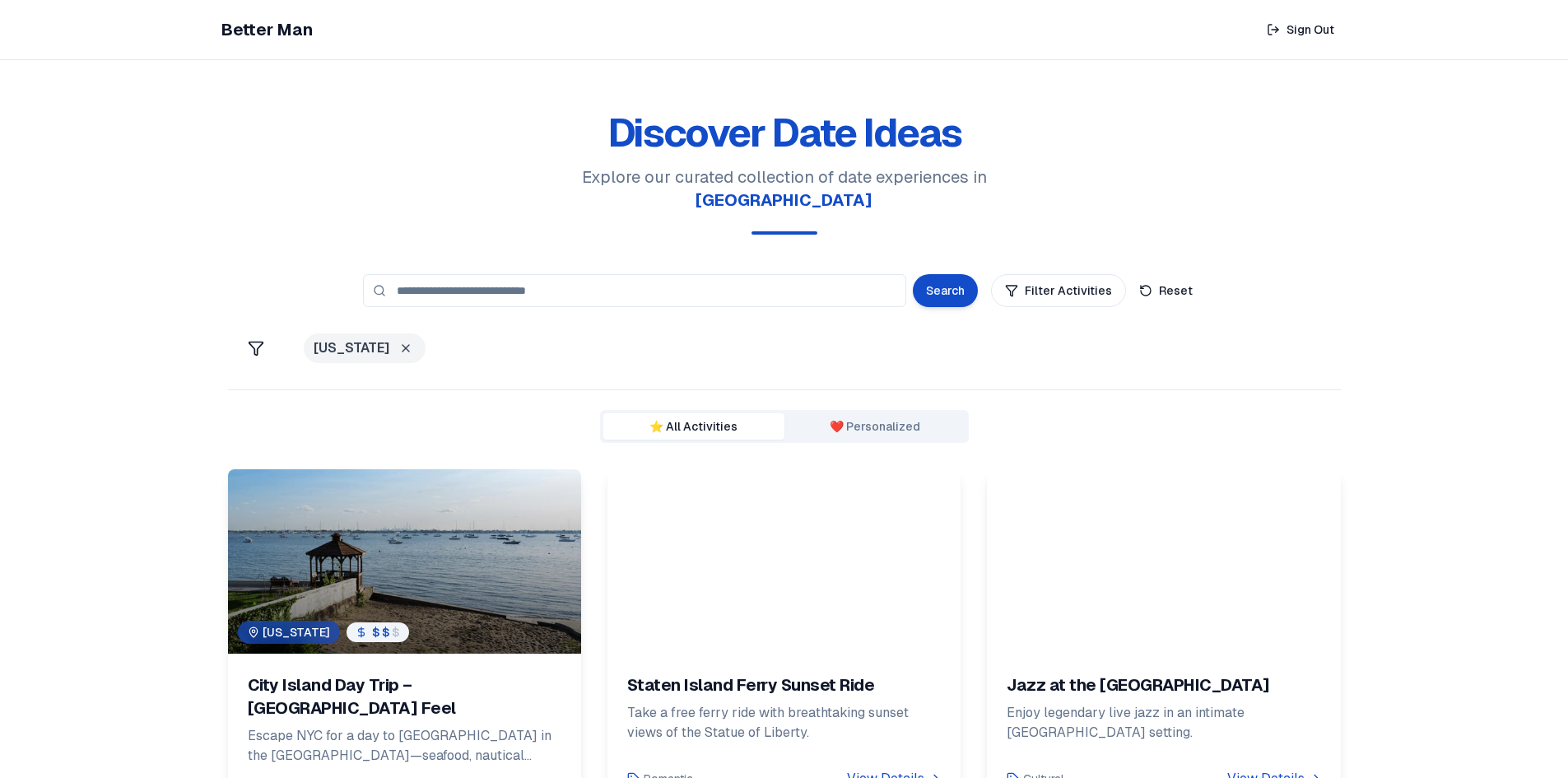
scroll to position [247, 0]
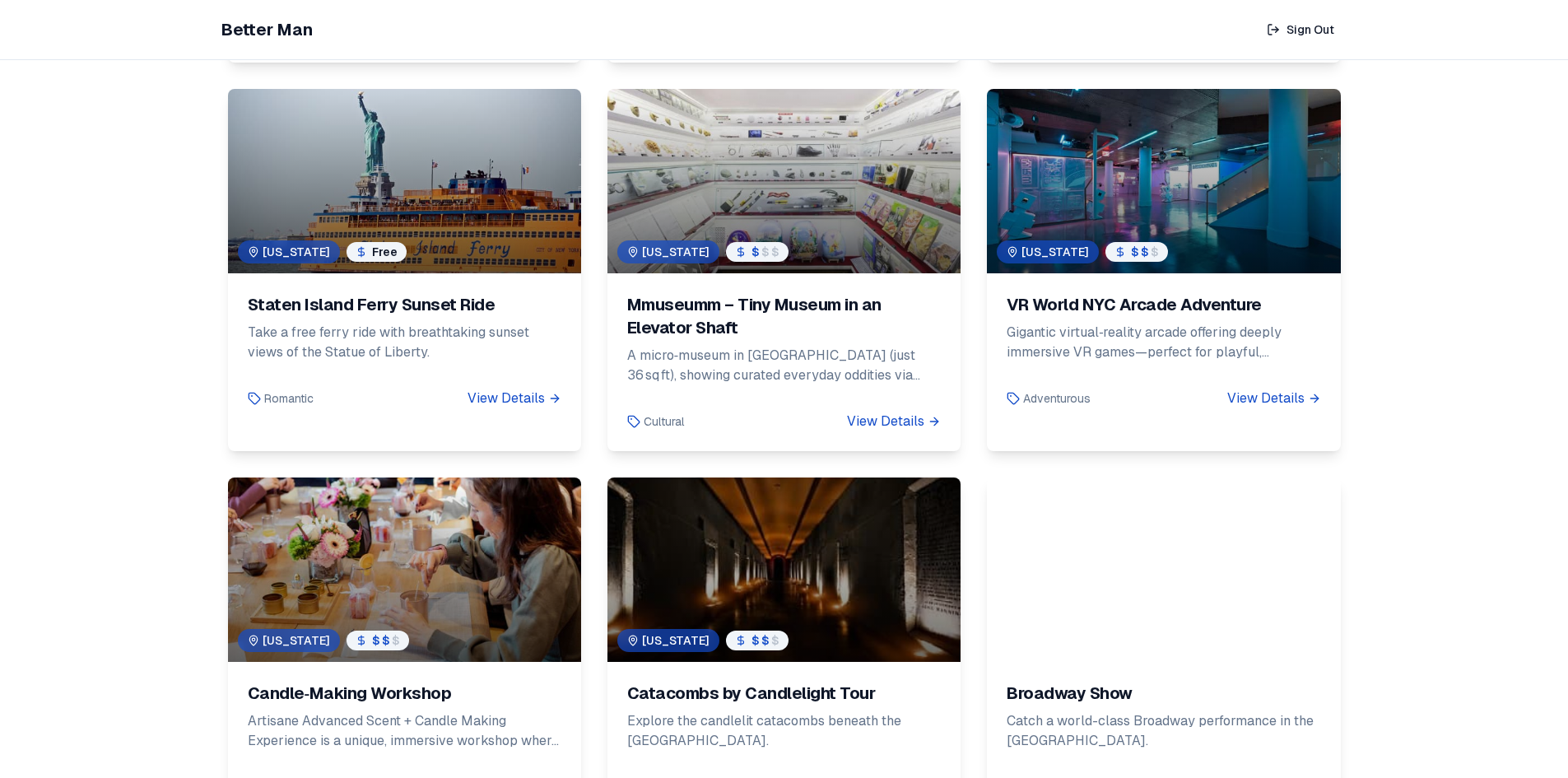
scroll to position [857, 0]
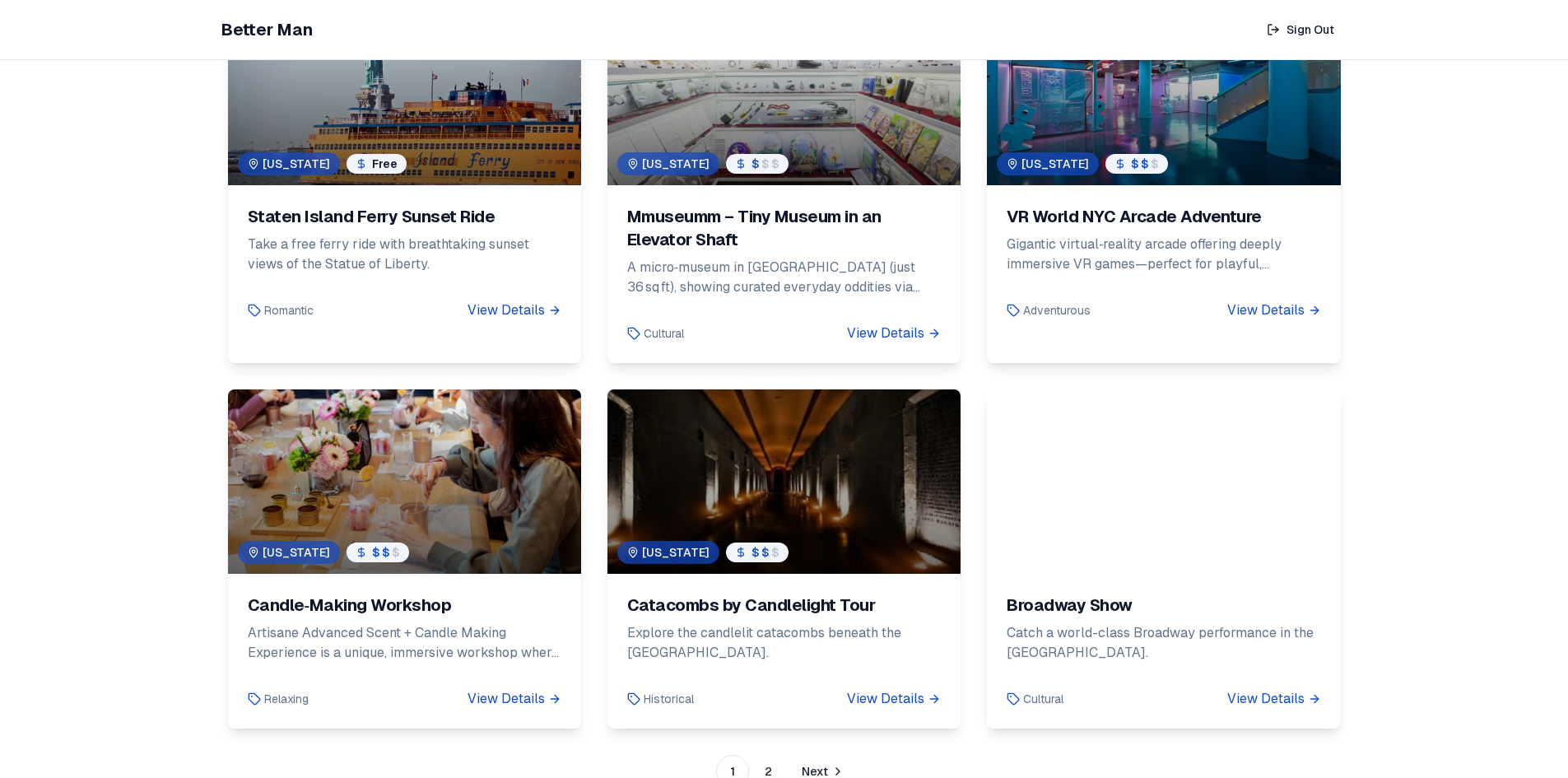
click at [477, 411] on div at bounding box center [404, 481] width 353 height 185
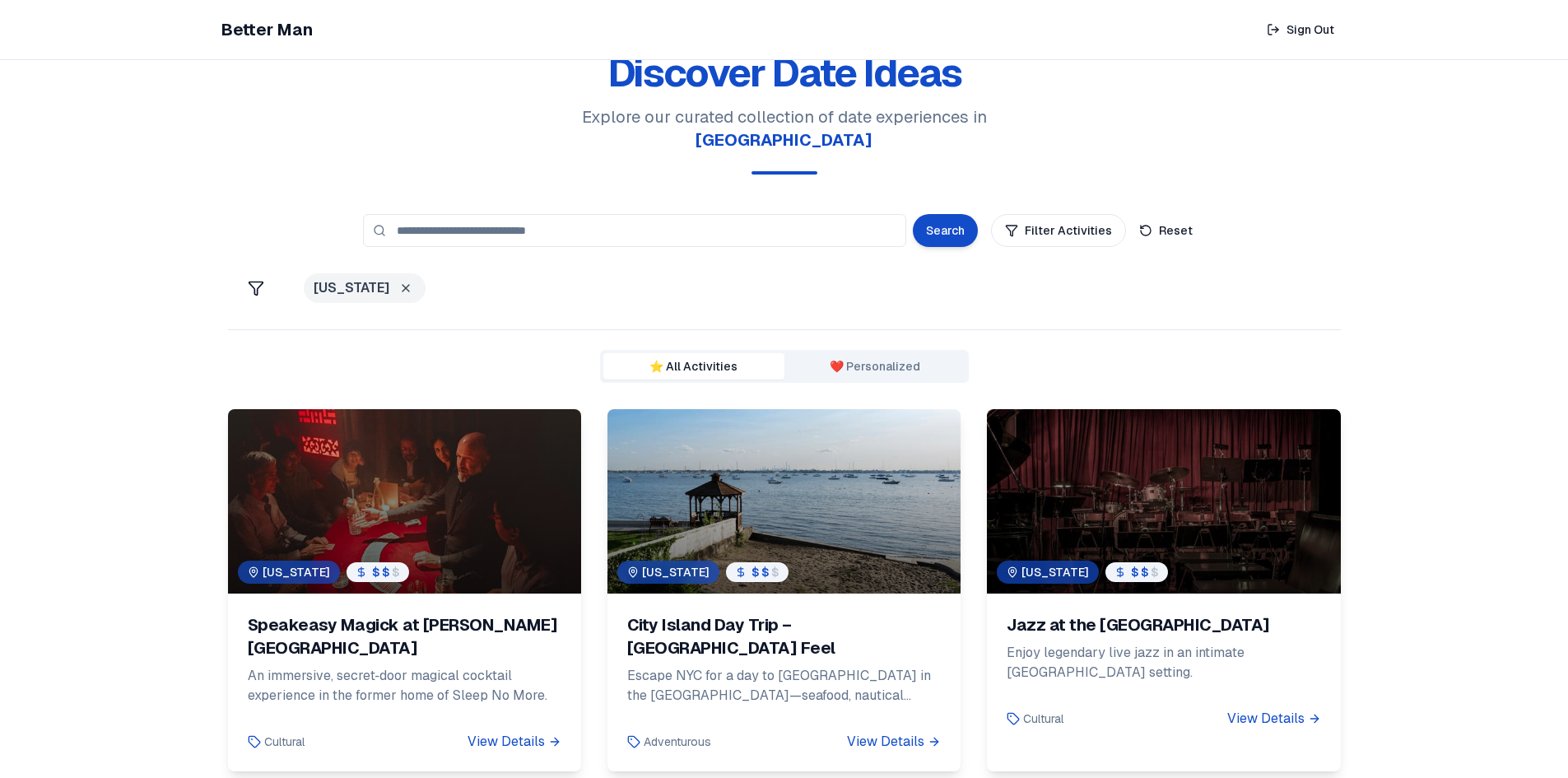
scroll to position [857, 0]
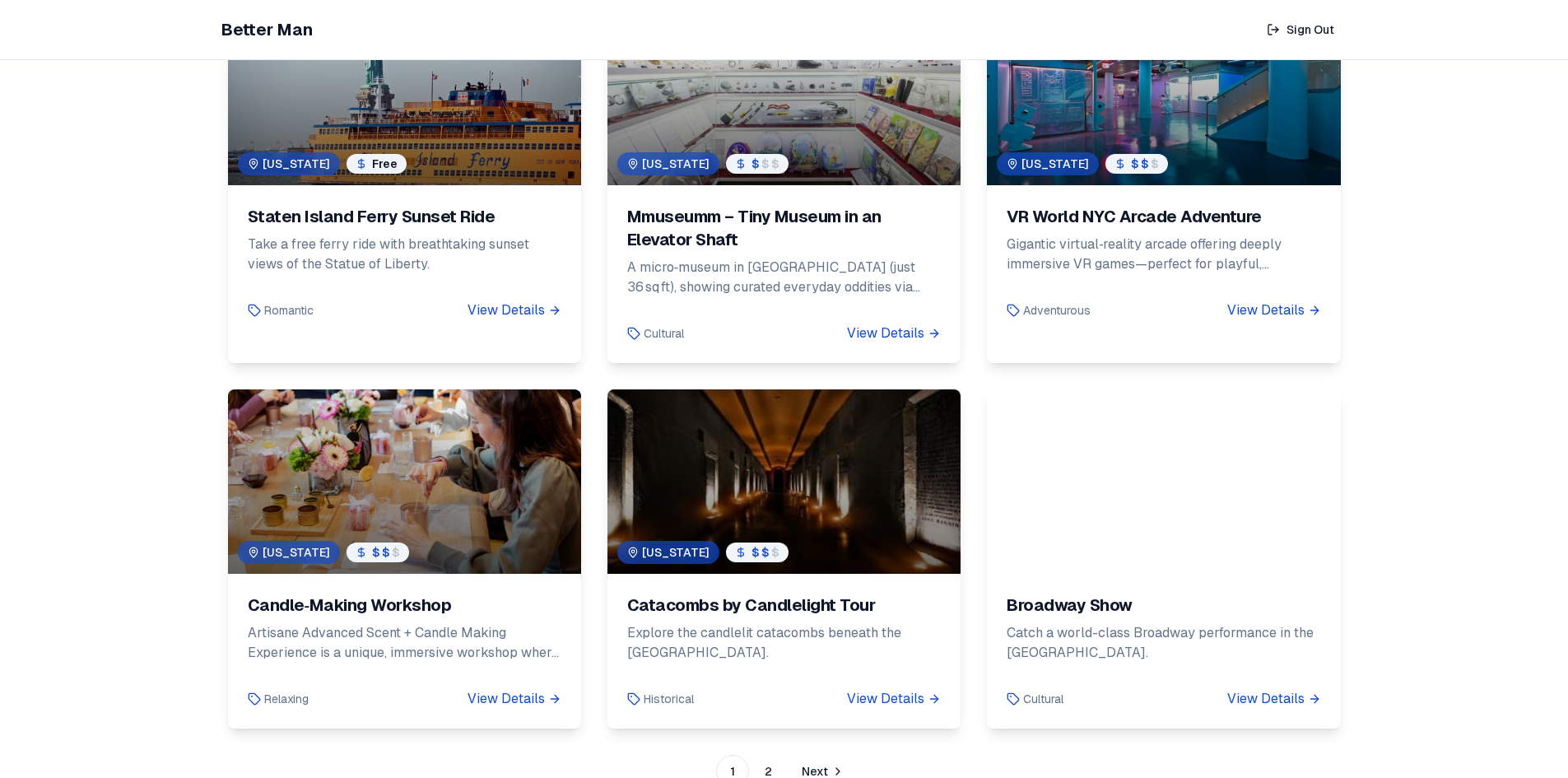
click at [810, 458] on div at bounding box center [784, 481] width 353 height 185
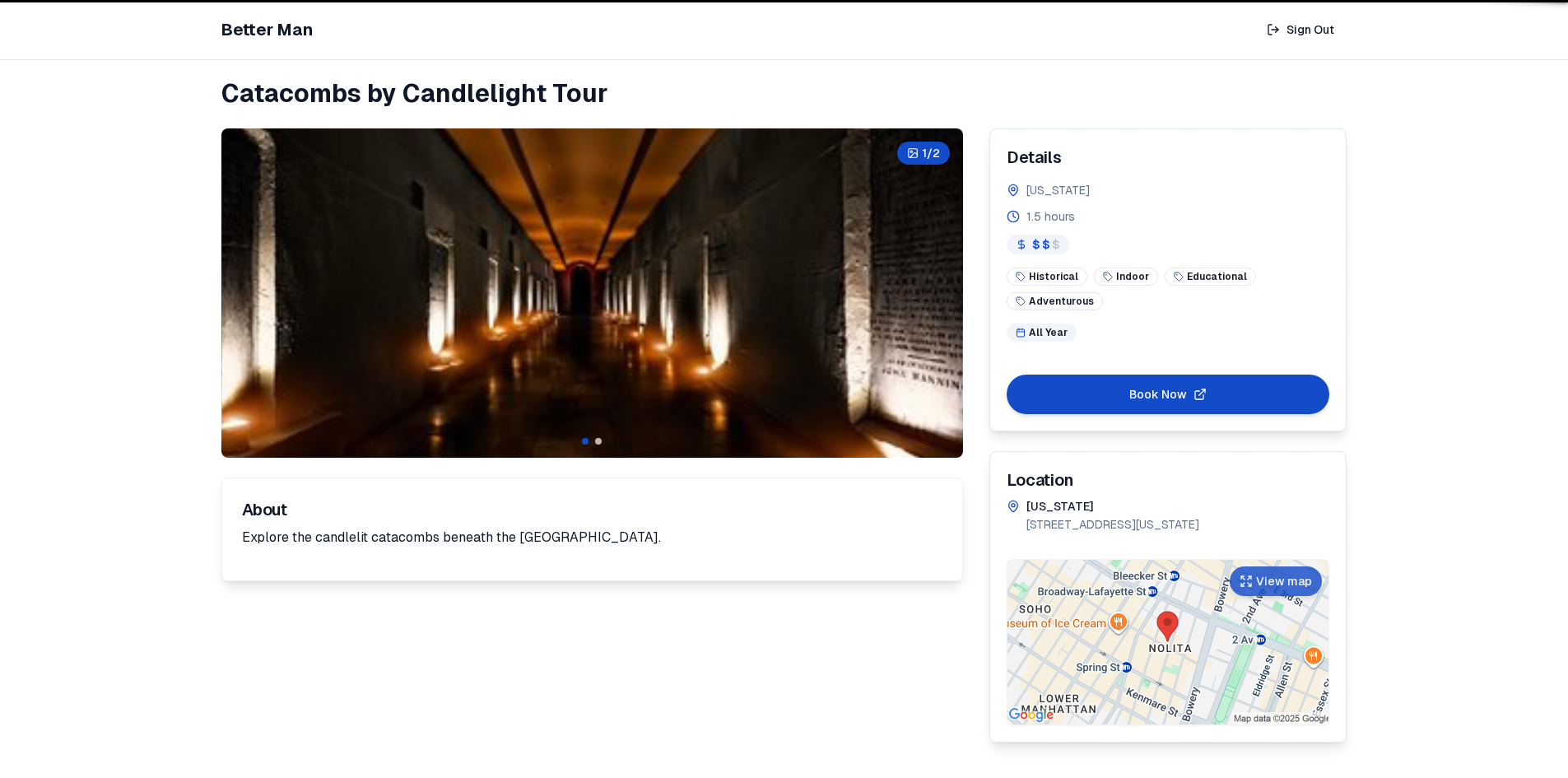
scroll to position [60, 0]
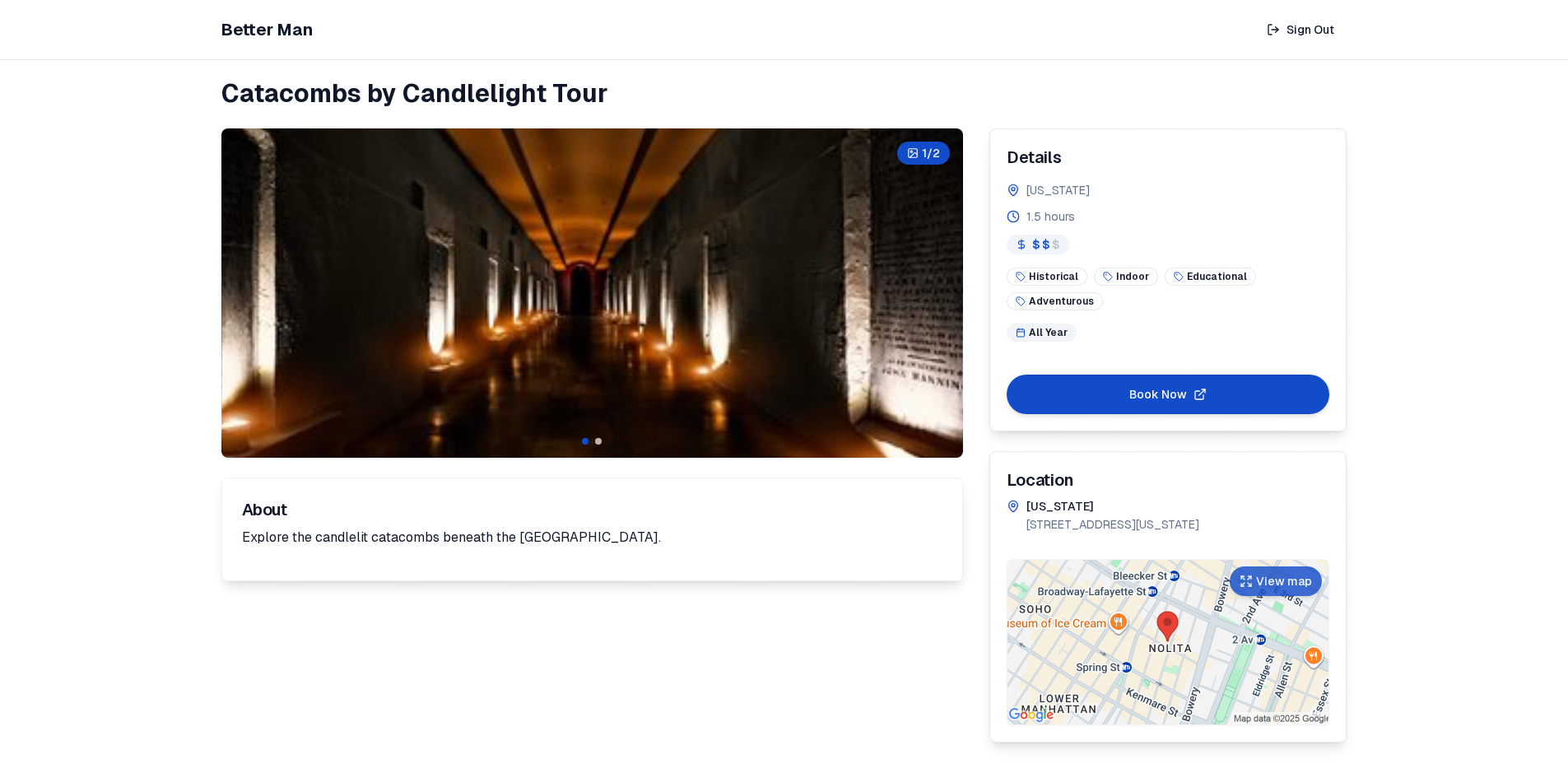
click at [0, 0] on icon at bounding box center [0, 0] width 0 height 0
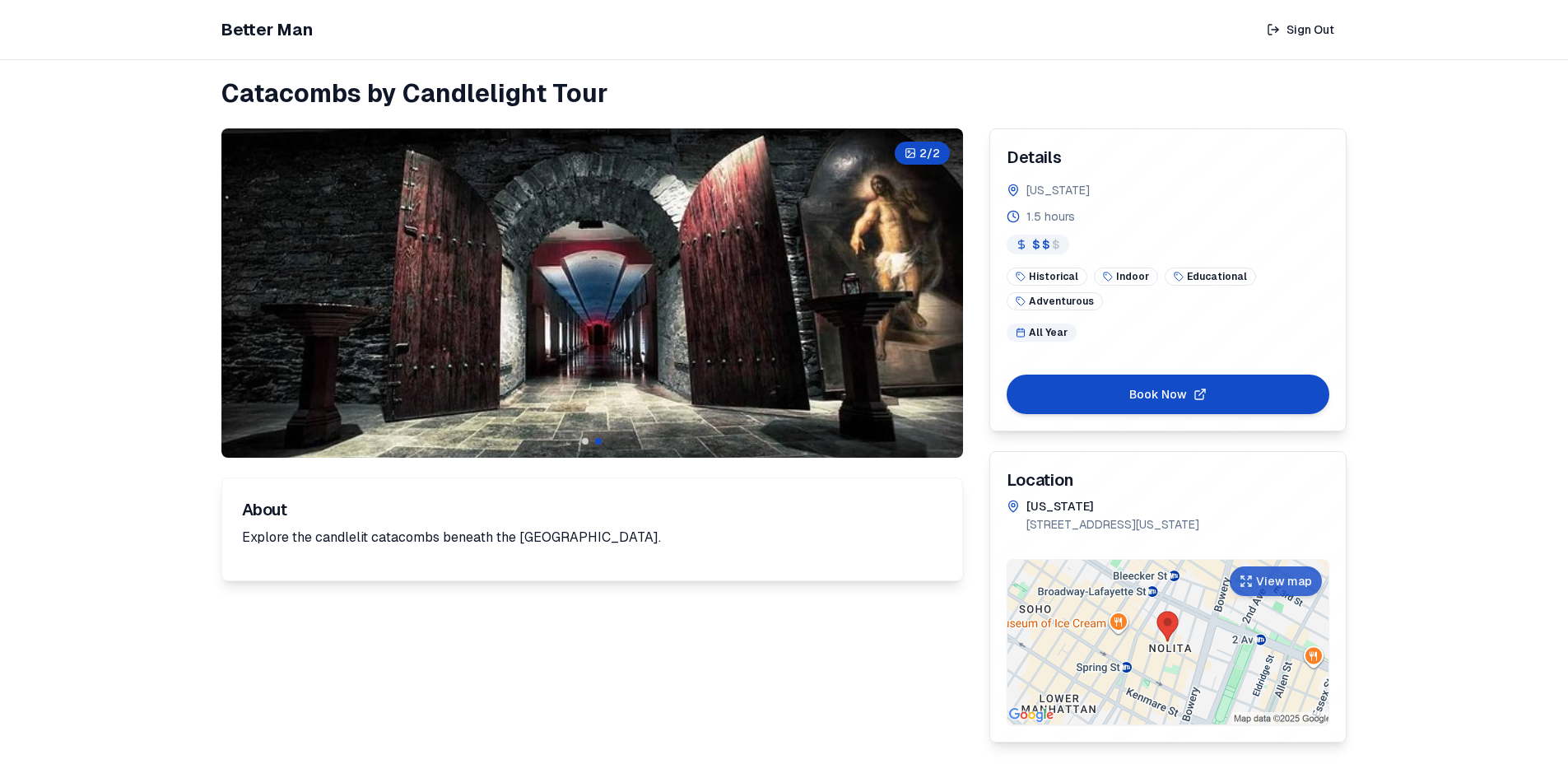
click at [0, 0] on icon at bounding box center [0, 0] width 0 height 0
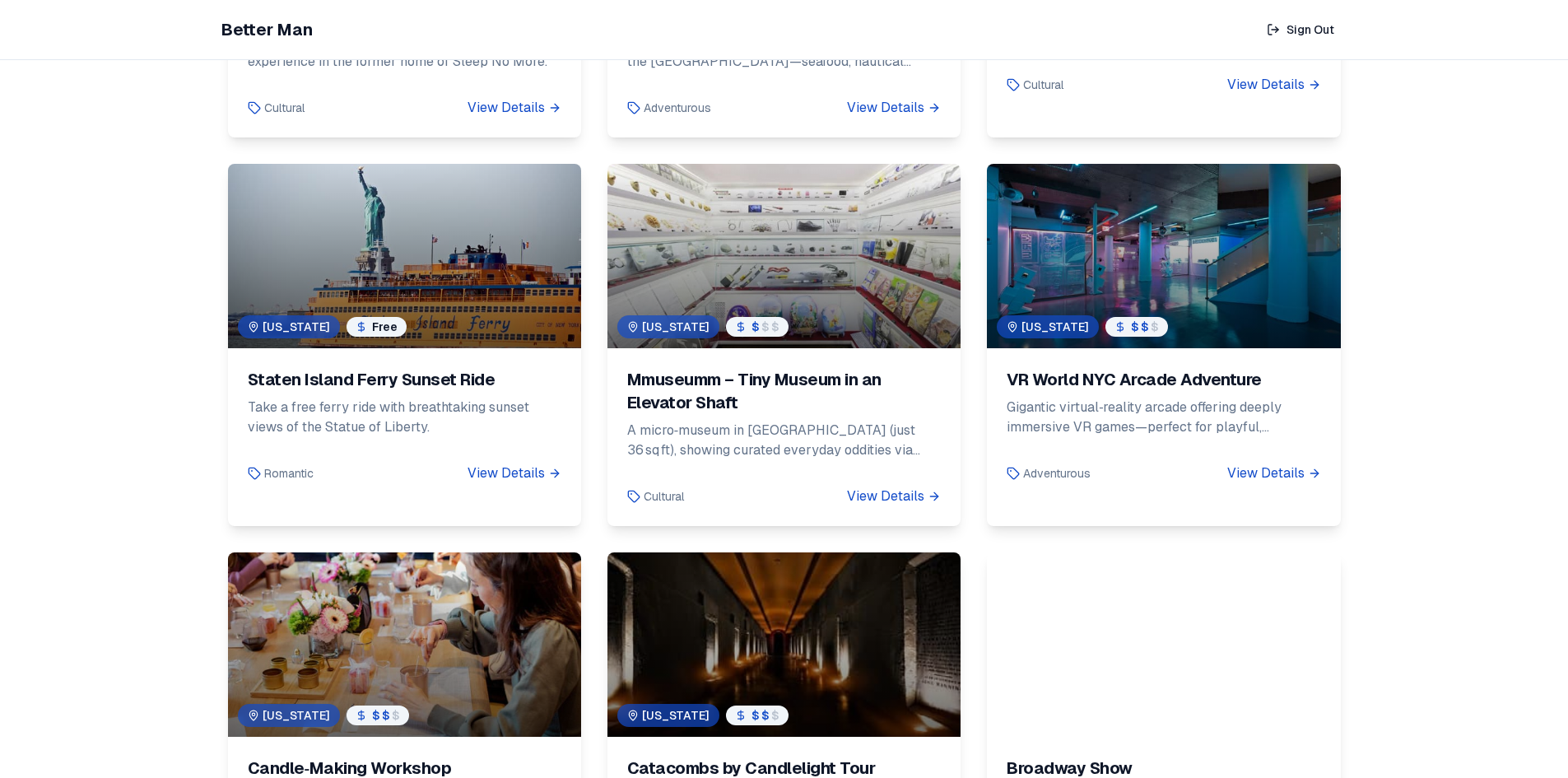
scroll to position [692, 0]
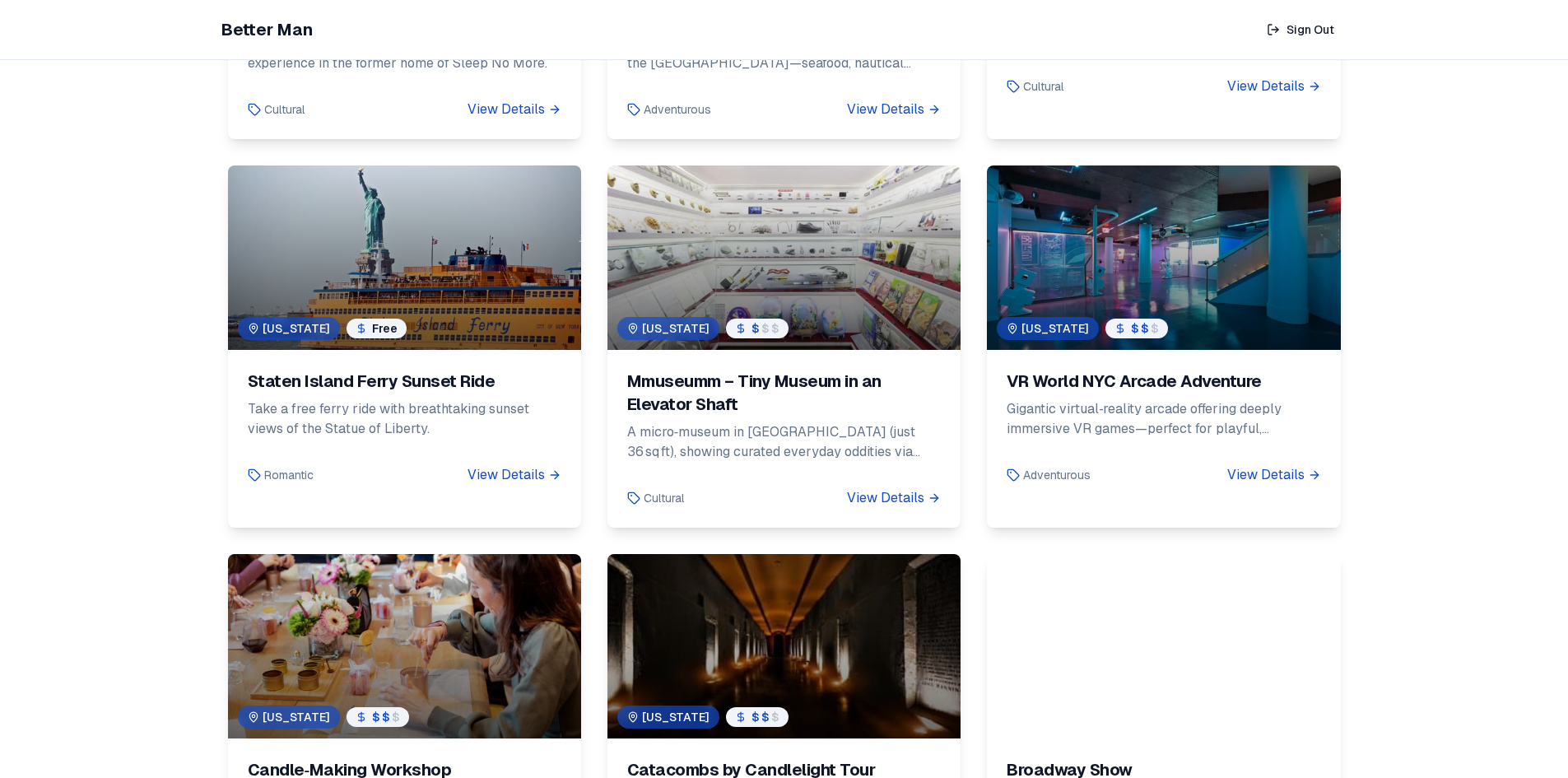
click at [785, 236] on div at bounding box center [784, 257] width 353 height 185
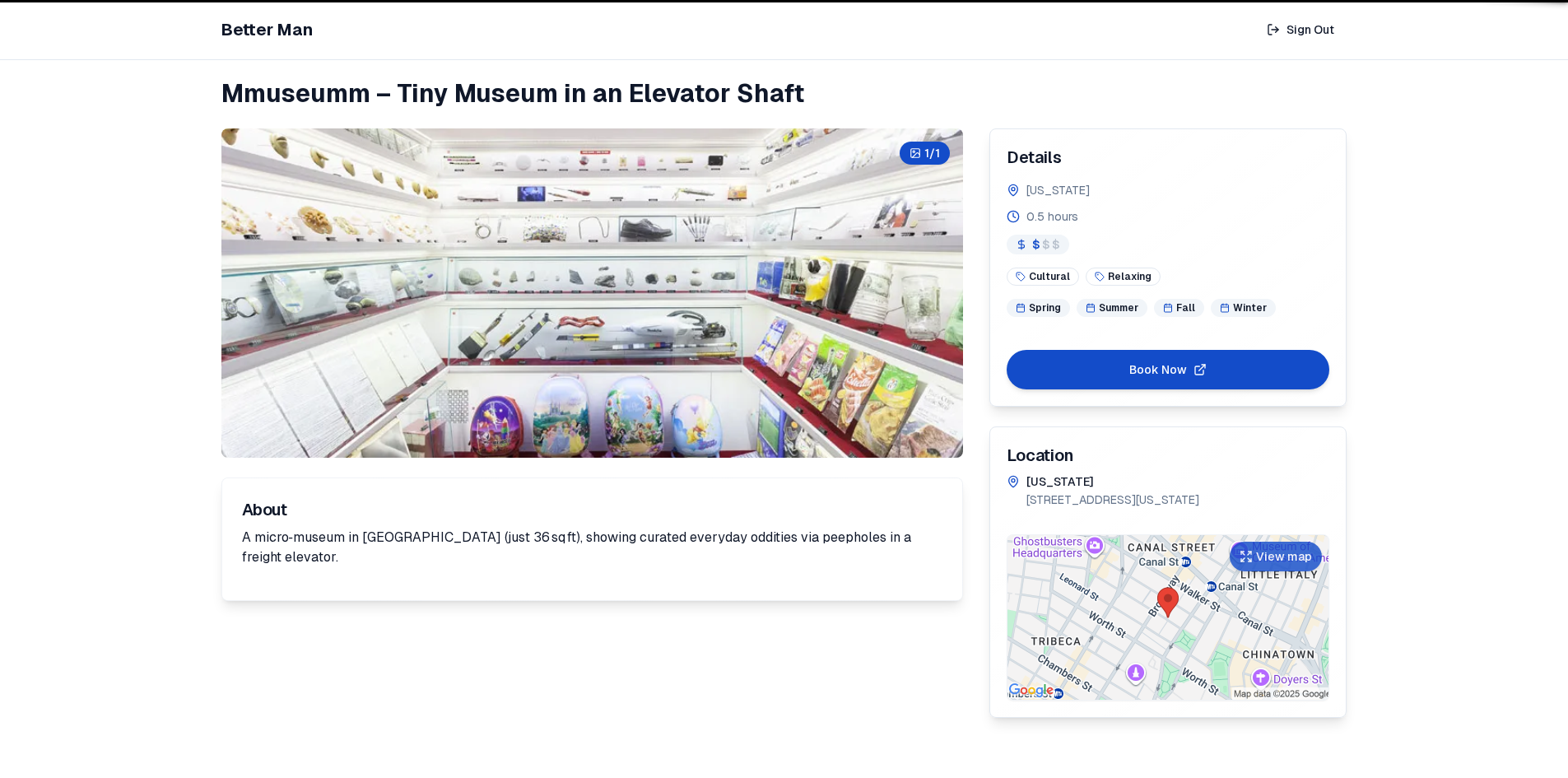
scroll to position [60, 0]
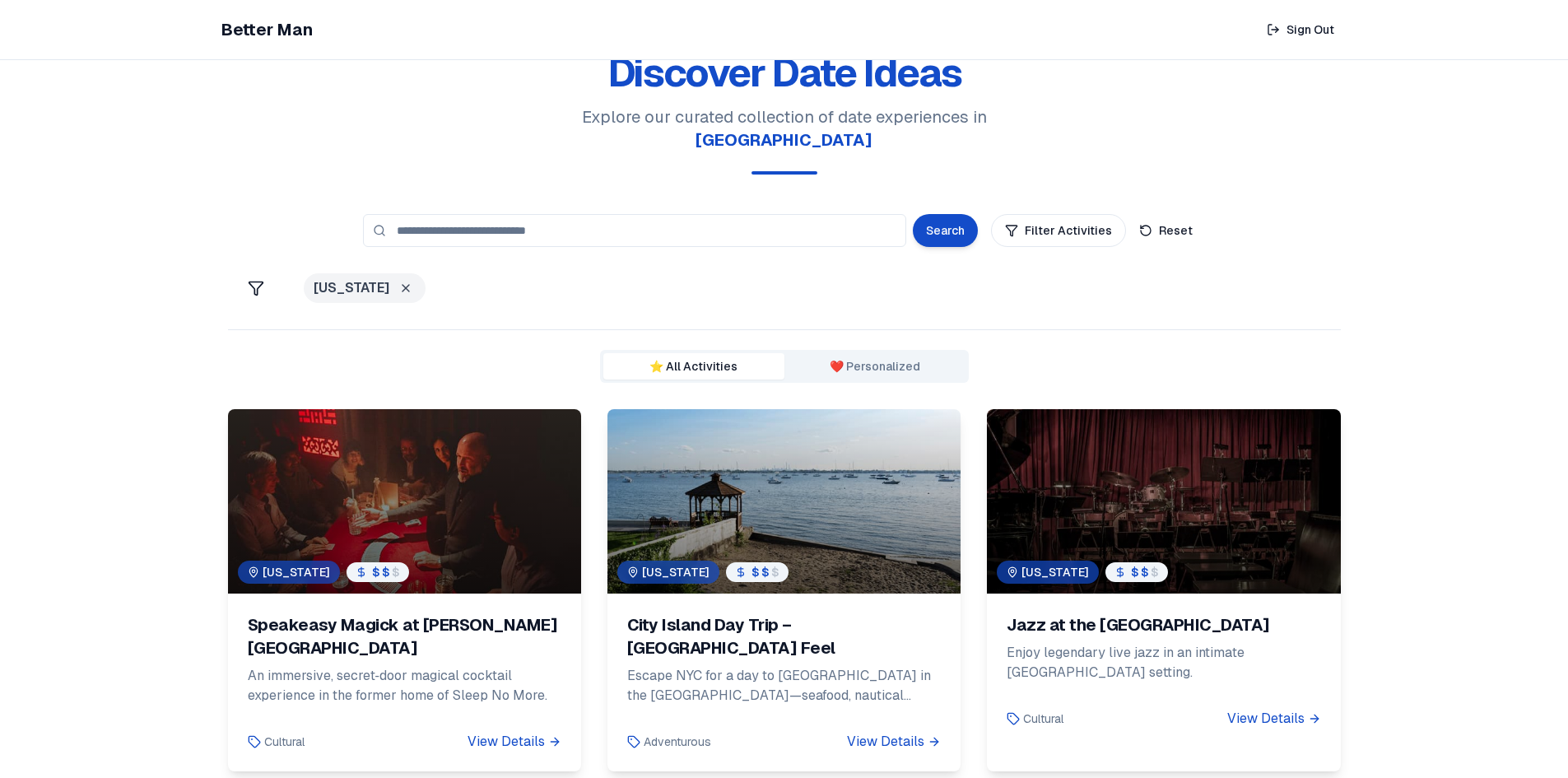
scroll to position [692, 0]
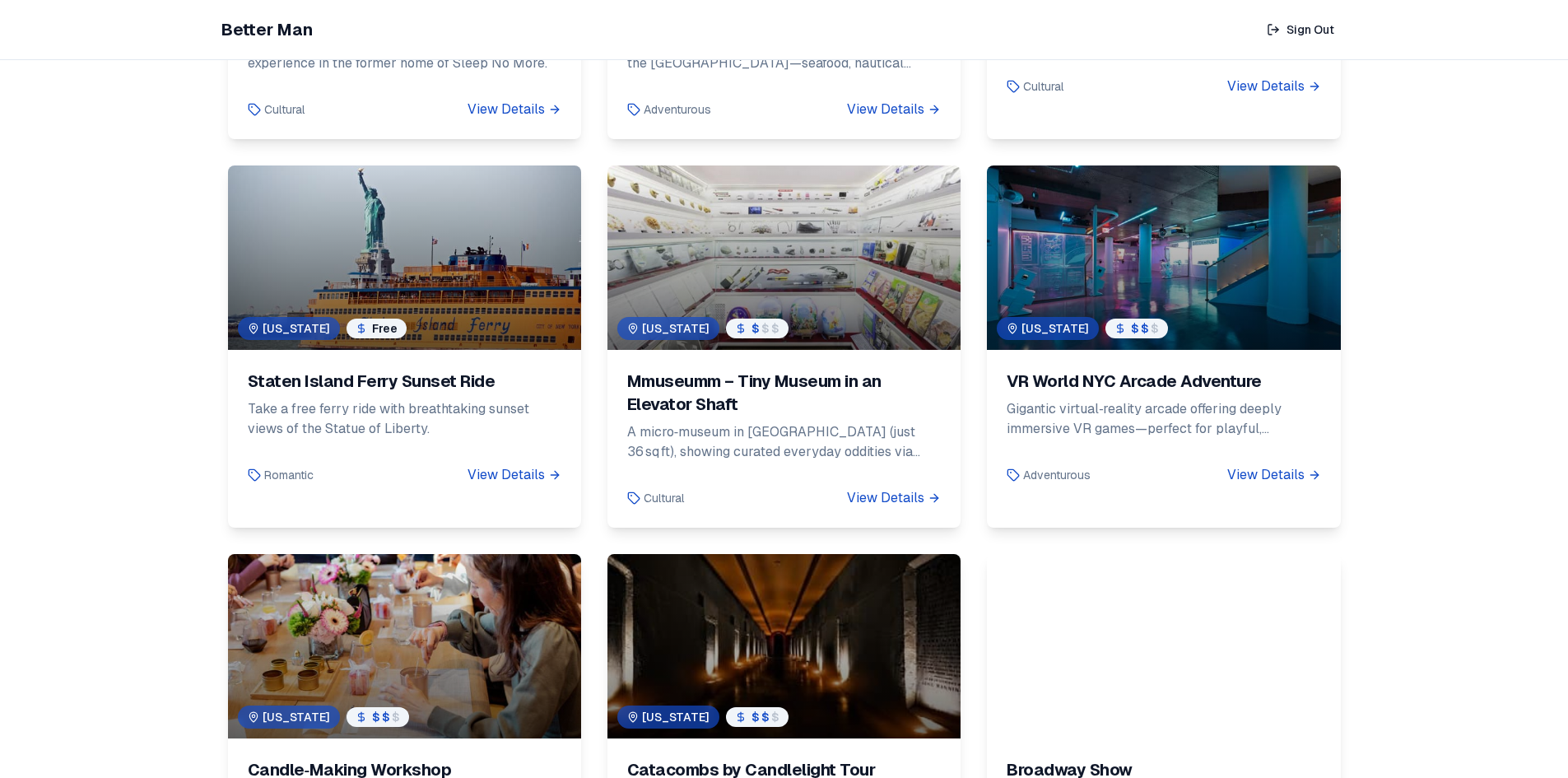
click at [1120, 229] on div at bounding box center [1163, 257] width 353 height 185
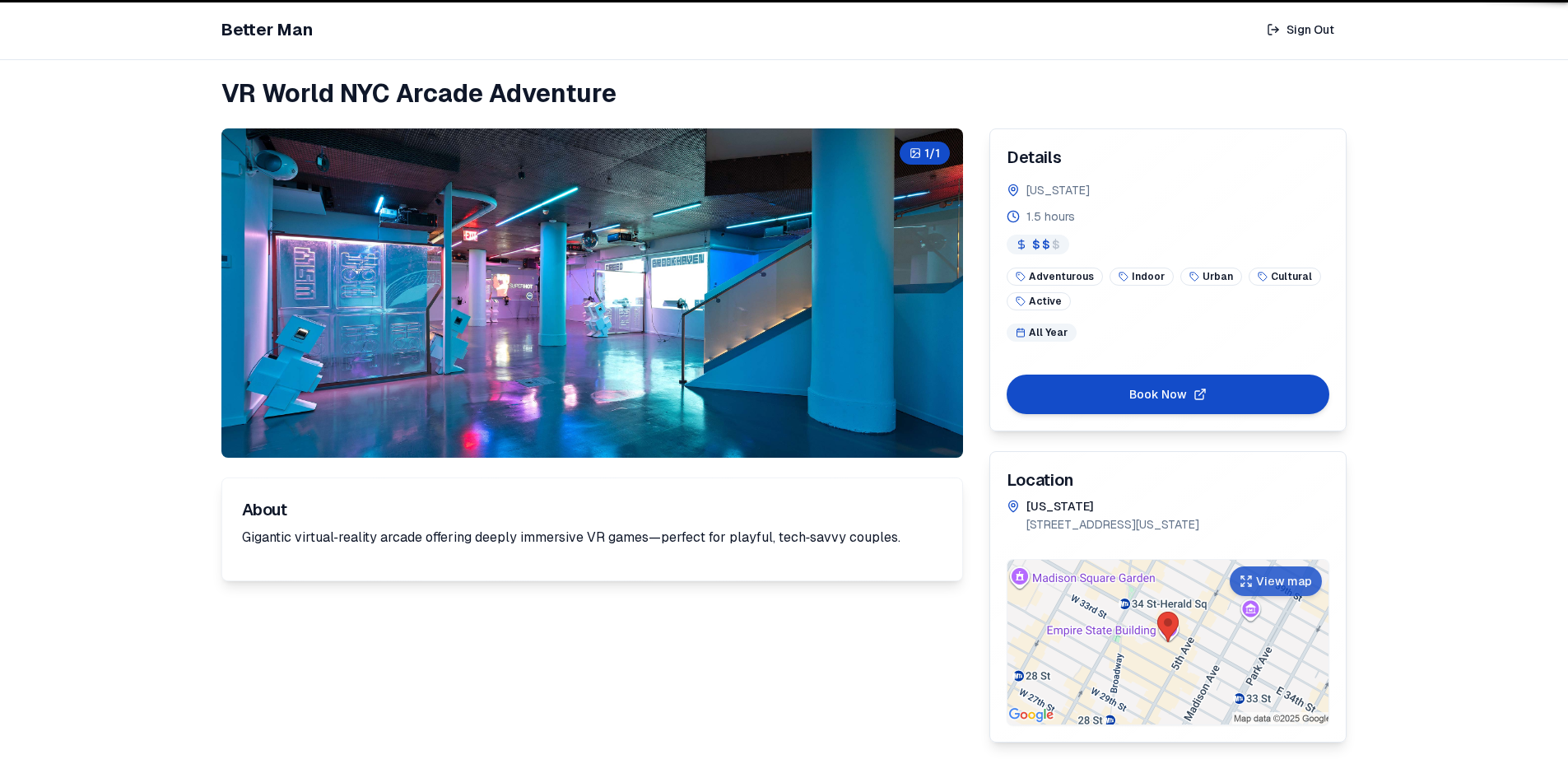
scroll to position [60, 0]
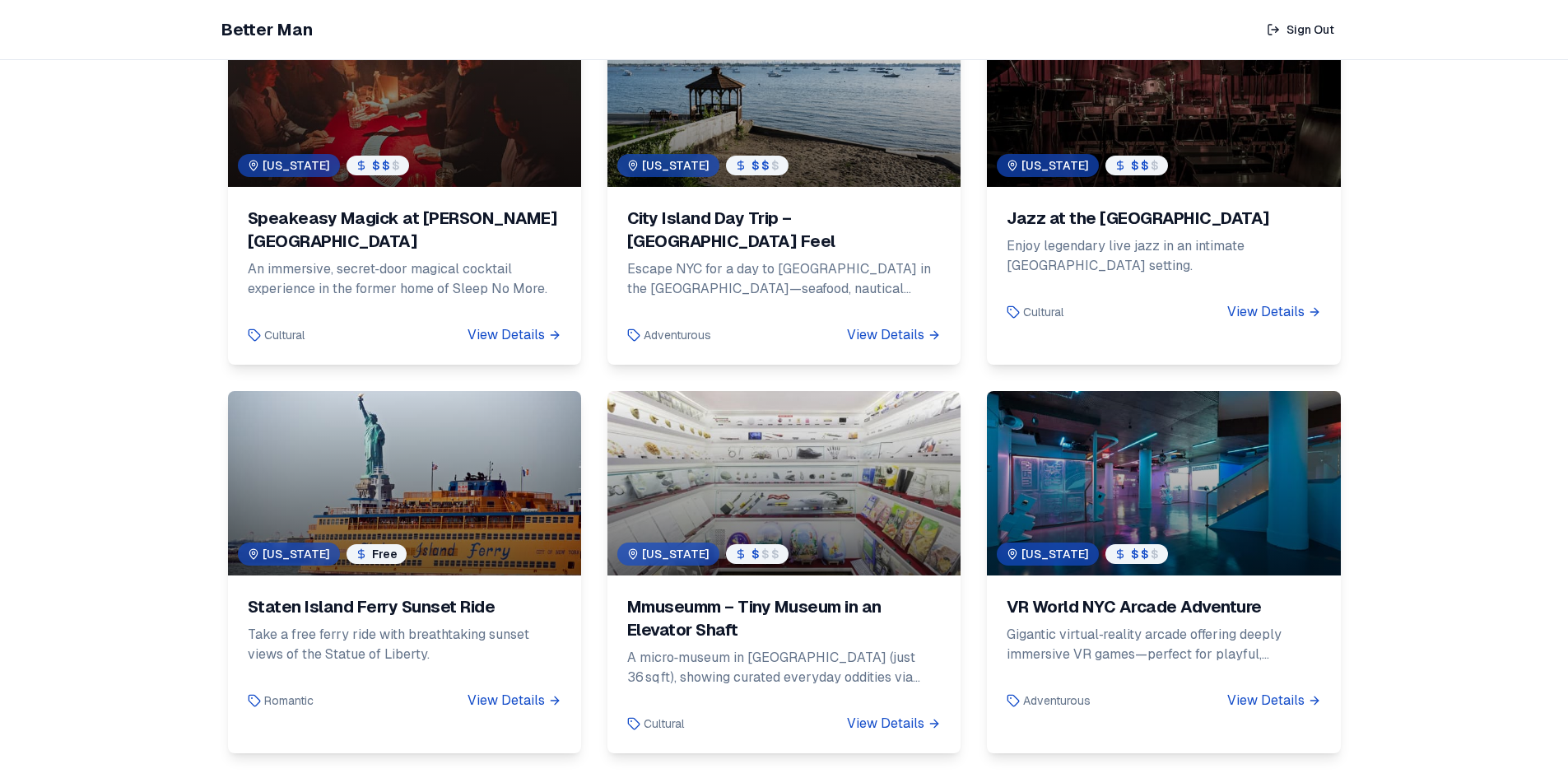
scroll to position [446, 0]
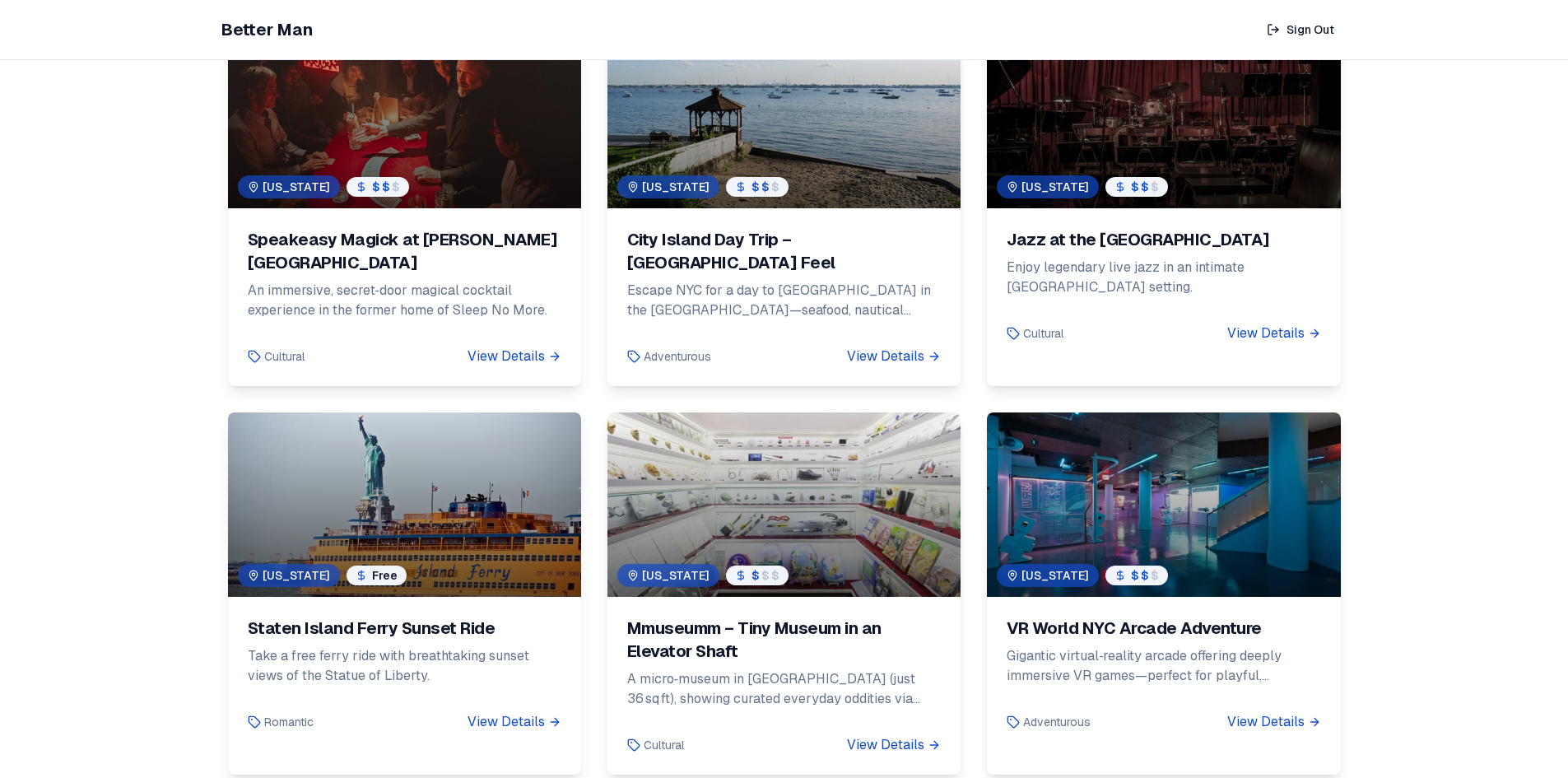
click at [503, 447] on div at bounding box center [404, 504] width 353 height 185
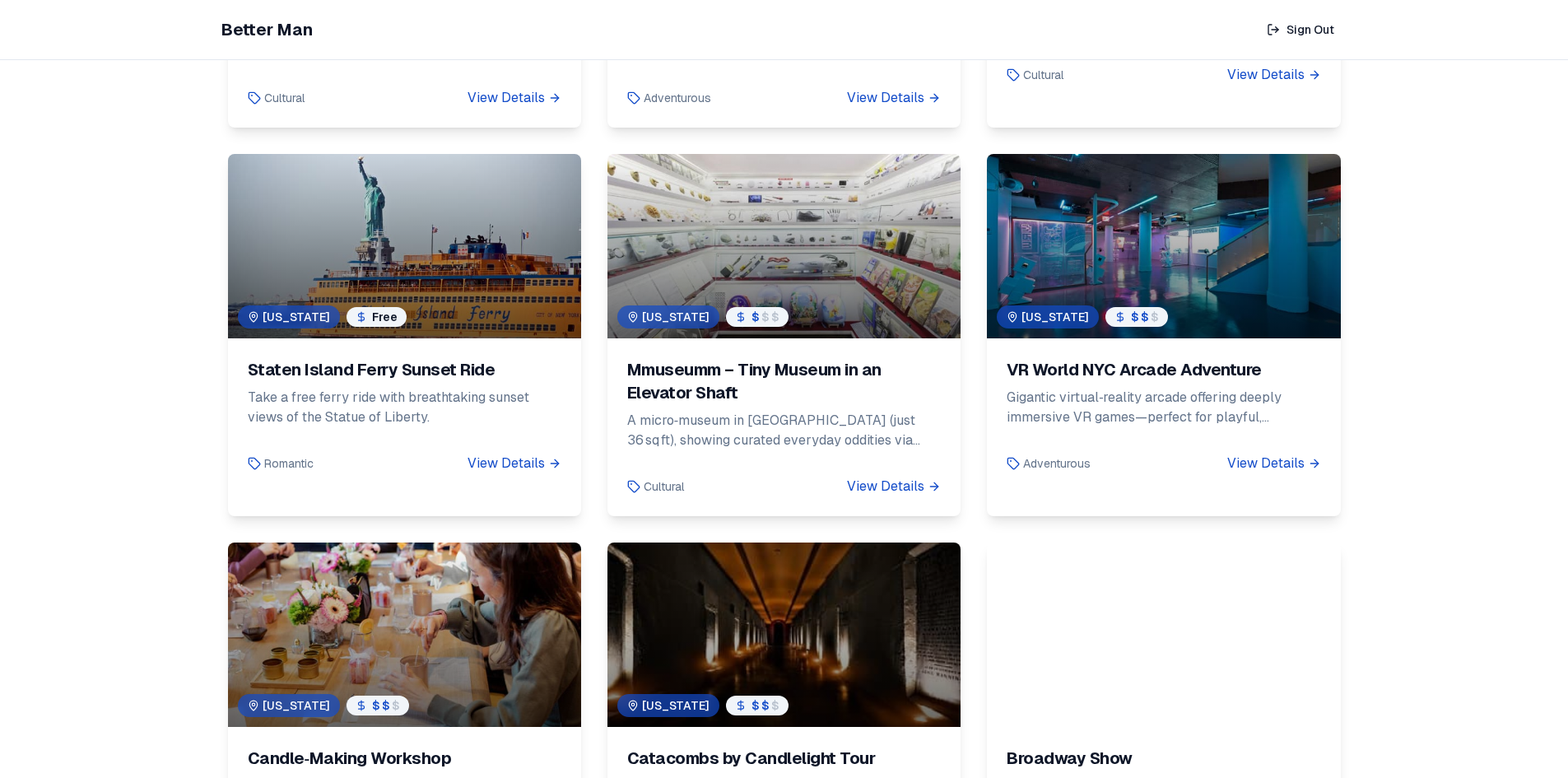
scroll to position [857, 0]
